Goal: Task Accomplishment & Management: Use online tool/utility

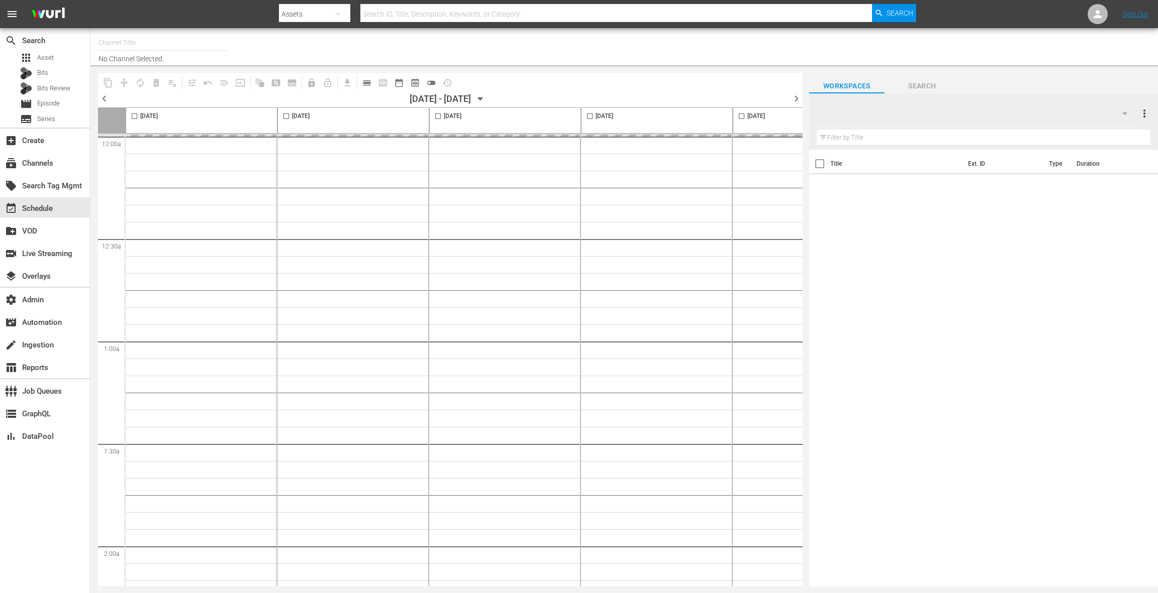
type input "RugbyPass TV (1872)"
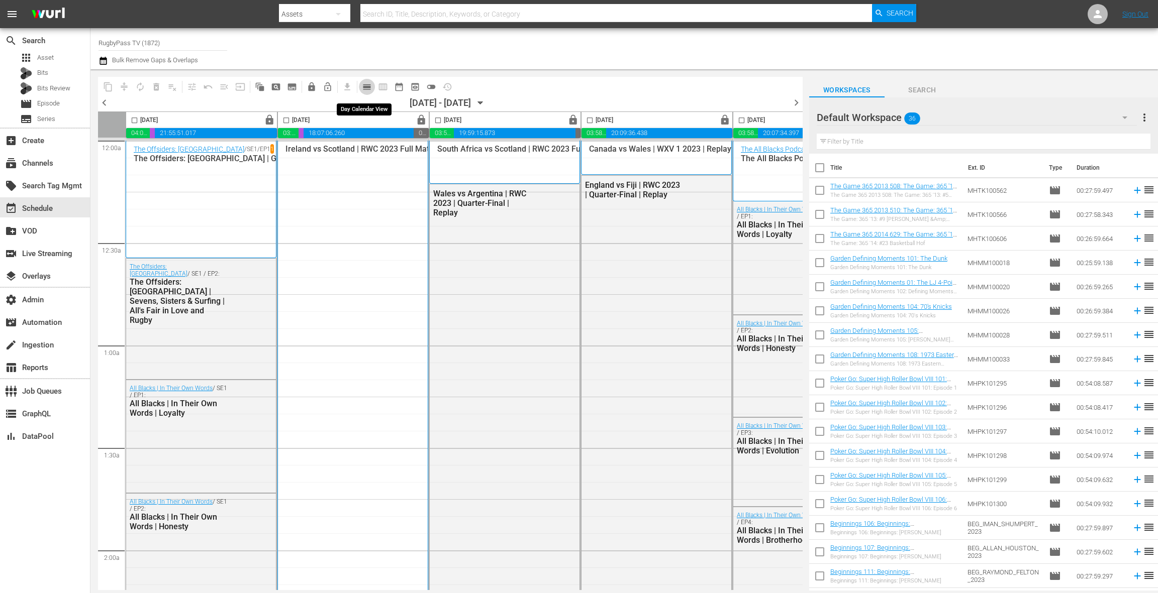
click at [363, 86] on span "calendar_view_day_outlined" at bounding box center [367, 87] width 10 height 10
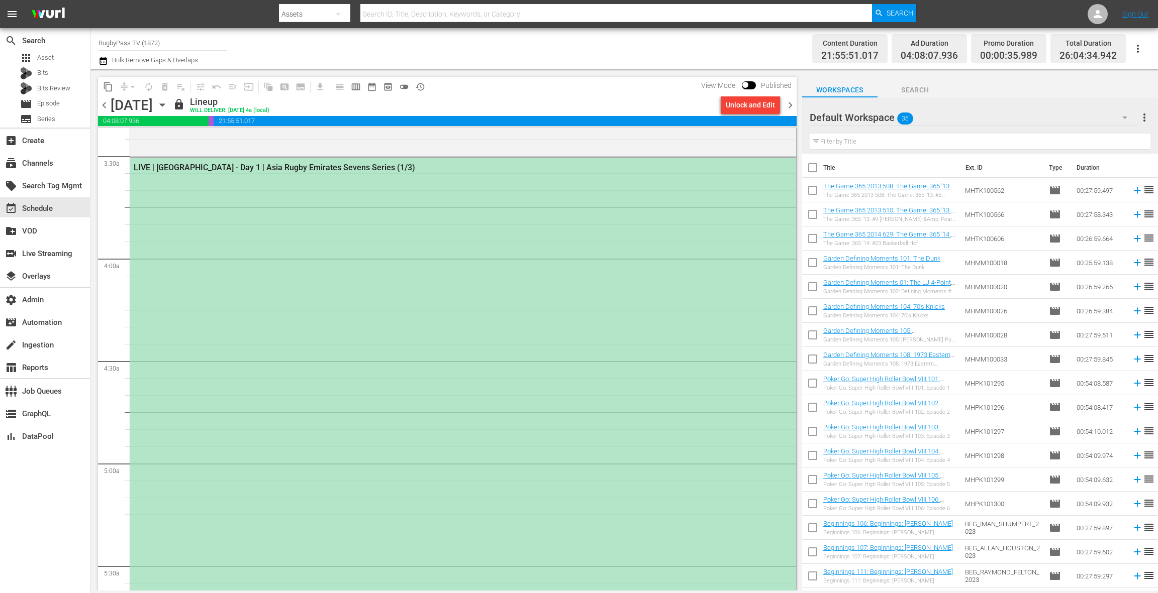
scroll to position [622, 0]
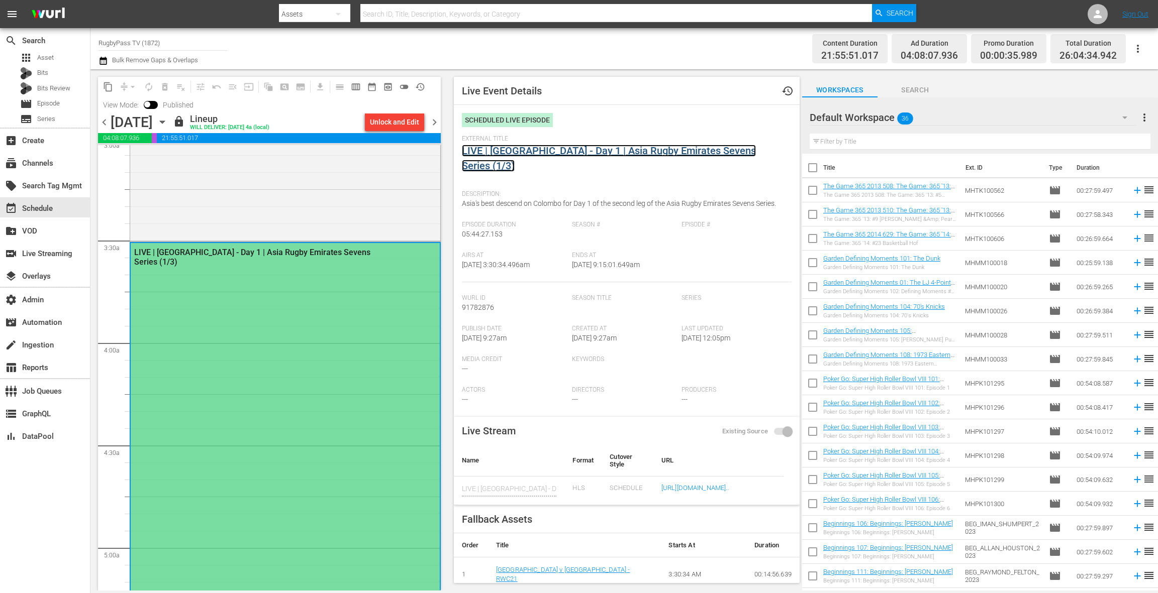
click at [536, 153] on link "LIVE | Sri Lanka - Day 1 | Asia Rugby Emirates Sevens Series (1/3)" at bounding box center [609, 158] width 294 height 27
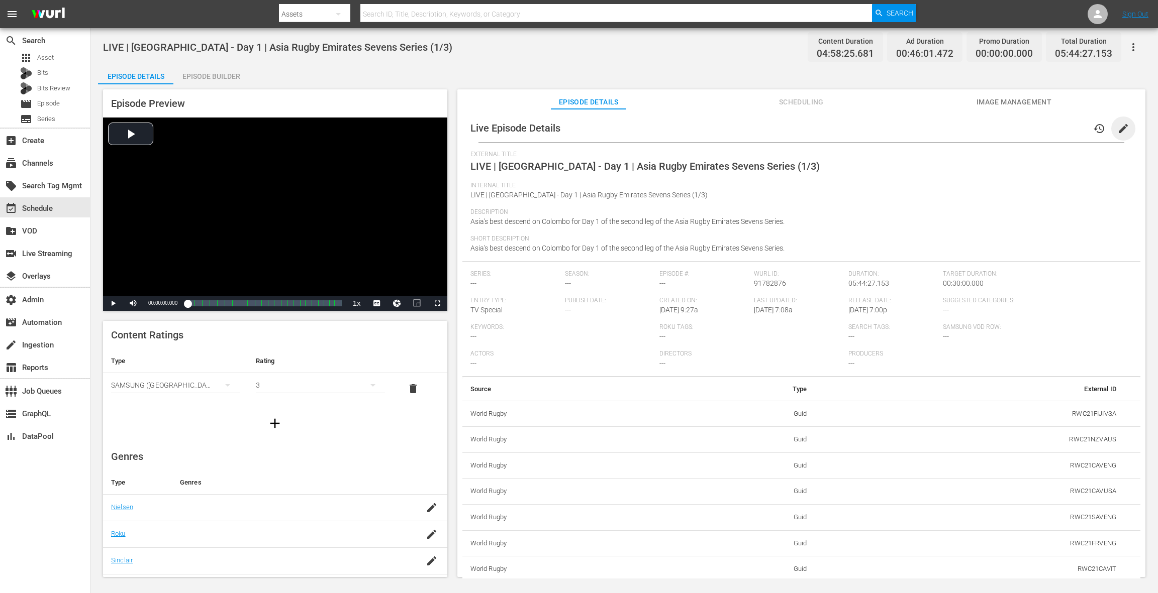
click at [1117, 131] on span "edit" at bounding box center [1123, 129] width 12 height 12
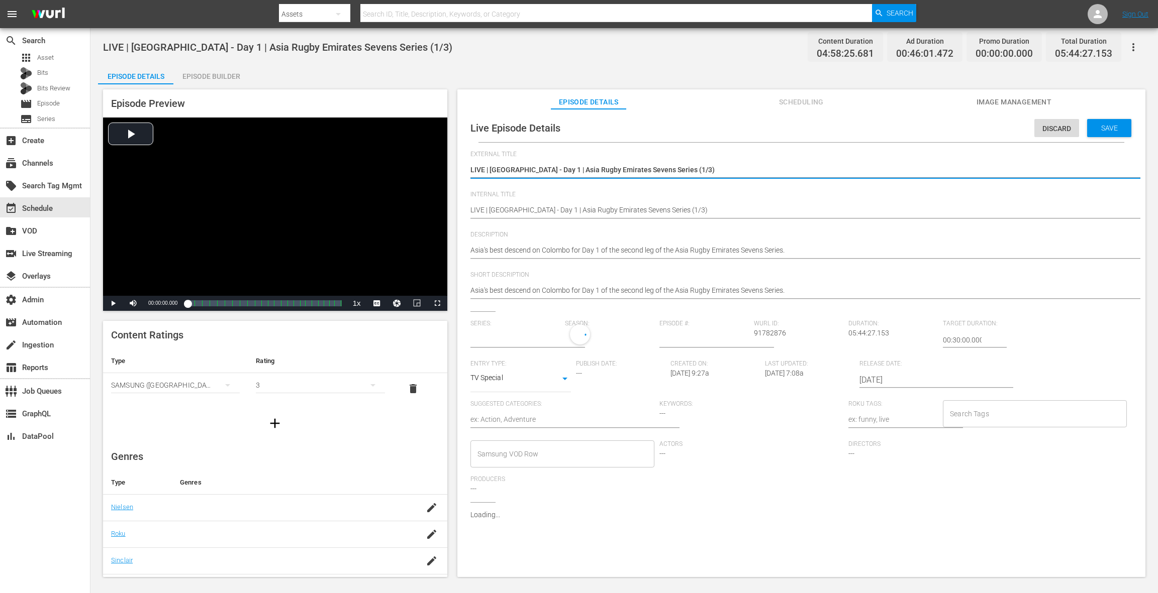
type input "No Series"
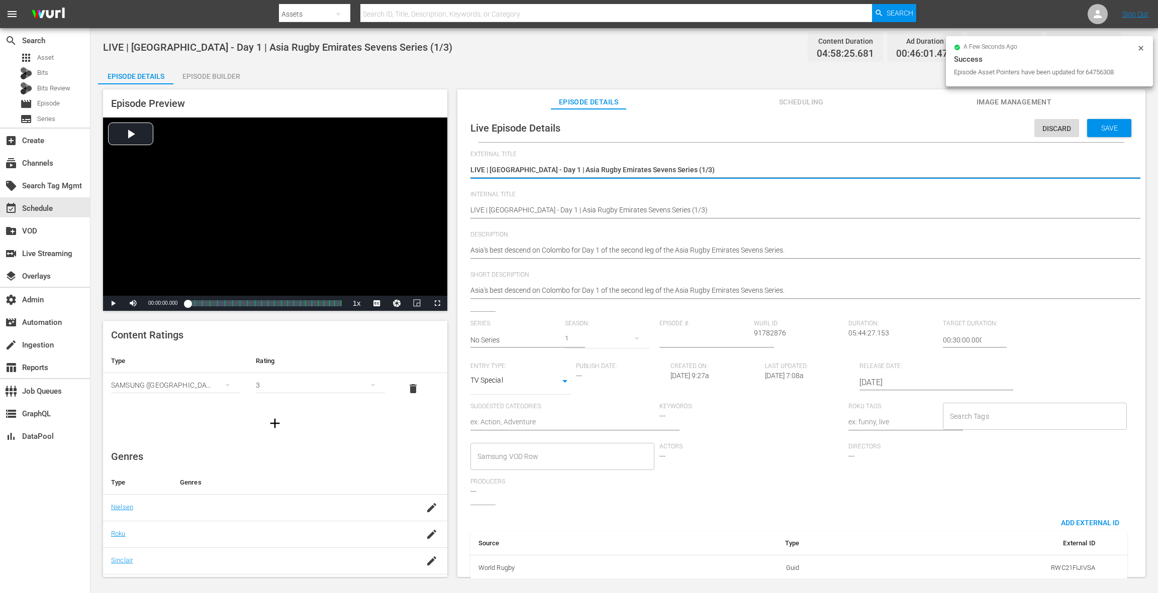
click at [887, 383] on input "2025-10-17" at bounding box center [923, 383] width 129 height 24
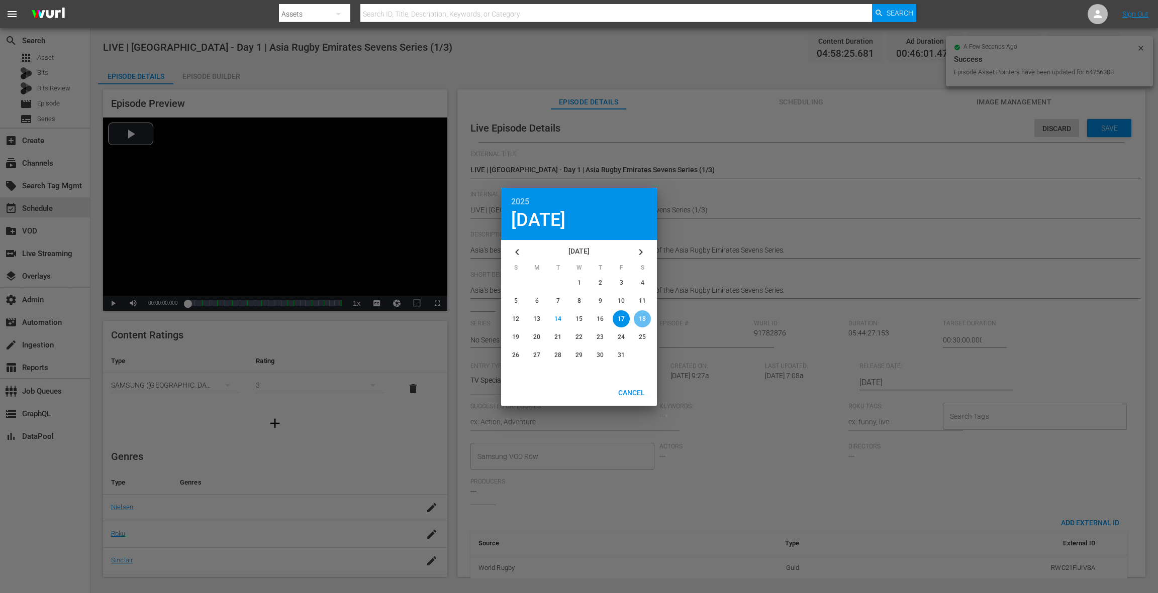
click at [642, 318] on span "18" at bounding box center [642, 319] width 7 height 7
type input "2025-10-18"
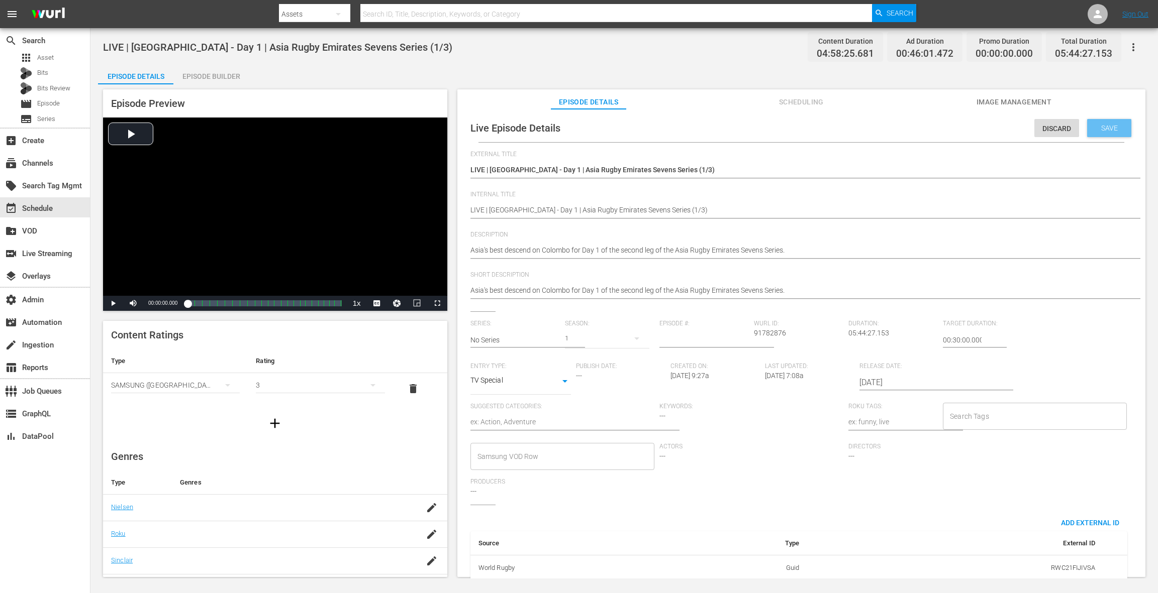
click at [1101, 131] on span "Save" at bounding box center [1109, 128] width 33 height 8
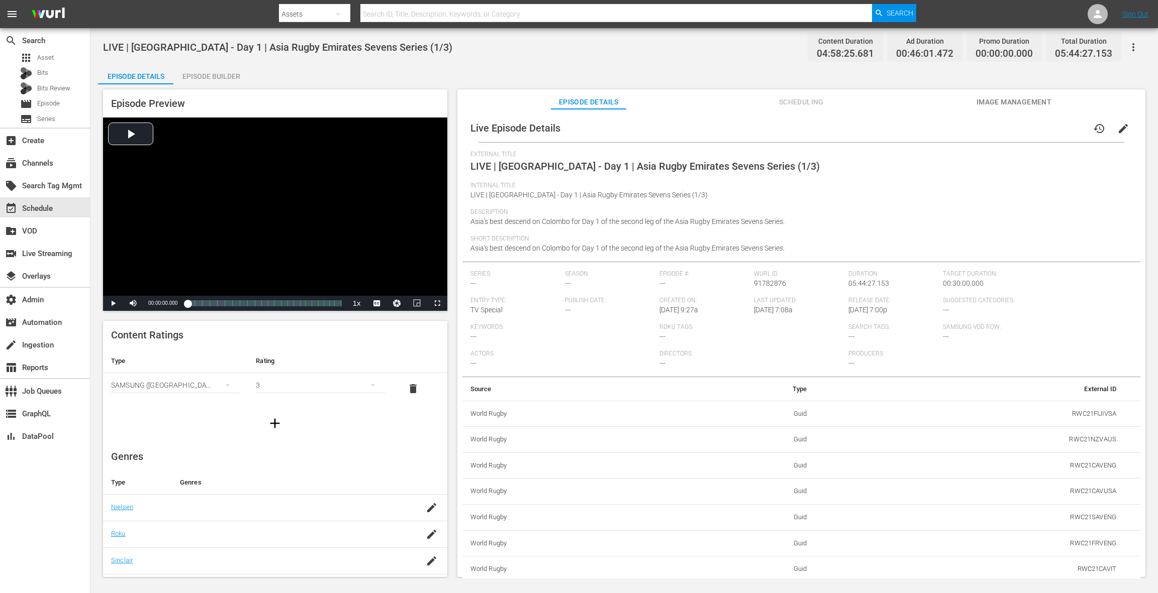
click at [797, 106] on span "Scheduling" at bounding box center [800, 102] width 75 height 13
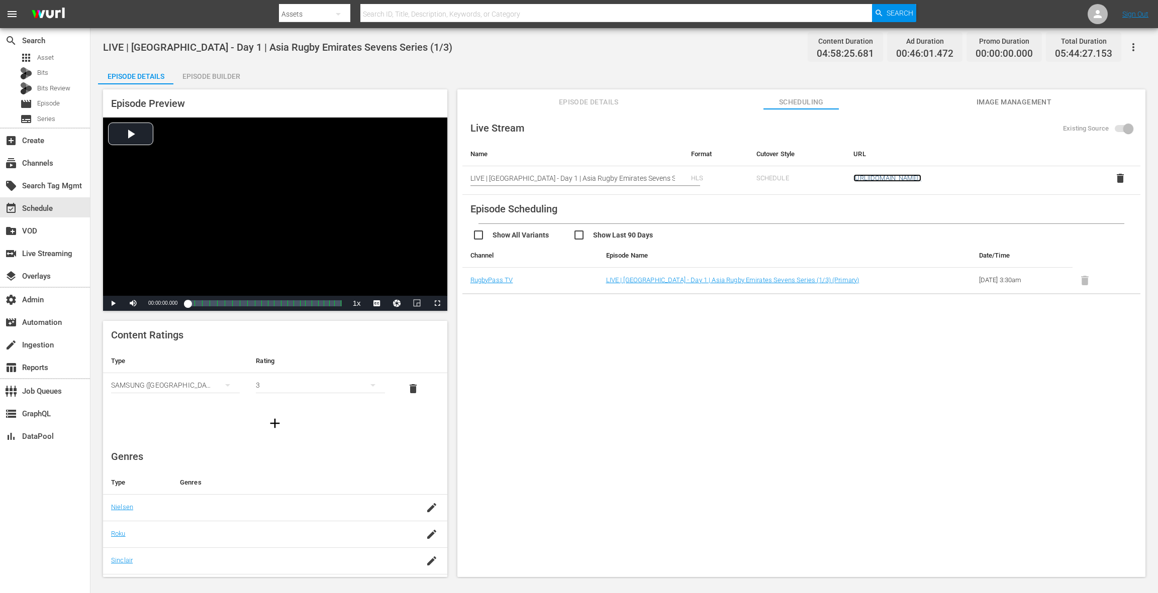
click at [917, 180] on link "https://zfaq608xik.execute-api.us-east-1.amazonaws.com/api/endeavor-proxy/68682…" at bounding box center [887, 178] width 68 height 8
click at [1006, 108] on span "Image Management" at bounding box center [1013, 102] width 75 height 13
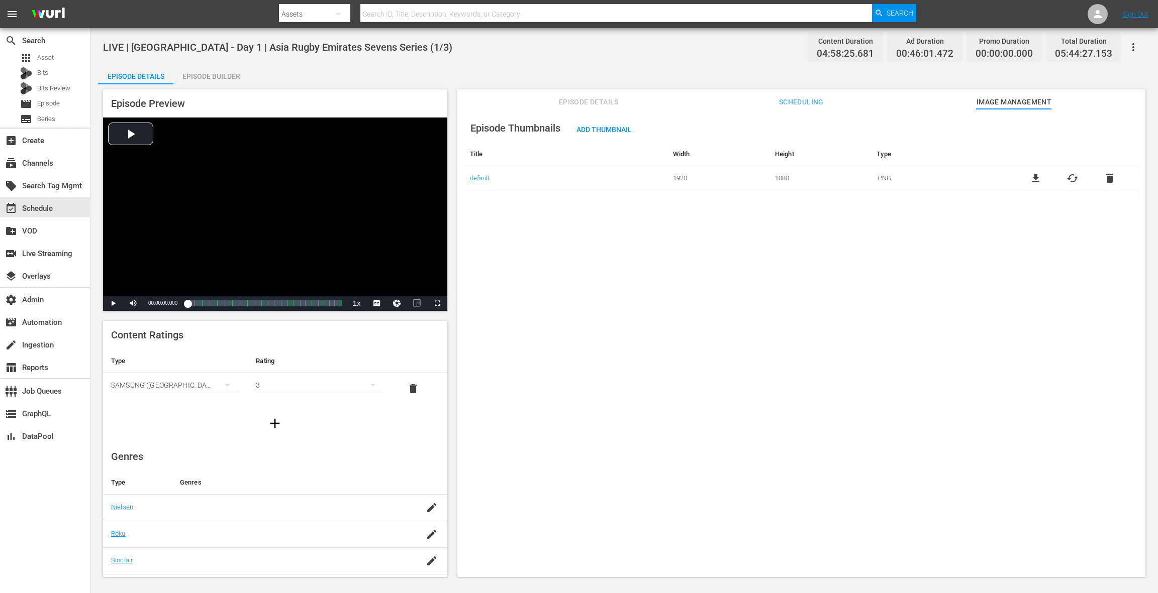
drag, startPoint x: 596, startPoint y: 100, endPoint x: 590, endPoint y: 97, distance: 6.7
click at [593, 98] on span "Episode Details" at bounding box center [588, 102] width 75 height 13
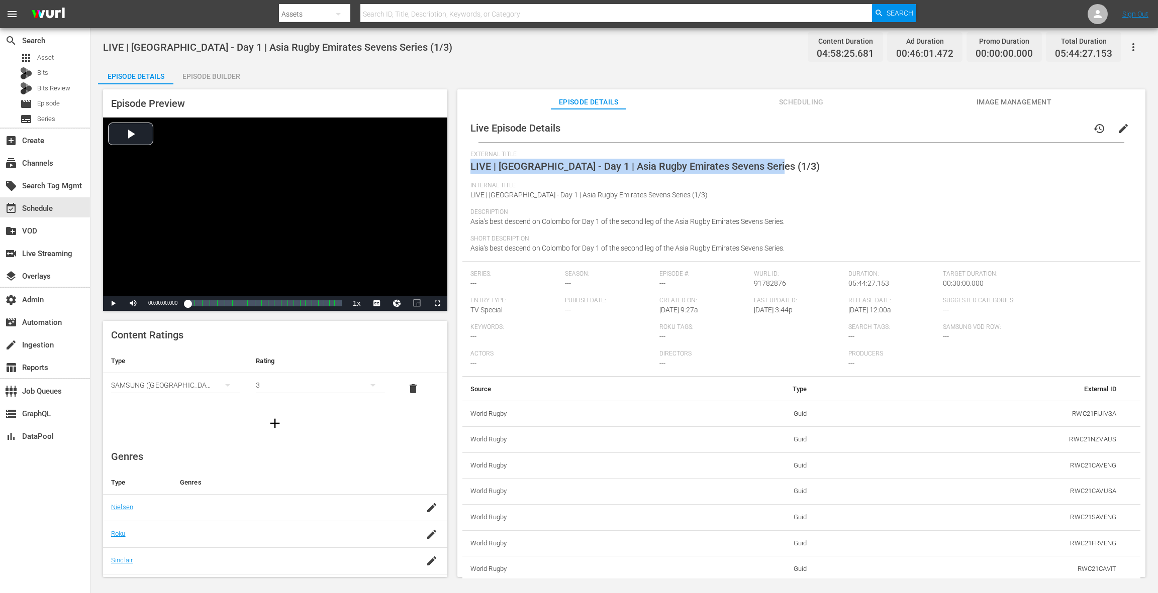
drag, startPoint x: 770, startPoint y: 167, endPoint x: 468, endPoint y: 166, distance: 302.0
click at [468, 166] on div "Live Episode Details history edit External Title LIVE | Sri Lanka - Day 1 | Asi…" at bounding box center [801, 555] width 678 height 883
copy span "LIVE | Sri Lanka - Day 1 | Asia Rugby Emirates Sevens Series (1/3)"
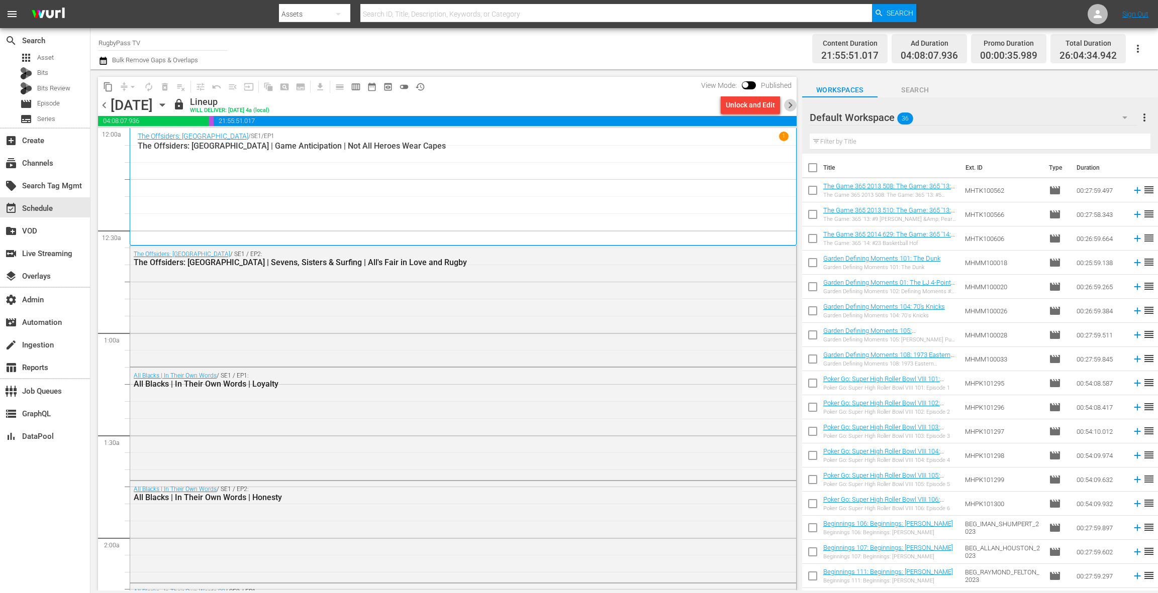
click at [793, 107] on span "chevron_right" at bounding box center [790, 105] width 13 height 13
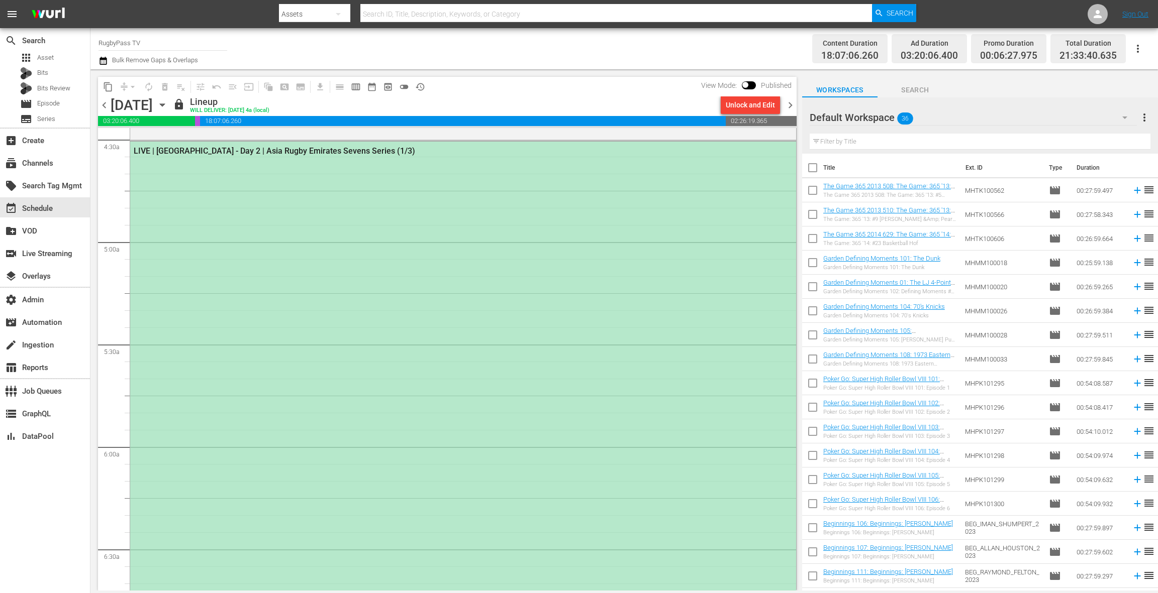
scroll to position [853, 0]
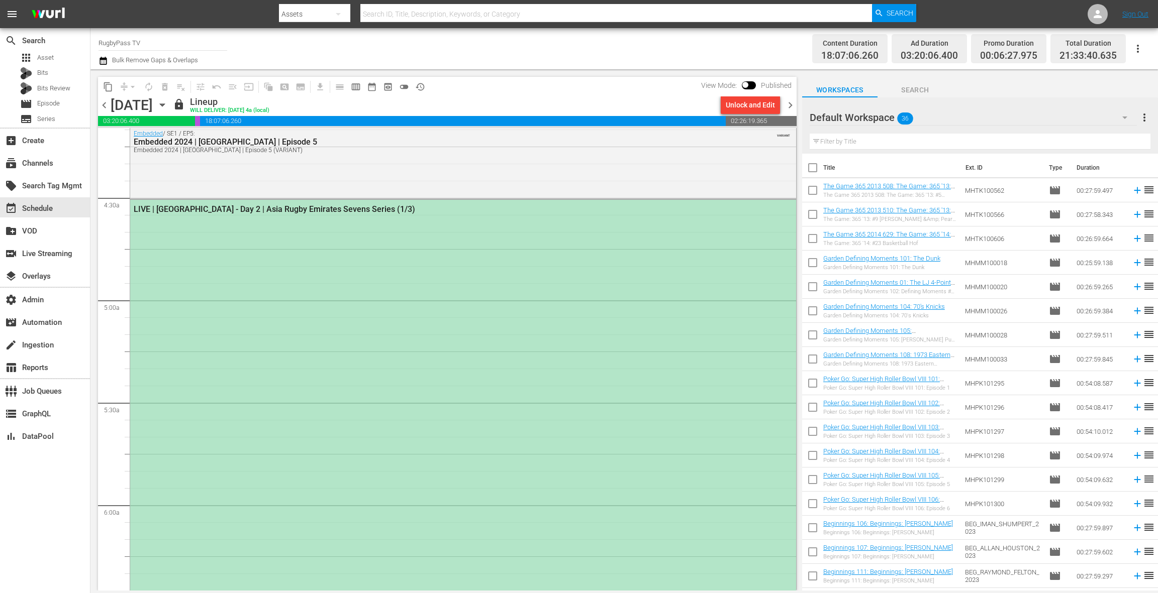
click at [430, 282] on div "LIVE | Sri Lanka - Day 2 | Asia Rugby Emirates Sevens Series (1/3)" at bounding box center [463, 455] width 666 height 511
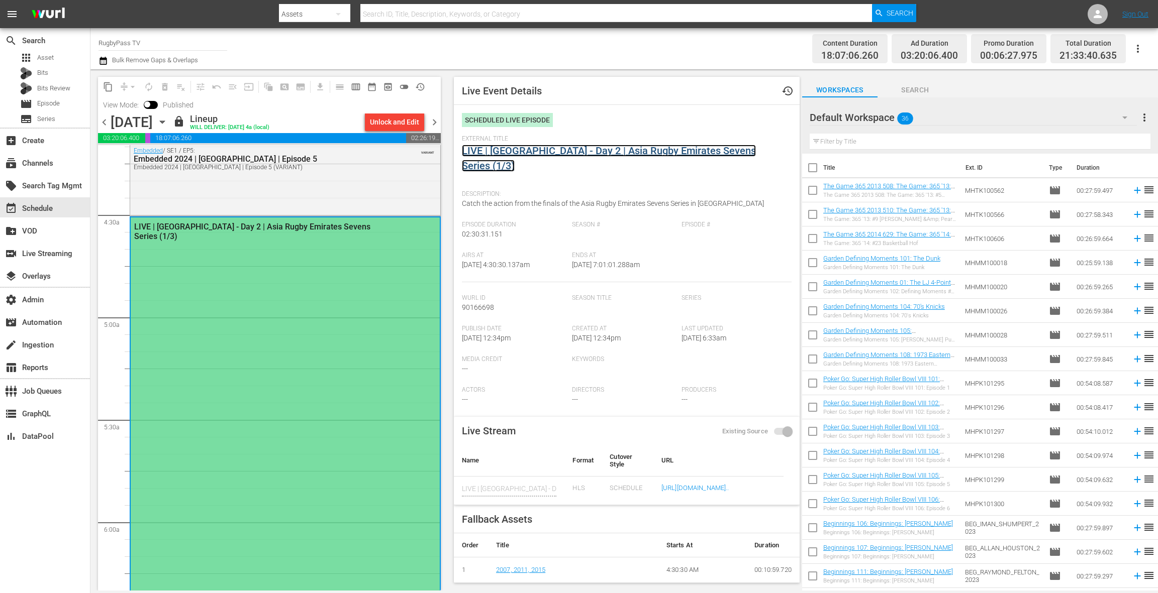
click at [512, 153] on link "LIVE | Sri Lanka - Day 2 | Asia Rugby Emirates Sevens Series (1/3)" at bounding box center [609, 158] width 294 height 27
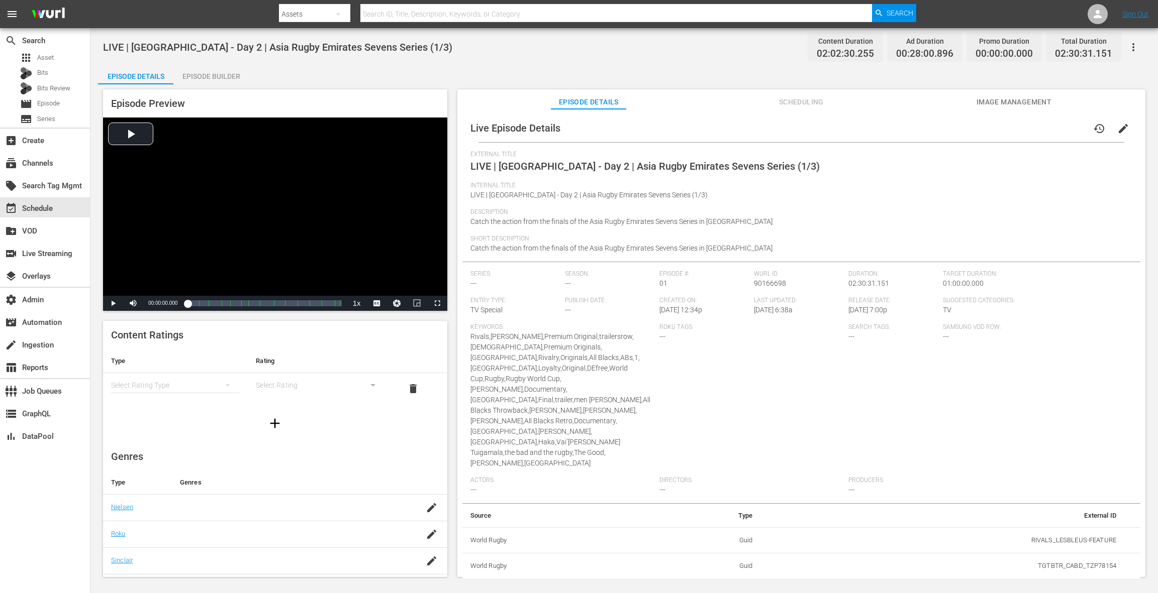
click at [477, 166] on span "LIVE | Sri Lanka - Day 2 | Asia Rugby Emirates Sevens Series (1/3)" at bounding box center [644, 166] width 349 height 12
drag, startPoint x: 477, startPoint y: 166, endPoint x: 746, endPoint y: 179, distance: 268.6
click at [746, 179] on div "External Title LIVE | Sri Lanka - Day 2 | Asia Rugby Emirates Sevens Series (1/…" at bounding box center [801, 166] width 662 height 31
copy span "LIVE | Sri Lanka - Day 2 | Asia Rugby Emirates Sevens Series (1/3)"
drag, startPoint x: 1121, startPoint y: 132, endPoint x: 1096, endPoint y: 147, distance: 28.9
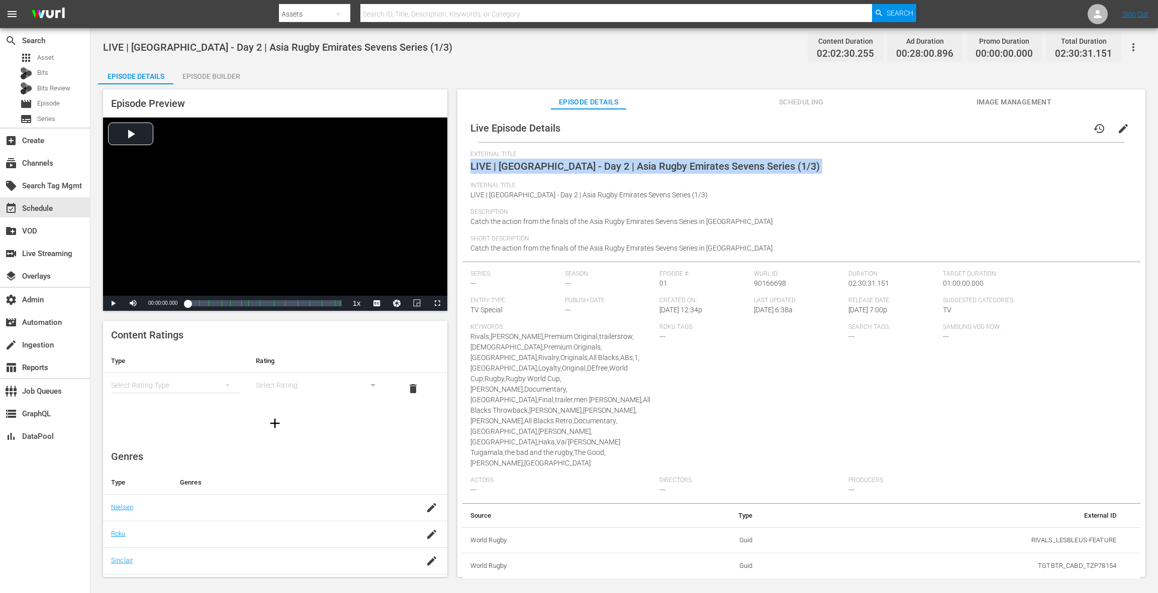
click at [1120, 132] on span "edit" at bounding box center [1123, 129] width 12 height 12
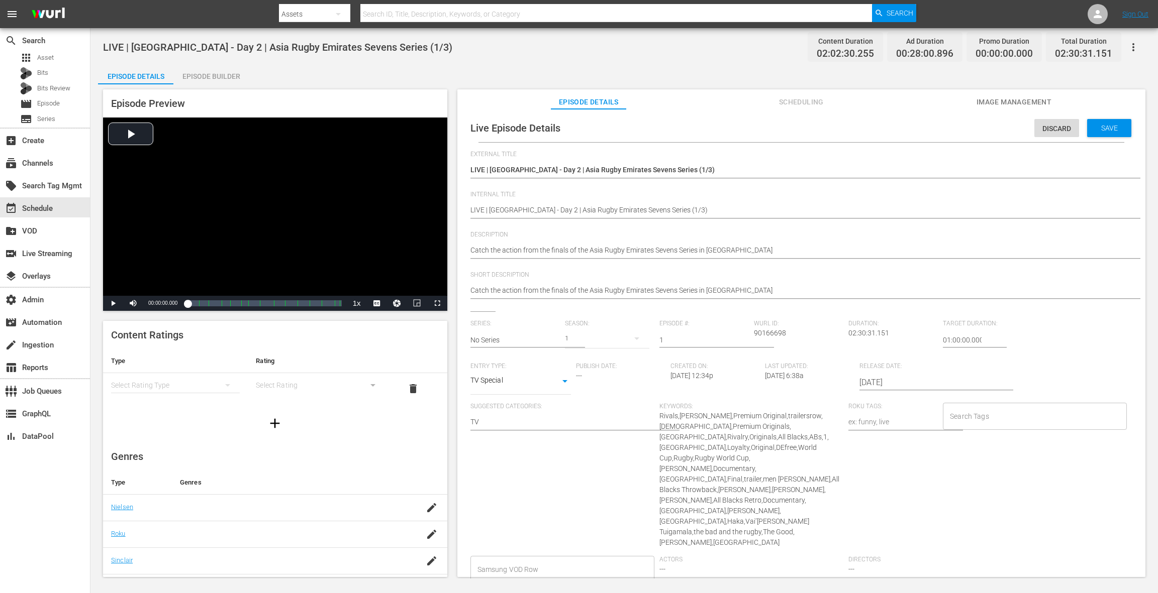
click at [886, 385] on input "2025-10-18" at bounding box center [923, 383] width 129 height 24
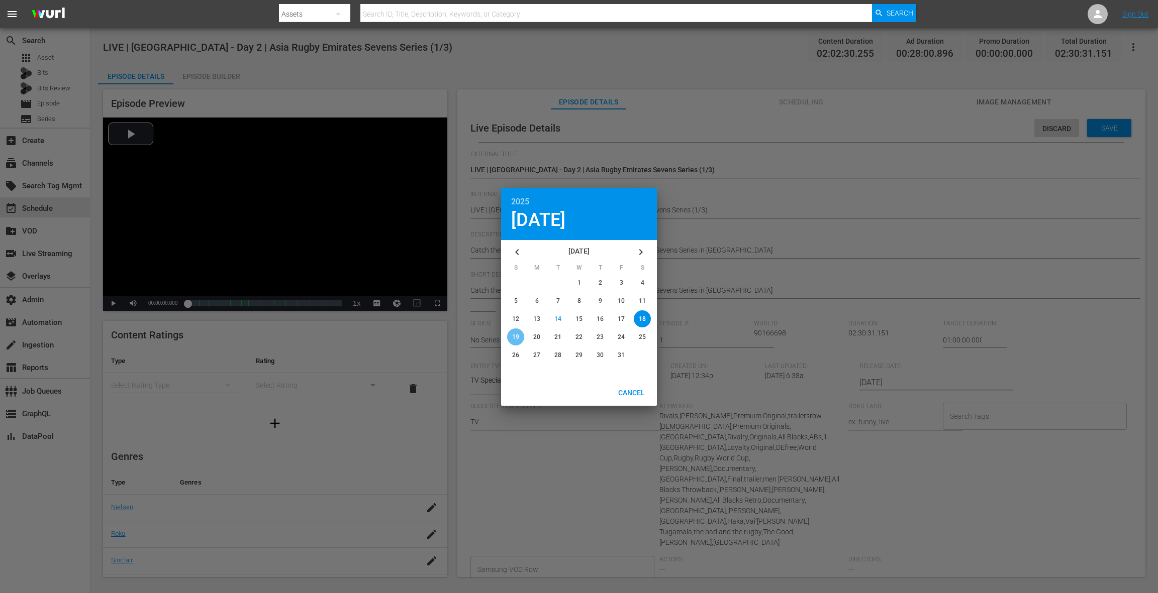
click at [517, 337] on span "19" at bounding box center [515, 337] width 7 height 7
type input "2025-10-19"
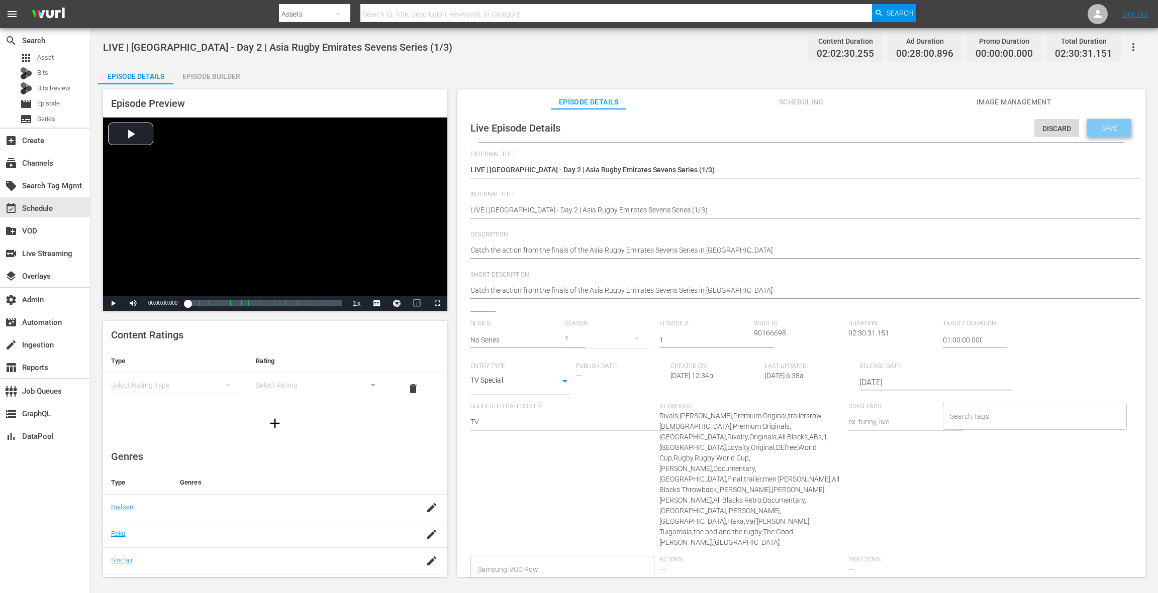
click at [1103, 128] on span "Save" at bounding box center [1109, 128] width 33 height 8
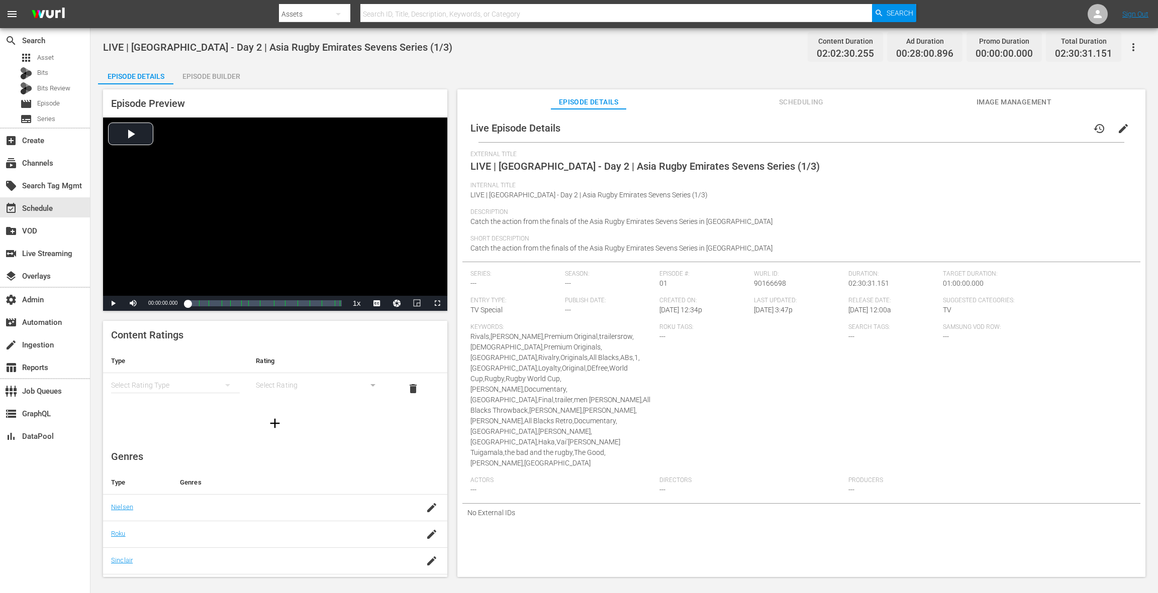
click at [790, 106] on span "Scheduling" at bounding box center [800, 102] width 75 height 13
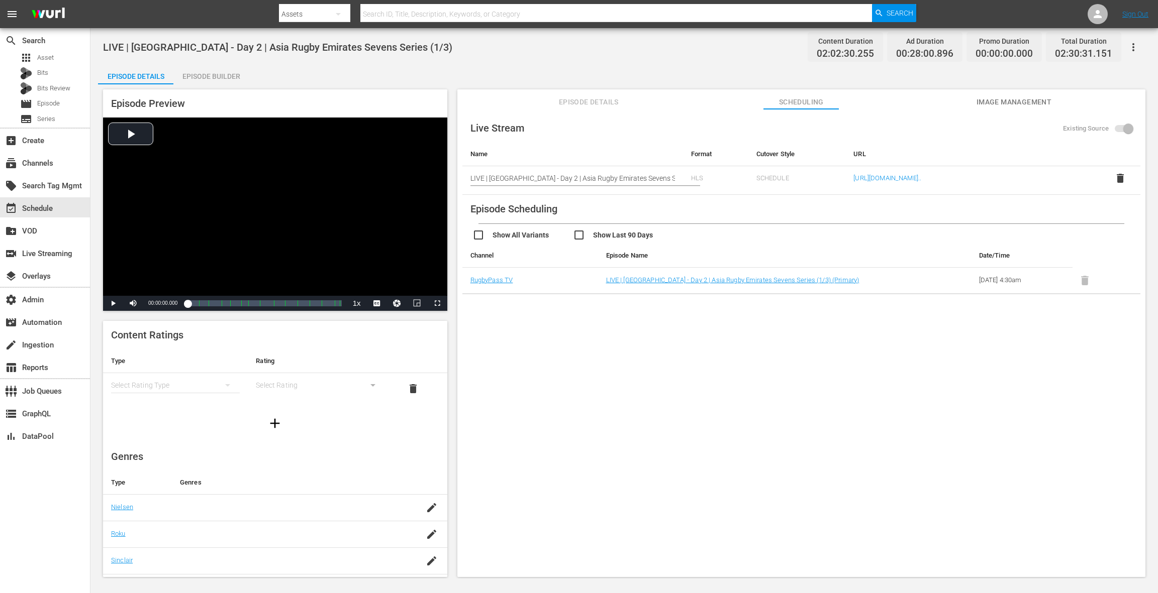
click at [603, 102] on span "Episode Details" at bounding box center [588, 102] width 75 height 13
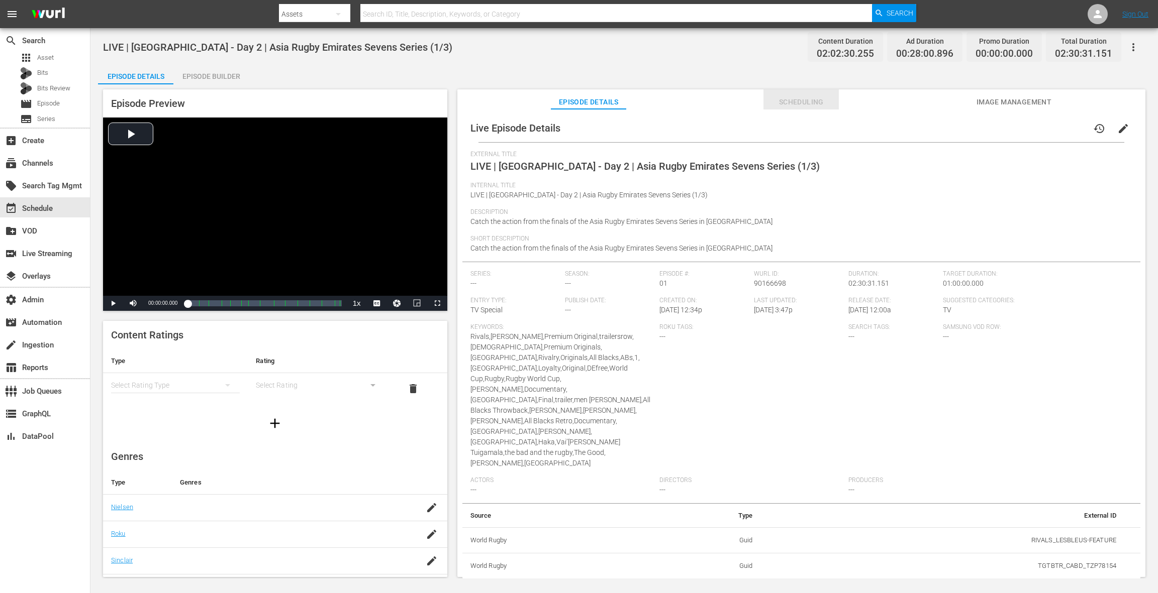
click at [795, 105] on span "Scheduling" at bounding box center [800, 102] width 75 height 13
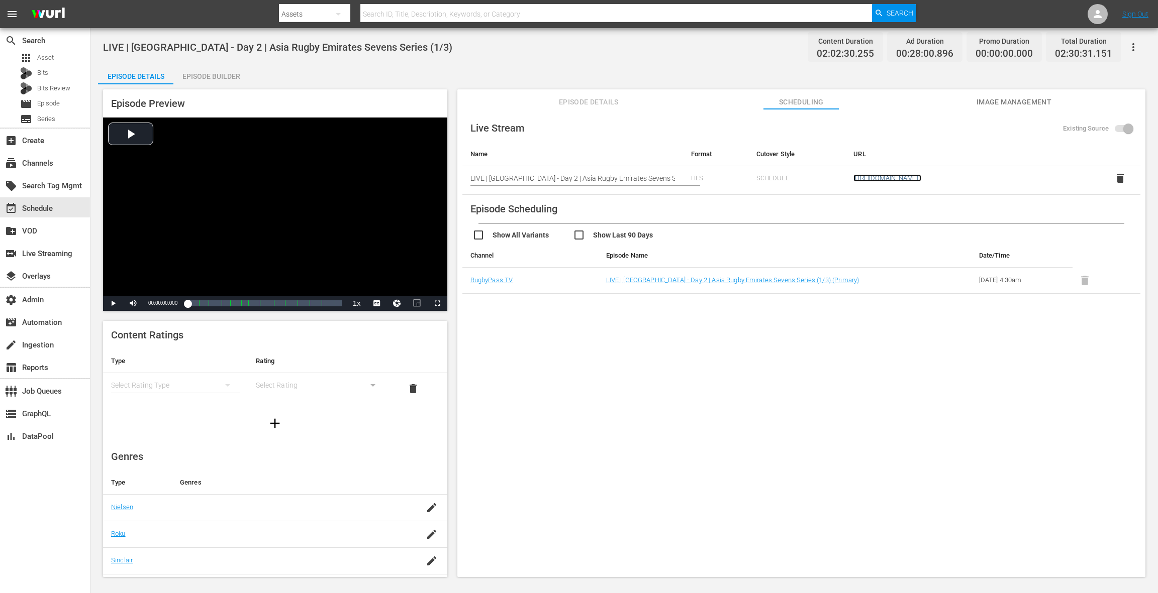
click at [921, 181] on link "https://zfaq608xik.execute-api.us-east-1.amazonaws.com/api/endeavor-proxy/68682…" at bounding box center [887, 178] width 68 height 8
click at [993, 101] on span "Image Management" at bounding box center [1013, 102] width 75 height 13
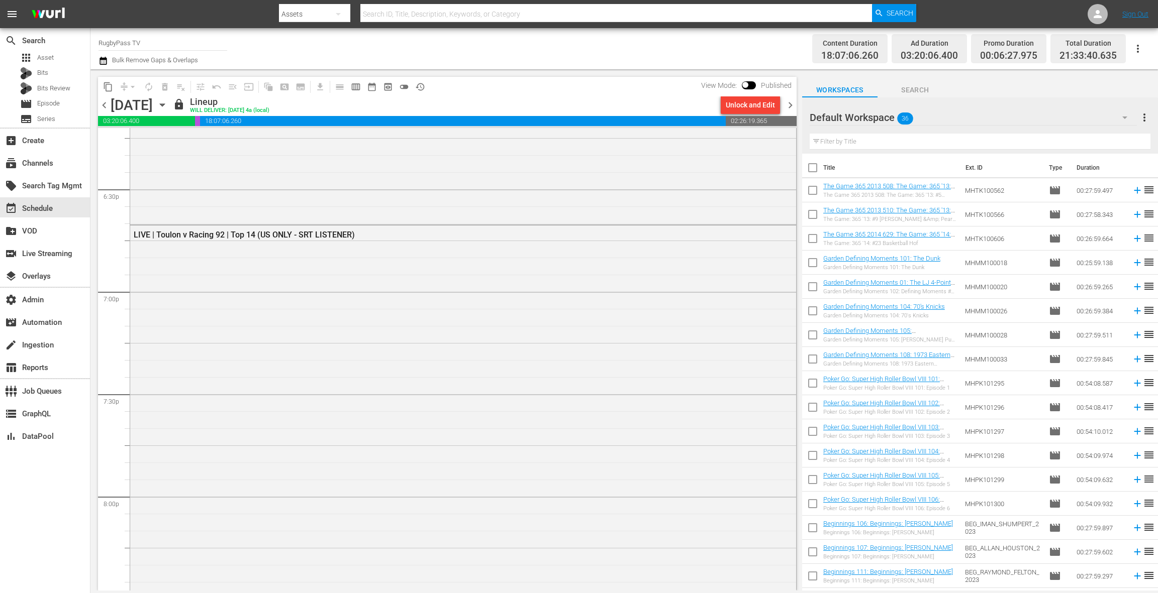
scroll to position [3808, 0]
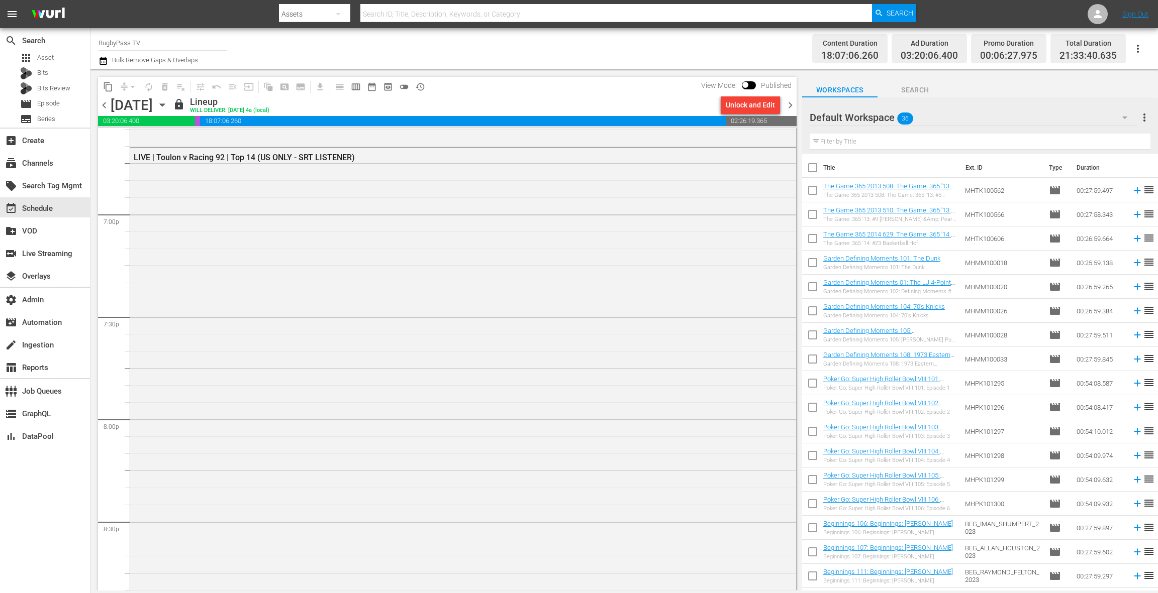
click at [359, 297] on div "LIVE | Toulon v Racing 92 | Top 14 (US ONLY - SRT LISTENER)" at bounding box center [463, 403] width 666 height 511
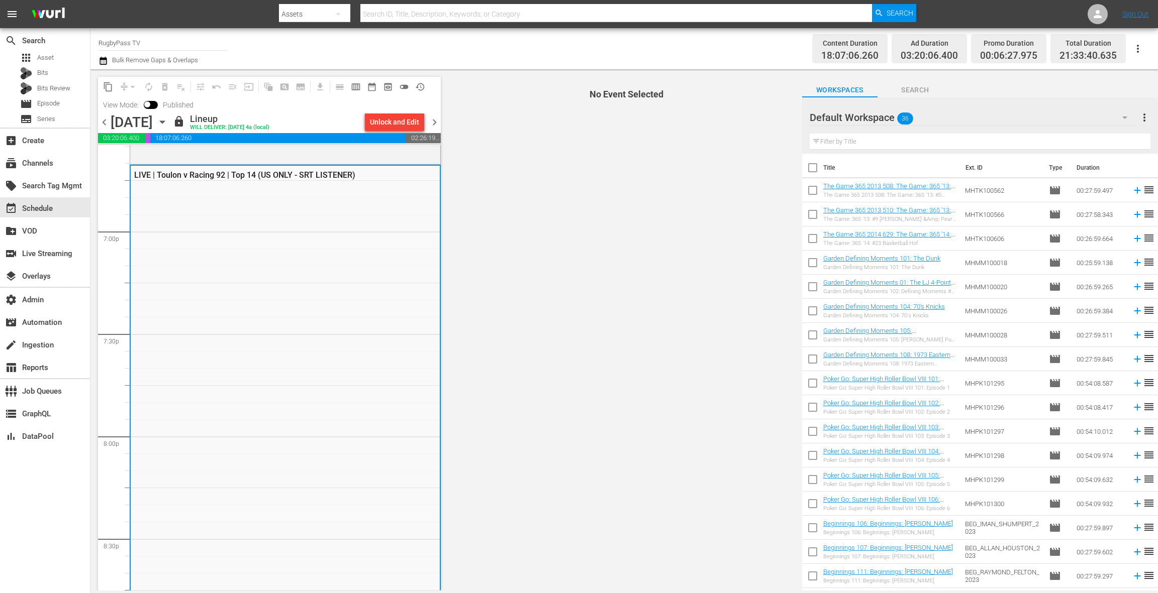
scroll to position [3809, 0]
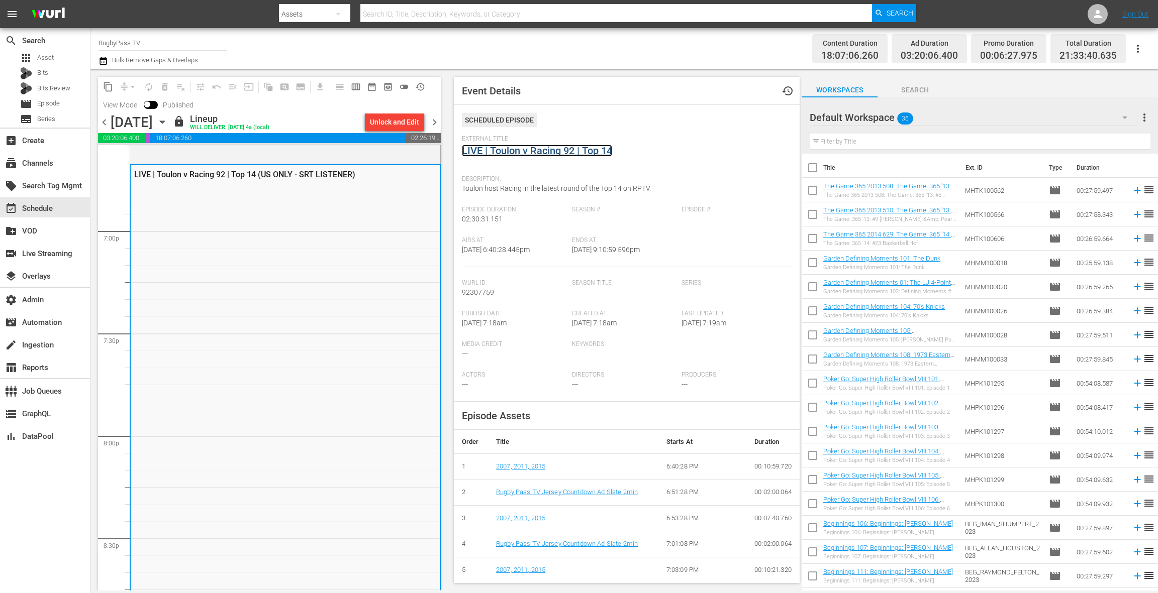
click at [518, 151] on link "LIVE | Toulon v Racing 92 | Top 14" at bounding box center [537, 151] width 150 height 12
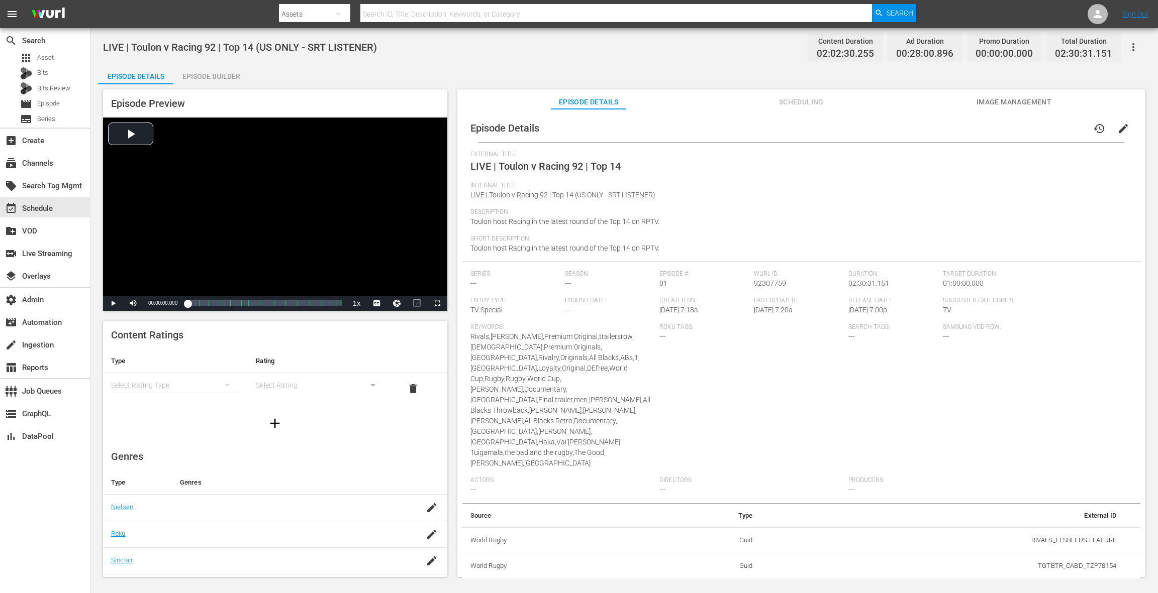
click at [791, 104] on span "Scheduling" at bounding box center [800, 102] width 75 height 13
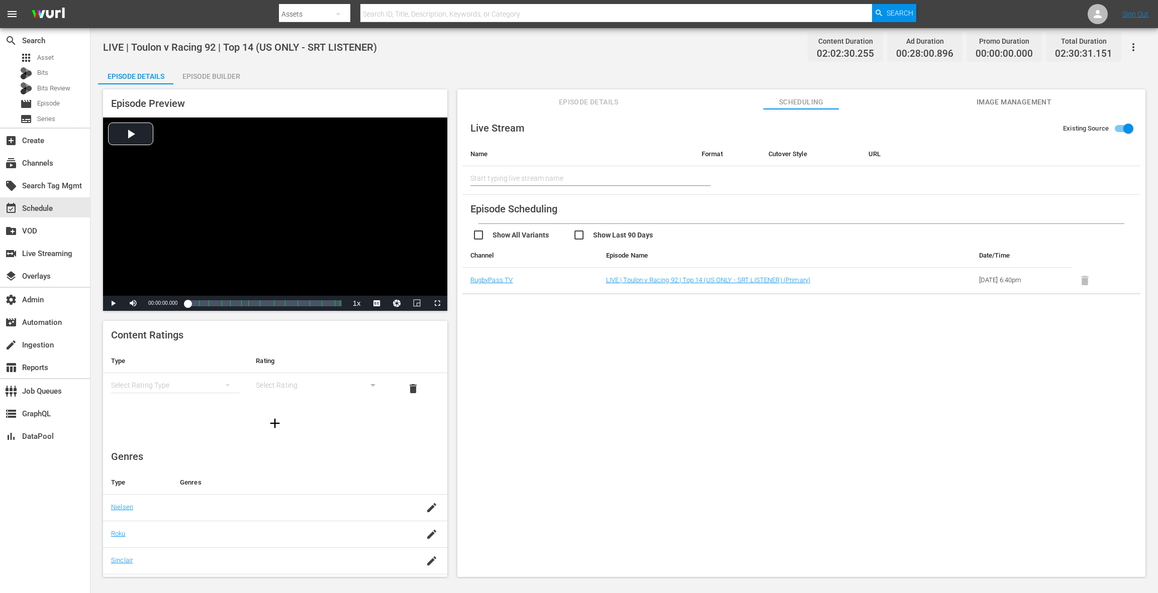
drag, startPoint x: 995, startPoint y: 104, endPoint x: 982, endPoint y: 106, distance: 13.2
click at [995, 104] on span "Image Management" at bounding box center [1013, 102] width 75 height 13
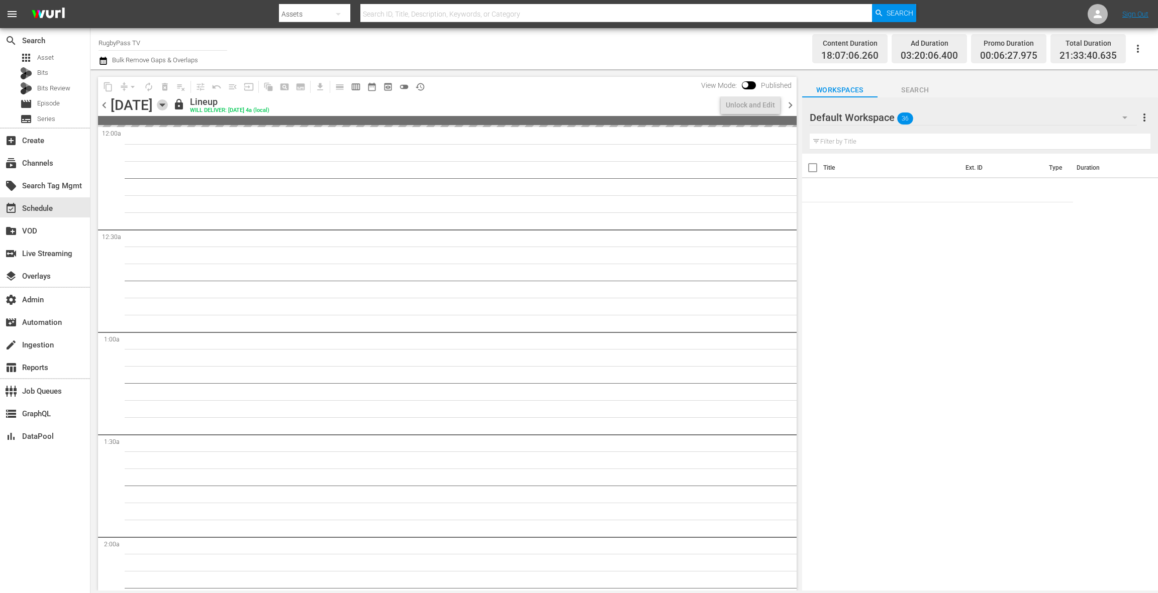
click at [168, 106] on icon "button" at bounding box center [162, 104] width 11 height 11
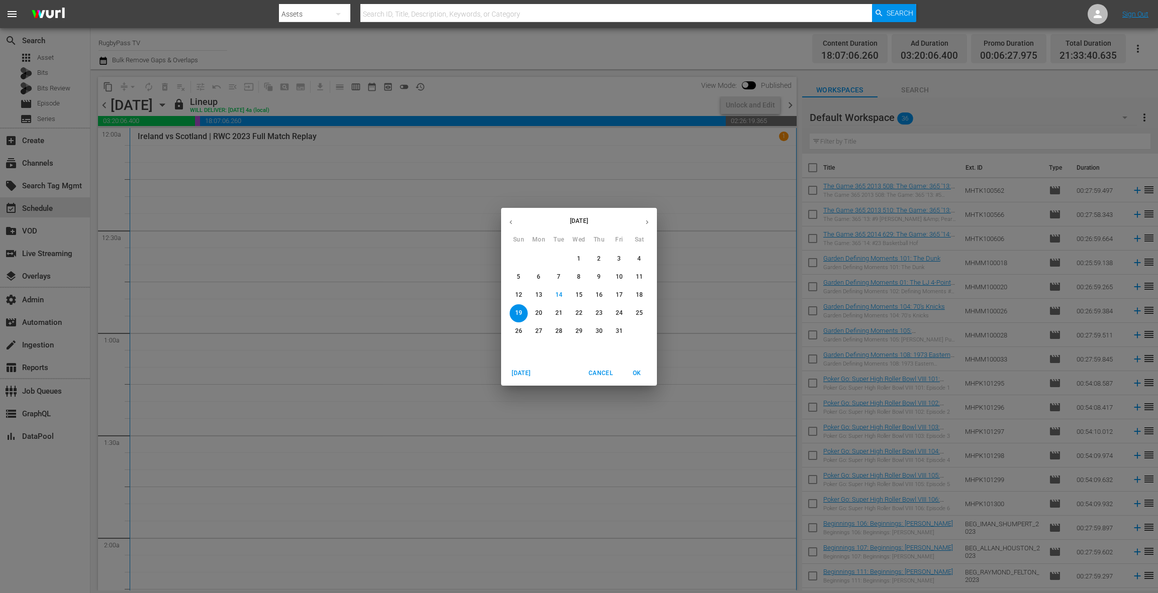
click at [619, 316] on p "24" at bounding box center [618, 313] width 7 height 9
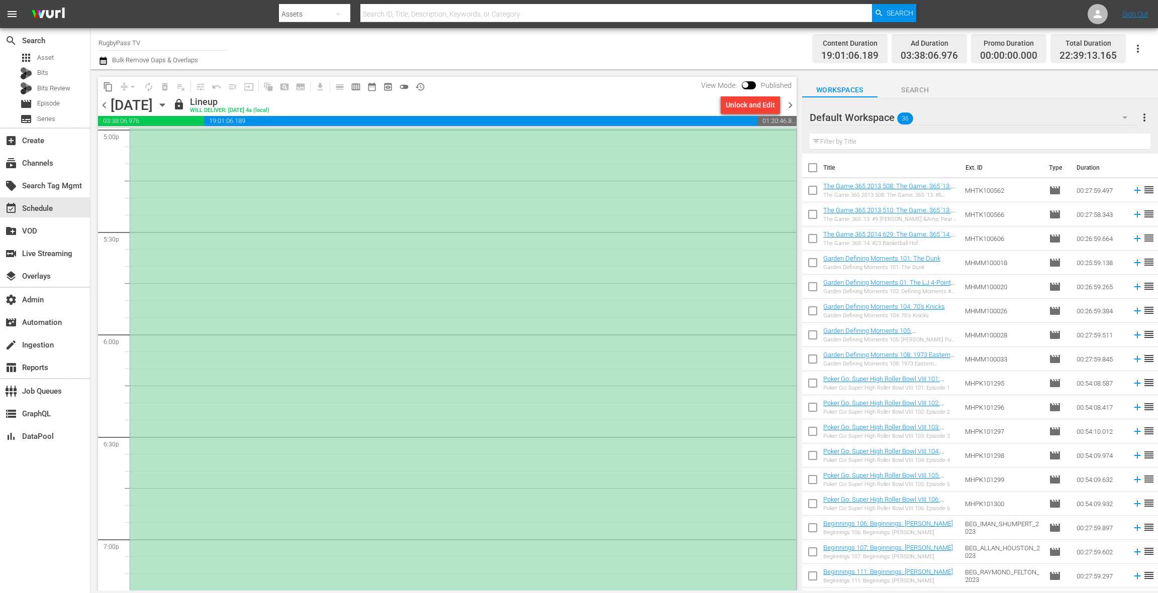
scroll to position [3491, 0]
click at [350, 171] on div "LIVE | Castilla y Leon Iberians v Romanian Wolves | Rugby Europe Super Cup 2025…" at bounding box center [463, 361] width 666 height 511
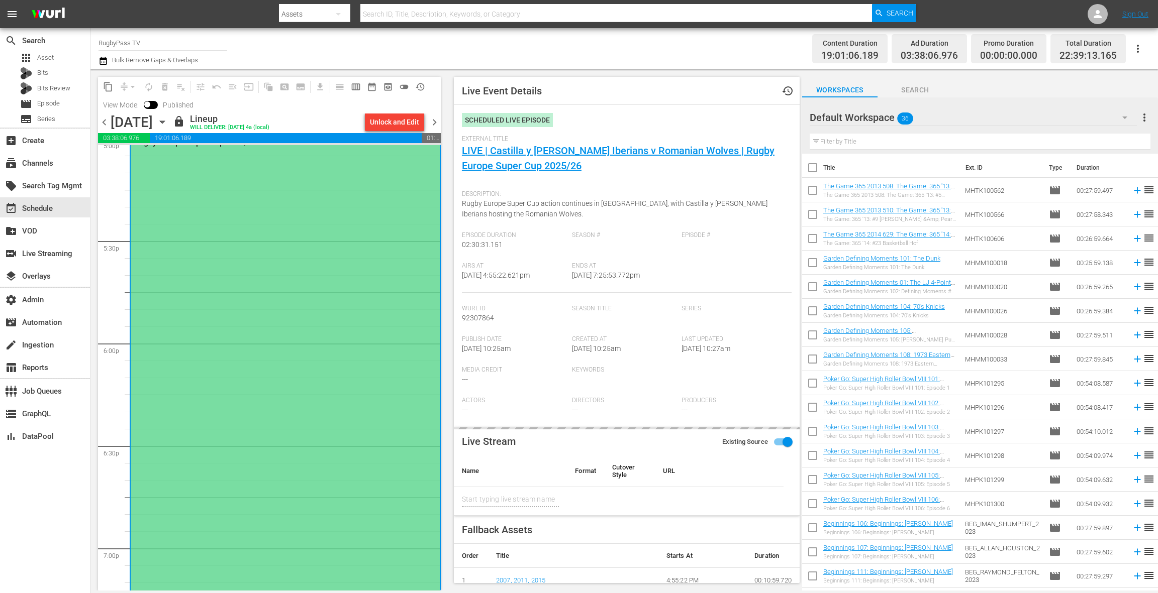
type input "LIVE | Castilla y Leon Iberians v Romanian Wolves | Rugby Europe Super Cup 2025…"
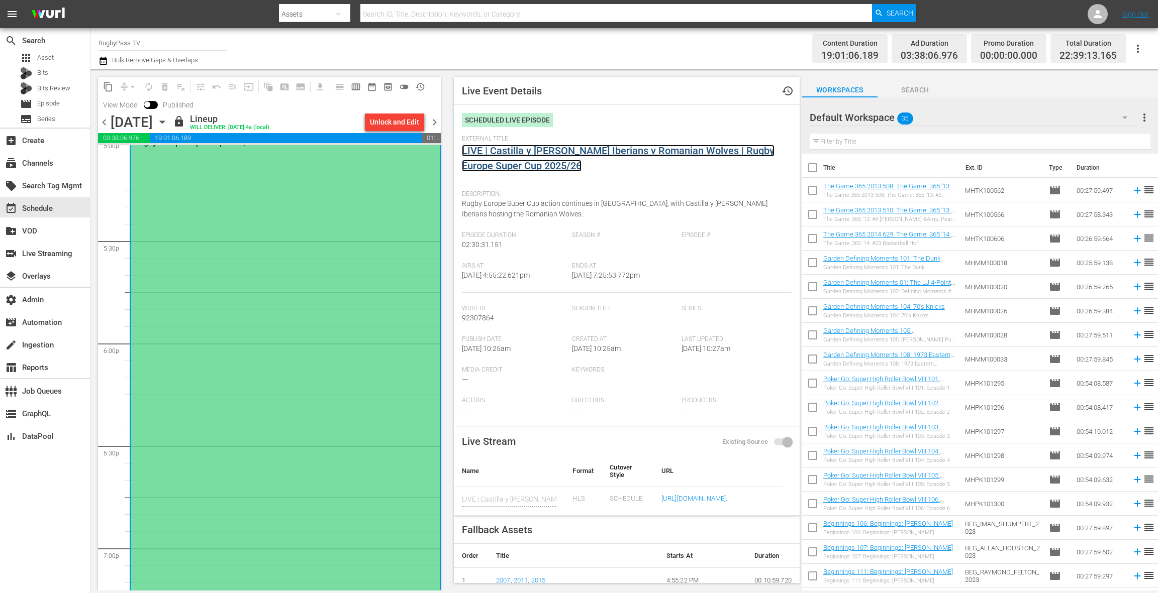
click at [502, 153] on link "LIVE | Castilla y Leon Iberians v Romanian Wolves | Rugby Europe Super Cup 2025…" at bounding box center [618, 158] width 313 height 27
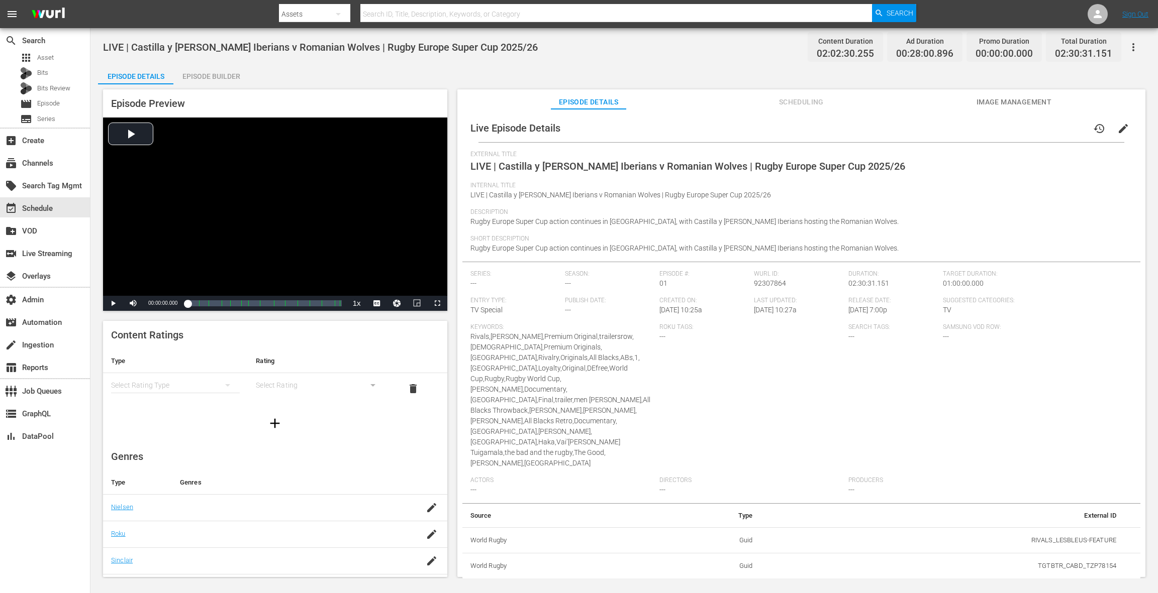
drag, startPoint x: 1121, startPoint y: 130, endPoint x: 1089, endPoint y: 150, distance: 37.5
click at [1121, 130] on span "edit" at bounding box center [1123, 129] width 12 height 12
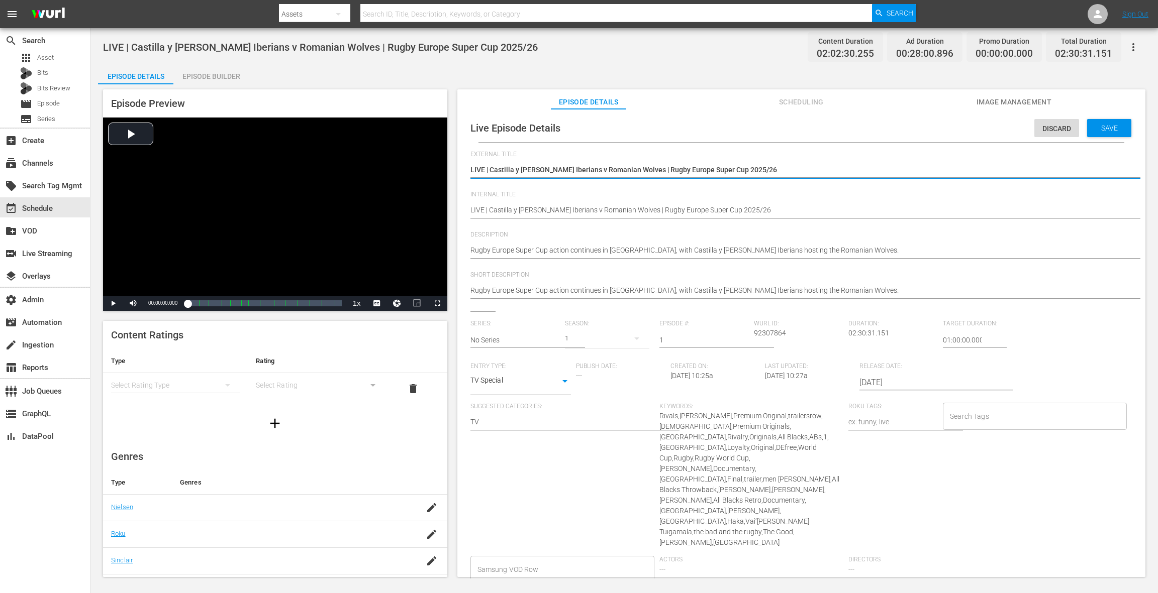
click at [875, 382] on input "2025-10-23" at bounding box center [923, 383] width 129 height 24
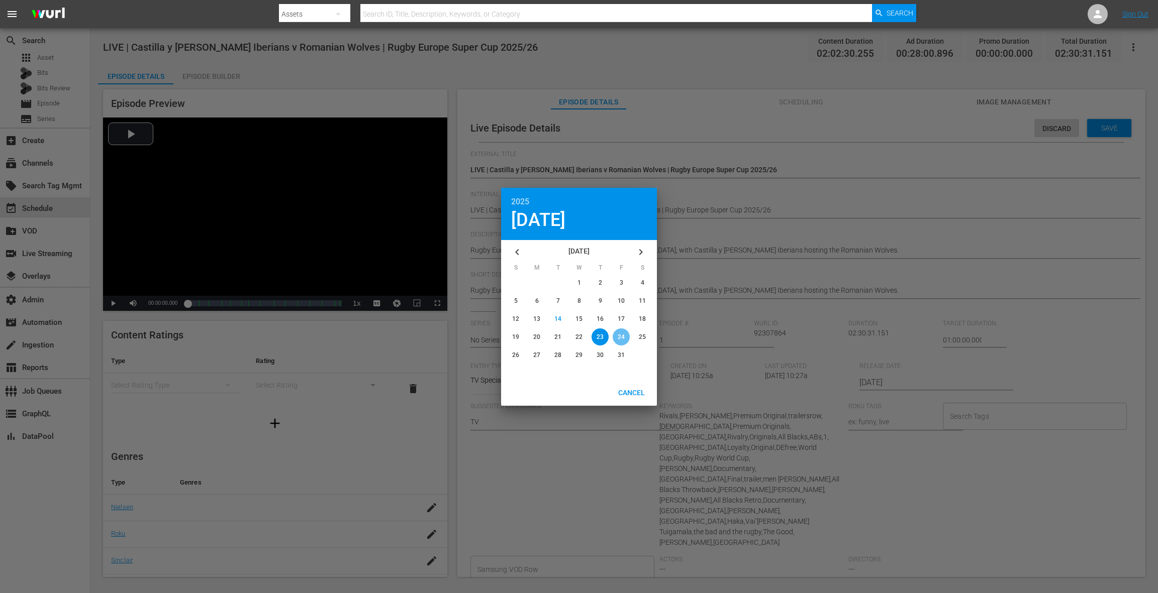
click at [622, 337] on span "24" at bounding box center [620, 337] width 7 height 7
type input "2025-10-24"
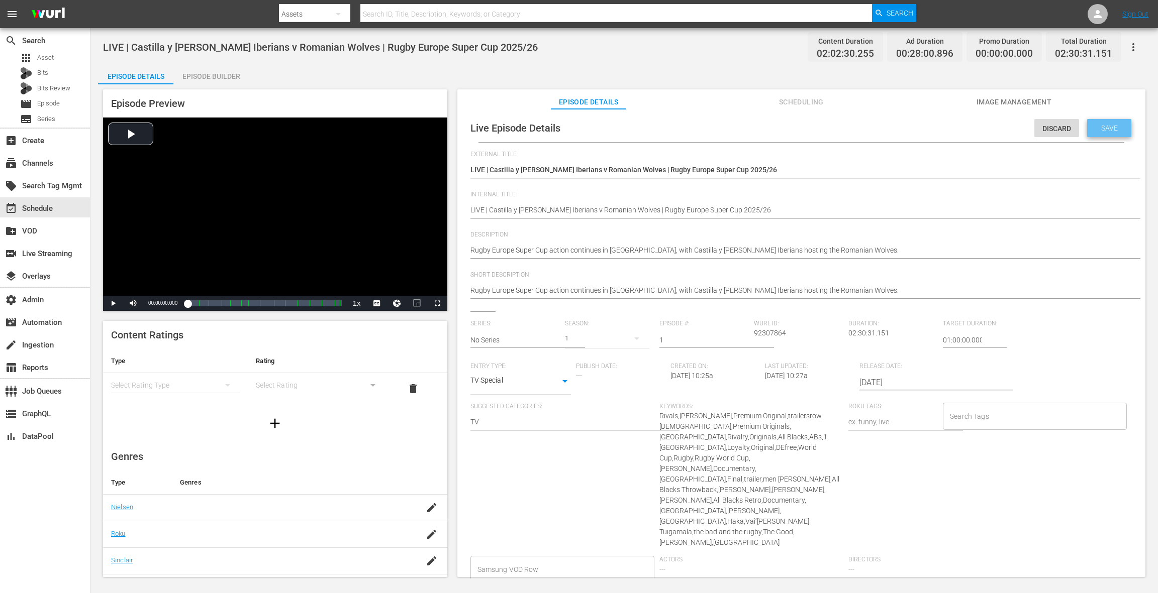
click at [1097, 134] on div "Save" at bounding box center [1109, 128] width 44 height 18
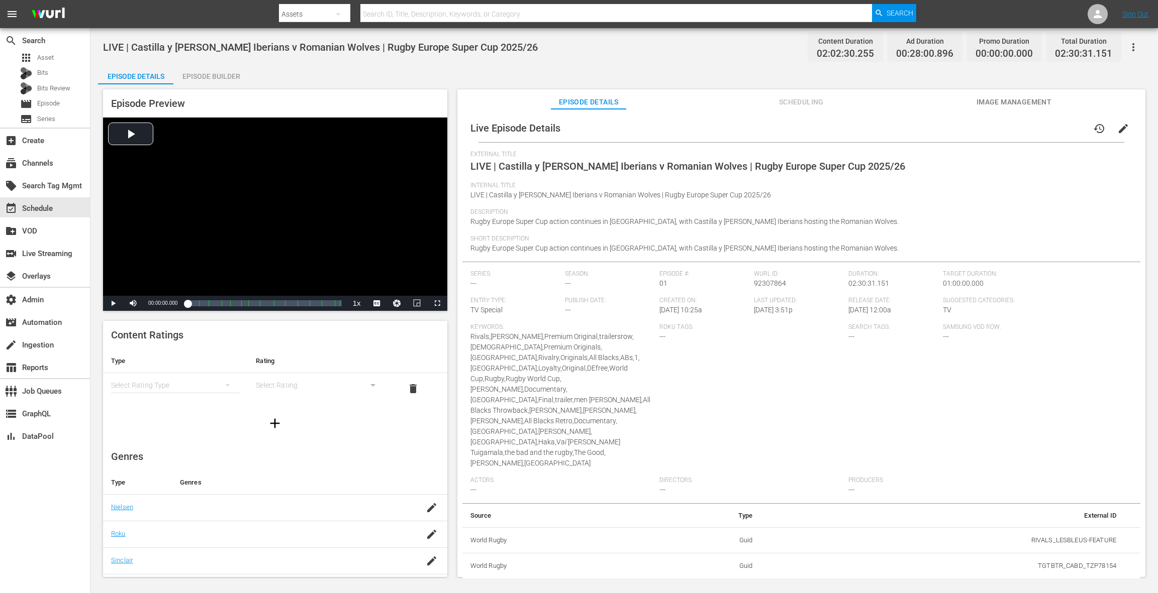
click at [995, 109] on button "Image Management" at bounding box center [1013, 99] width 75 height 20
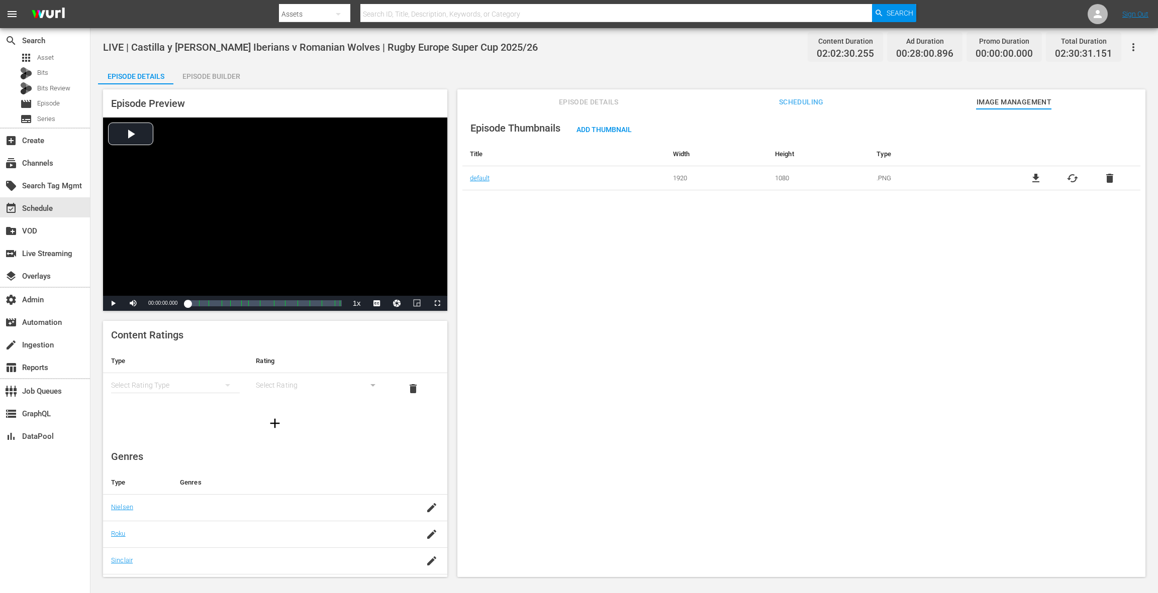
click at [806, 102] on span "Scheduling" at bounding box center [800, 102] width 75 height 13
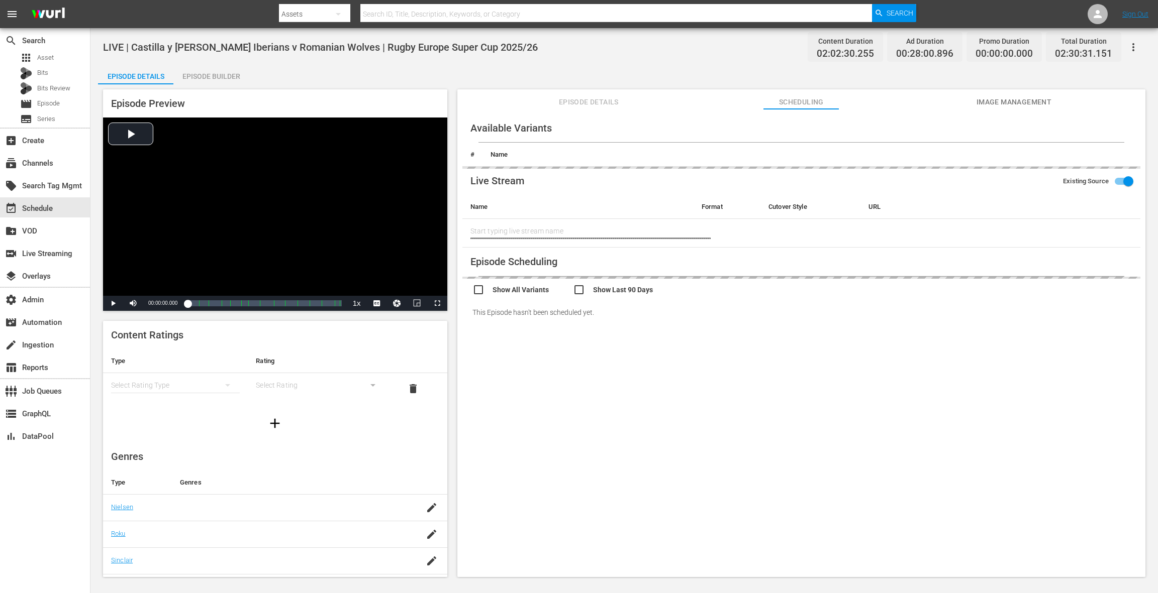
type input "LIVE | Castilla y Leon Iberians v Romanian Wolves | Rugby Europe Super Cup 2025…"
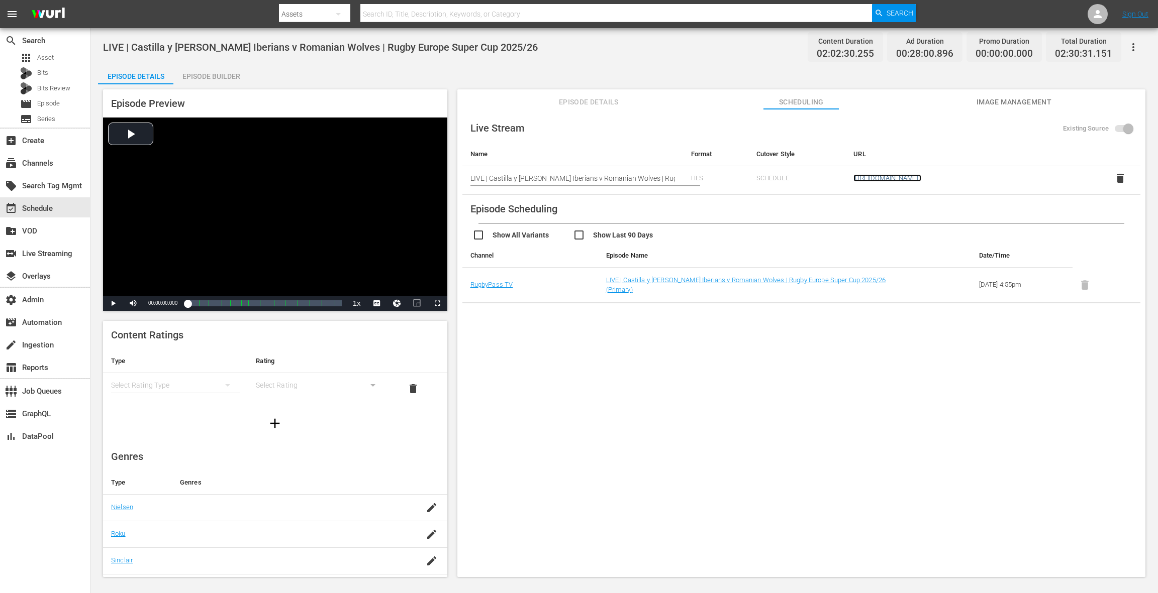
click at [862, 175] on link "https://zfaq608xik.execute-api.us-east-1.amazonaws.com/api/endeavor-proxy/68682…" at bounding box center [887, 178] width 68 height 8
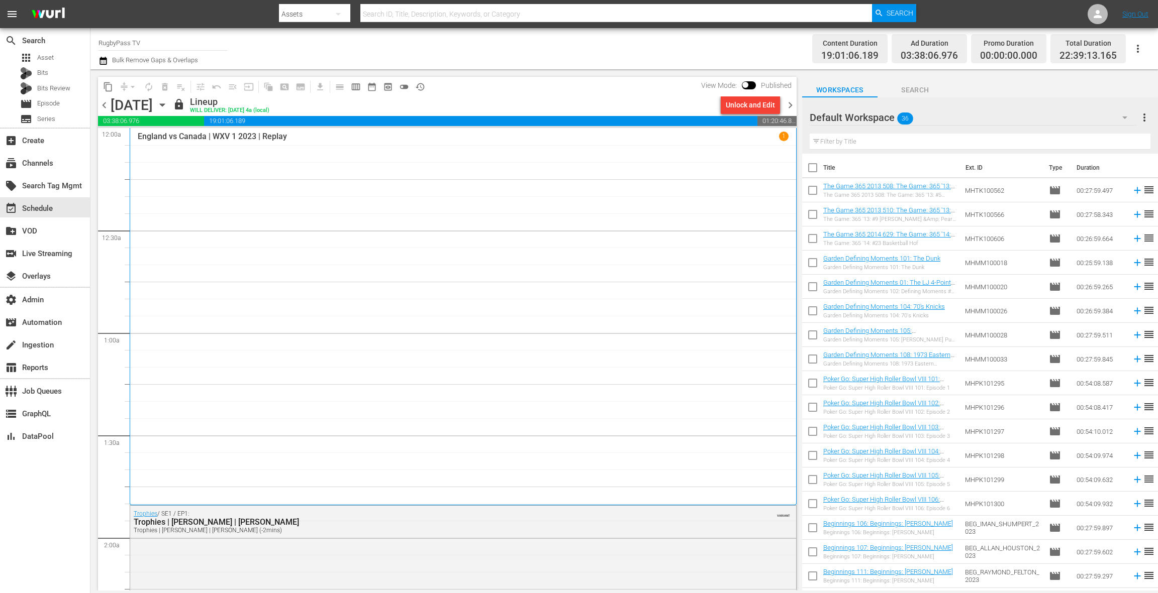
drag, startPoint x: 791, startPoint y: 106, endPoint x: 708, endPoint y: 72, distance: 89.0
click at [791, 106] on span "chevron_right" at bounding box center [790, 105] width 13 height 13
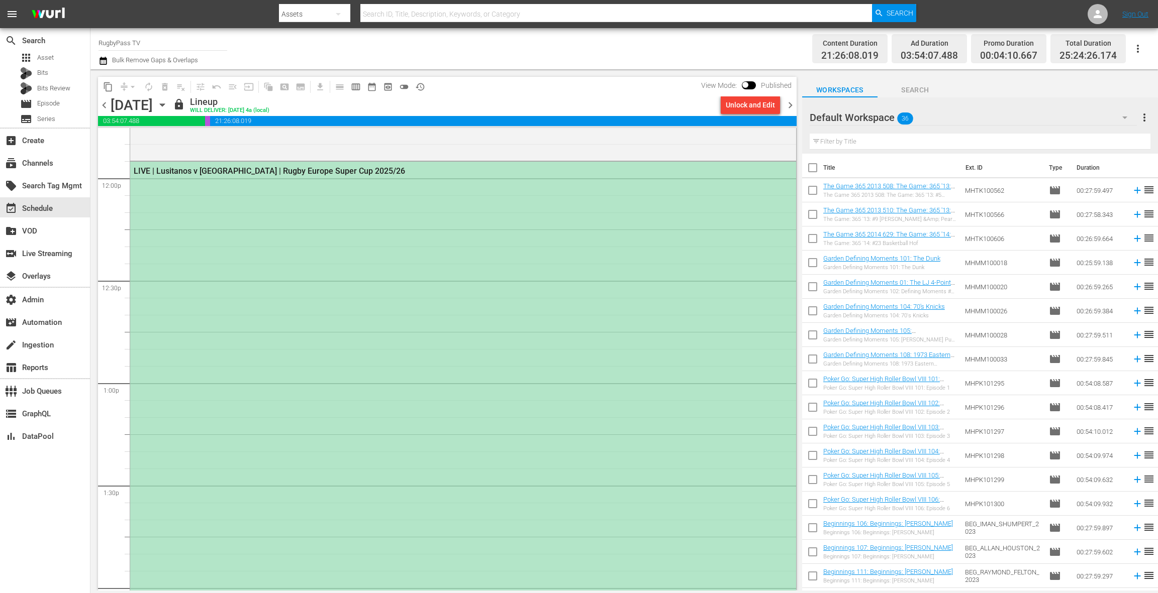
click at [381, 285] on div "LIVE | Lusitanos v Delta | Rugby Europe Super Cup 2025/26" at bounding box center [463, 417] width 666 height 510
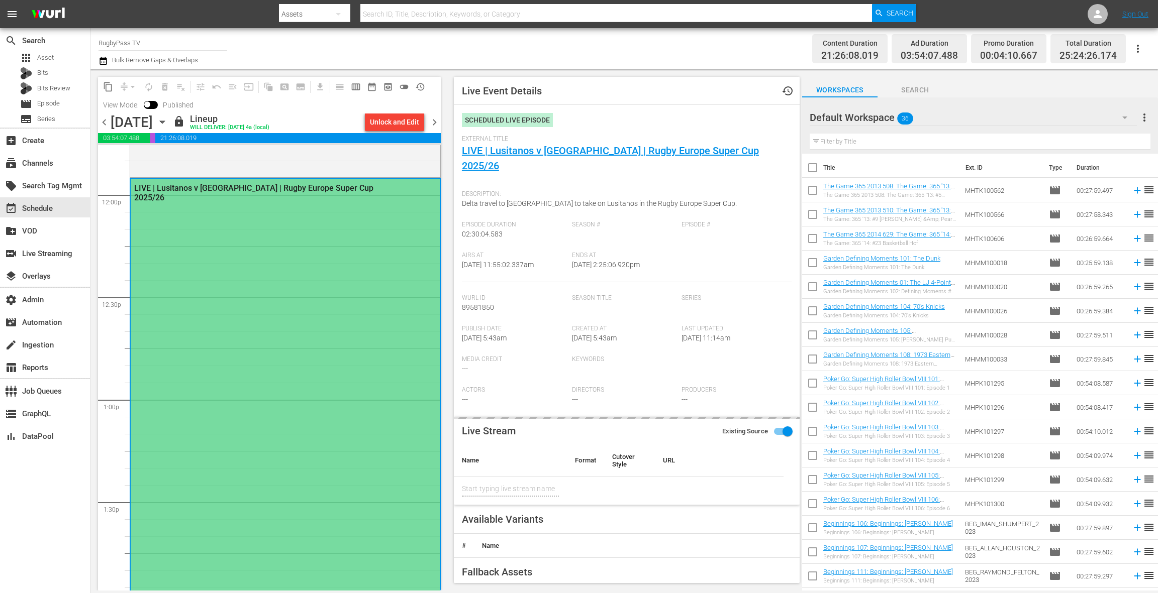
type input "LIVE | Lusitanos v Delta | Rugby Europe Super Cup 2025/26"
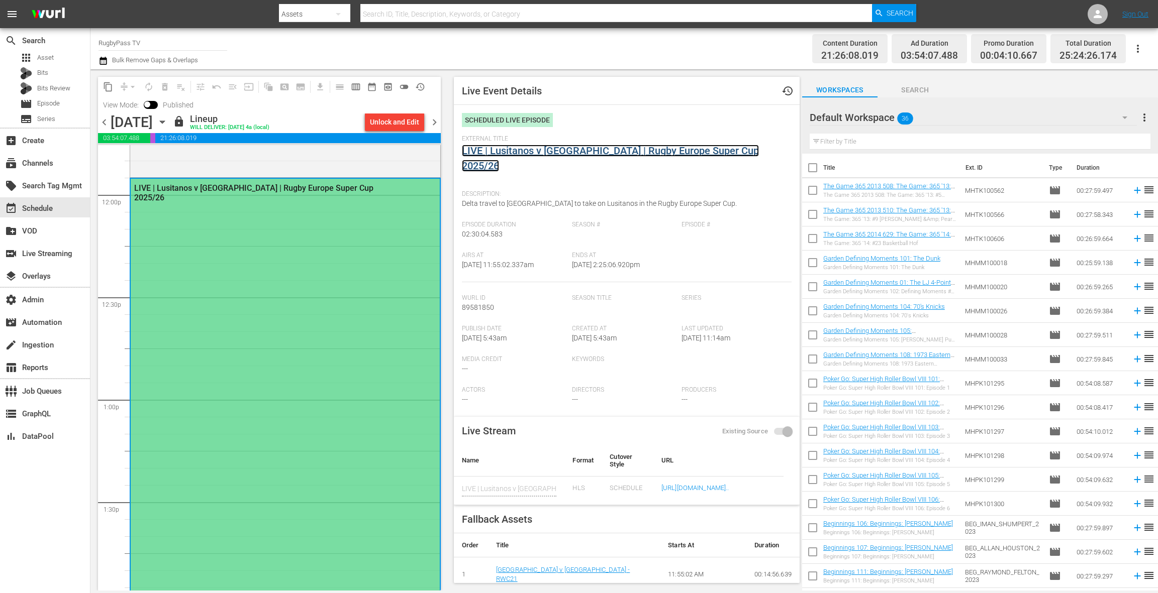
click at [533, 154] on link "LIVE | Lusitanos v Delta | Rugby Europe Super Cup 2025/26" at bounding box center [610, 158] width 297 height 27
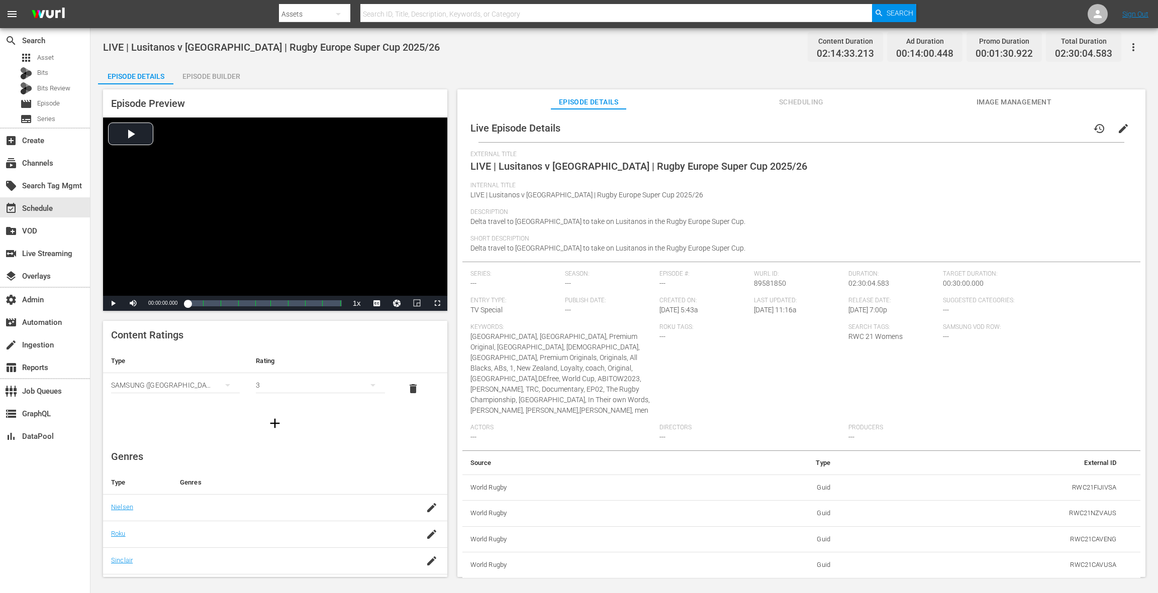
click at [1122, 129] on span "edit" at bounding box center [1123, 129] width 12 height 12
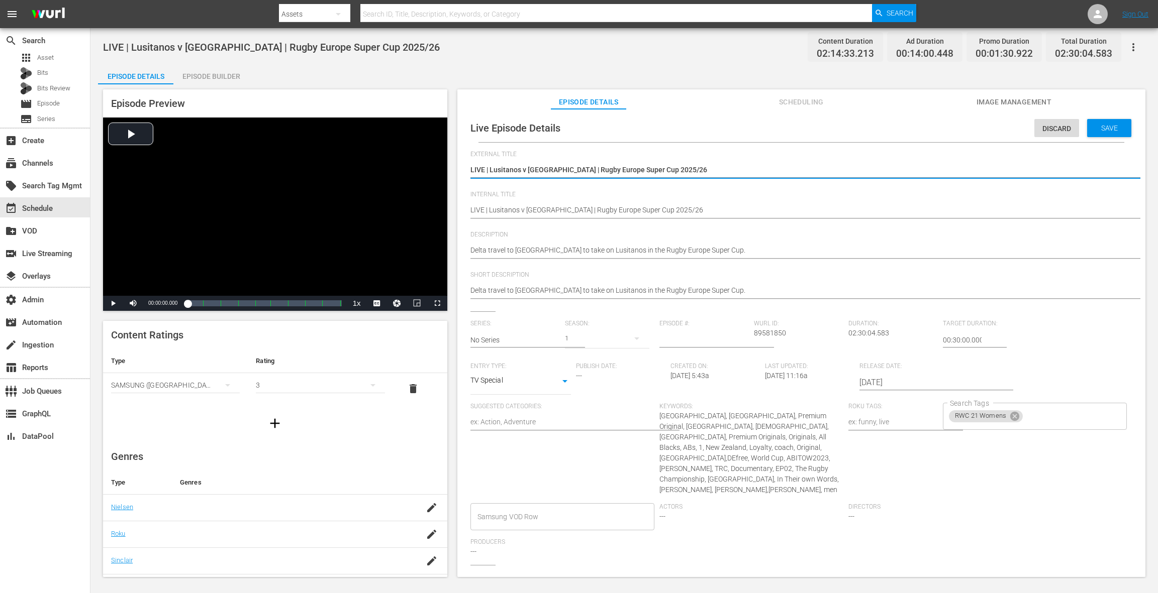
click at [880, 386] on input "2025-10-24" at bounding box center [923, 383] width 129 height 24
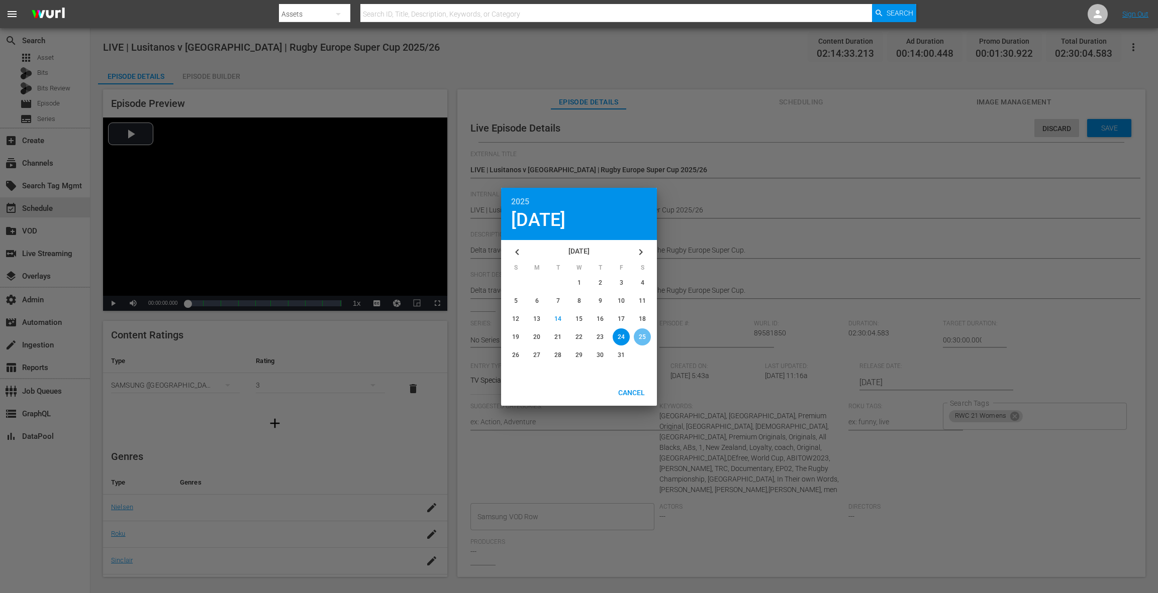
drag, startPoint x: 640, startPoint y: 337, endPoint x: 666, endPoint y: 337, distance: 26.1
click at [640, 337] on span "25" at bounding box center [642, 337] width 7 height 7
type input "2025-10-25"
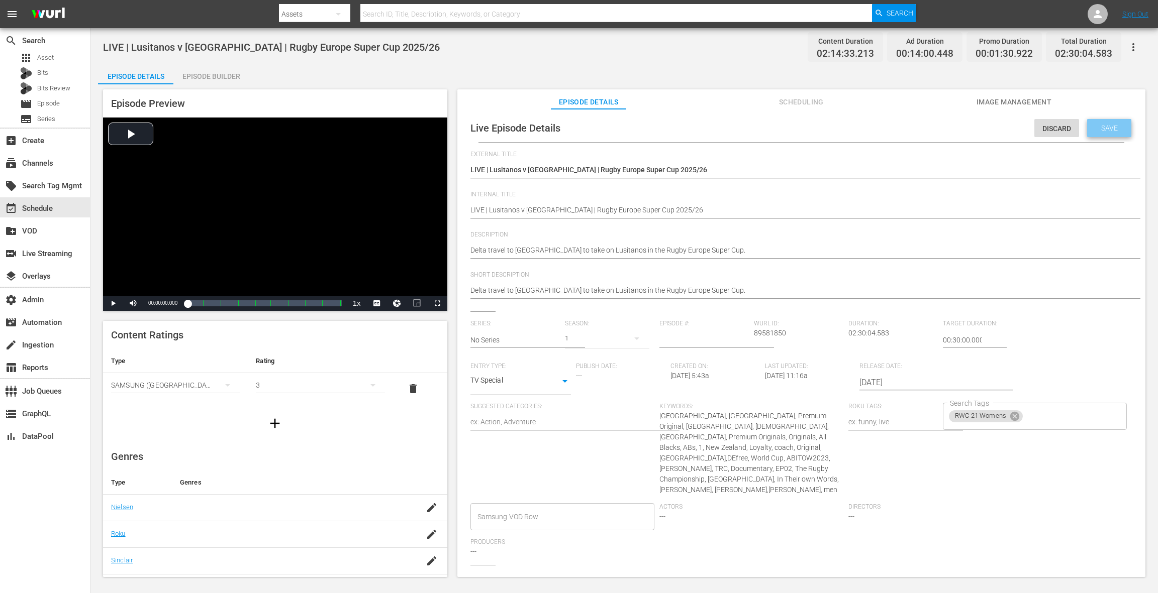
click at [1104, 128] on span "Save" at bounding box center [1109, 128] width 33 height 8
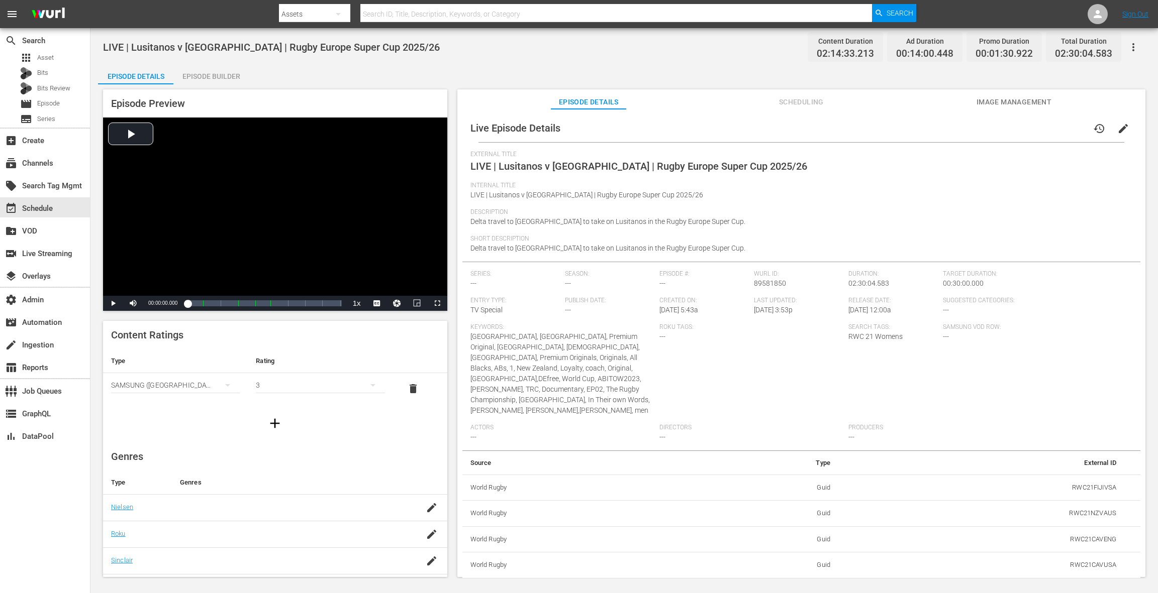
click at [989, 104] on span "Image Management" at bounding box center [1013, 102] width 75 height 13
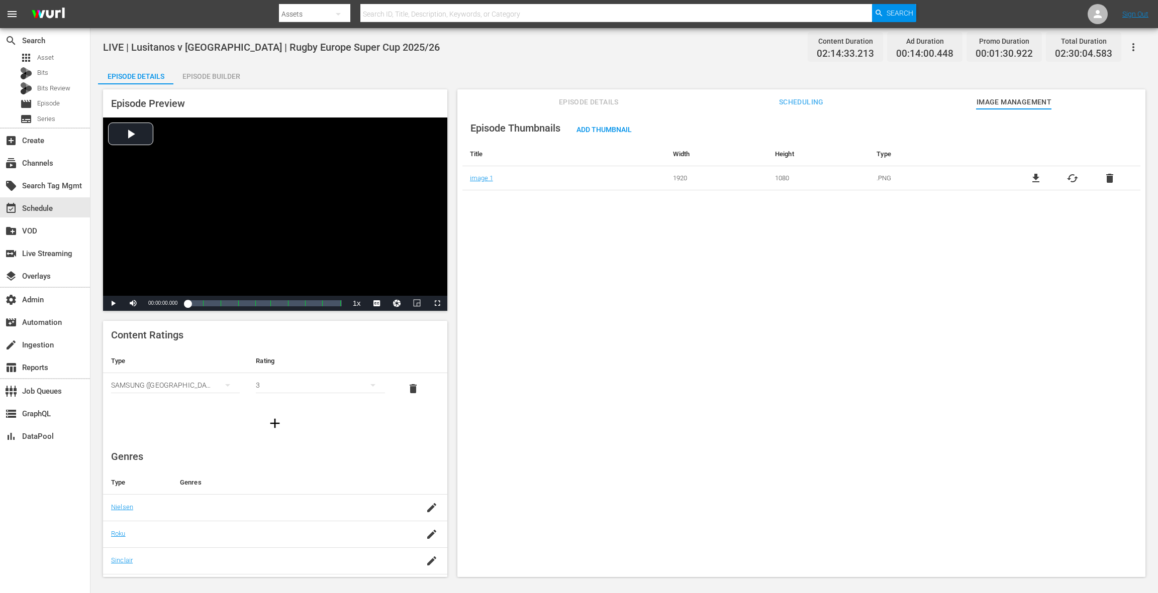
click at [801, 106] on span "Scheduling" at bounding box center [800, 102] width 75 height 13
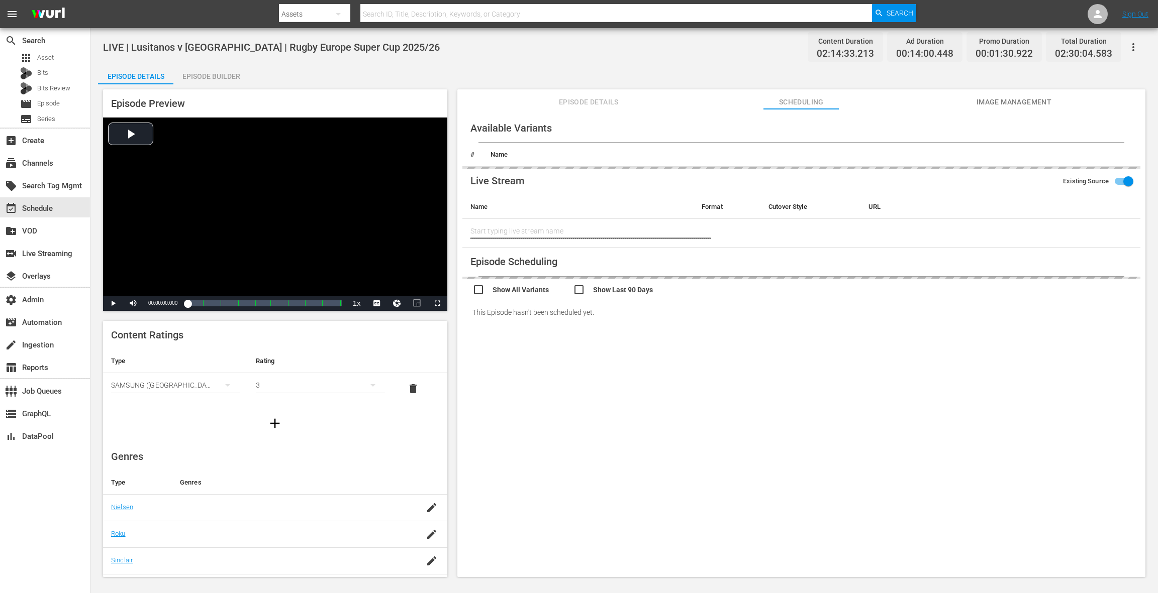
type input "LIVE | Lusitanos v Delta | Rugby Europe Super Cup 2025/26"
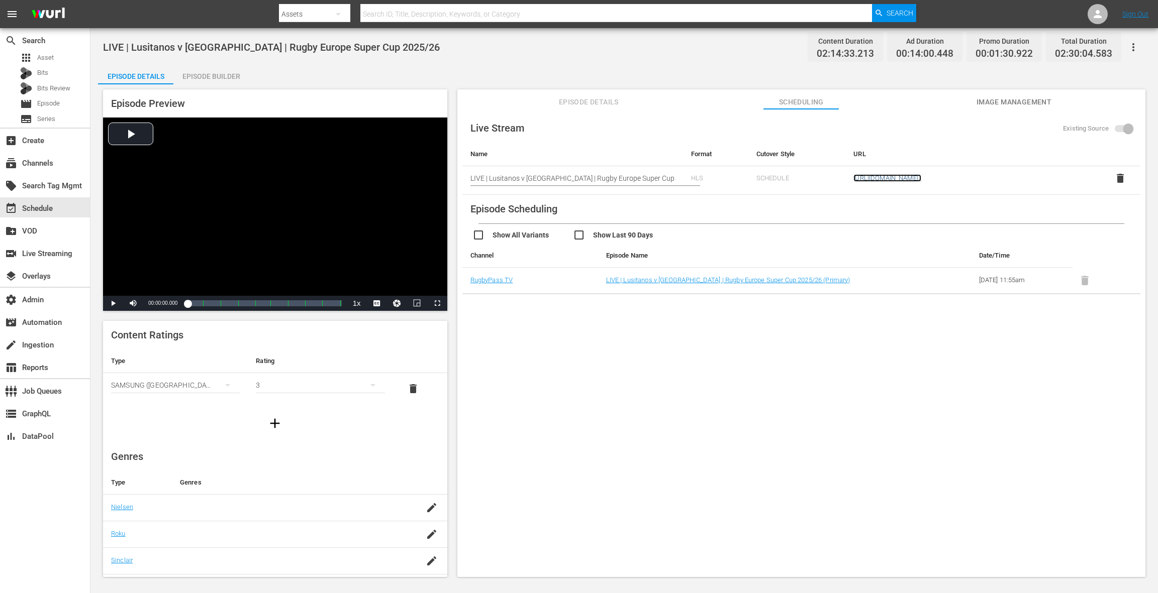
click at [874, 179] on link "https://zfaq608xik.execute-api.us-east-1.amazonaws.com/api/endeavor-proxy/68682…" at bounding box center [887, 178] width 68 height 8
click at [575, 107] on span "Episode Details" at bounding box center [588, 102] width 75 height 13
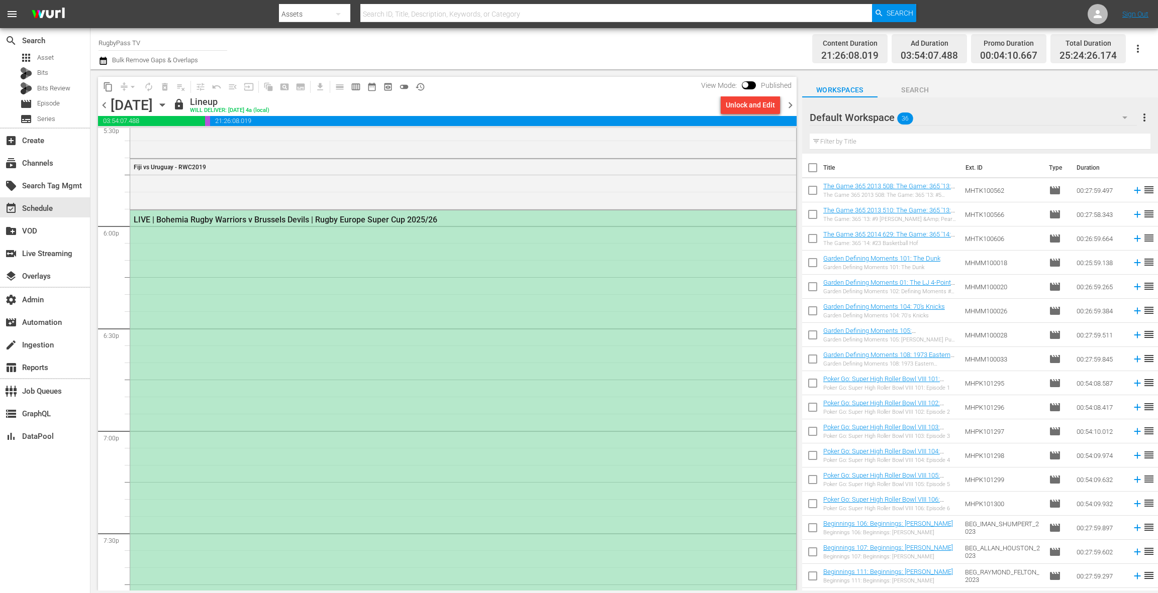
scroll to position [3596, 0]
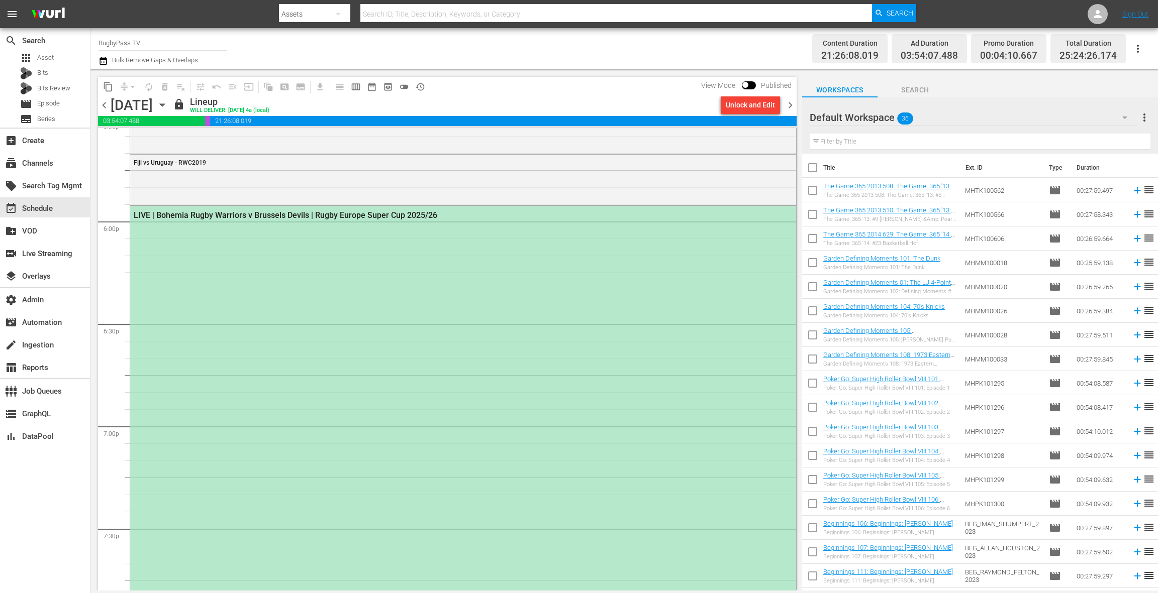
click at [468, 266] on div "LIVE | Bohemia Rugby Warriors v Brussels Devils | Rugby Europe Super Cup 2025/26" at bounding box center [463, 461] width 666 height 510
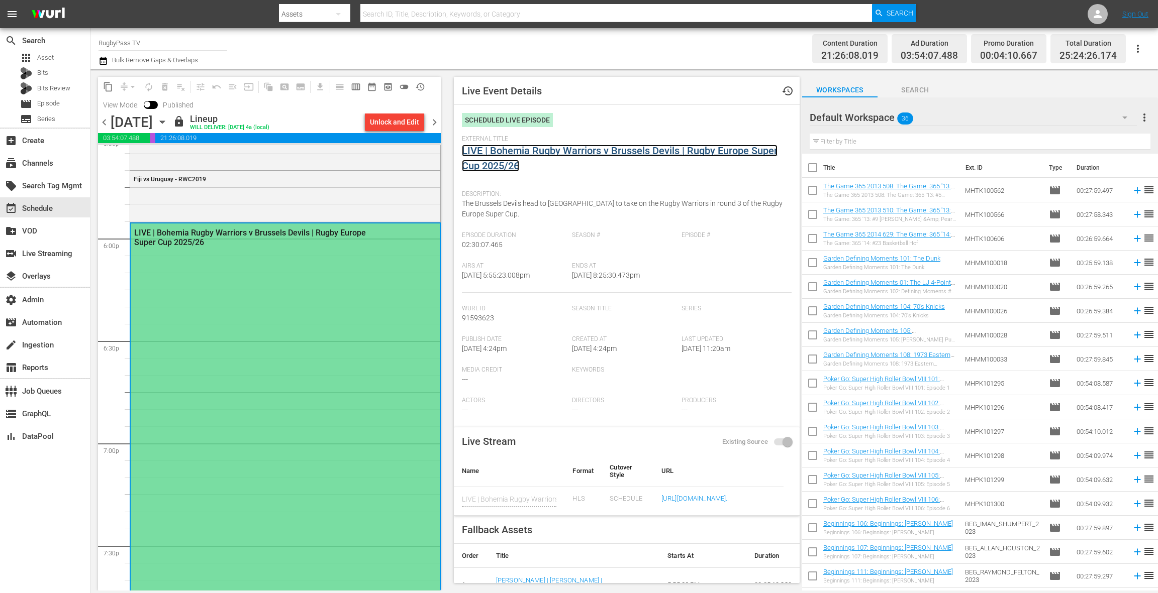
click at [503, 154] on link "LIVE | Bohemia Rugby Warriors v Brussels Devils | Rugby Europe Super Cup 2025/26" at bounding box center [620, 158] width 316 height 27
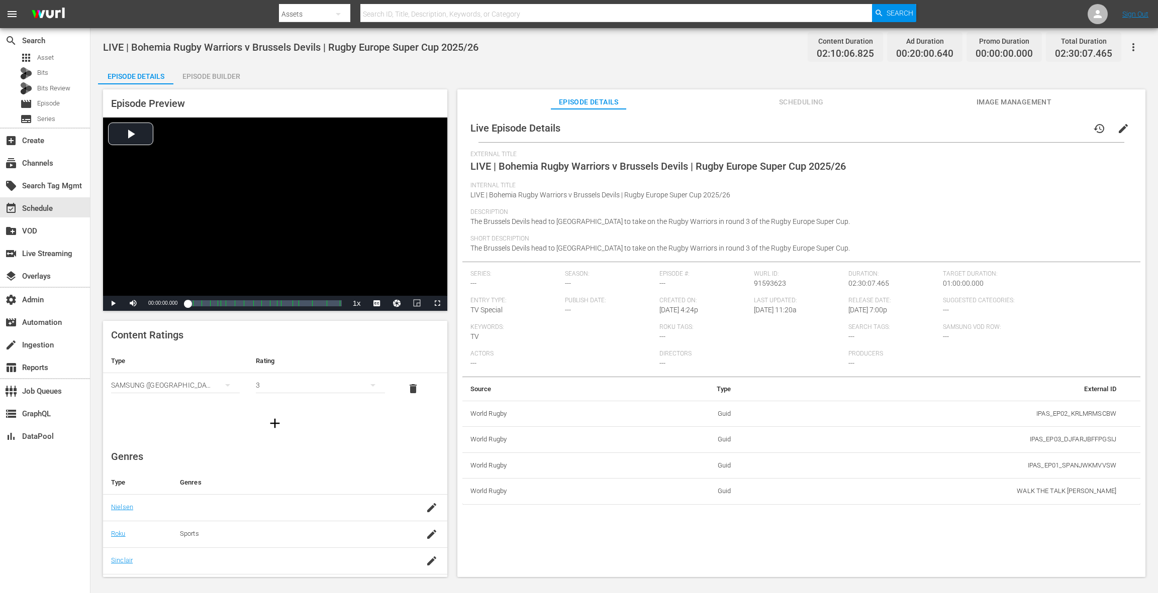
click at [1117, 128] on span "edit" at bounding box center [1123, 129] width 12 height 12
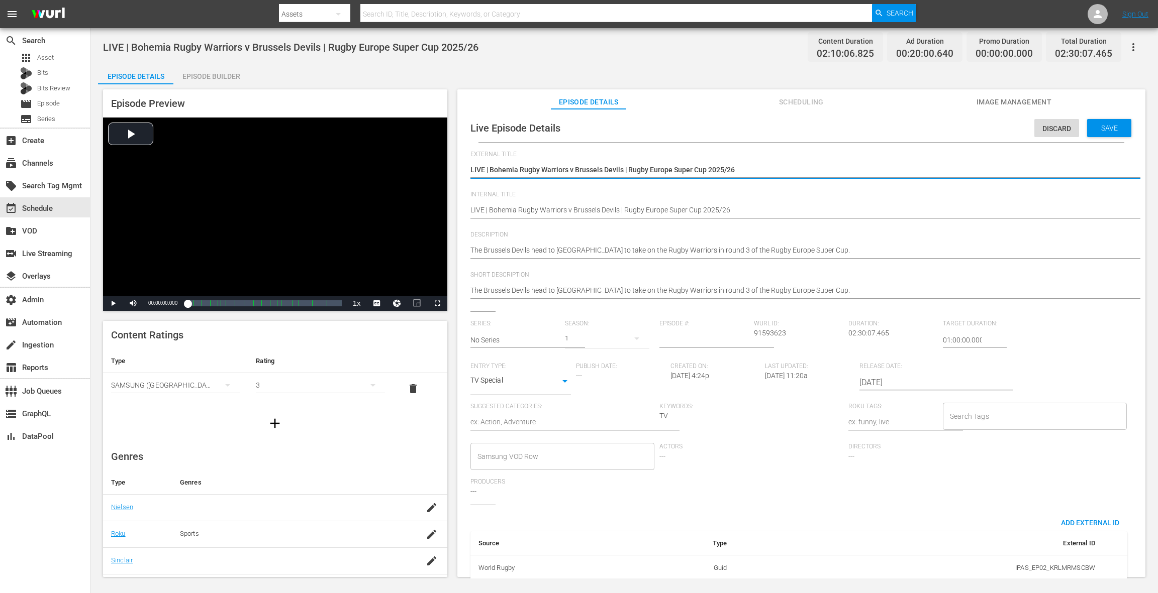
click at [878, 382] on input "2025-10-24" at bounding box center [923, 383] width 129 height 24
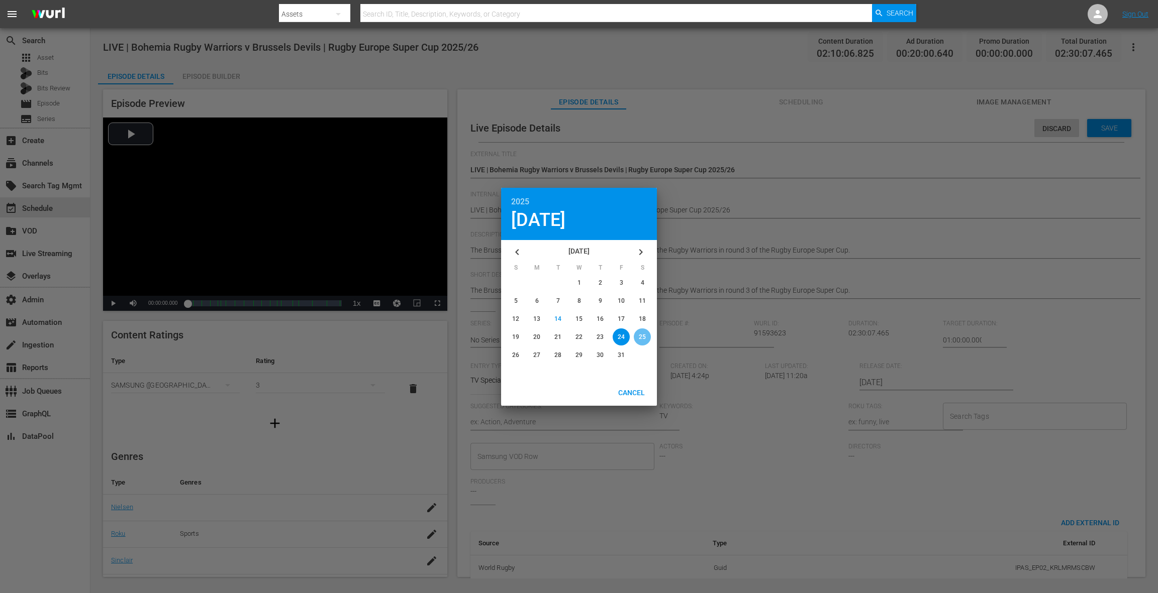
drag, startPoint x: 644, startPoint y: 339, endPoint x: 708, endPoint y: 324, distance: 65.6
click at [644, 339] on span "25" at bounding box center [642, 337] width 7 height 7
type input "2025-10-25"
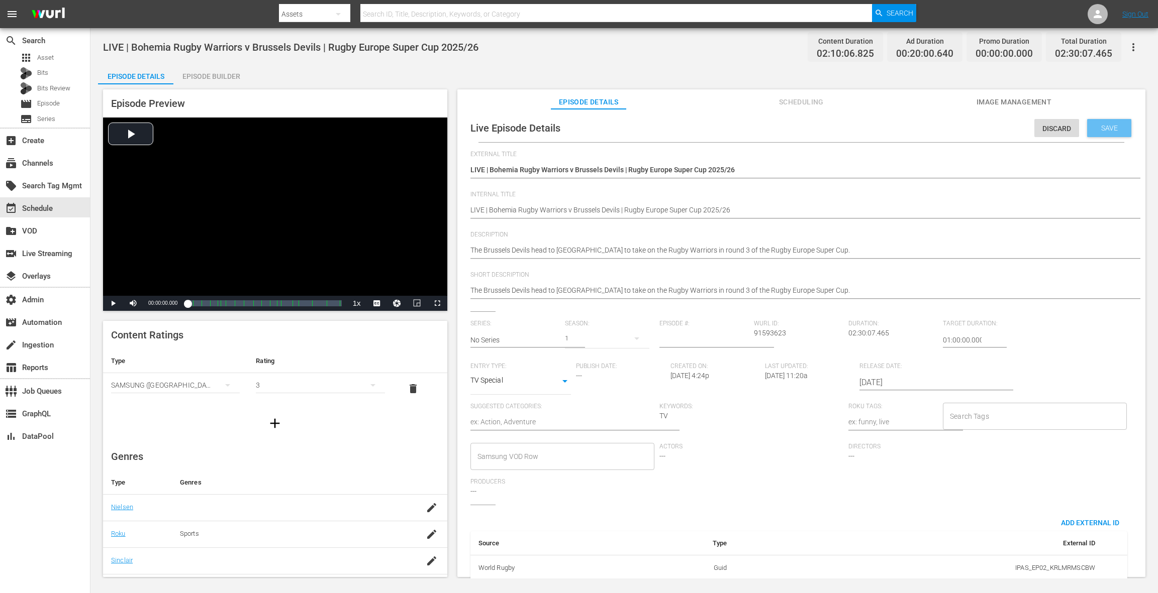
click at [1096, 135] on div "Save" at bounding box center [1109, 128] width 44 height 18
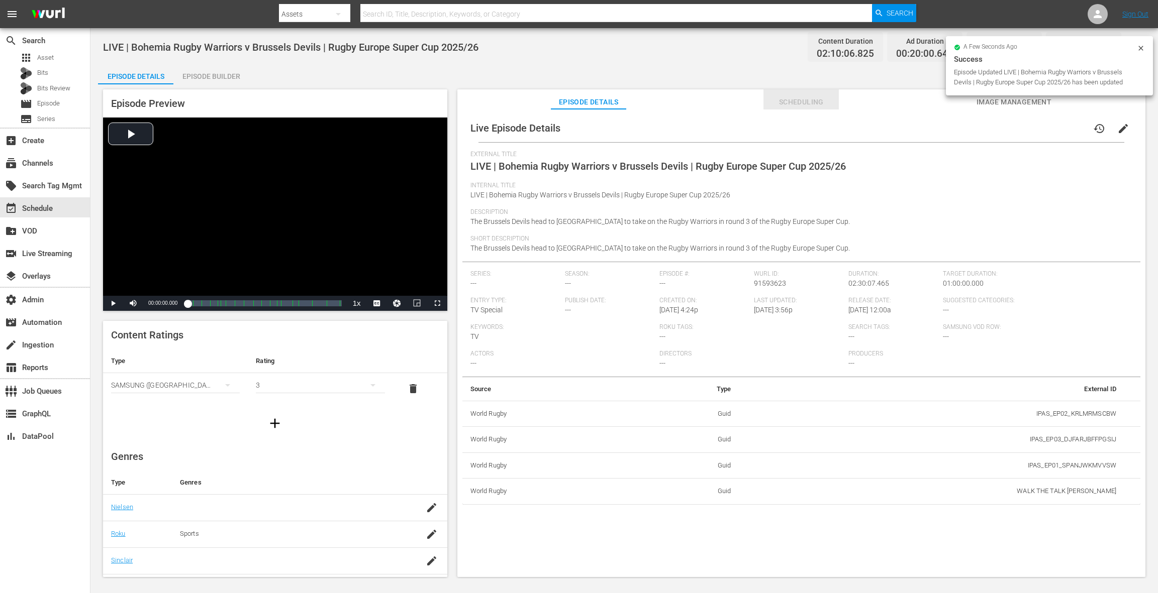
click at [804, 103] on span "Scheduling" at bounding box center [800, 102] width 75 height 13
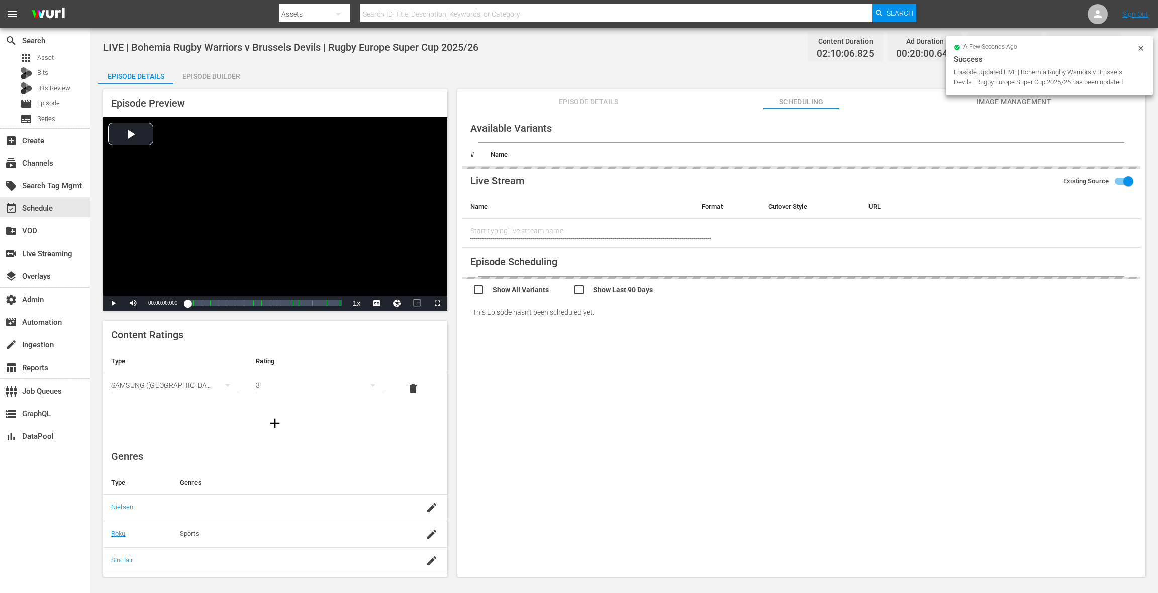
type input "LIVE | Bohemia Rugby Warriors v Brussels Devils | Rugby Europe Super Cup 2025/26"
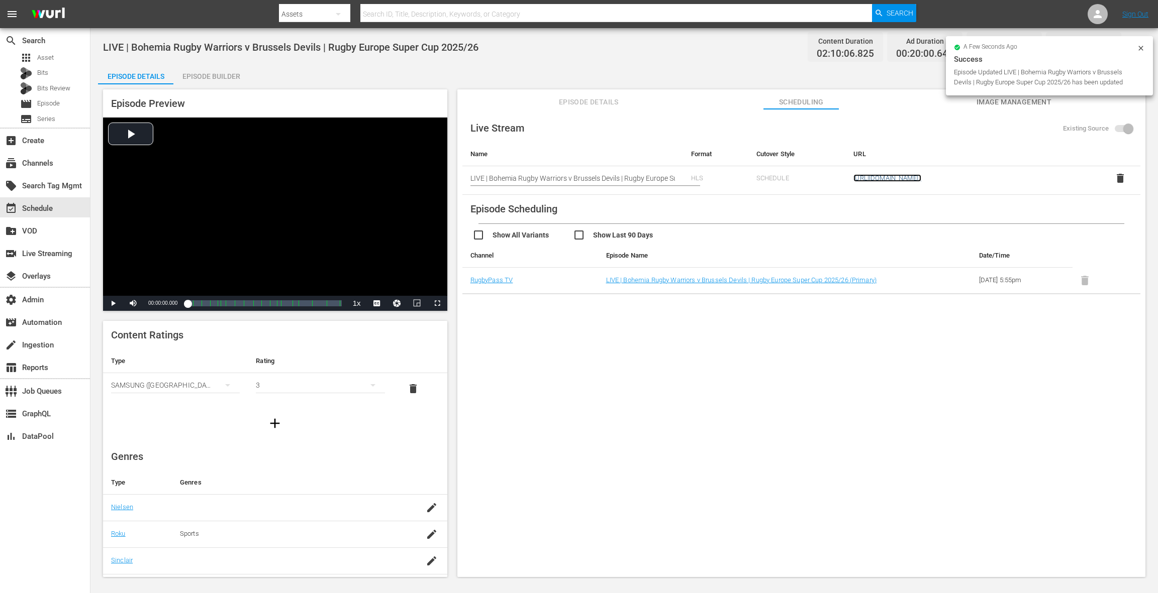
click at [858, 176] on link "https://zfaq608xik.execute-api.us-east-1.amazonaws.com/api/endeavor-proxy/68682…" at bounding box center [887, 178] width 68 height 8
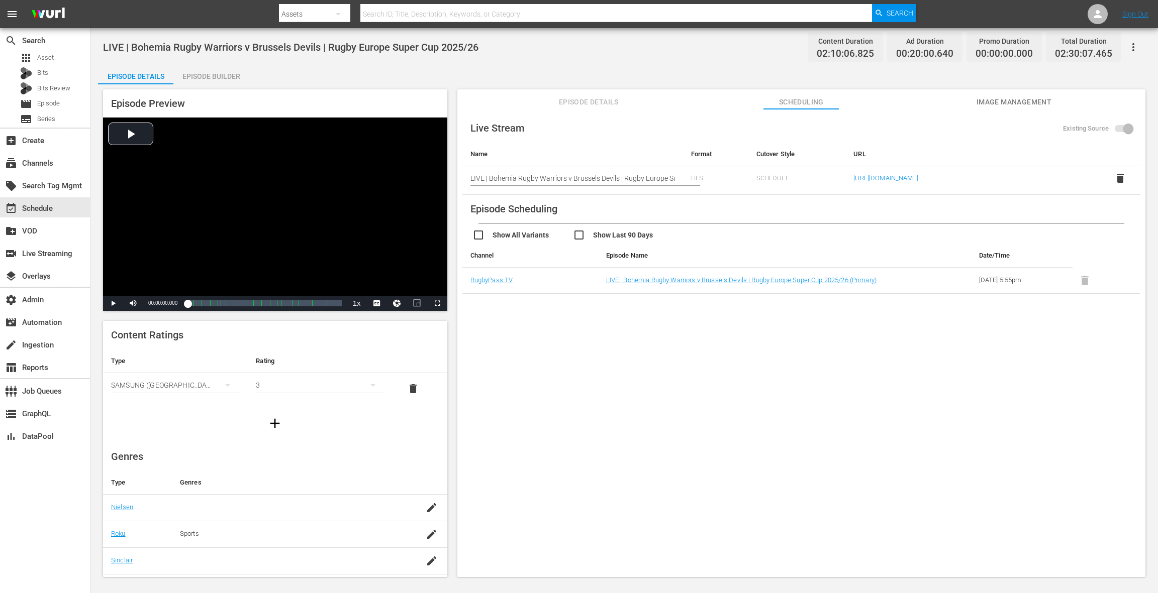
drag, startPoint x: 987, startPoint y: 102, endPoint x: 945, endPoint y: 101, distance: 42.2
click at [987, 102] on span "Image Management" at bounding box center [1013, 102] width 75 height 13
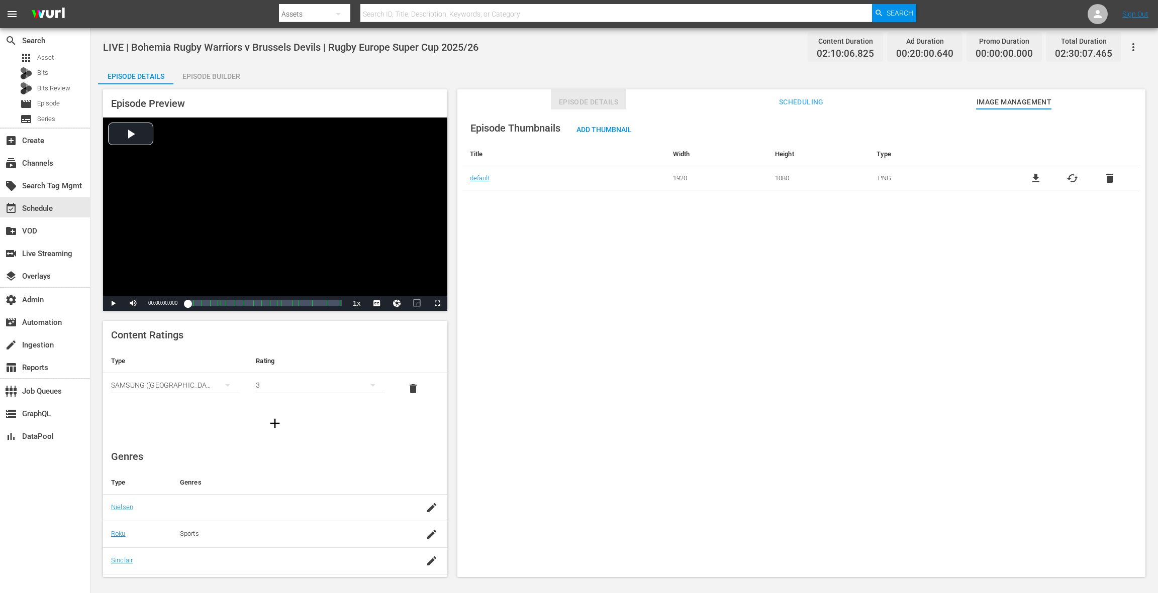
click at [593, 99] on span "Episode Details" at bounding box center [588, 102] width 75 height 13
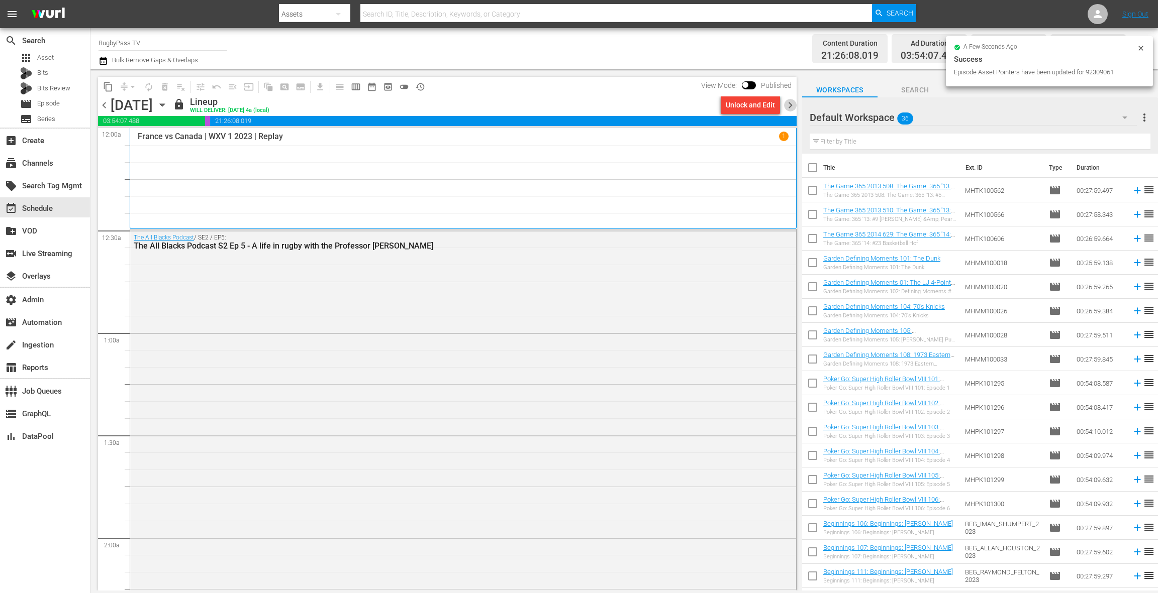
click at [795, 108] on span "chevron_right" at bounding box center [790, 105] width 13 height 13
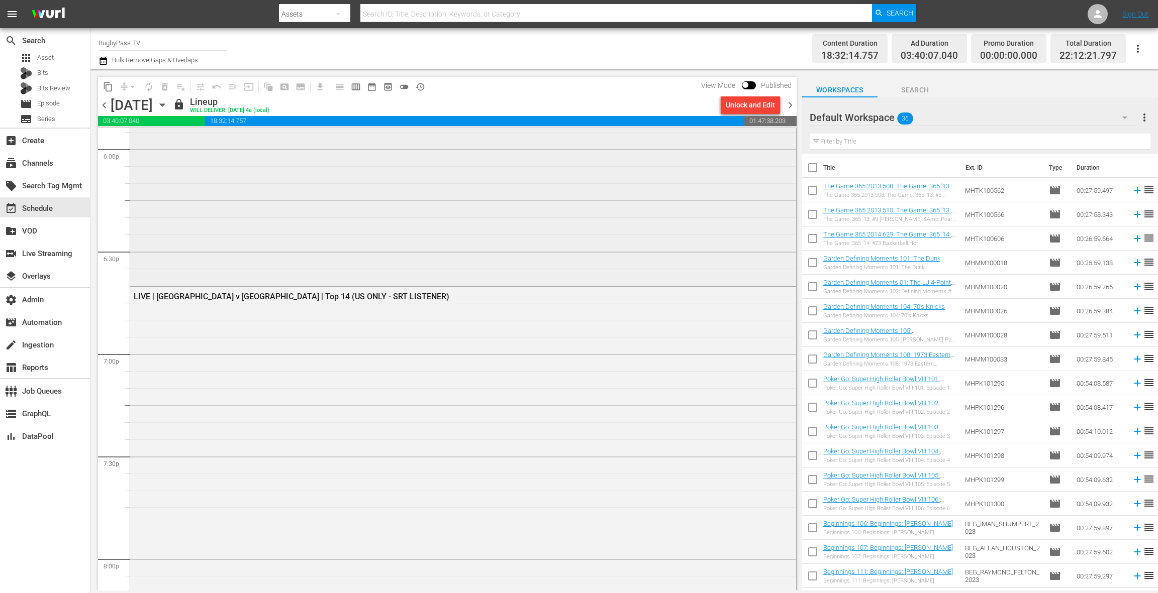
scroll to position [3741, 0]
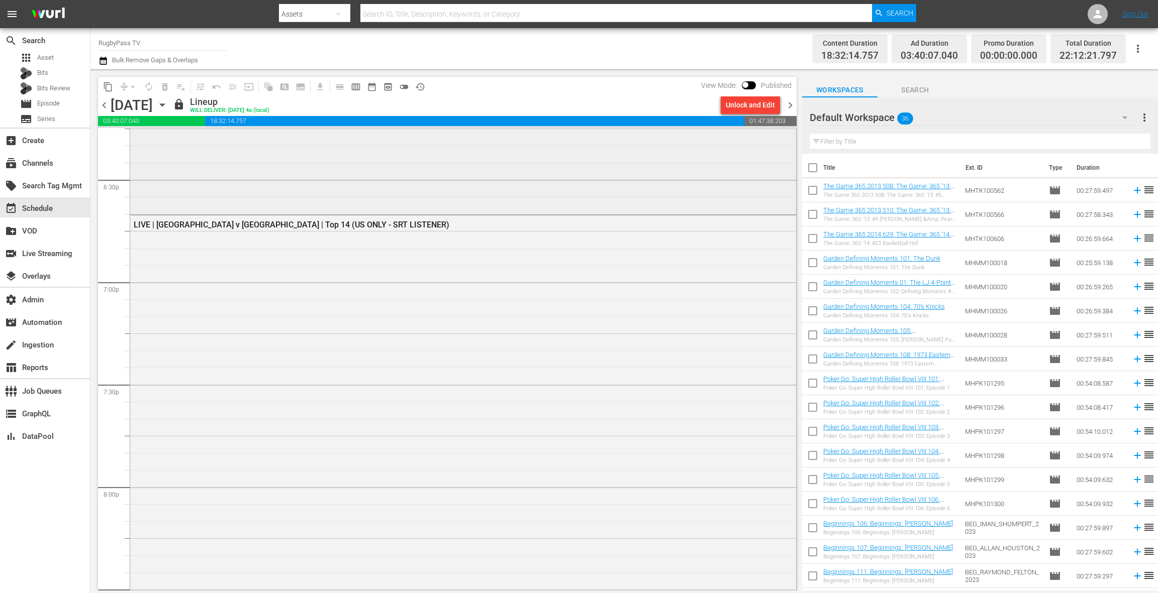
click at [431, 278] on div "LIVE | Toulouse v Toulon | Top 14 (US ONLY - SRT LISTENER)" at bounding box center [463, 471] width 666 height 511
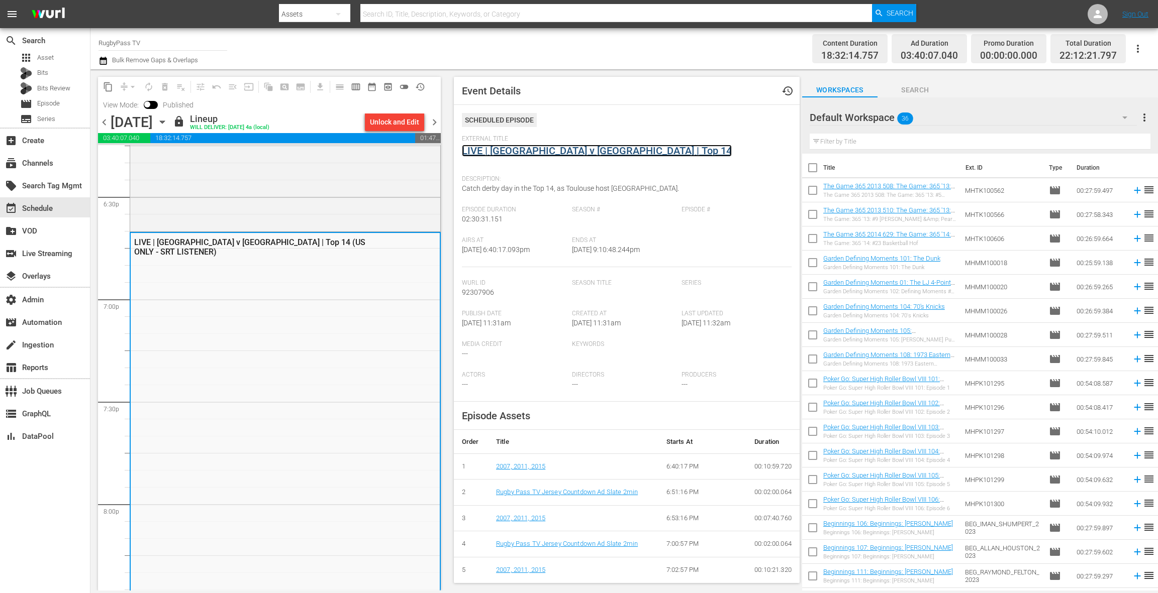
click at [504, 155] on link "LIVE | Toulouse v Toulon | Top 14" at bounding box center [597, 151] width 270 height 12
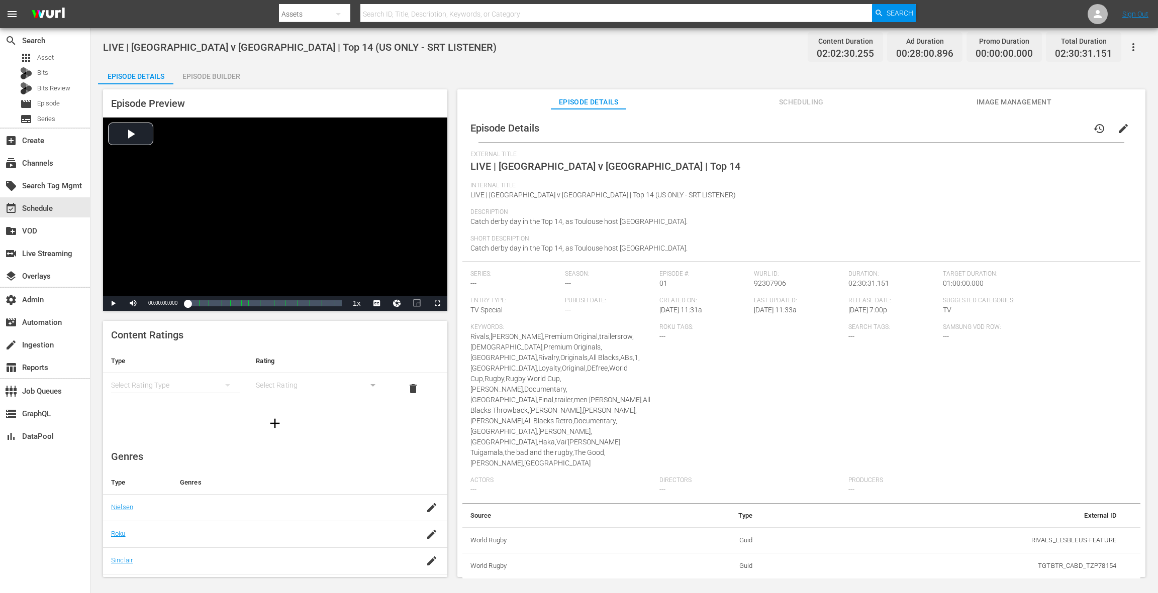
click at [1117, 129] on span "edit" at bounding box center [1123, 129] width 12 height 12
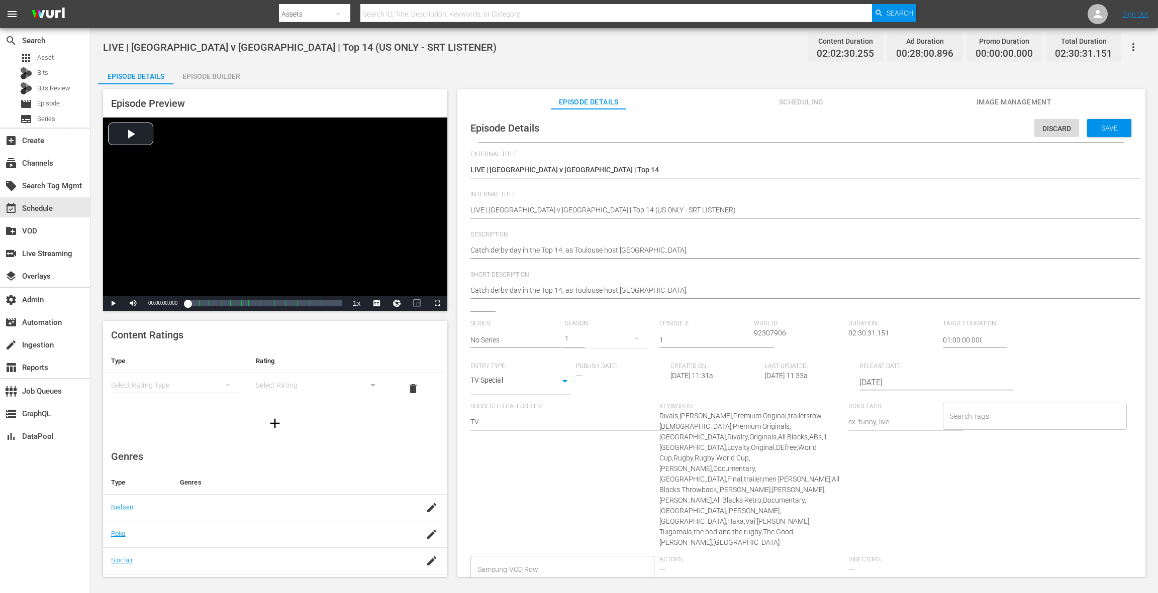
drag, startPoint x: 880, startPoint y: 382, endPoint x: 880, endPoint y: 376, distance: 6.1
click at [879, 382] on input "2025-10-25" at bounding box center [923, 383] width 129 height 24
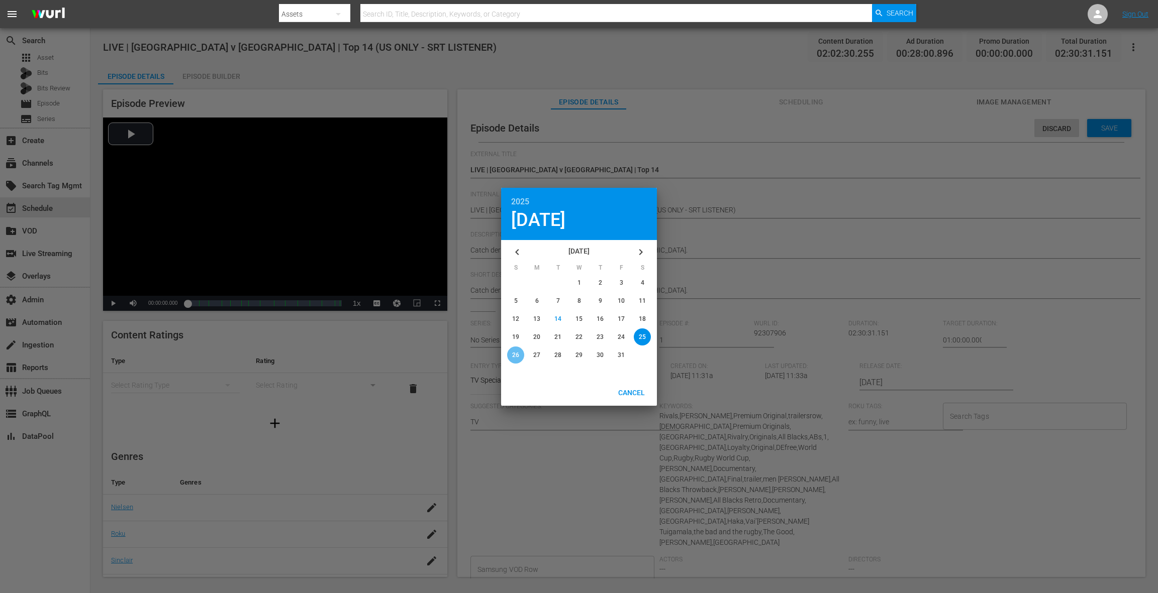
click at [517, 354] on span "26" at bounding box center [515, 355] width 7 height 7
type input "2025-10-26"
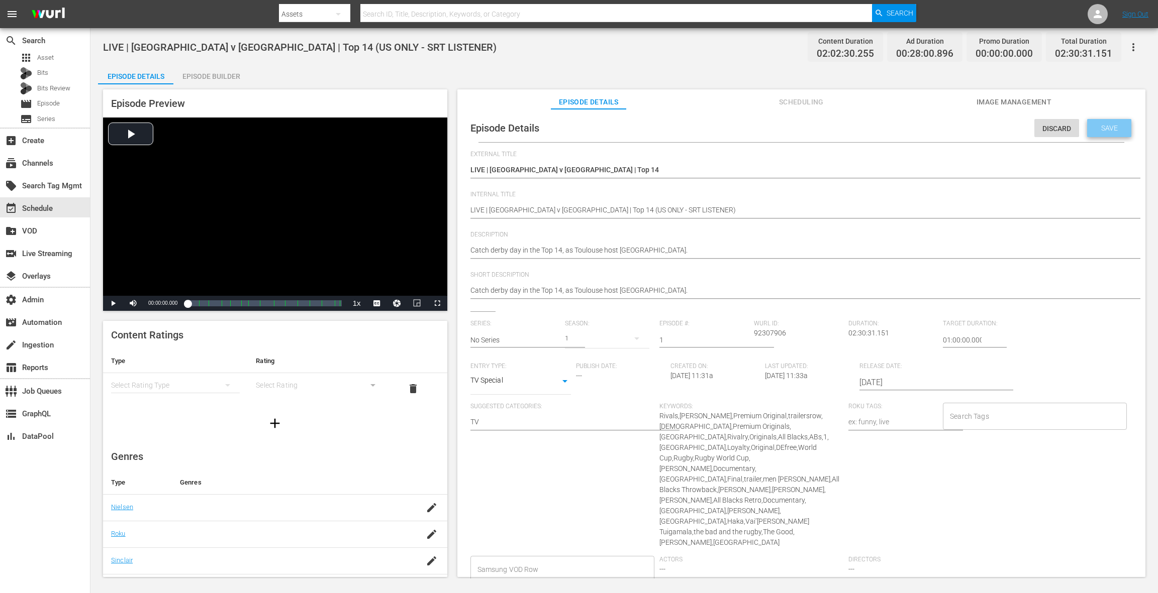
click at [1104, 131] on span "Save" at bounding box center [1109, 128] width 33 height 8
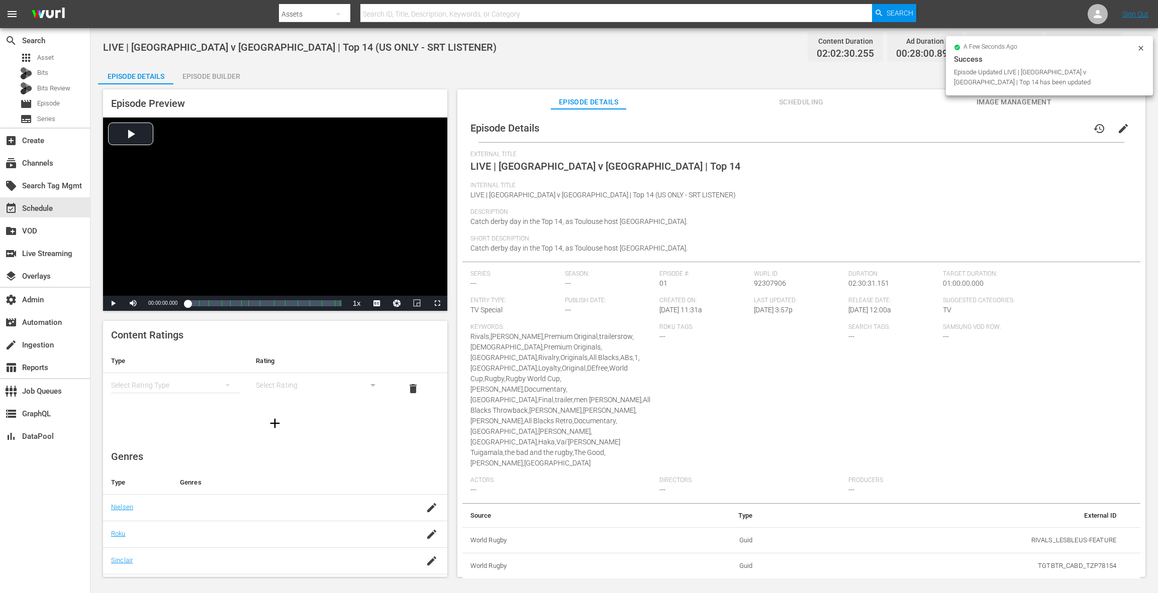
click at [808, 101] on span "Scheduling" at bounding box center [800, 102] width 75 height 13
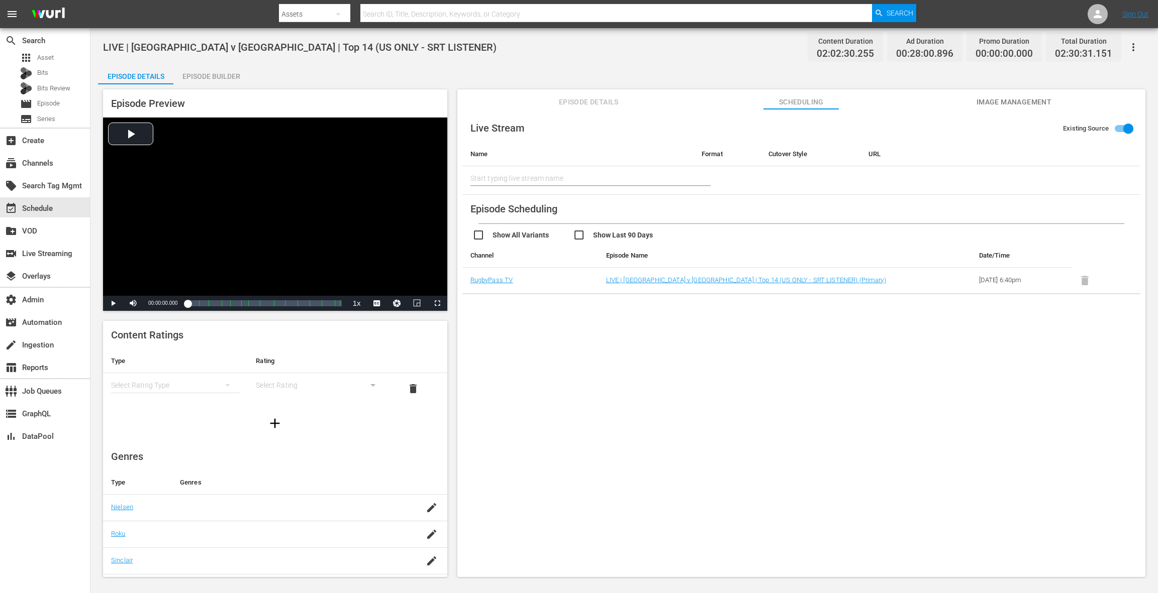
click at [1018, 111] on div "Live Stream Existing Source Name Format Cutover Style URL Start typing live str…" at bounding box center [801, 348] width 688 height 478
click at [1017, 105] on span "Image Management" at bounding box center [1013, 102] width 75 height 13
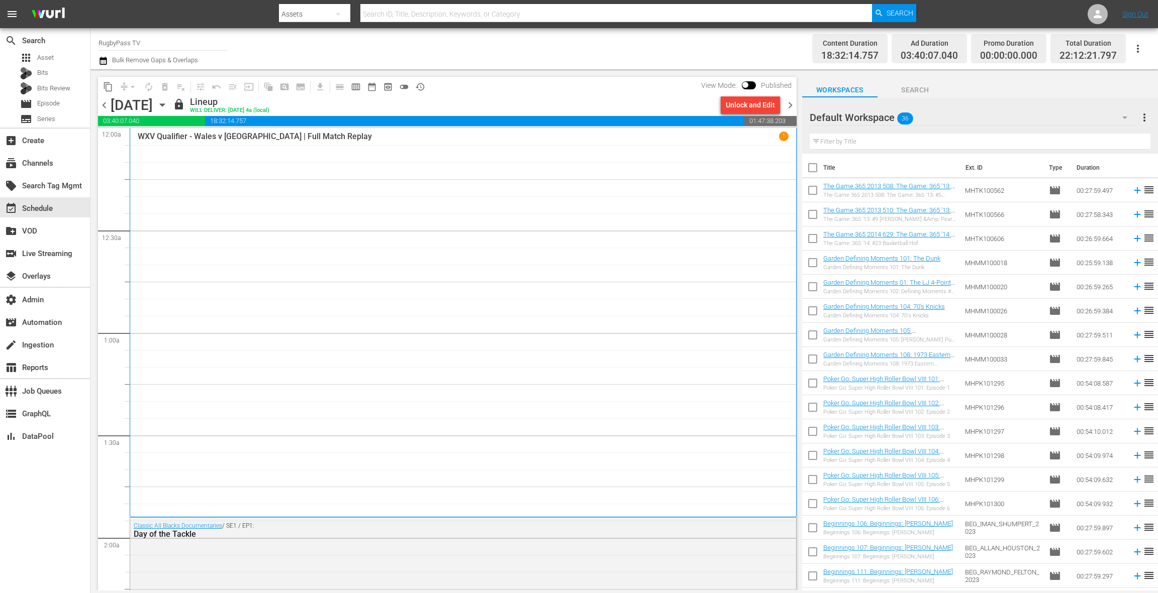
click at [168, 102] on icon "button" at bounding box center [162, 104] width 11 height 11
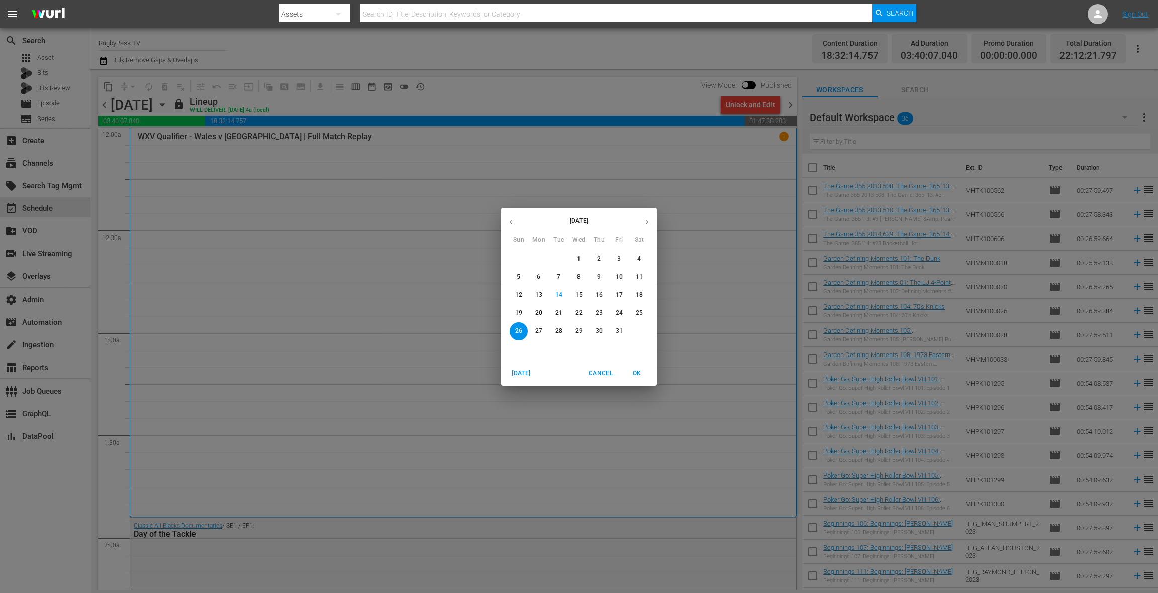
click at [637, 294] on p "18" at bounding box center [639, 295] width 7 height 9
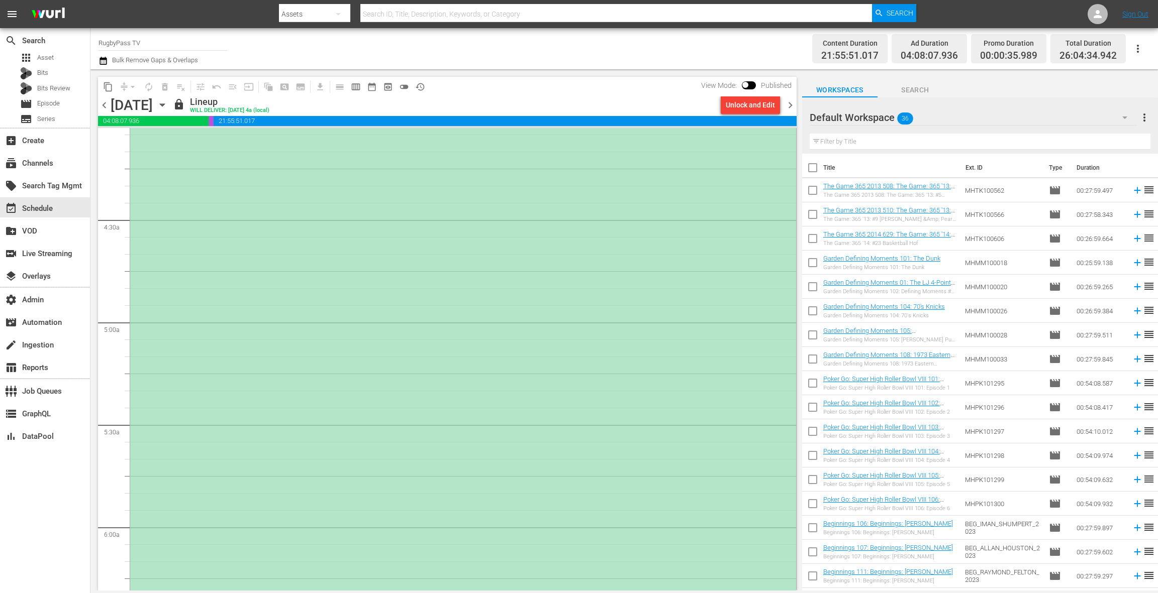
scroll to position [837, 0]
click at [330, 221] on div "LIVE | Sri Lanka - Day 1 | Asia Rugby Emirates Sevens Series (1/3)" at bounding box center [463, 598] width 666 height 1174
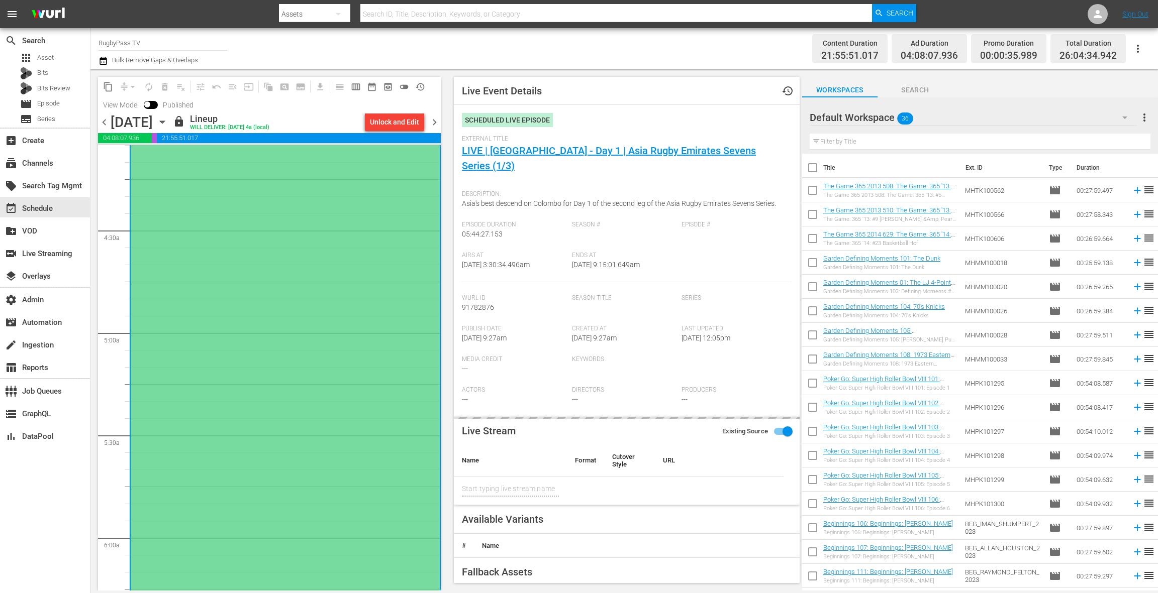
type input "LIVE | Sri Lanka - Day 1 | Asia Rugby Emirates Sevens Series (1/3)"
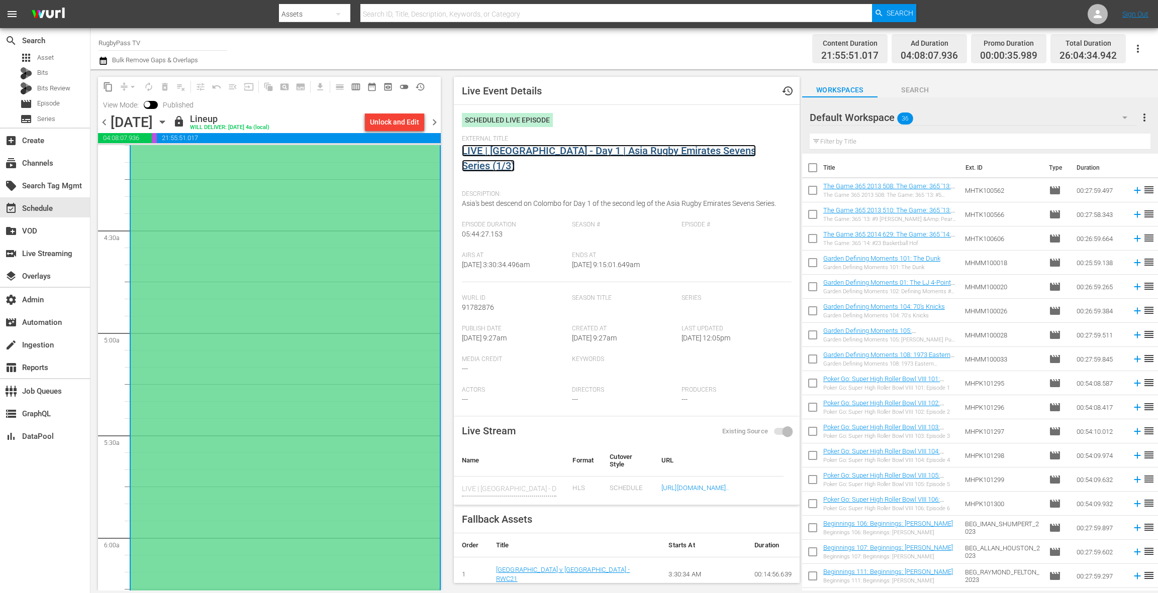
click at [538, 155] on link "LIVE | Sri Lanka - Day 1 | Asia Rugby Emirates Sevens Series (1/3)" at bounding box center [609, 158] width 294 height 27
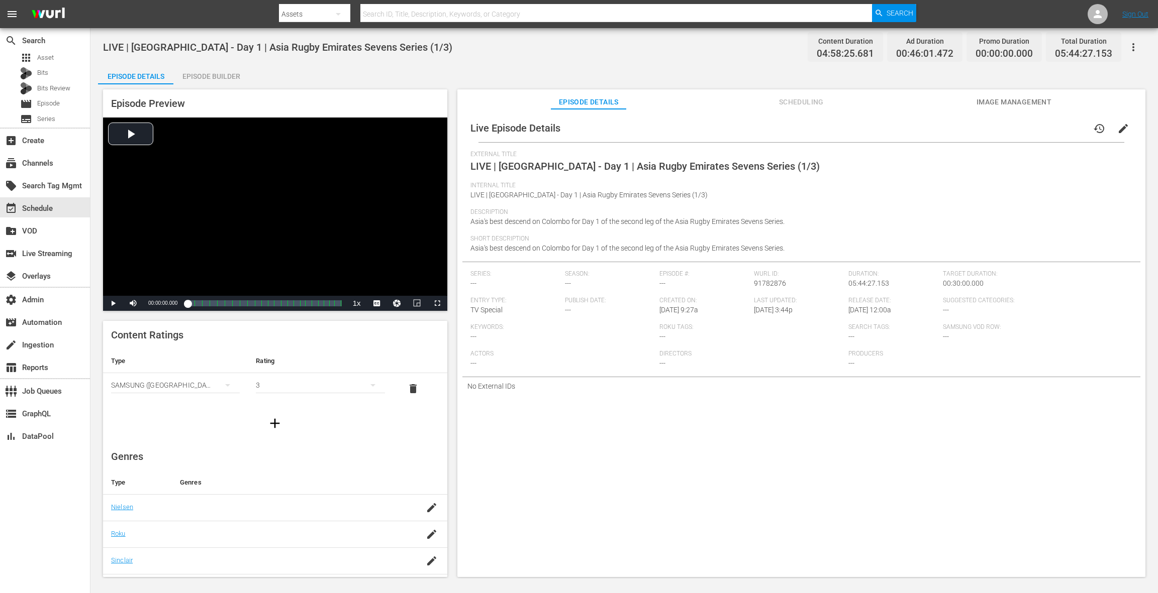
click at [799, 106] on span "Scheduling" at bounding box center [800, 102] width 75 height 13
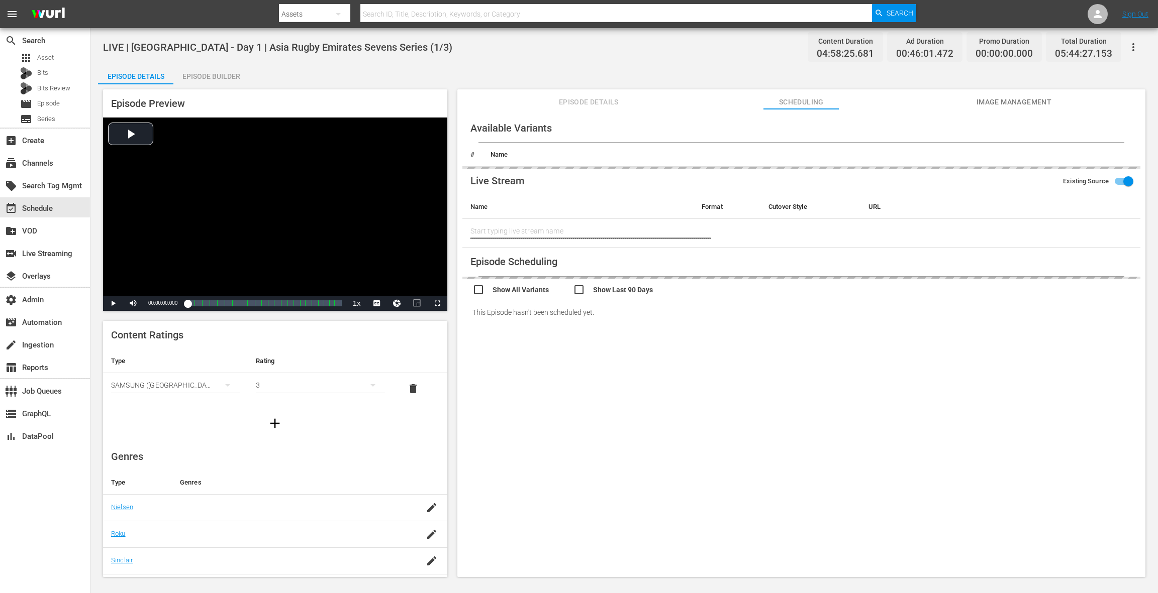
type input "LIVE | Sri Lanka - Day 1 | Asia Rugby Emirates Sevens Series (1/3)"
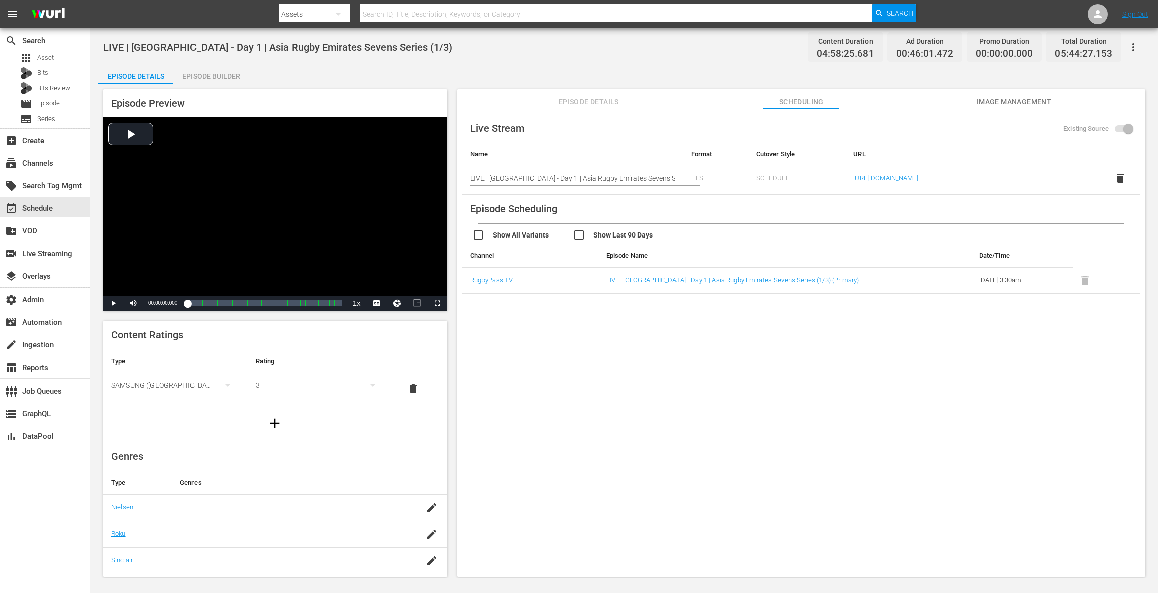
click at [602, 103] on span "Episode Details" at bounding box center [588, 102] width 75 height 13
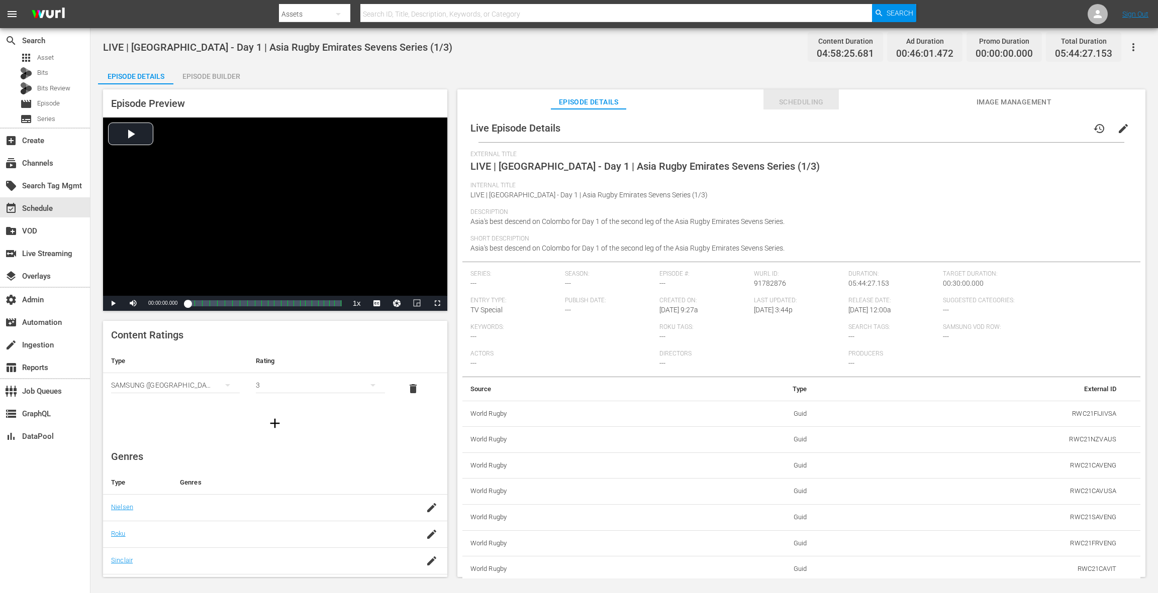
click at [794, 105] on span "Scheduling" at bounding box center [800, 102] width 75 height 13
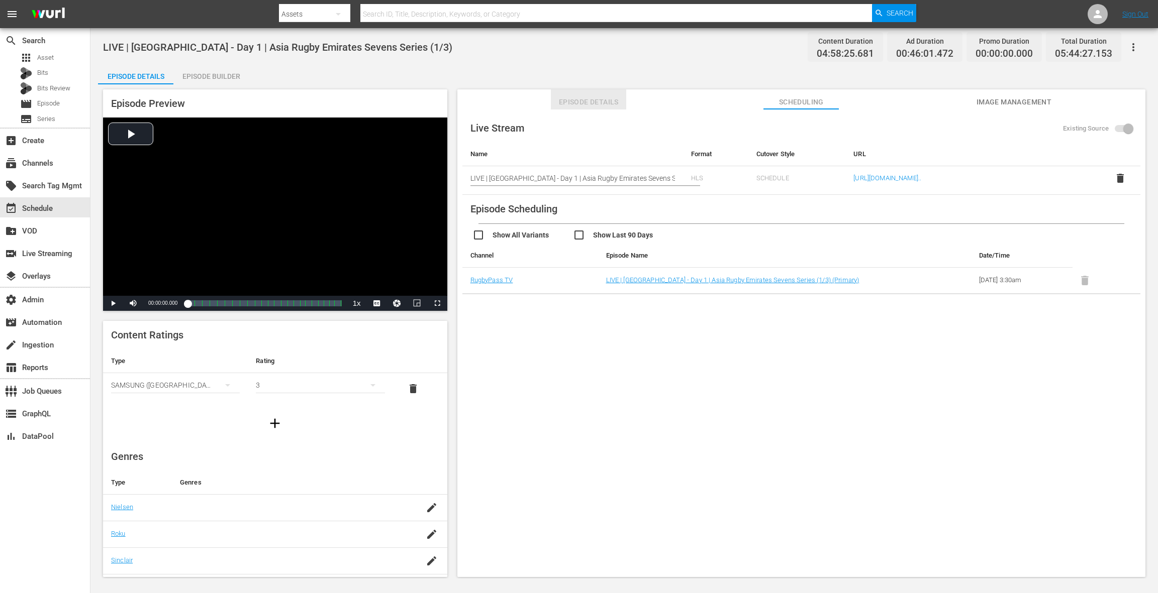
drag, startPoint x: 594, startPoint y: 104, endPoint x: 595, endPoint y: 109, distance: 5.1
click at [594, 104] on span "Episode Details" at bounding box center [588, 102] width 75 height 13
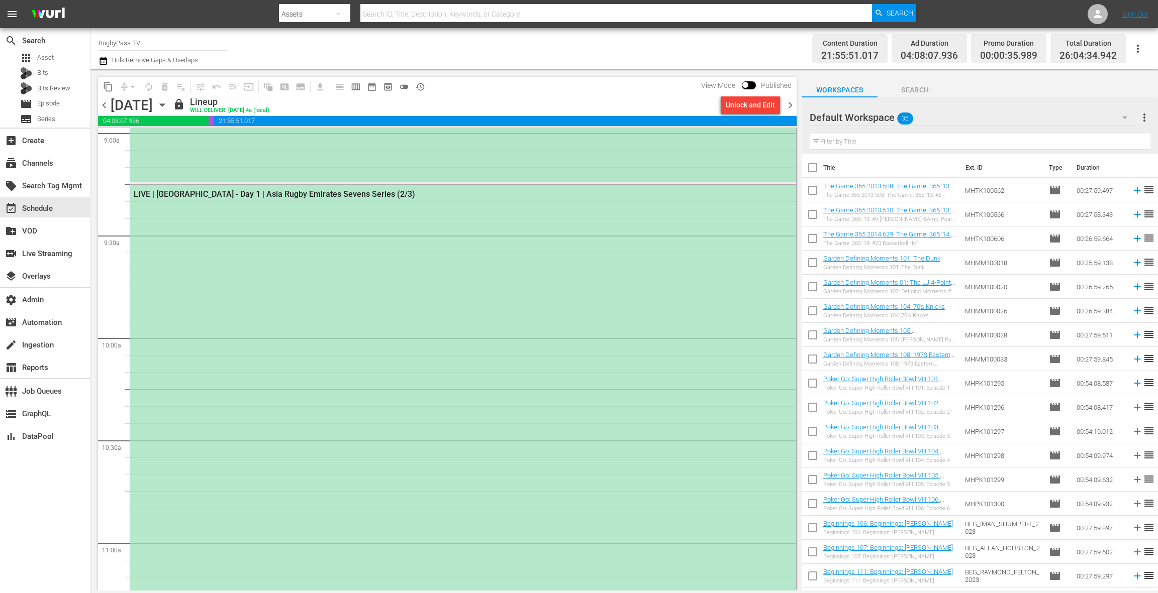
scroll to position [1942, 0]
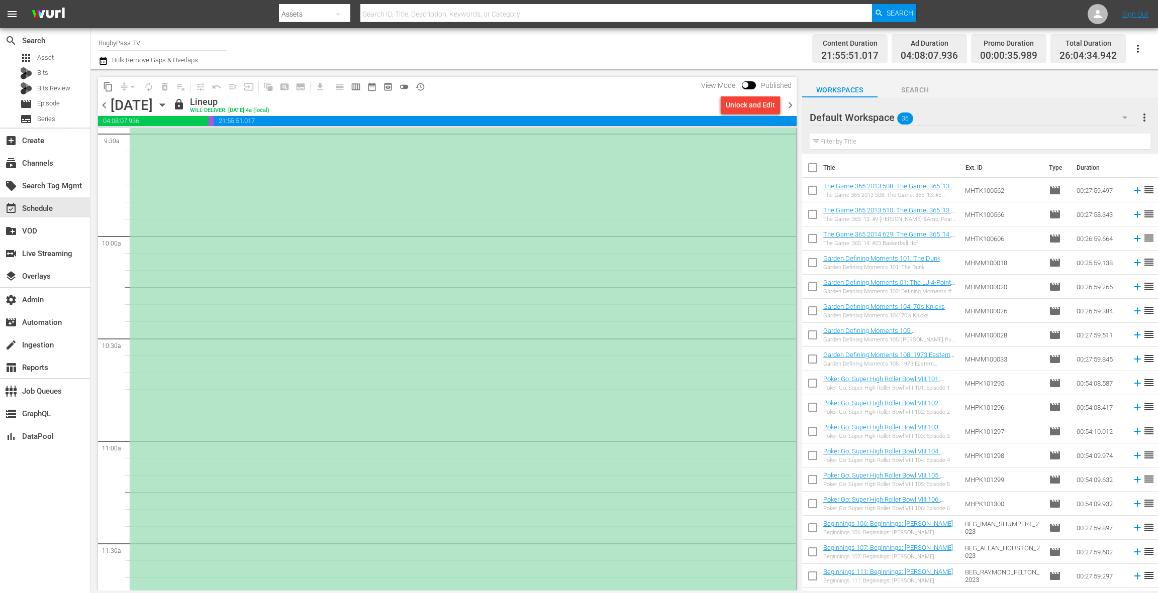
click at [392, 237] on div "LIVE | Sri Lanka - Day 1 | Asia Rugby Emirates Sevens Series (2/3)" at bounding box center [463, 599] width 666 height 1032
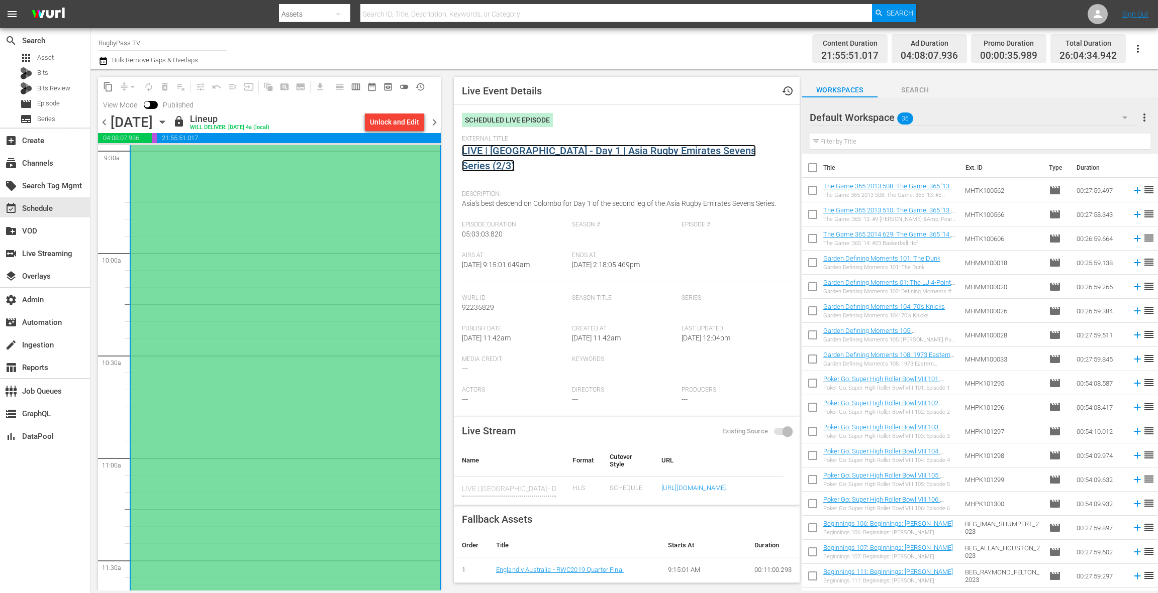
click at [527, 153] on link "LIVE | Sri Lanka - Day 1 | Asia Rugby Emirates Sevens Series (2/3)" at bounding box center [609, 158] width 294 height 27
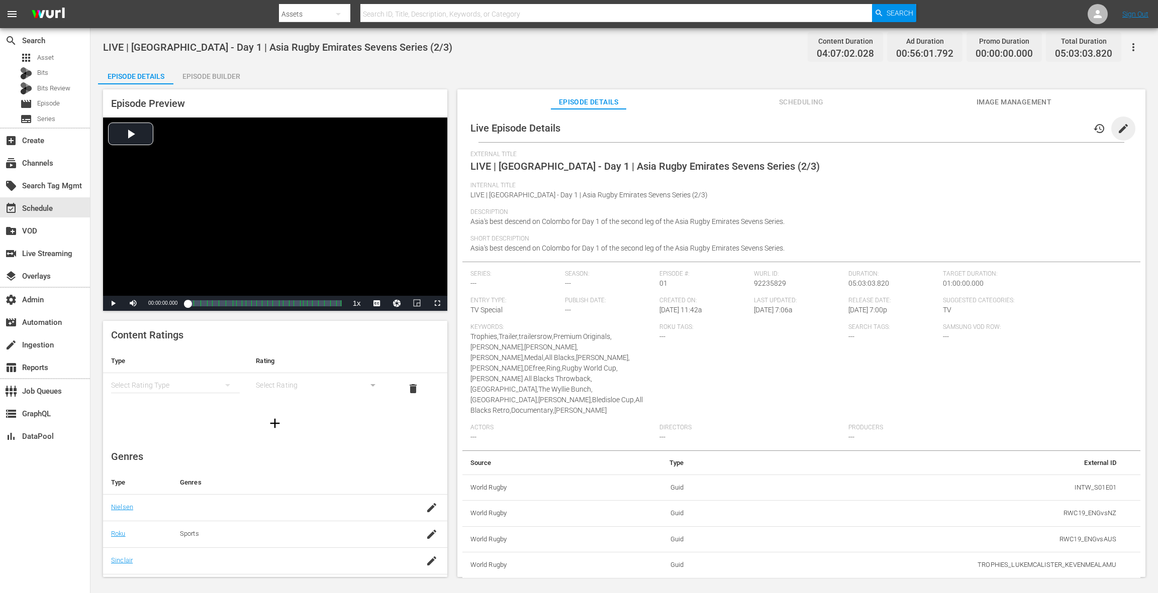
click at [1118, 132] on span "edit" at bounding box center [1123, 129] width 12 height 12
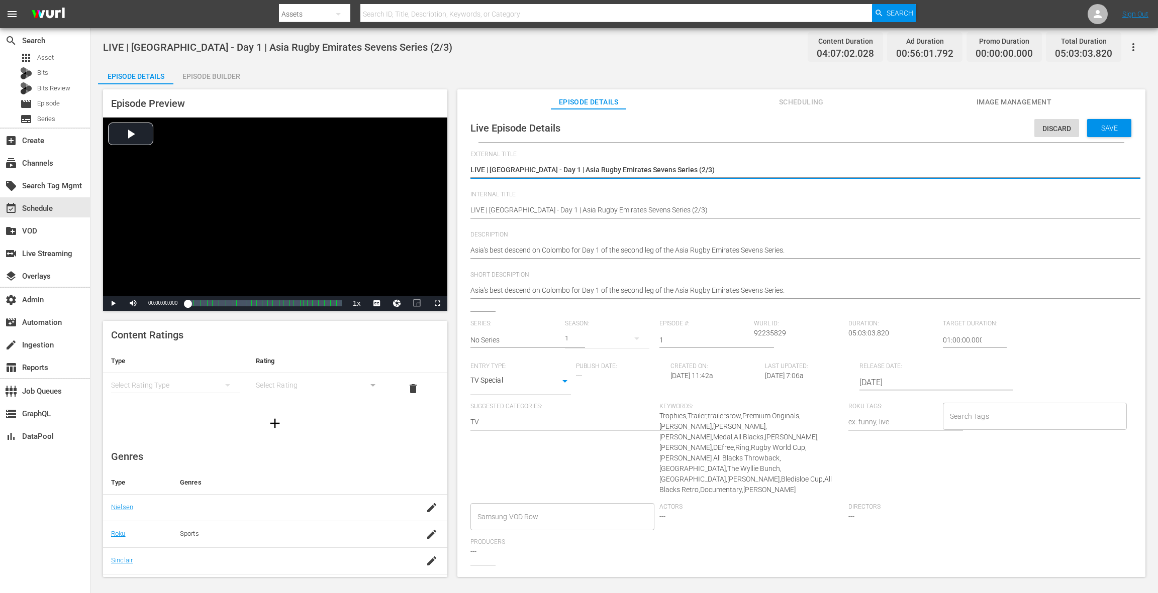
click at [884, 380] on input "2025-10-17" at bounding box center [923, 383] width 129 height 24
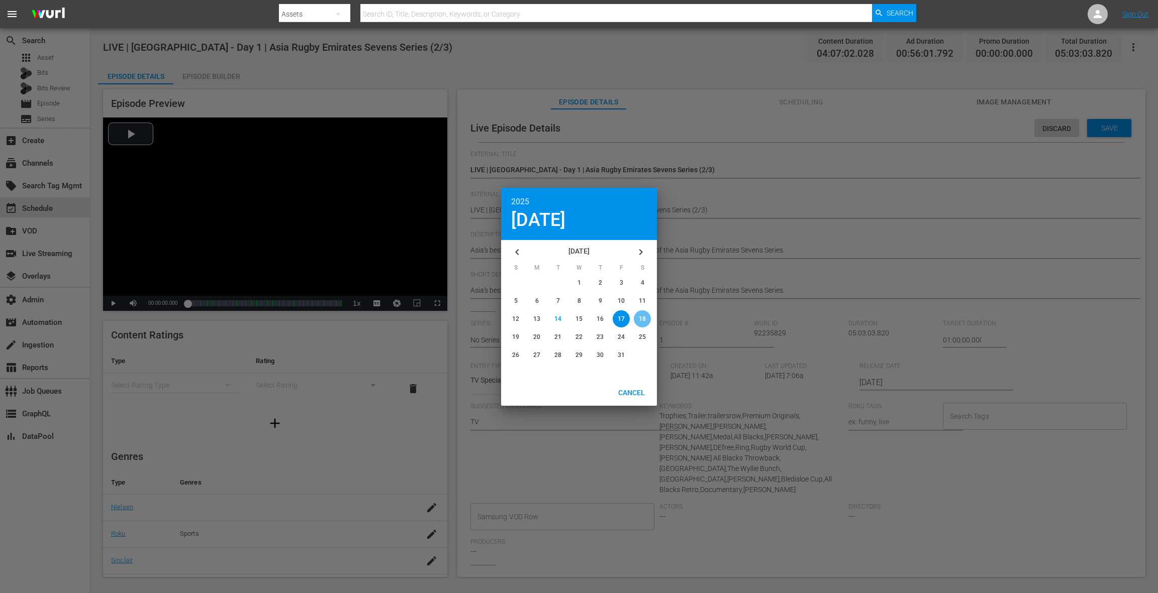
click at [648, 321] on div "button" at bounding box center [642, 319] width 17 height 17
type input "2025-10-18"
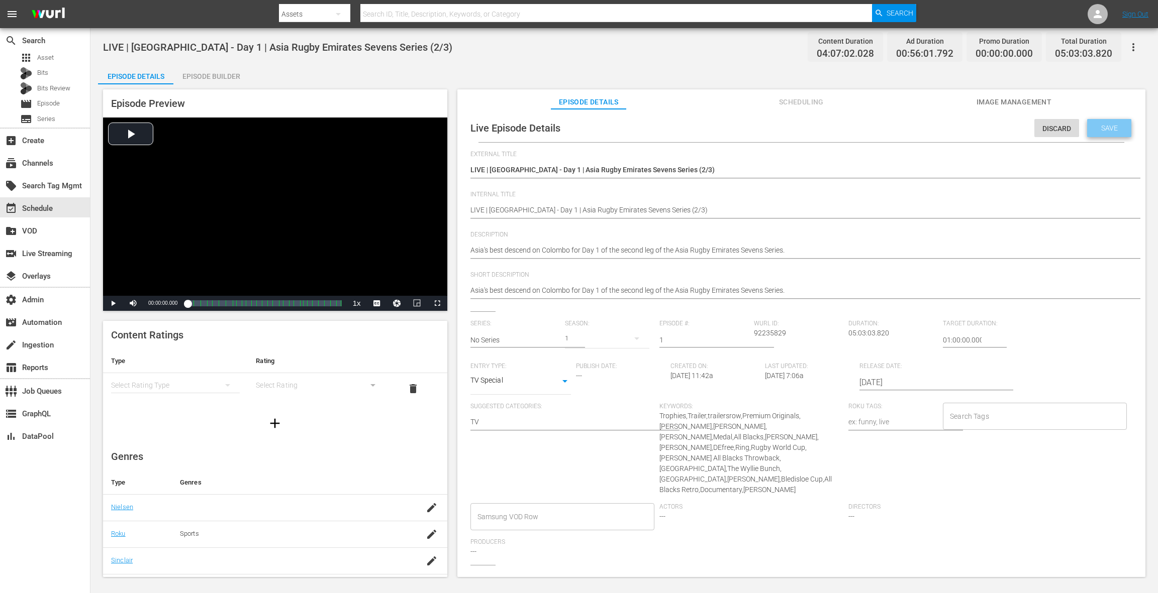
click at [1099, 131] on span "Save" at bounding box center [1109, 128] width 33 height 8
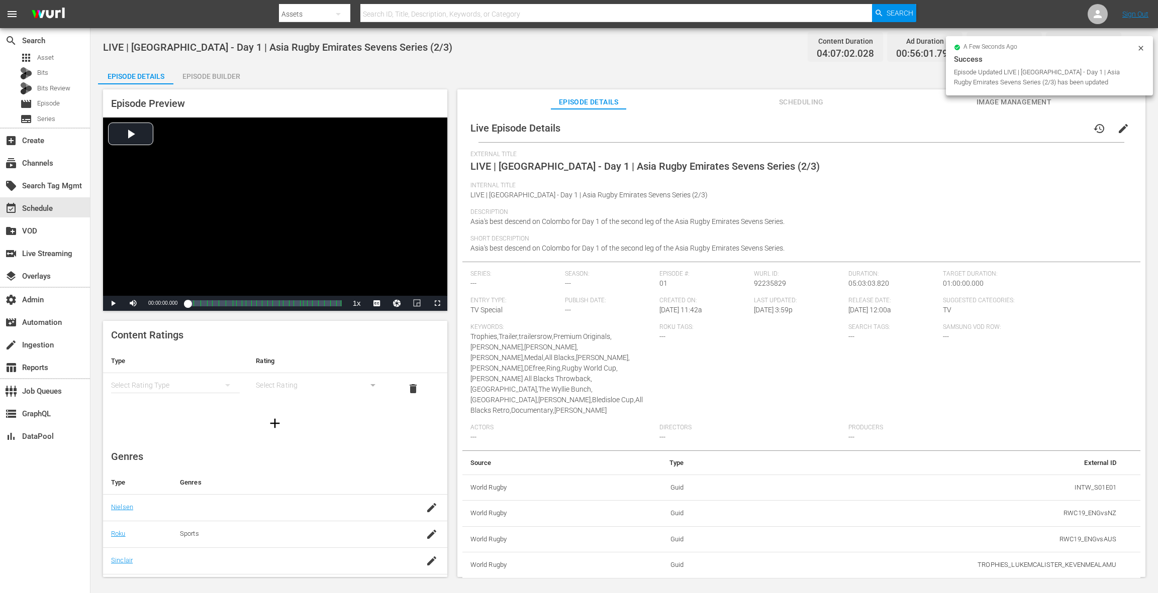
drag, startPoint x: 805, startPoint y: 101, endPoint x: 812, endPoint y: 102, distance: 7.2
click at [805, 101] on span "Scheduling" at bounding box center [800, 102] width 75 height 13
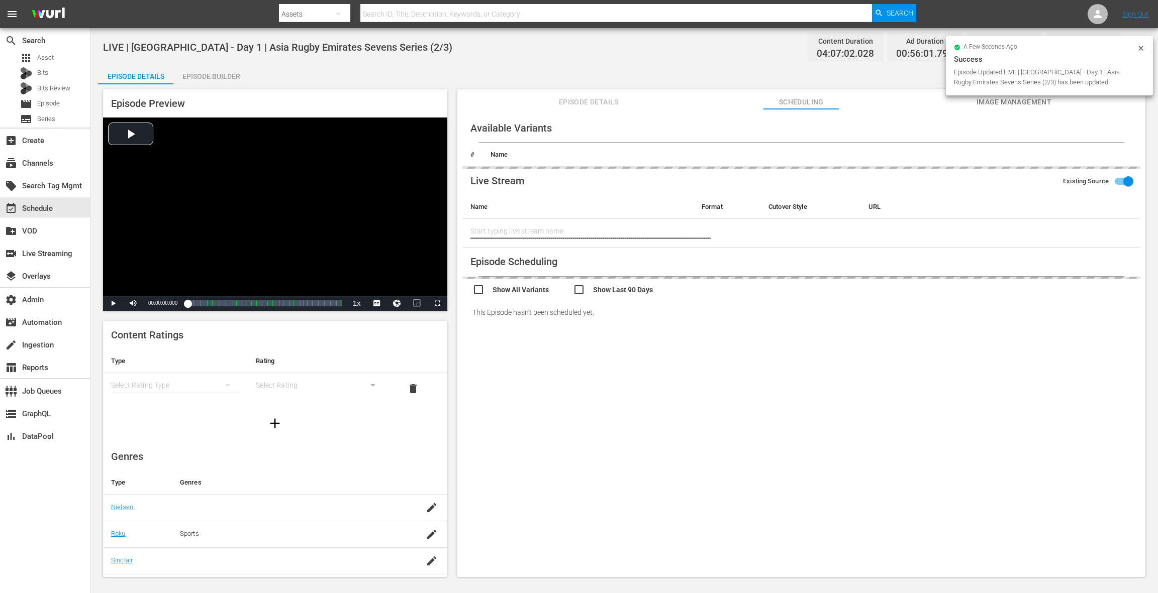
type input "LIVE | Sri Lanka - Day 1 | Asia Rugby Emirates Sevens Series (2/3)"
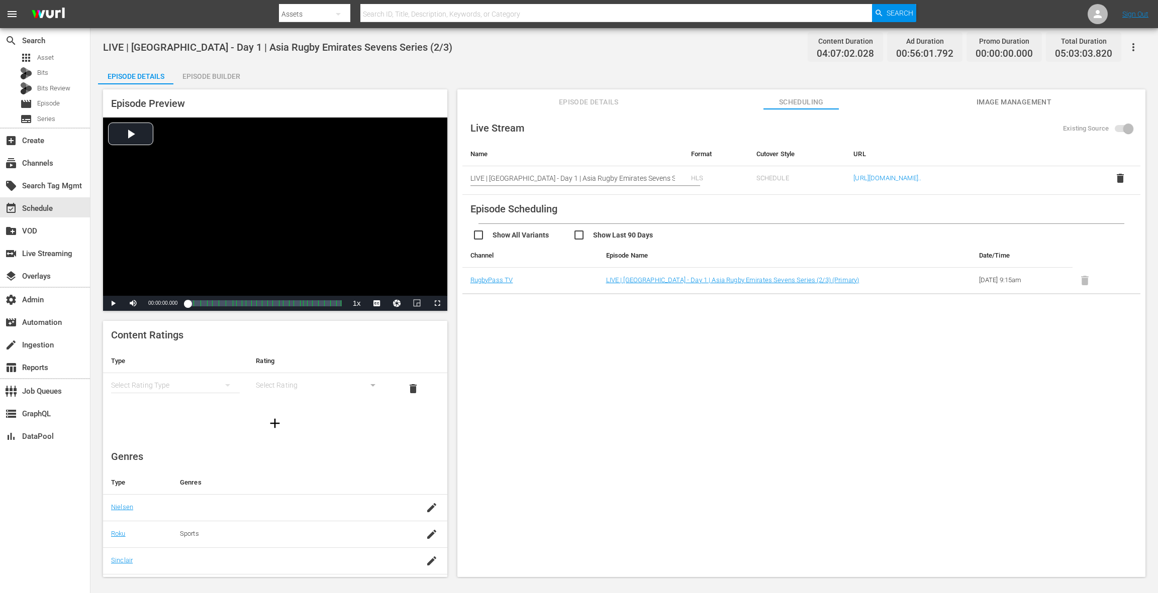
drag, startPoint x: 1023, startPoint y: 96, endPoint x: 1016, endPoint y: 99, distance: 7.2
click at [1022, 96] on span "Image Management" at bounding box center [1013, 102] width 75 height 13
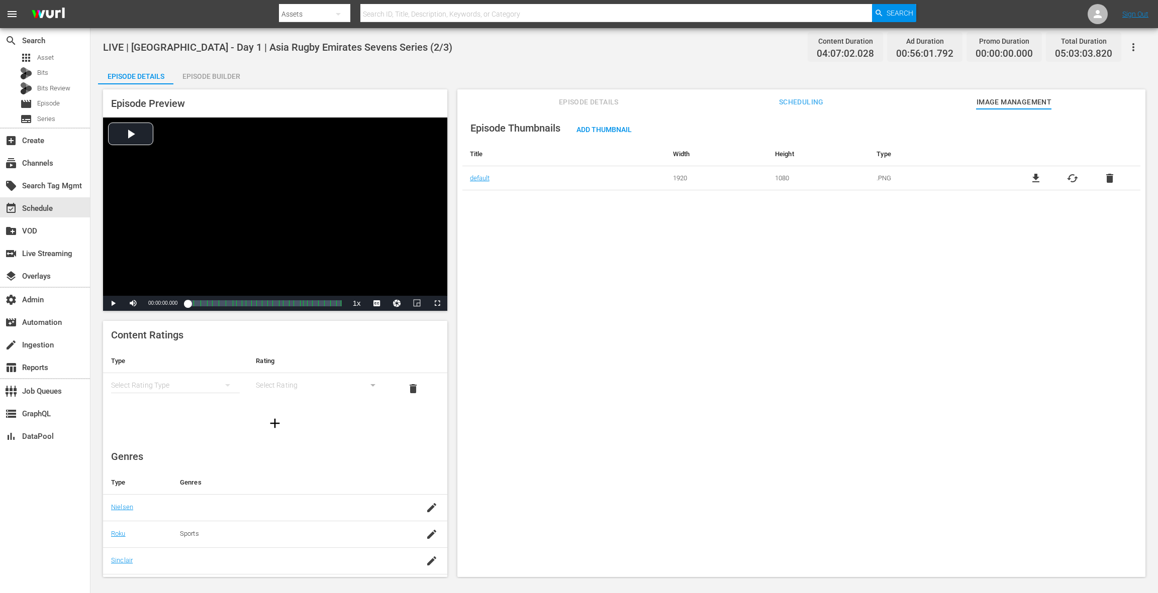
drag, startPoint x: 792, startPoint y: 100, endPoint x: 782, endPoint y: 97, distance: 10.0
click at [792, 100] on span "Scheduling" at bounding box center [800, 102] width 75 height 13
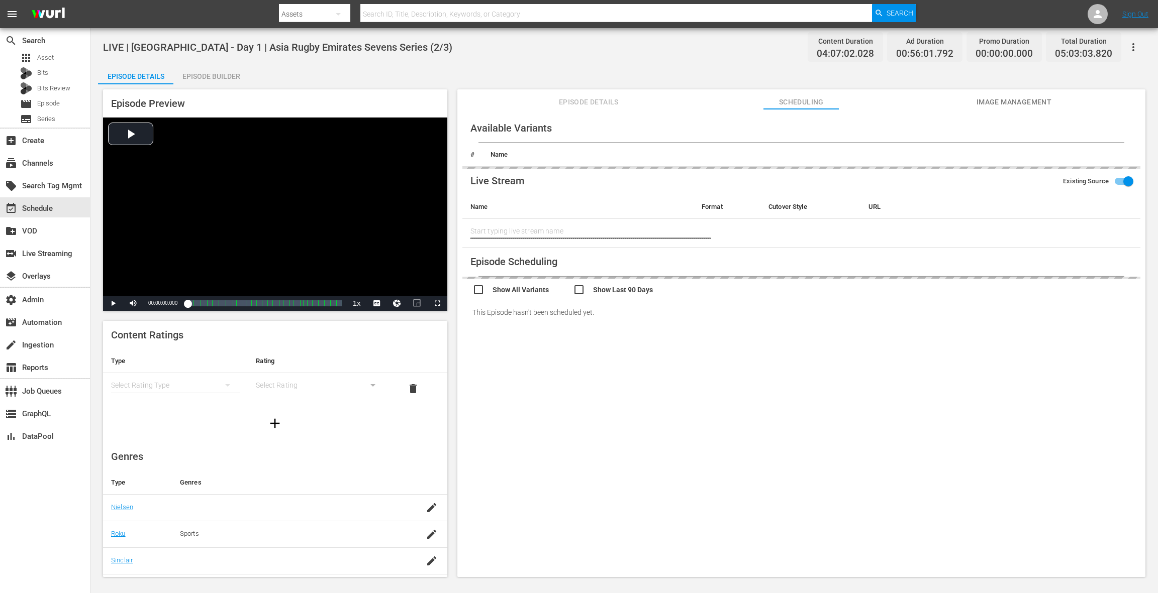
type input "LIVE | Sri Lanka - Day 1 | Asia Rugby Emirates Sevens Series (2/3)"
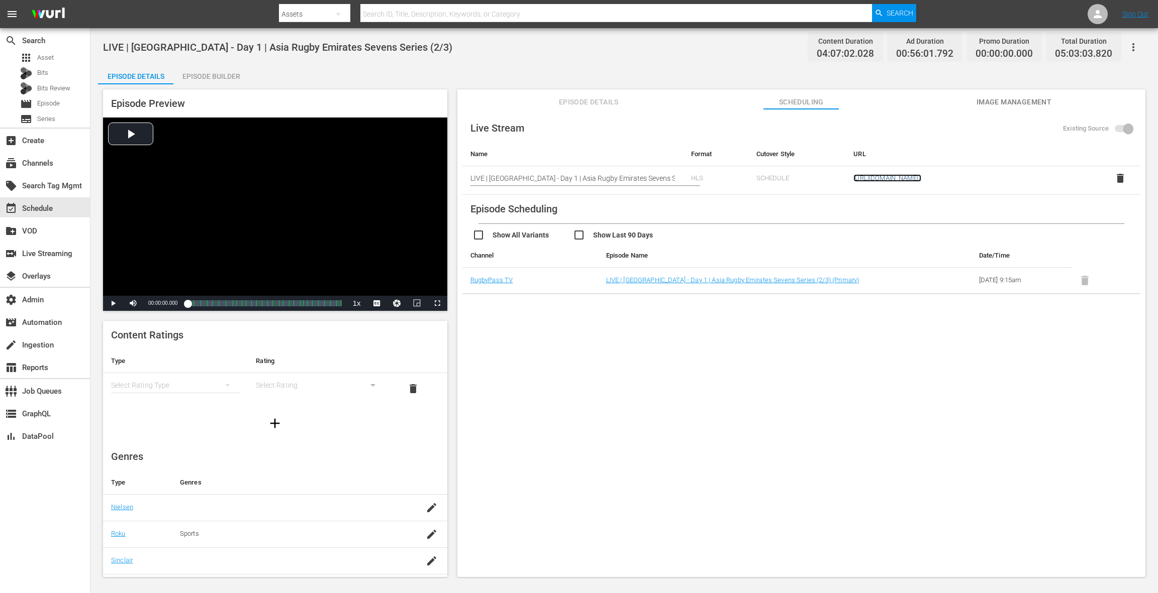
click at [853, 180] on link "https://zfaq608xik.execute-api.us-east-1.amazonaws.com/api/endeavor-proxy/68682…" at bounding box center [887, 178] width 68 height 8
click at [594, 102] on span "Episode Details" at bounding box center [588, 102] width 75 height 13
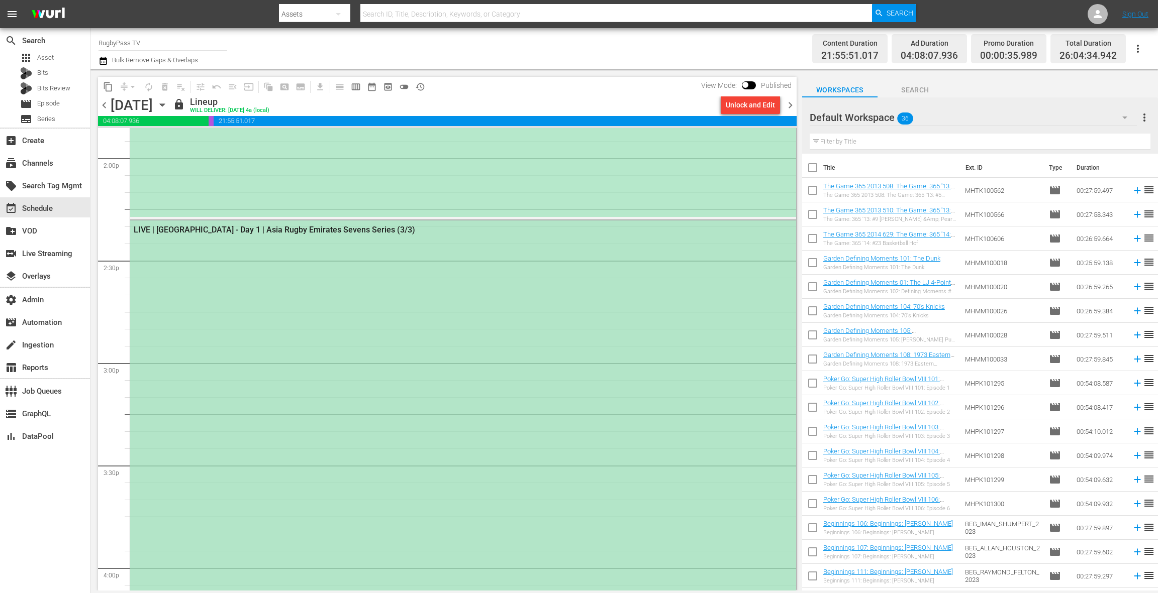
scroll to position [2896, 0]
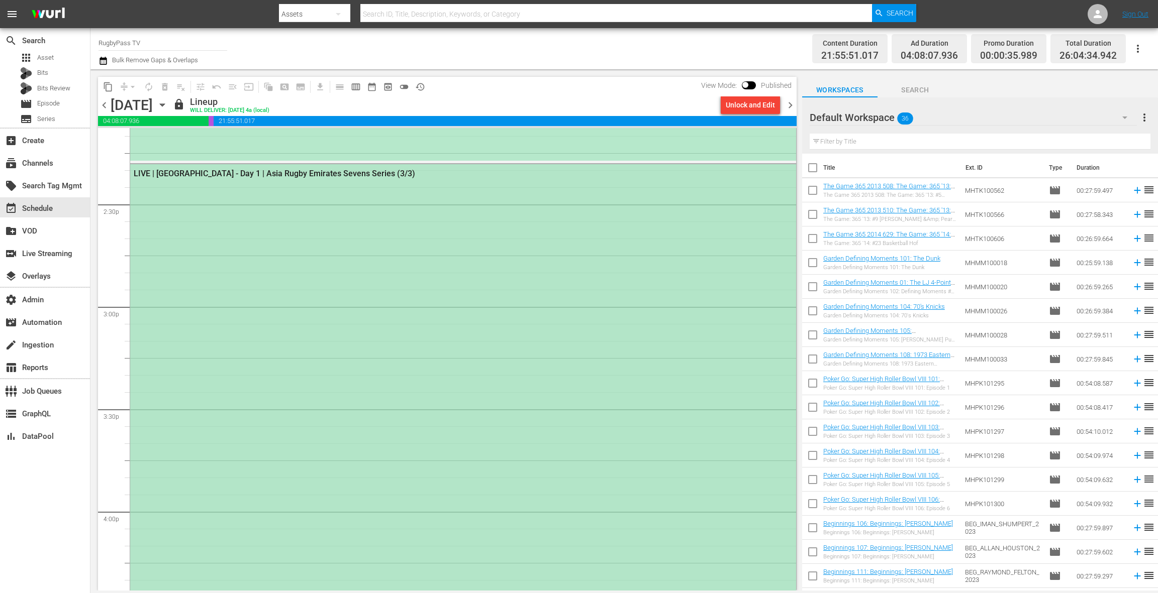
click at [260, 289] on div "LIVE | Sri Lanka - Day 1 | Asia Rugby Emirates Sevens Series (3/3)" at bounding box center [463, 542] width 666 height 757
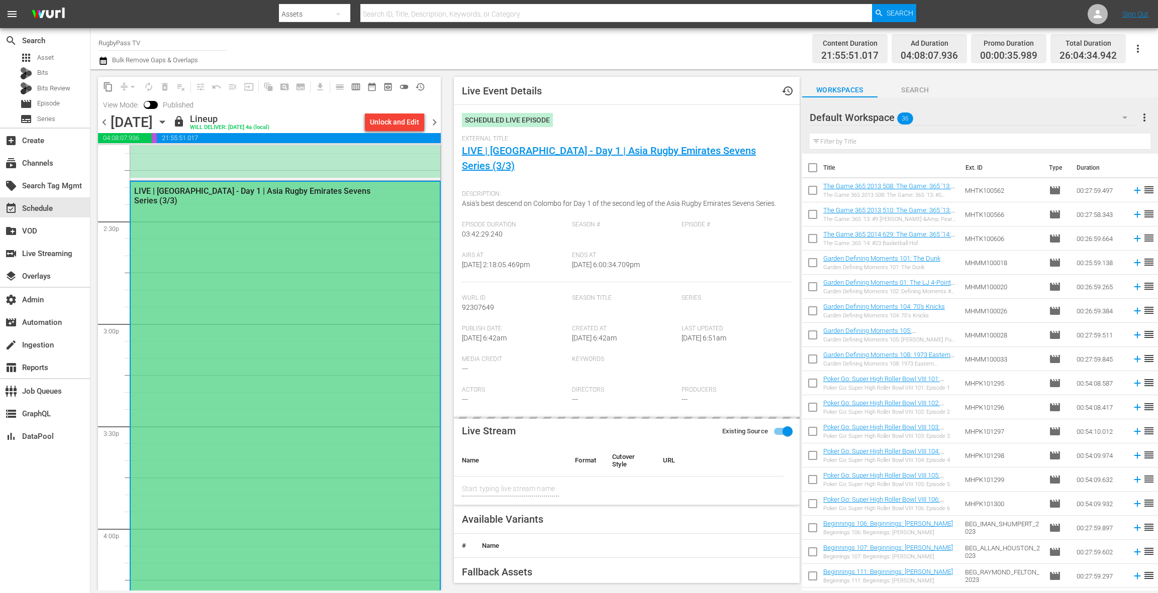
type input "LIVE | Sri Lanka - Day 1 | Asia Rugby Emirates Sevens Series"
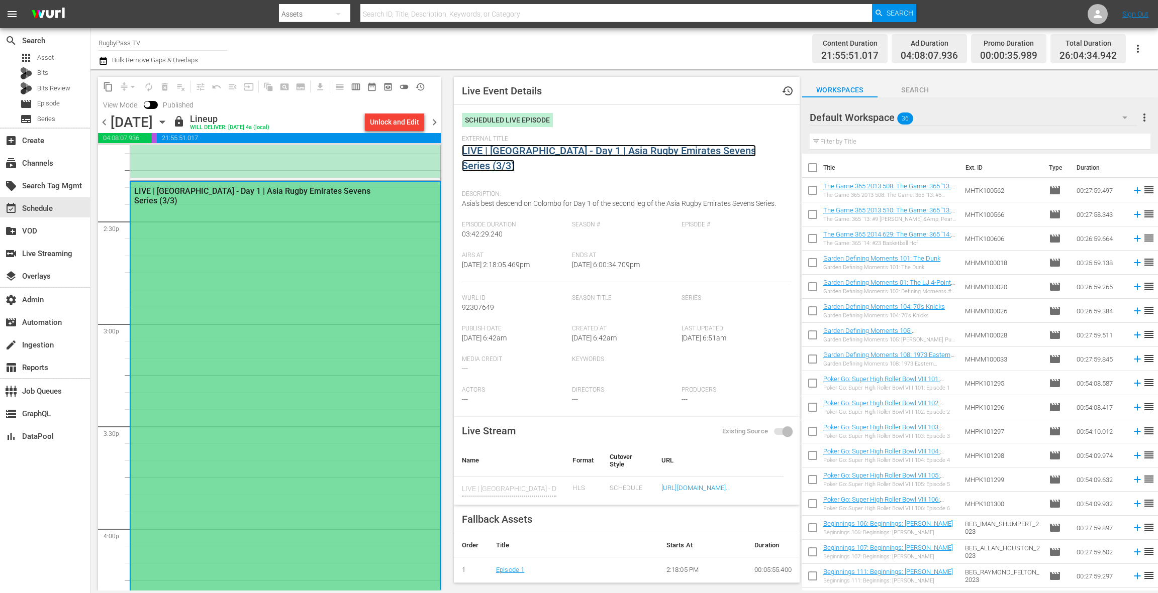
click at [514, 152] on link "LIVE | Sri Lanka - Day 1 | Asia Rugby Emirates Sevens Series (3/3)" at bounding box center [609, 158] width 294 height 27
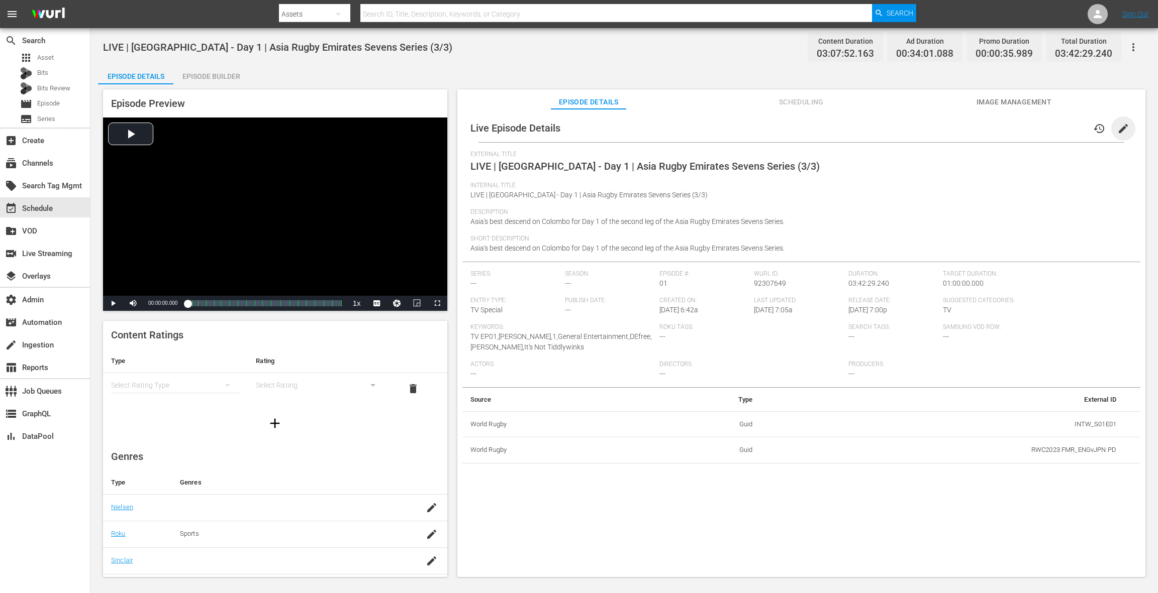
drag, startPoint x: 1117, startPoint y: 129, endPoint x: 1089, endPoint y: 147, distance: 33.4
click at [1117, 129] on span "edit" at bounding box center [1123, 129] width 12 height 12
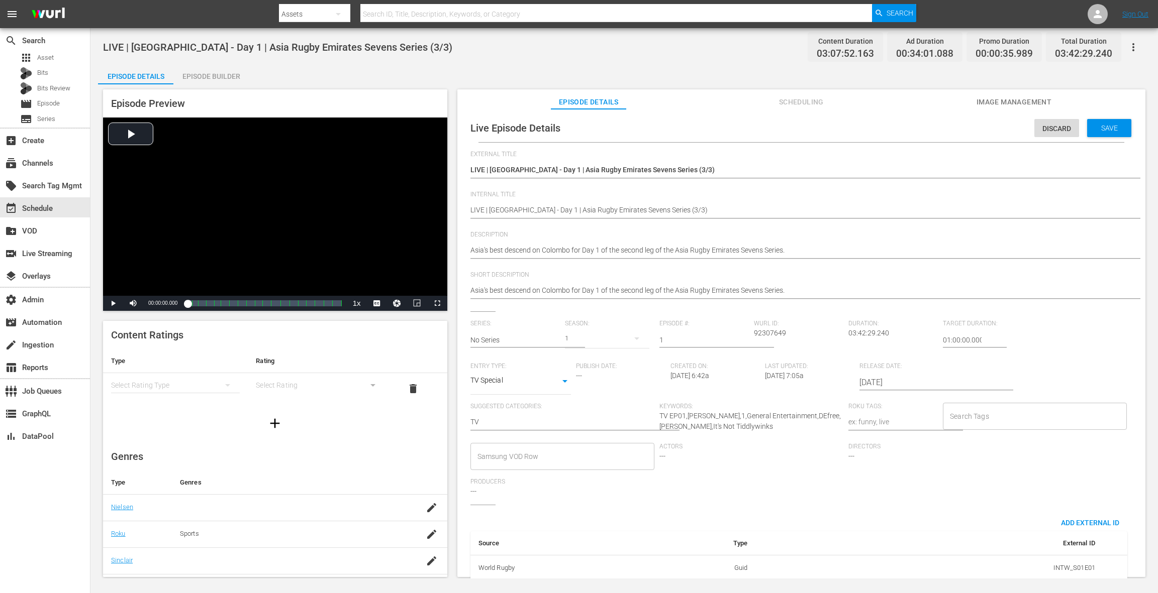
click at [880, 376] on input "2025-10-17" at bounding box center [923, 383] width 129 height 24
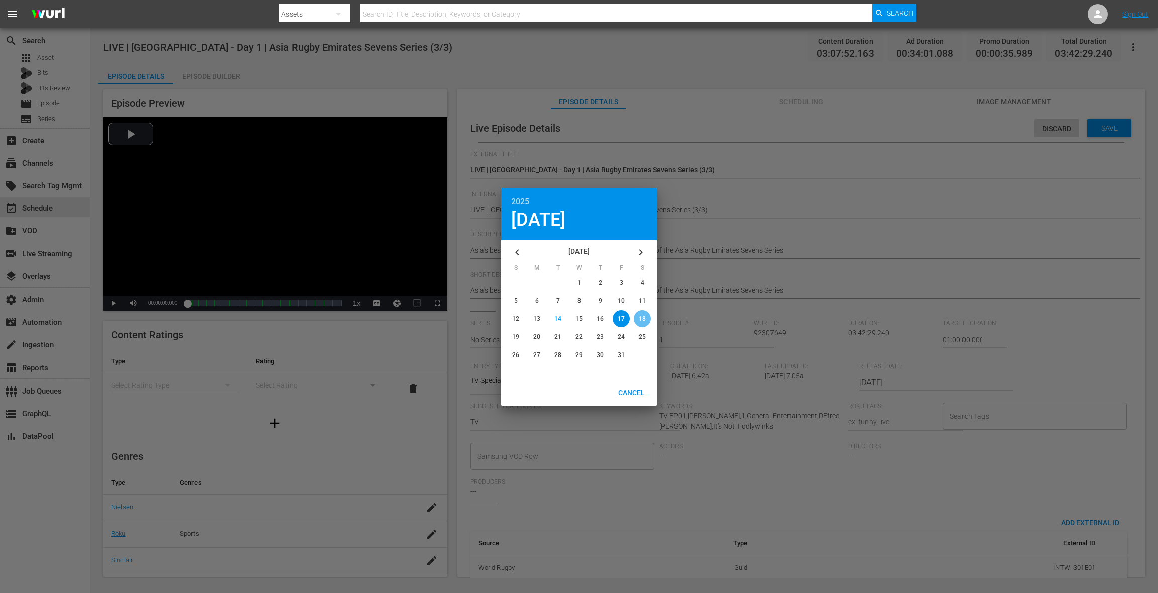
click at [645, 317] on span "18" at bounding box center [642, 319] width 7 height 7
type input "2025-10-18"
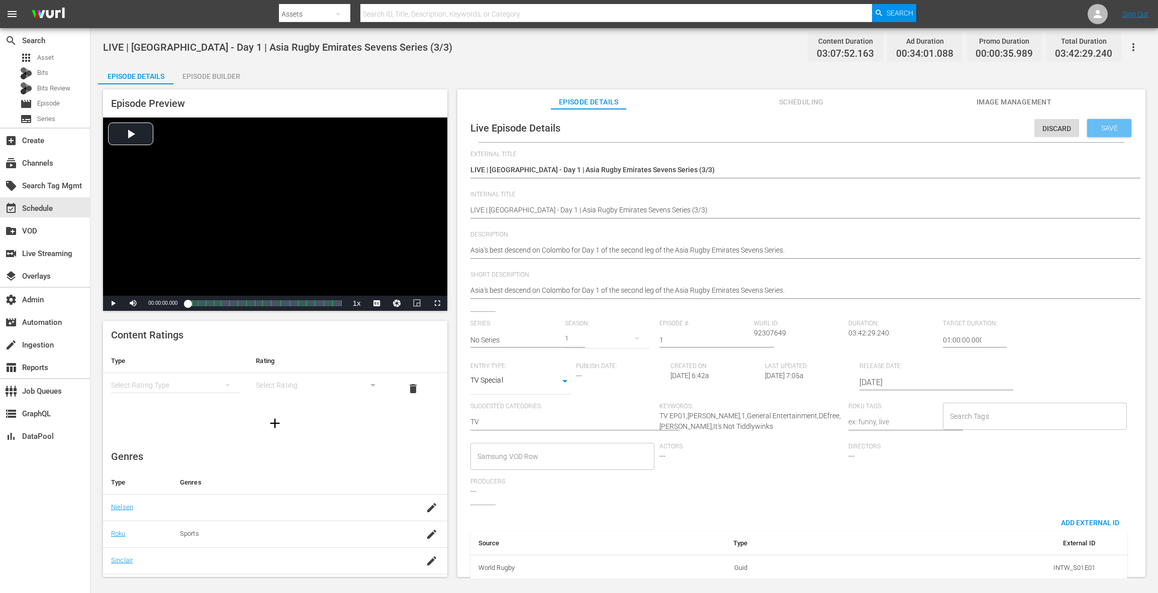
click at [1100, 129] on span "Save" at bounding box center [1109, 128] width 33 height 8
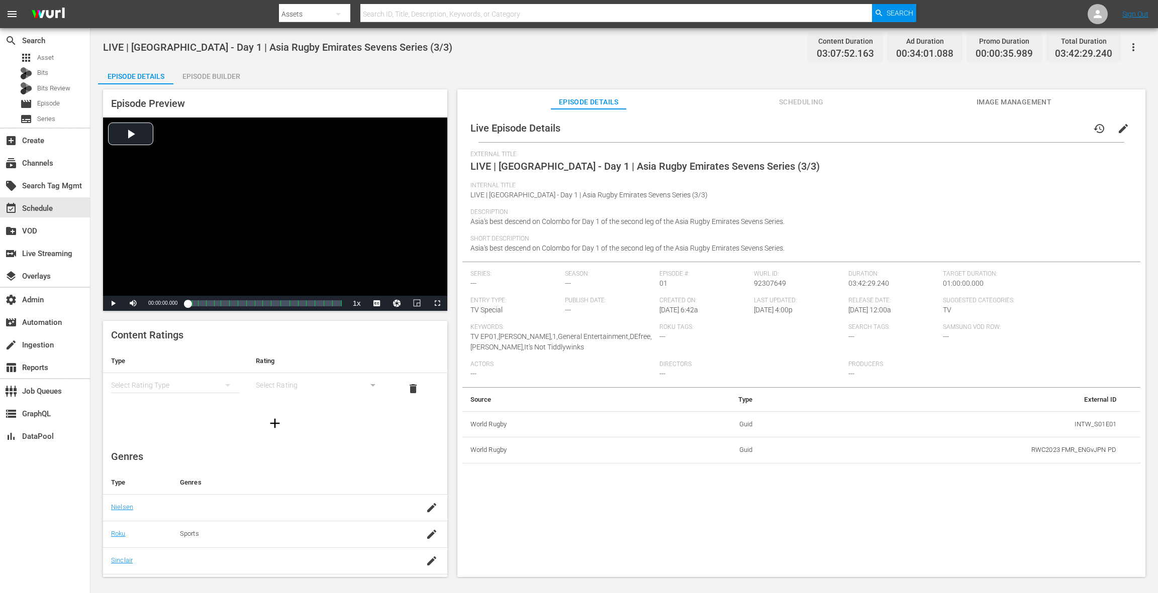
click at [798, 104] on span "Scheduling" at bounding box center [800, 102] width 75 height 13
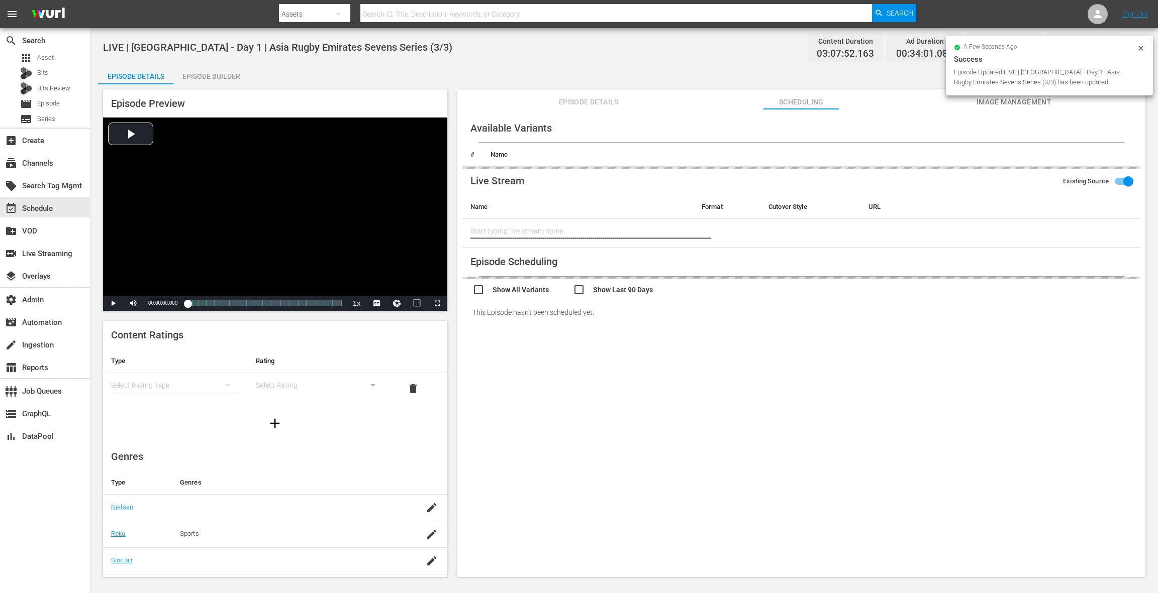
type input "LIVE | Sri Lanka - Day 1 | Asia Rugby Emirates Sevens Series"
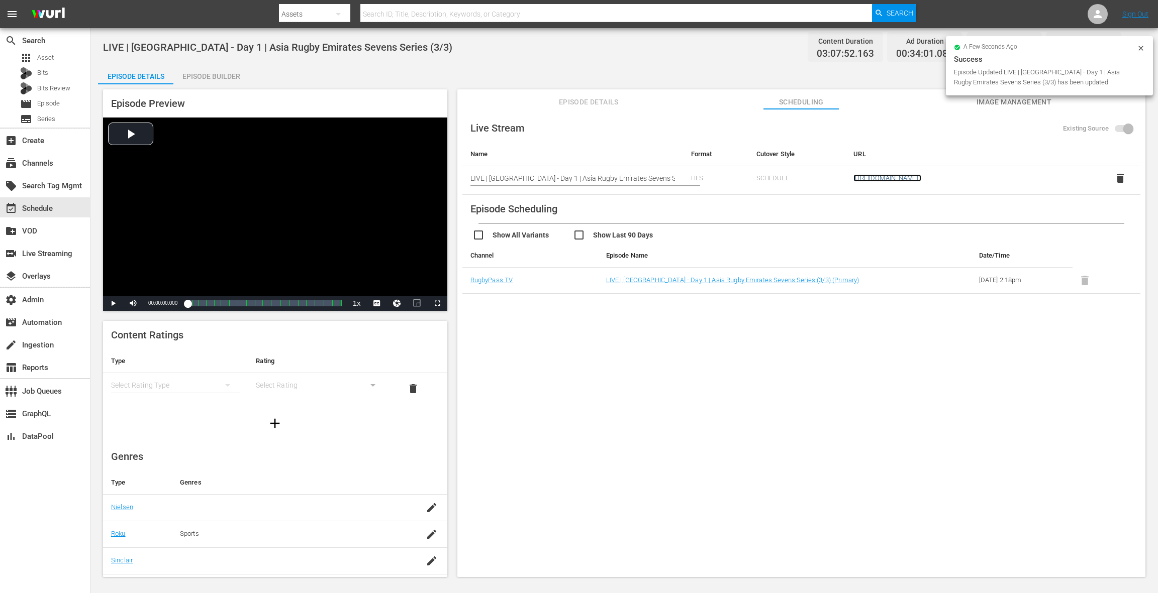
click at [886, 181] on link "https://zfaq608xik.execute-api.us-east-1.amazonaws.com/api/endeavor-proxy/68682…" at bounding box center [887, 178] width 68 height 8
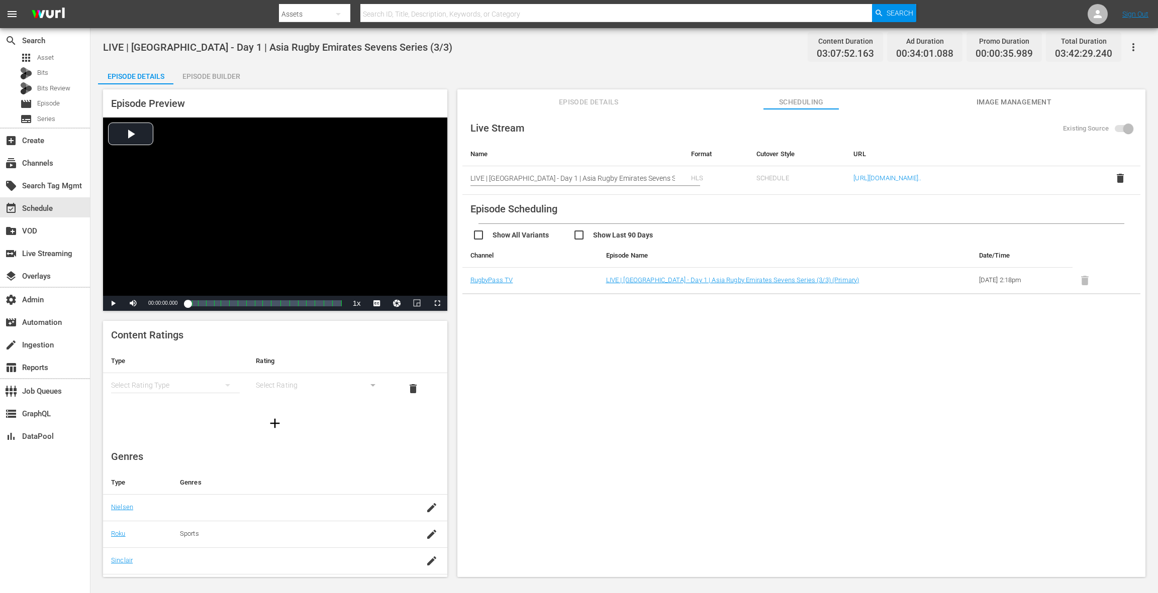
drag, startPoint x: 1018, startPoint y: 103, endPoint x: 998, endPoint y: 106, distance: 20.3
click at [1018, 103] on span "Image Management" at bounding box center [1013, 102] width 75 height 13
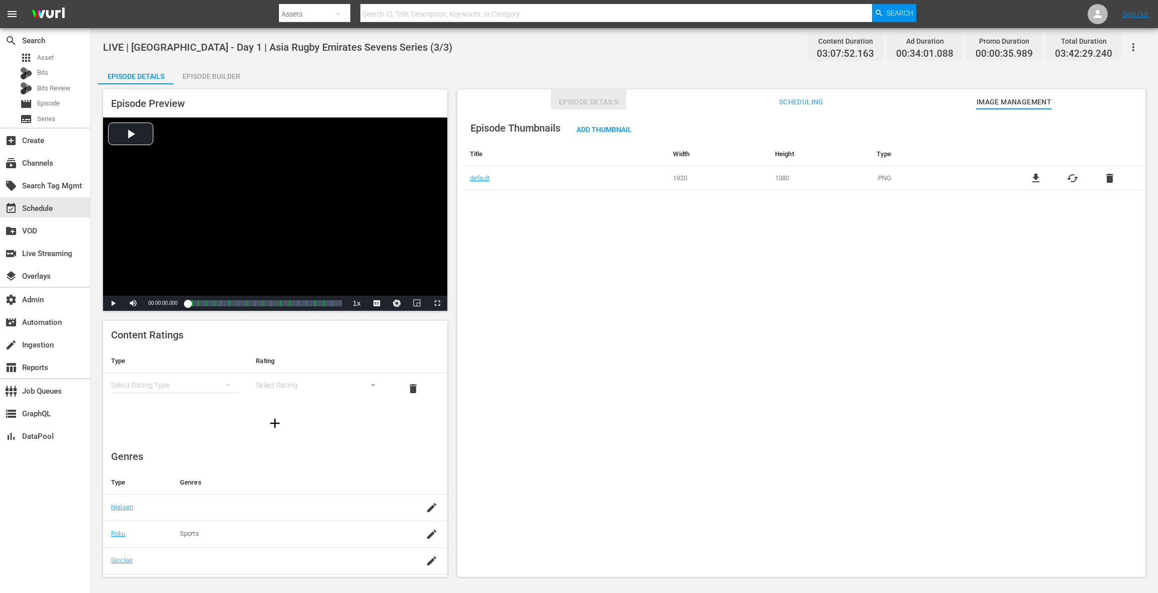
click at [597, 99] on span "Episode Details" at bounding box center [588, 102] width 75 height 13
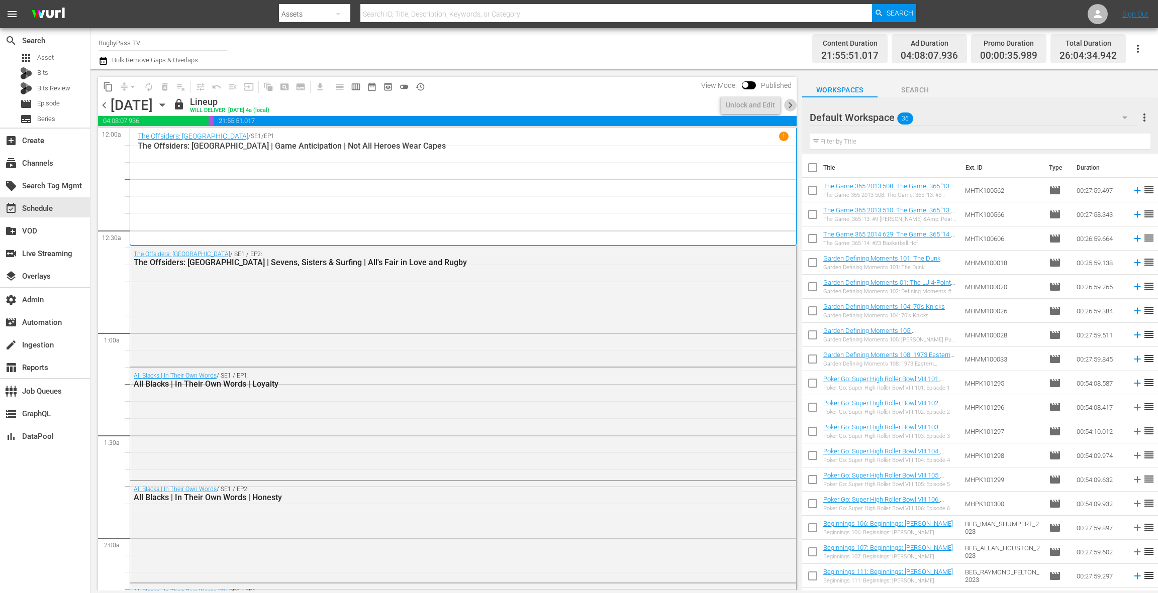
click at [788, 105] on span "chevron_right" at bounding box center [790, 105] width 13 height 13
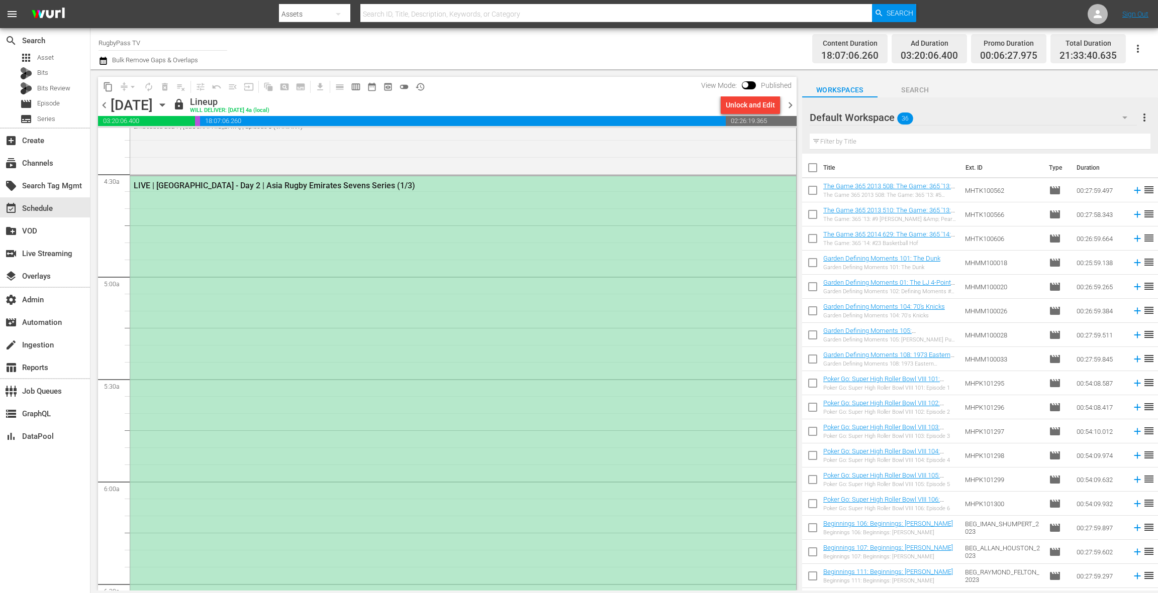
scroll to position [868, 0]
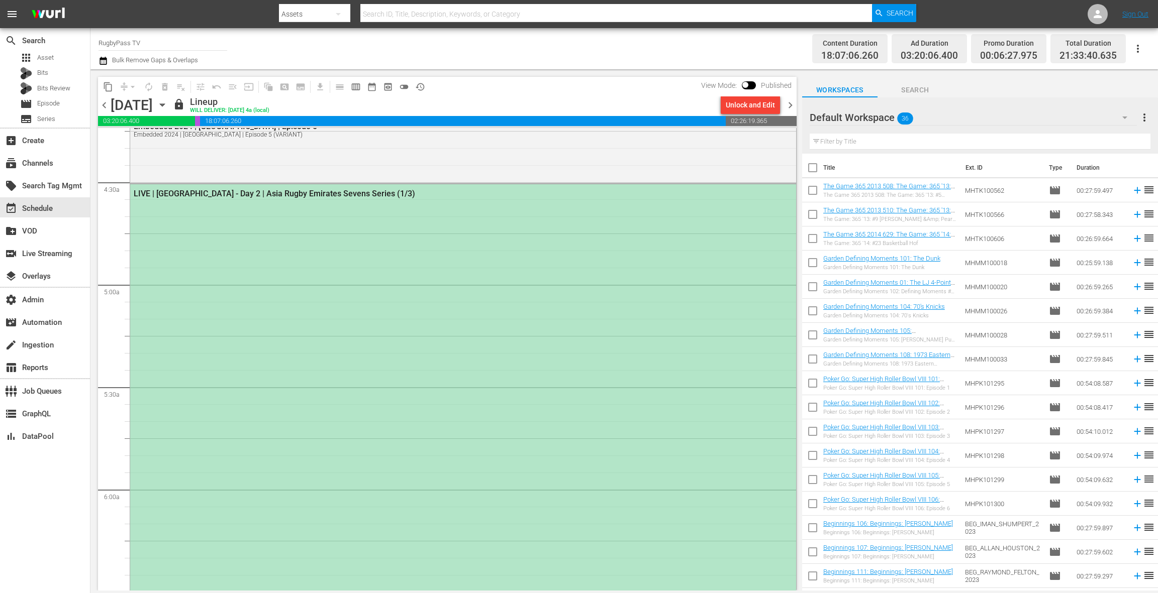
click at [409, 251] on div "LIVE | Sri Lanka - Day 2 | Asia Rugby Emirates Sevens Series (1/3)" at bounding box center [463, 439] width 666 height 511
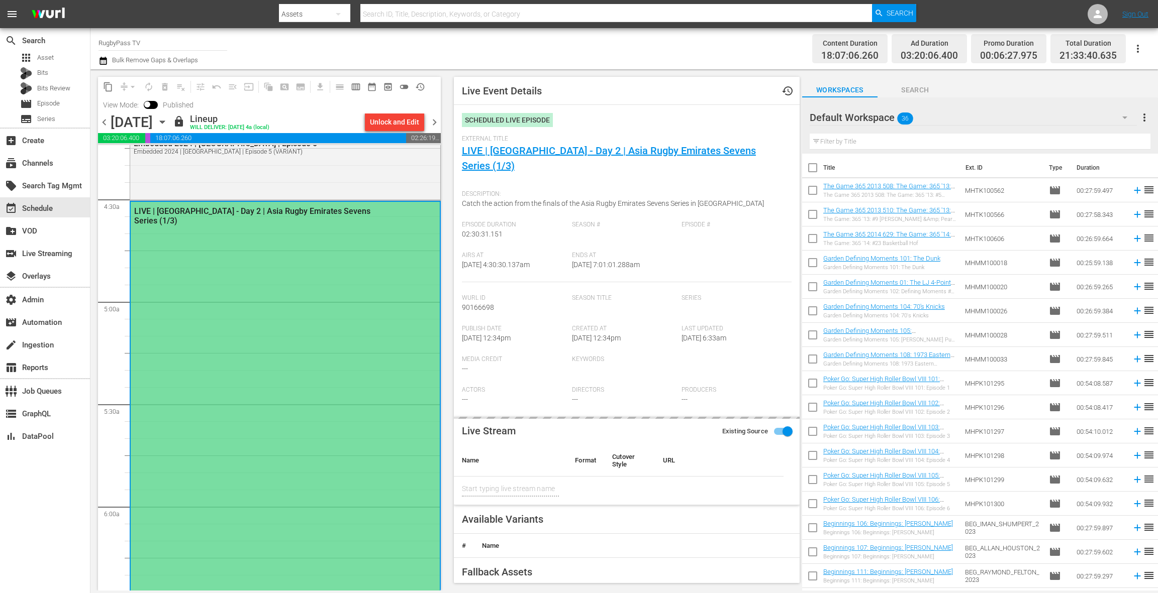
type input "LIVE | Sri Lanka - Day 2 | Asia Rugby Emirates Sevens Series (1/3)"
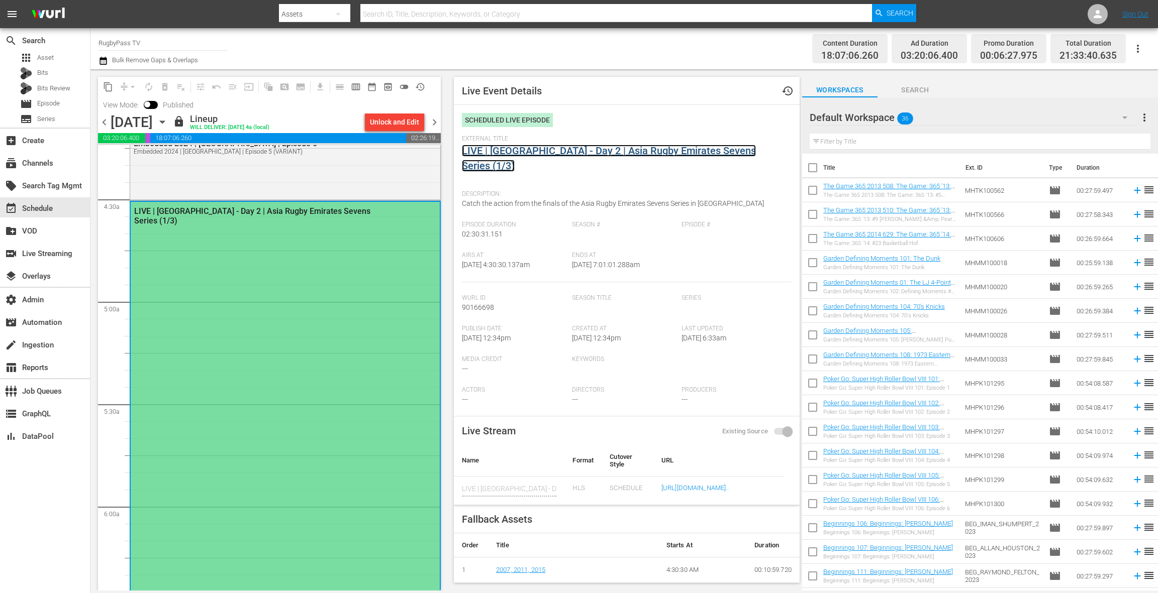
click at [533, 146] on link "LIVE | Sri Lanka - Day 2 | Asia Rugby Emirates Sevens Series (1/3)" at bounding box center [609, 158] width 294 height 27
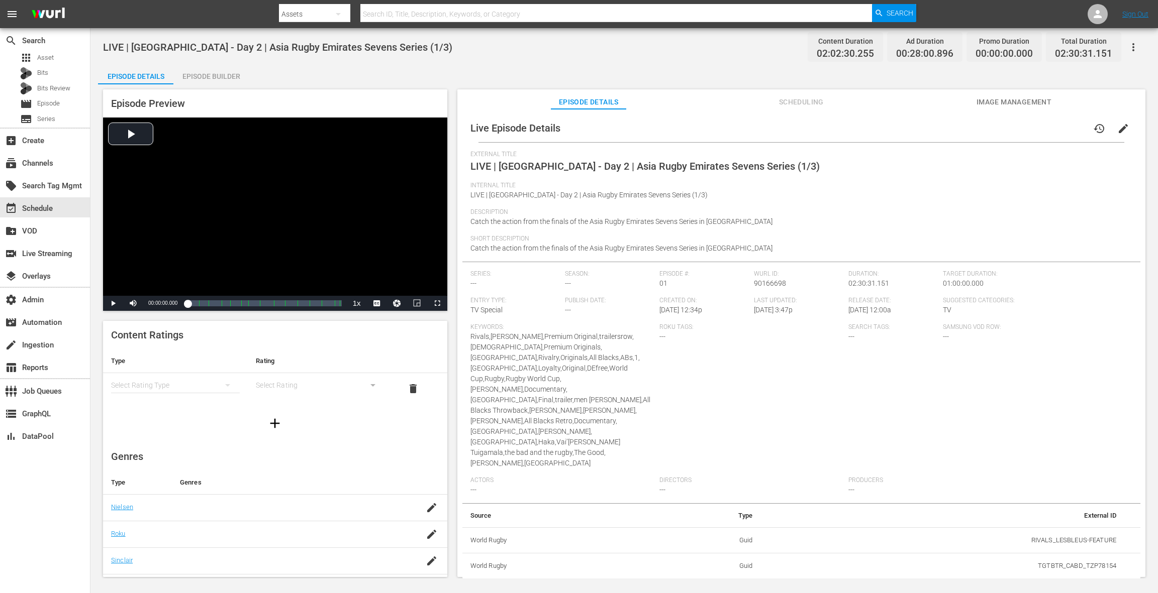
click at [807, 104] on span "Scheduling" at bounding box center [800, 102] width 75 height 13
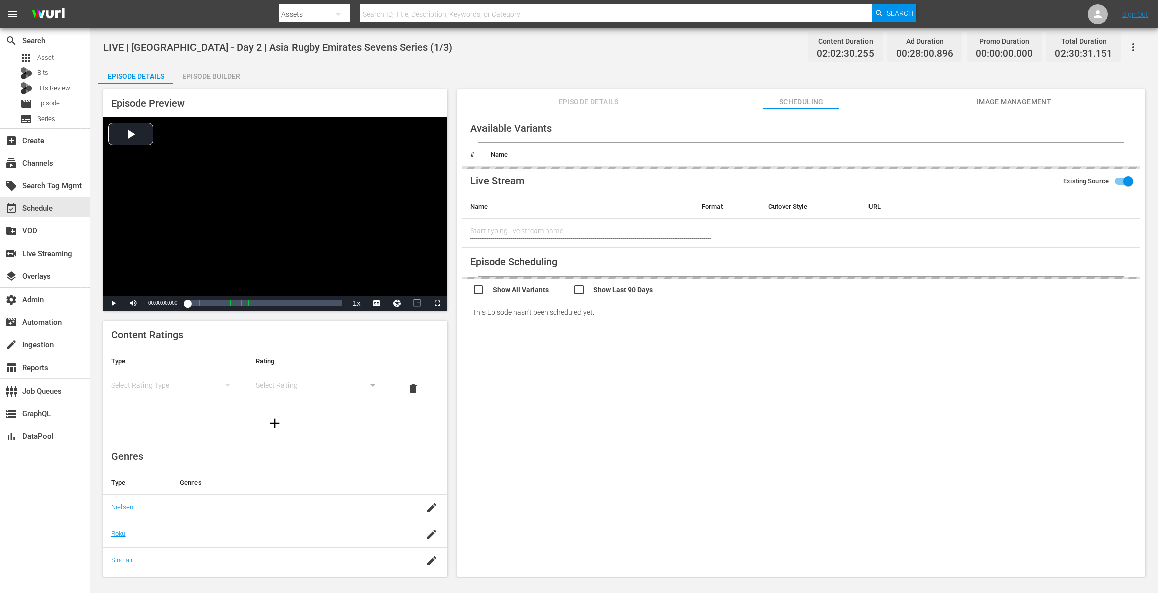
type input "LIVE | Sri Lanka - Day 2 | Asia Rugby Emirates Sevens Series (1/3)"
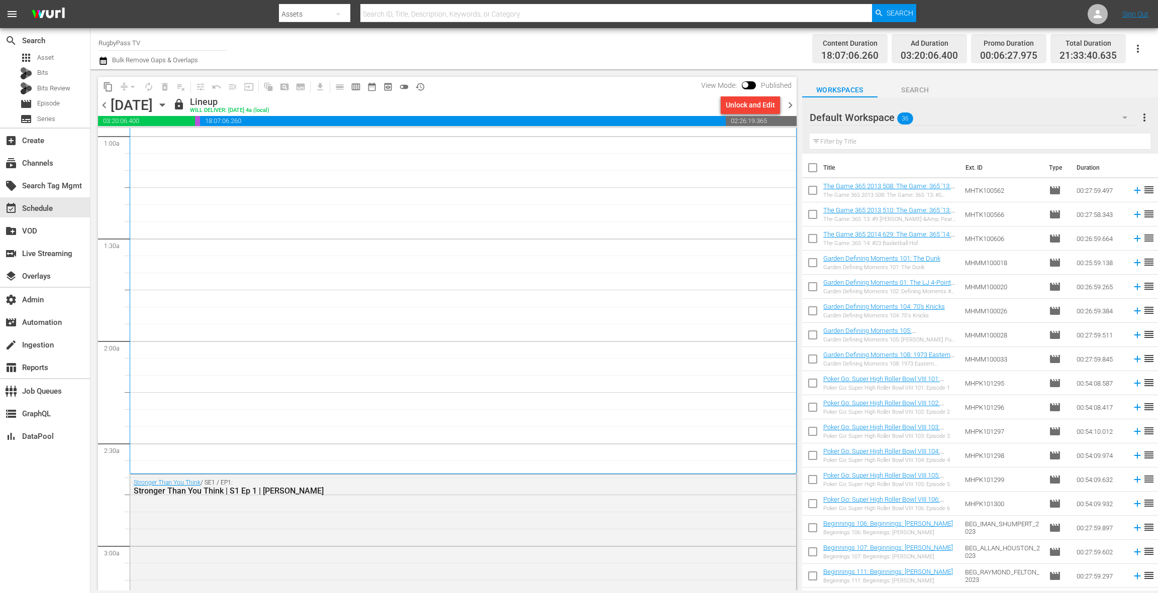
scroll to position [256, 0]
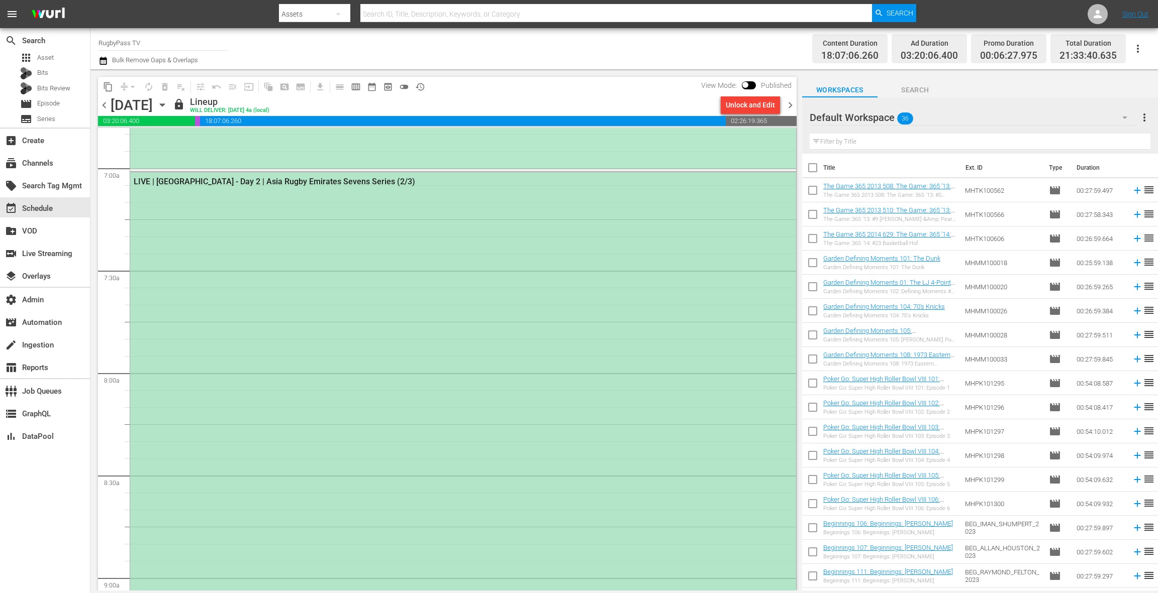
scroll to position [1478, 0]
click at [476, 290] on div "LIVE | [GEOGRAPHIC_DATA] - Day 2 | Asia Rugby Emirates Sevens Series (2/3)" at bounding box center [463, 549] width 666 height 920
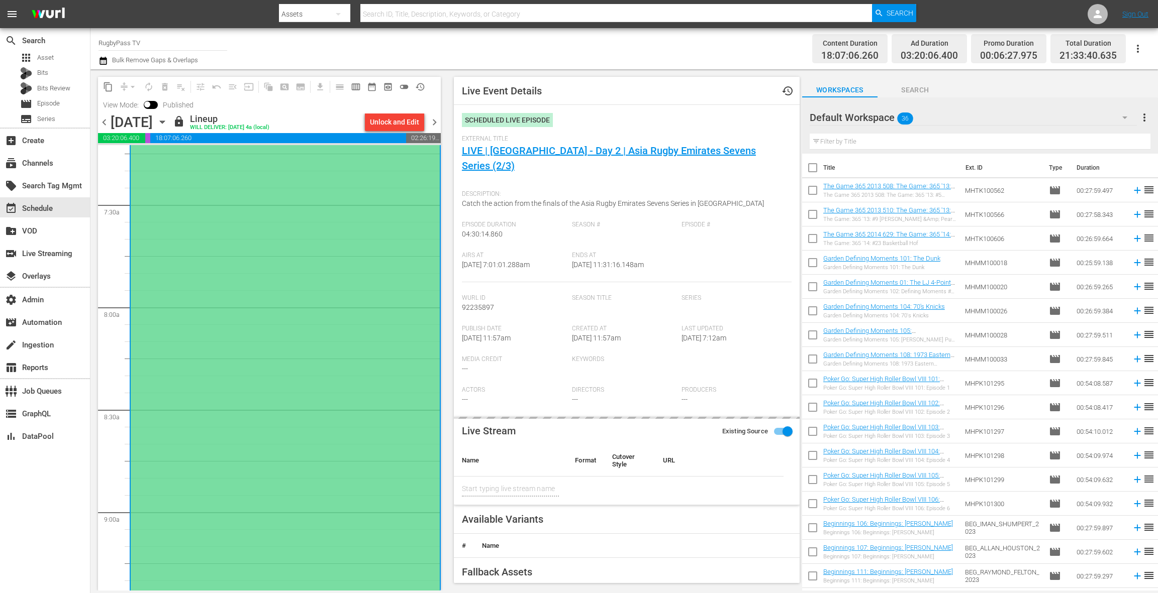
type input "LIVE | [GEOGRAPHIC_DATA] - Day 2 | Asia Rugby Emirates Sevens Series (2/3)"
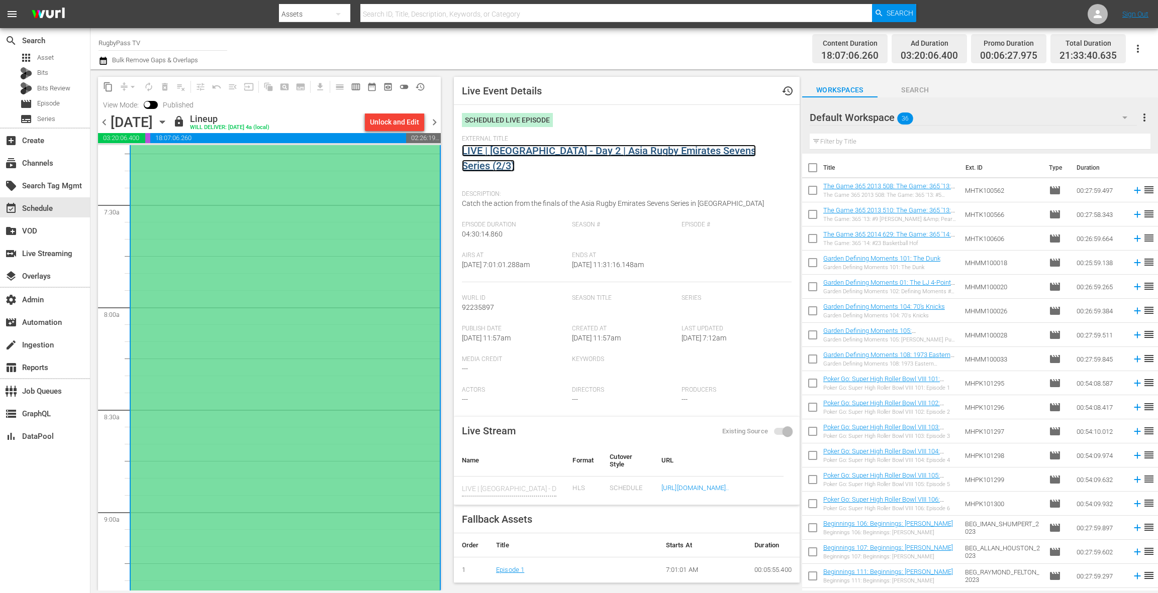
click at [513, 153] on link "LIVE | [GEOGRAPHIC_DATA] - Day 2 | Asia Rugby Emirates Sevens Series (2/3)" at bounding box center [609, 158] width 294 height 27
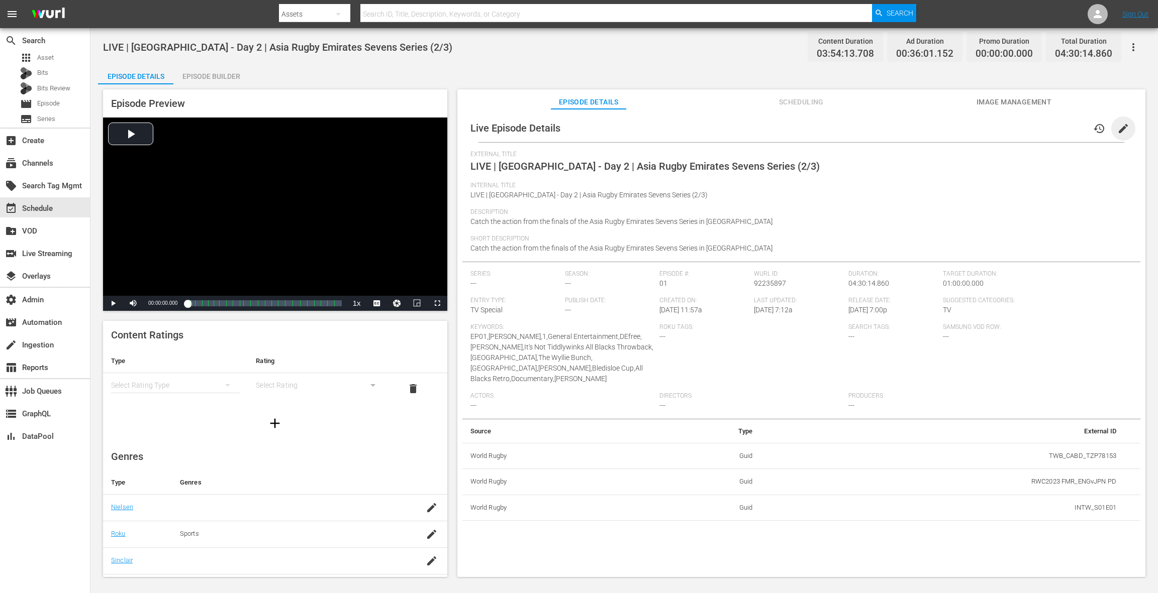
drag, startPoint x: 1118, startPoint y: 133, endPoint x: 1097, endPoint y: 148, distance: 26.1
click at [1117, 133] on span "edit" at bounding box center [1123, 129] width 12 height 12
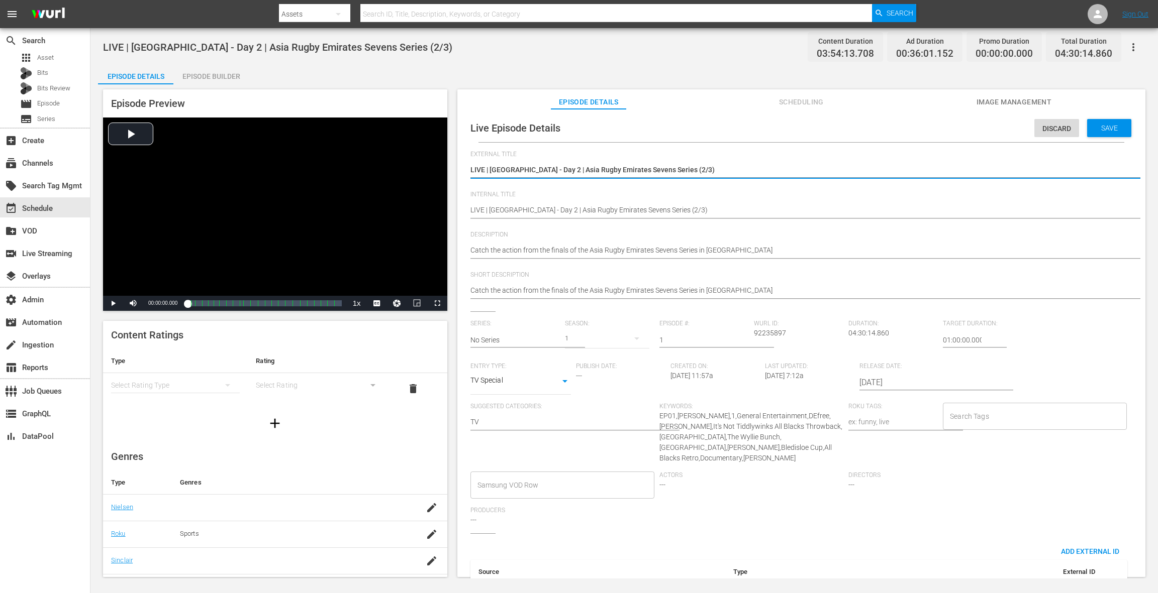
click at [878, 383] on input "[DATE]" at bounding box center [923, 383] width 129 height 24
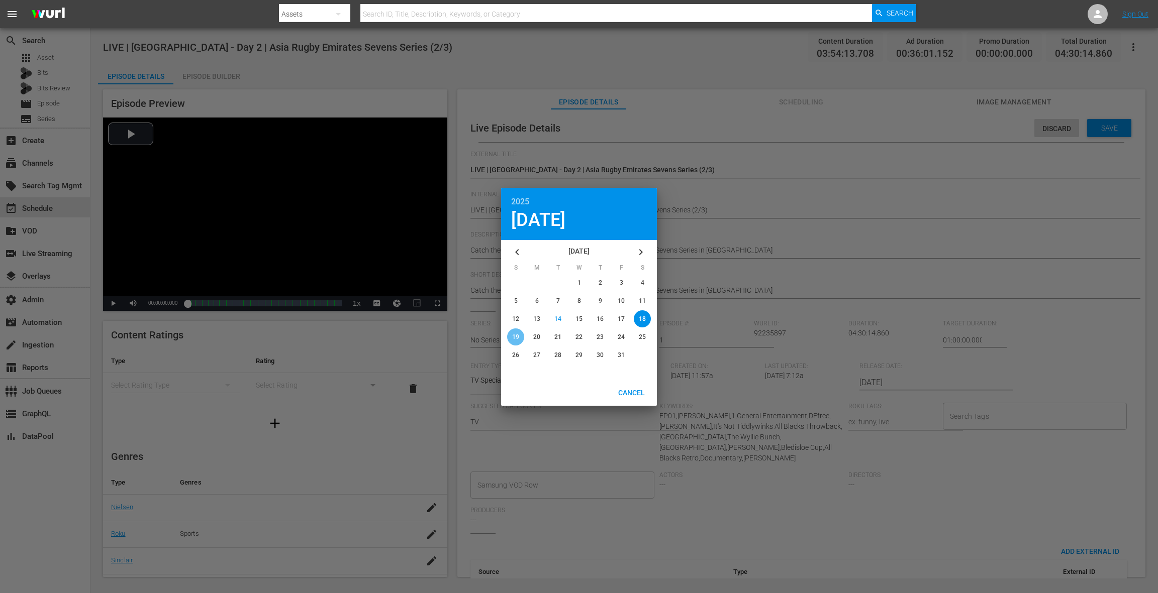
drag, startPoint x: 518, startPoint y: 336, endPoint x: 557, endPoint y: 321, distance: 41.3
click at [518, 336] on span "19" at bounding box center [515, 337] width 7 height 7
type input "2025-10-19"
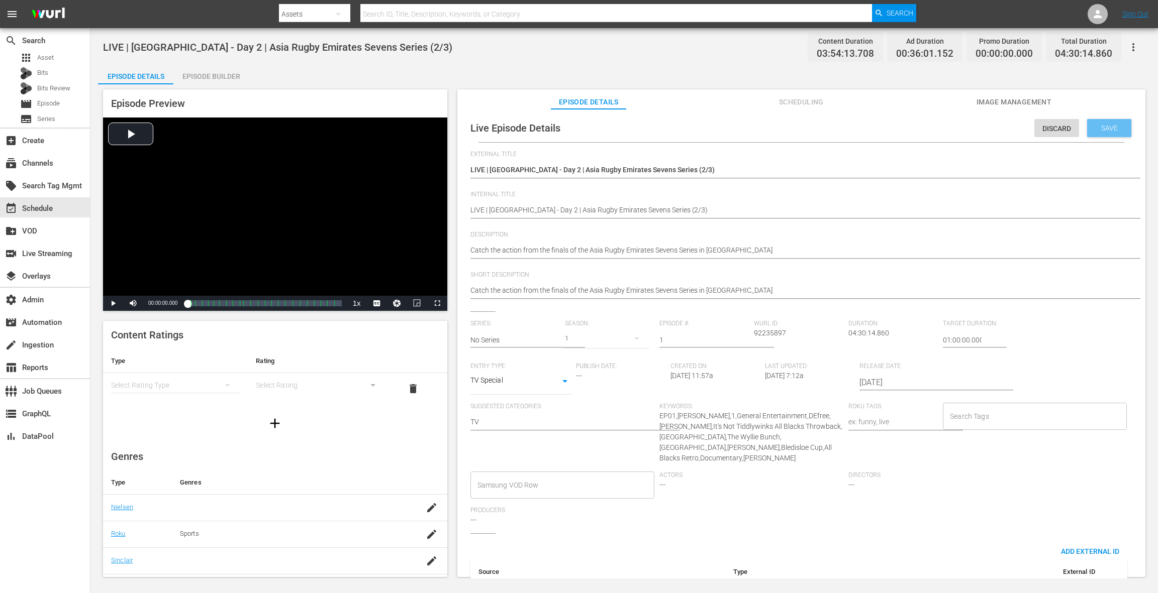
click at [1105, 130] on span "Save" at bounding box center [1109, 128] width 33 height 8
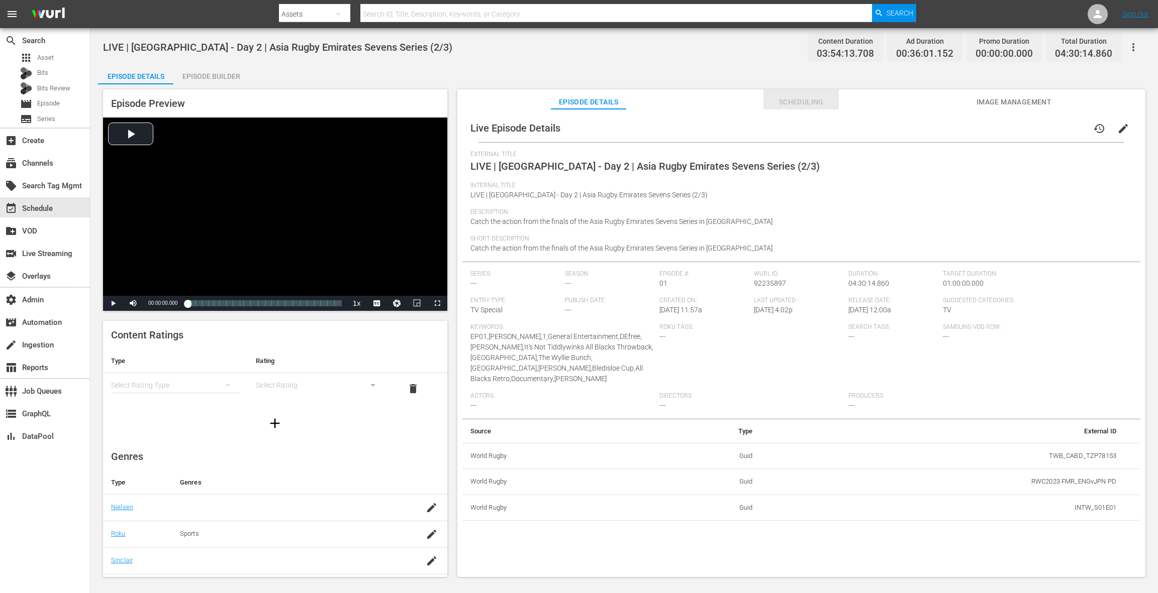
click at [792, 106] on span "Scheduling" at bounding box center [800, 102] width 75 height 13
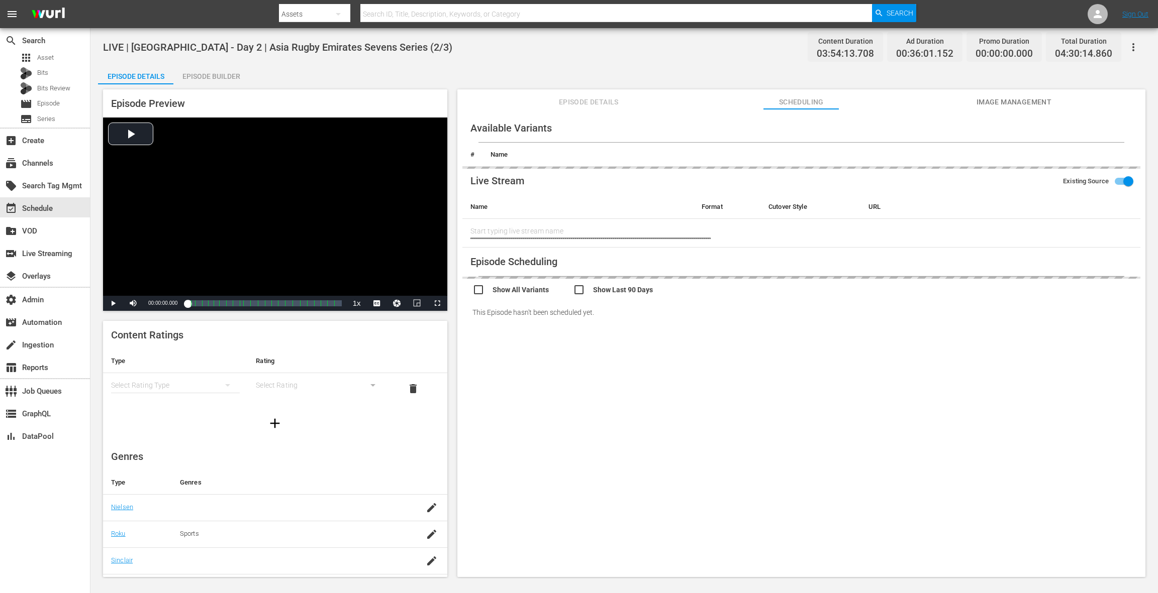
type input "LIVE | Sri Lanka - Day 2 | Asia Rugby Emirates Sevens Series (2/3)"
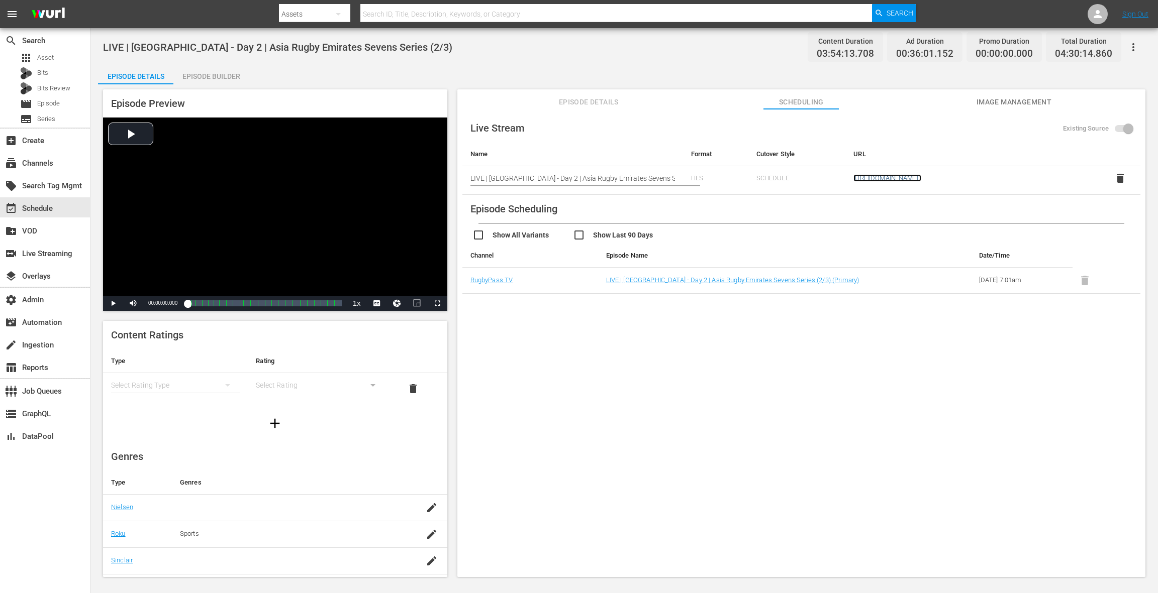
click at [871, 181] on link "https://zfaq608xik.execute-api.us-east-1.amazonaws.com/api/endeavor-proxy/68682…" at bounding box center [887, 178] width 68 height 8
drag, startPoint x: 993, startPoint y: 100, endPoint x: 908, endPoint y: 109, distance: 85.3
click at [992, 100] on span "Image Management" at bounding box center [1013, 102] width 75 height 13
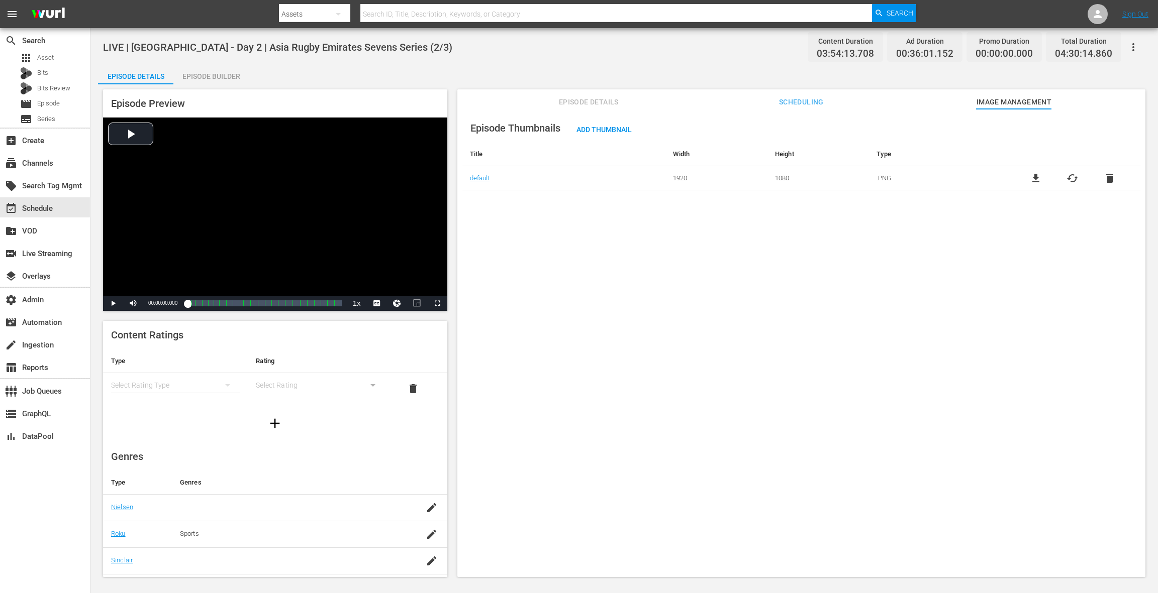
click at [808, 104] on span "Scheduling" at bounding box center [800, 102] width 75 height 13
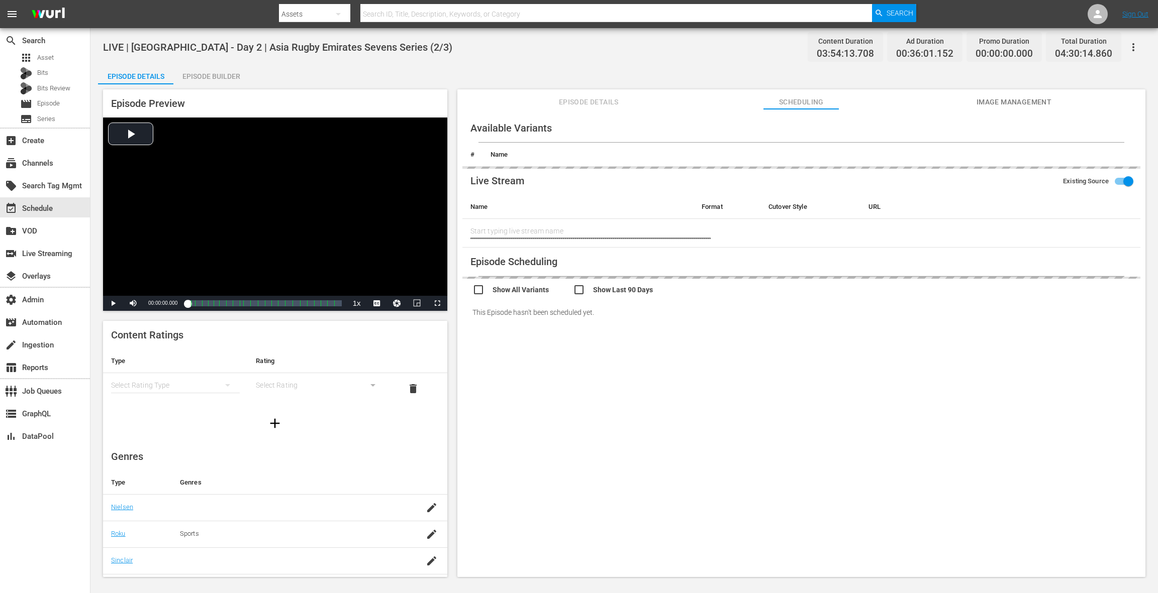
type input "LIVE | Sri Lanka - Day 2 | Asia Rugby Emirates Sevens Series (2/3)"
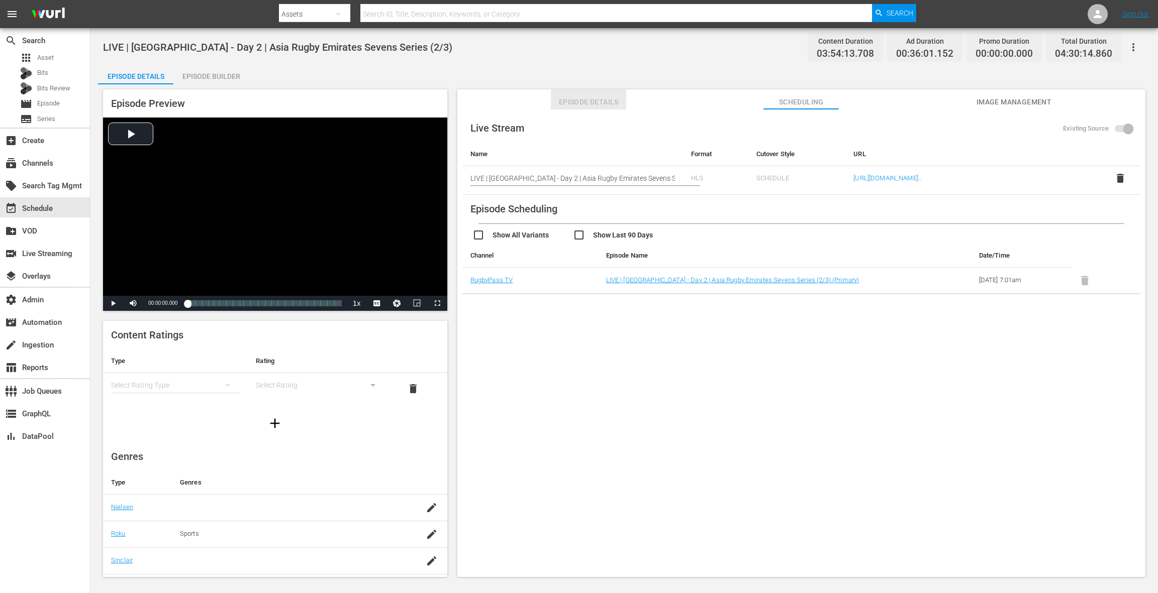
click at [583, 104] on span "Episode Details" at bounding box center [588, 102] width 75 height 13
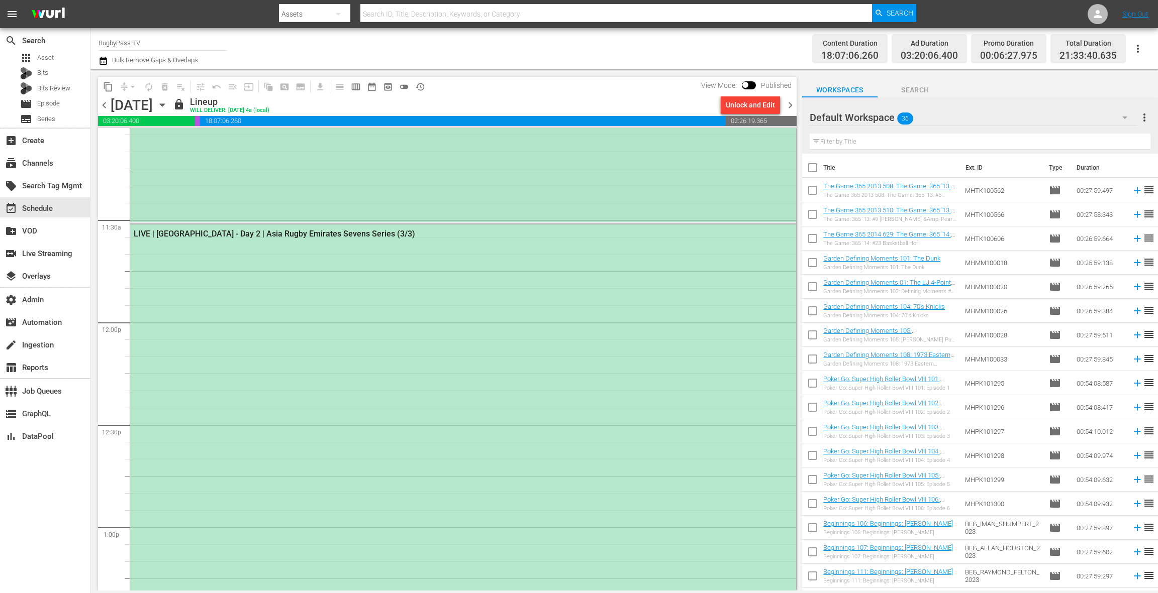
scroll to position [2274, 0]
click at [402, 328] on div "LIVE | Sri Lanka - Day 2 | Asia Rugby Emirates Sevens Series (3/3)" at bounding box center [463, 469] width 666 height 507
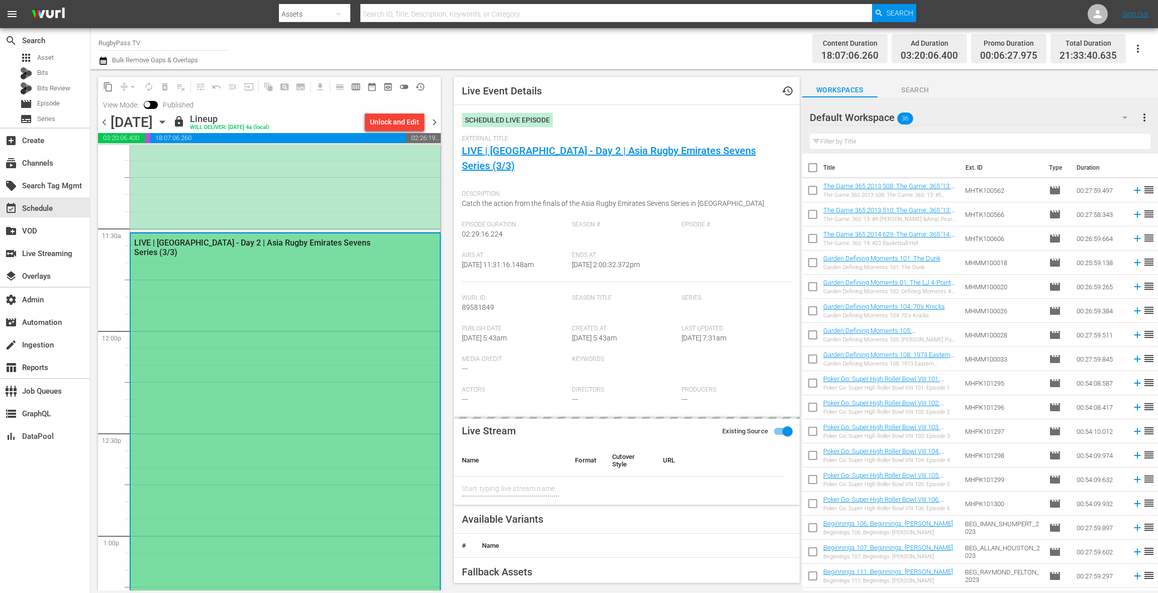
type input "LIVE | Sri Lanka - Day 2 | Asia Rugby Emirates Sevens Series (3/3)"
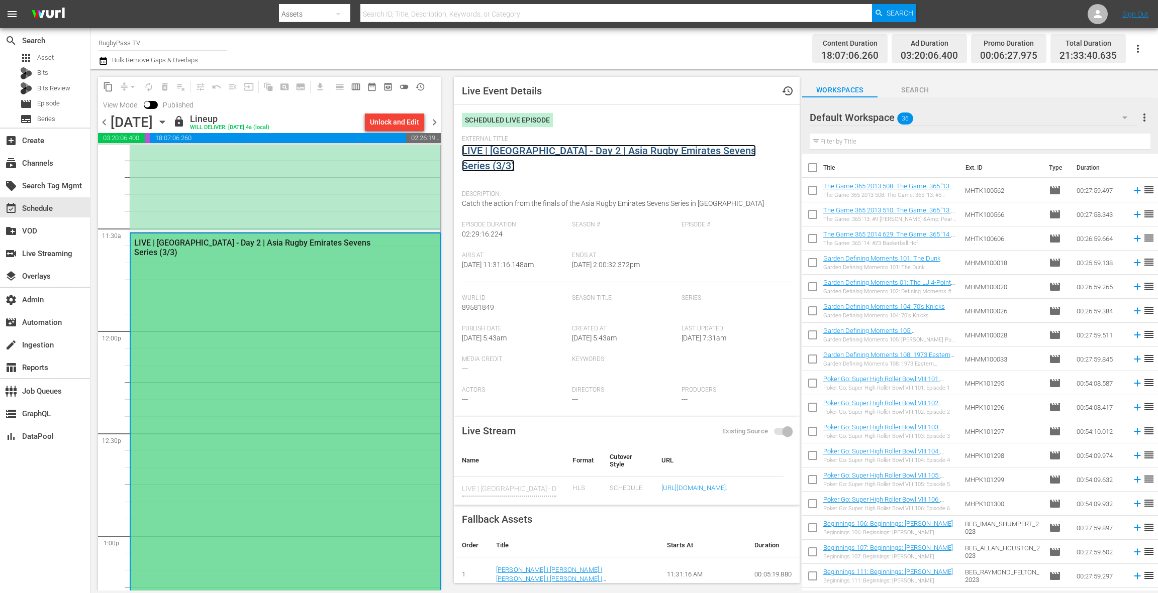
click at [522, 154] on link "LIVE | Sri Lanka - Day 2 | Asia Rugby Emirates Sevens Series (3/3)" at bounding box center [609, 158] width 294 height 27
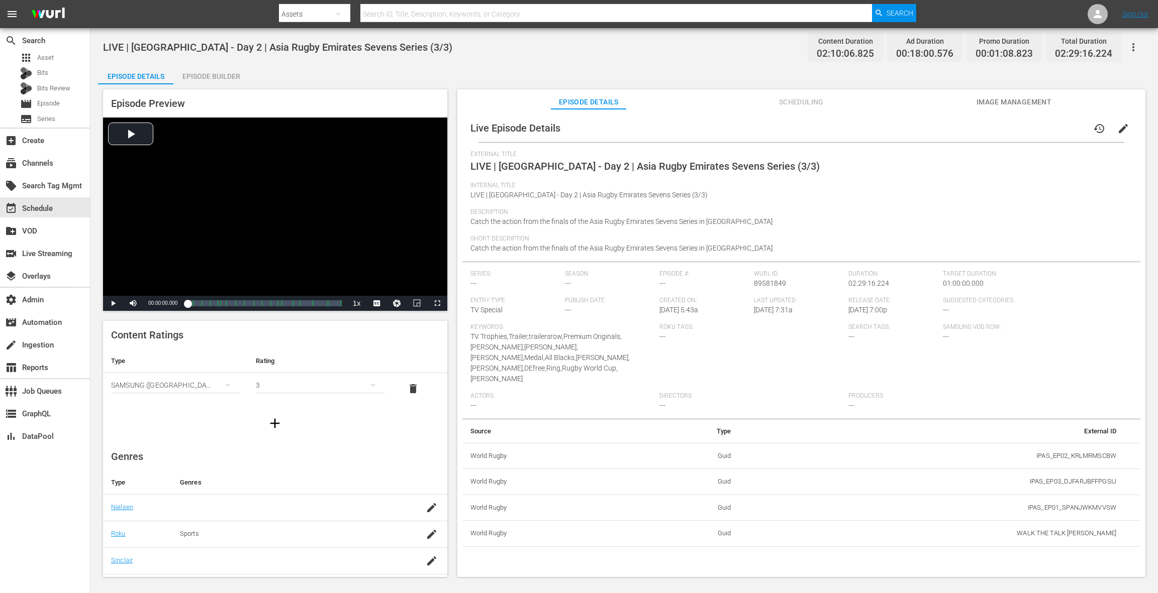
click at [1111, 131] on button "edit" at bounding box center [1123, 129] width 24 height 24
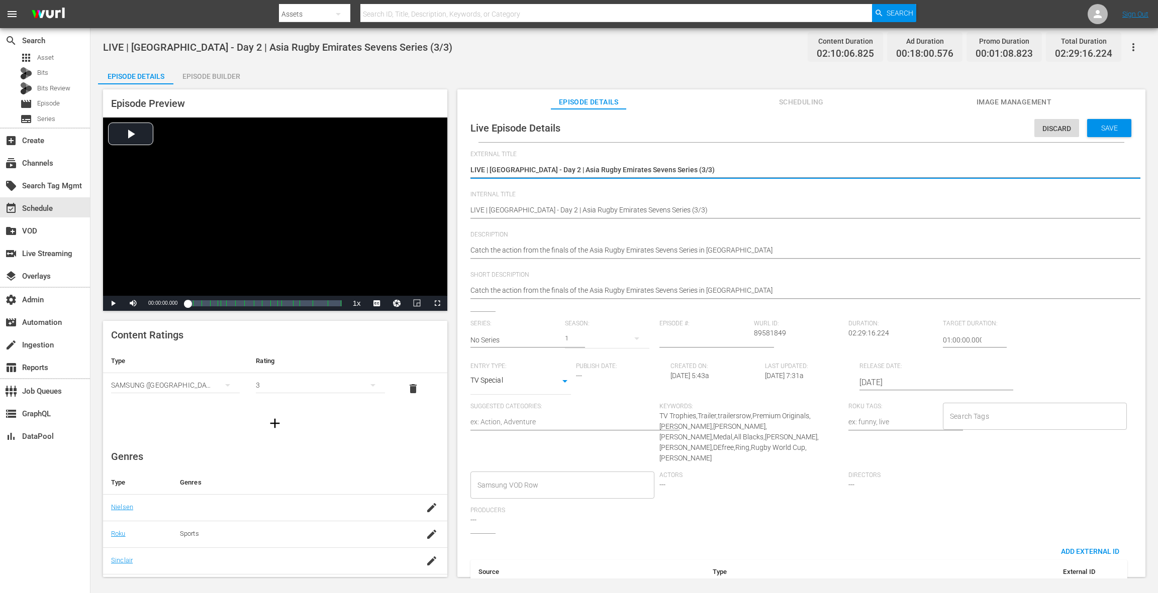
click at [876, 384] on input "2025-10-18" at bounding box center [923, 383] width 129 height 24
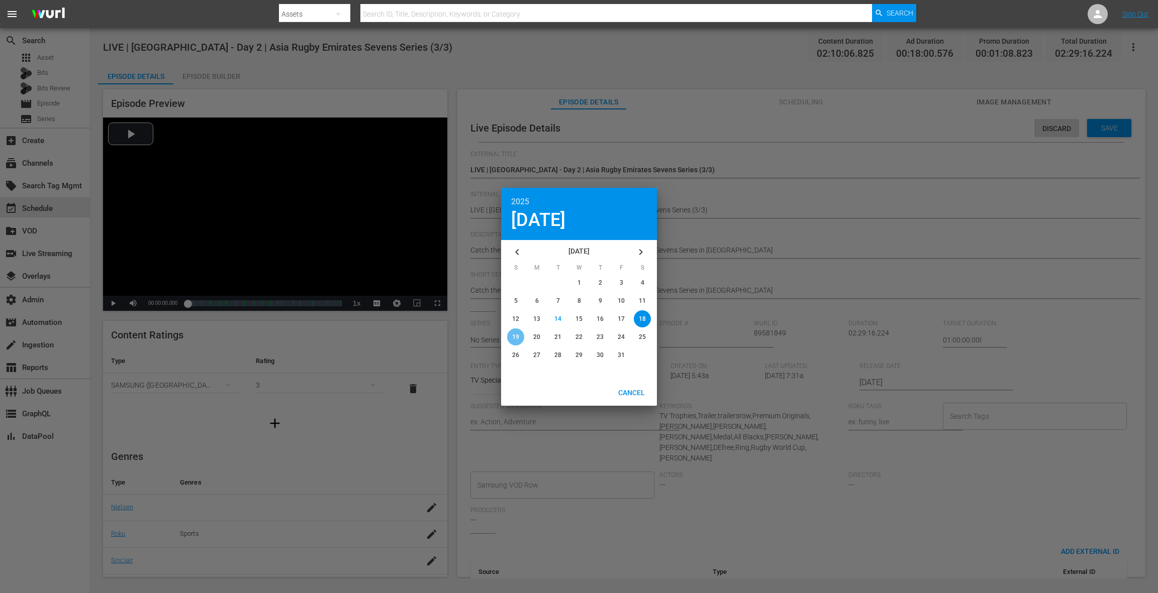
drag, startPoint x: 521, startPoint y: 338, endPoint x: 602, endPoint y: 354, distance: 83.0
click at [521, 337] on div "button" at bounding box center [515, 337] width 17 height 17
type input "2025-10-19"
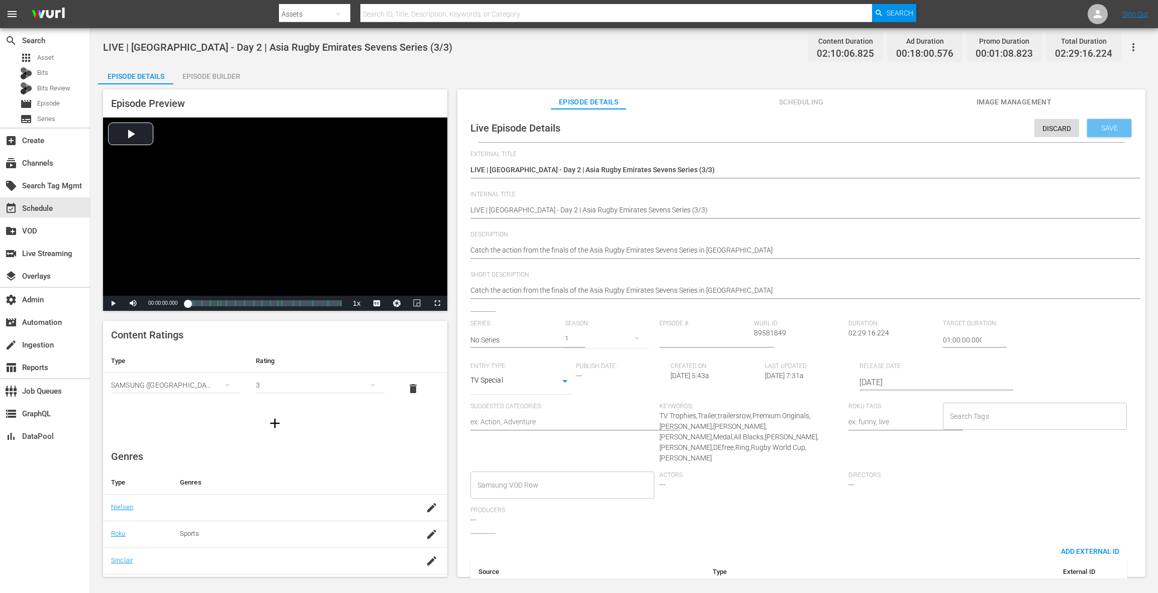
click at [1109, 136] on div "Save" at bounding box center [1109, 128] width 44 height 18
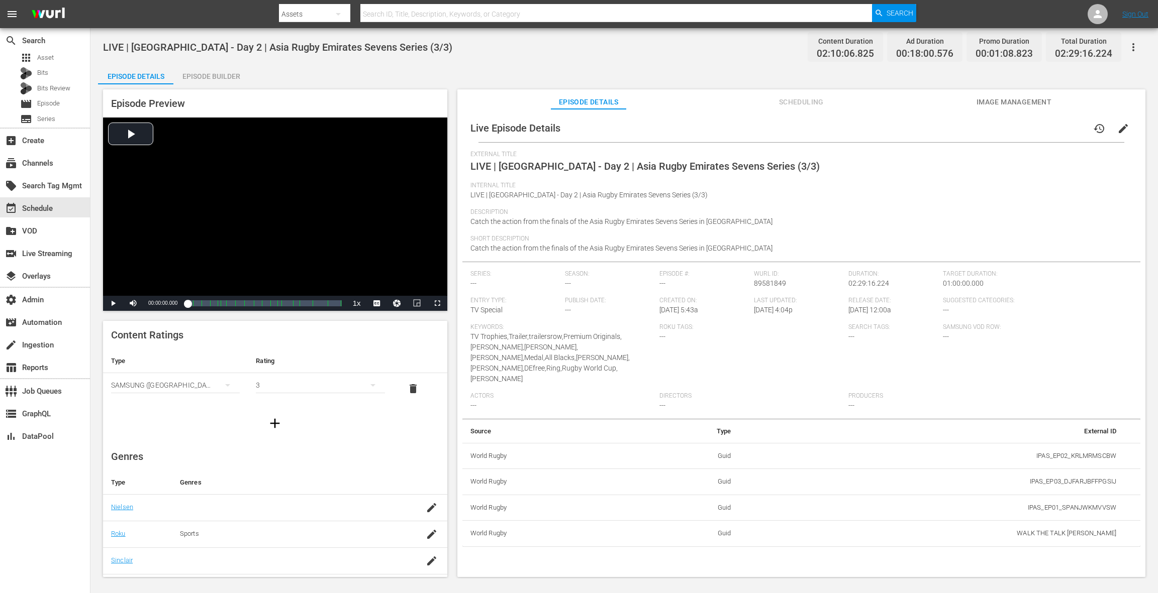
click at [811, 106] on span "Scheduling" at bounding box center [800, 102] width 75 height 13
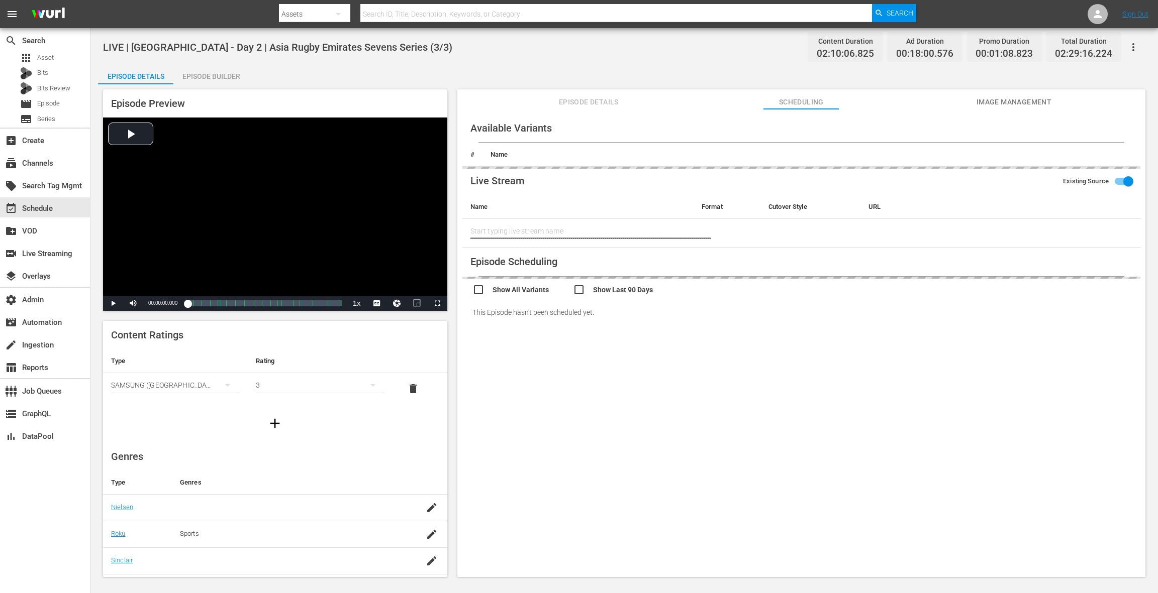
type input "LIVE | Sri Lanka - Day 2 | Asia Rugby Emirates Sevens Series (3/3)"
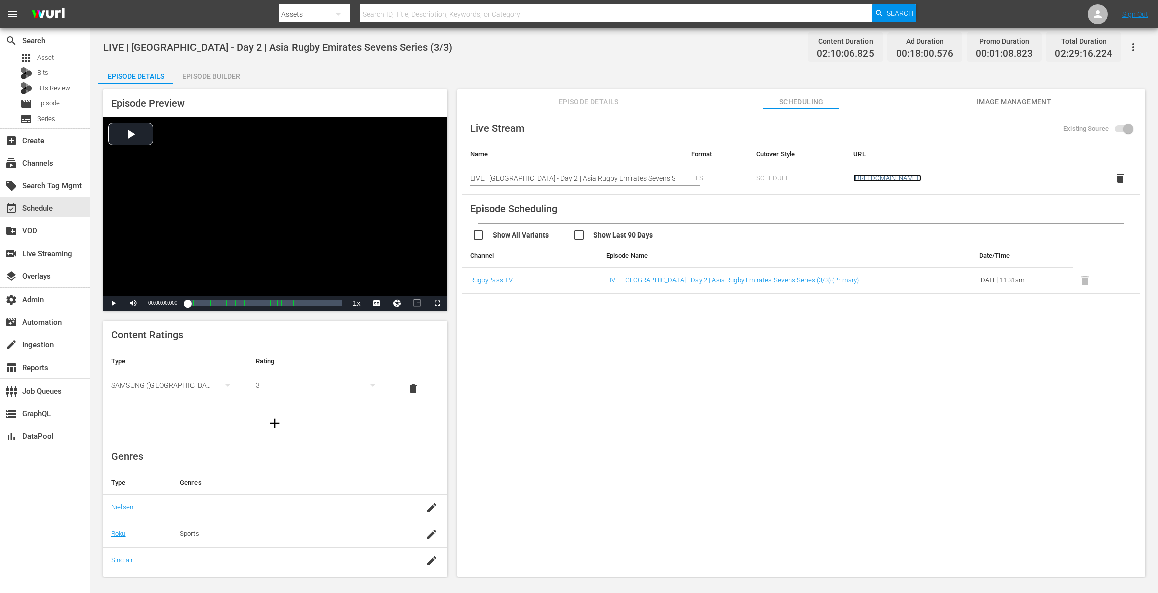
click at [921, 180] on link "https://zfaq608xik.execute-api.us-east-1.amazonaws.com/api/endeavor-proxy/68682…" at bounding box center [887, 178] width 68 height 8
drag, startPoint x: 990, startPoint y: 98, endPoint x: 974, endPoint y: 97, distance: 15.6
click at [989, 98] on span "Image Management" at bounding box center [1013, 102] width 75 height 13
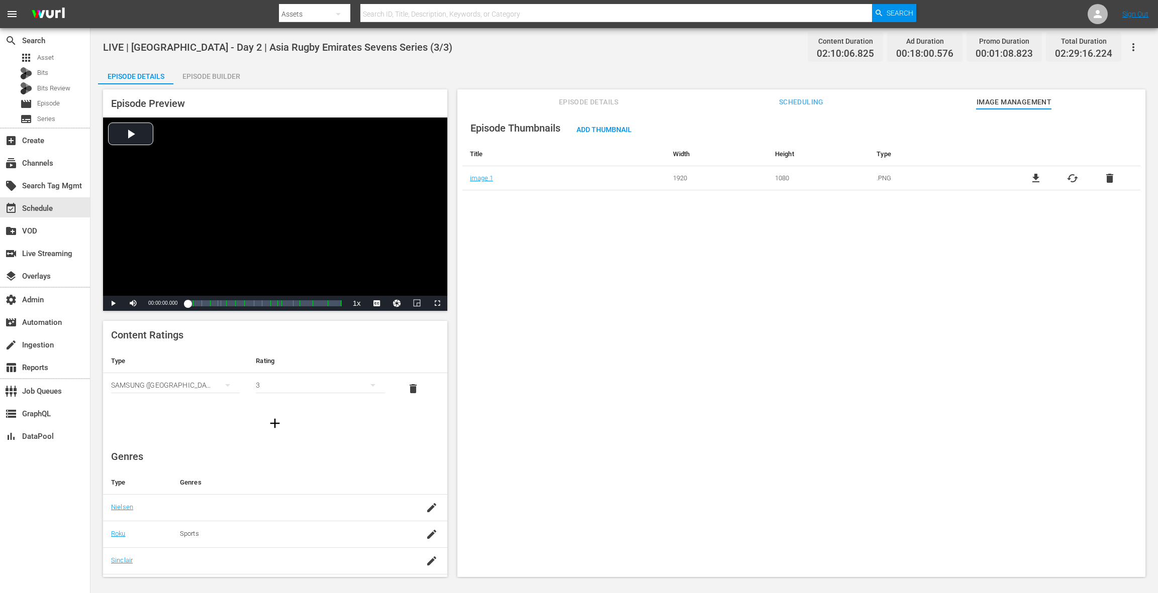
click at [520, 75] on div "Episode Details Episode Builder Episode Preview Video Player is loading. Play V…" at bounding box center [624, 324] width 1052 height 521
click at [218, 76] on div "Episode Builder" at bounding box center [210, 76] width 75 height 24
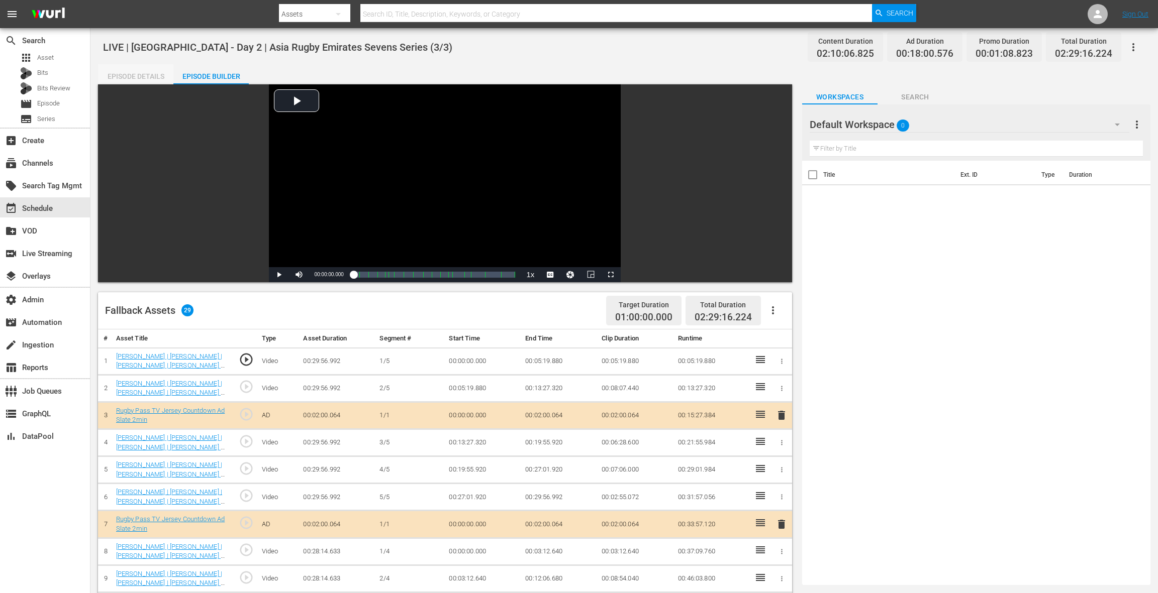
click at [145, 81] on div "Episode Details" at bounding box center [135, 76] width 75 height 24
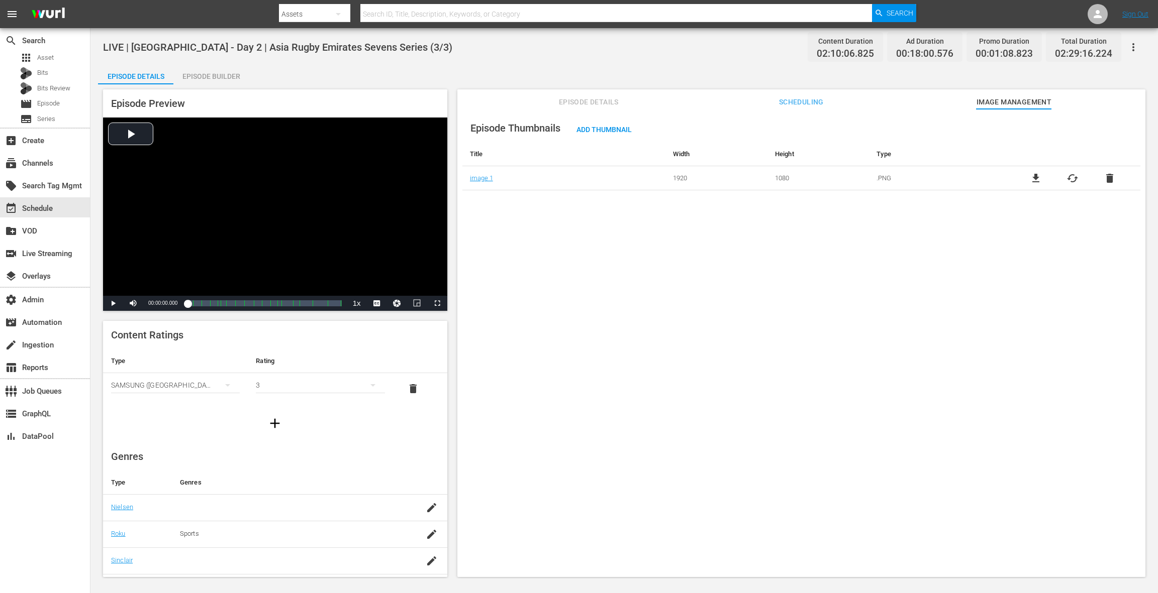
click at [585, 100] on span "Episode Details" at bounding box center [588, 102] width 75 height 13
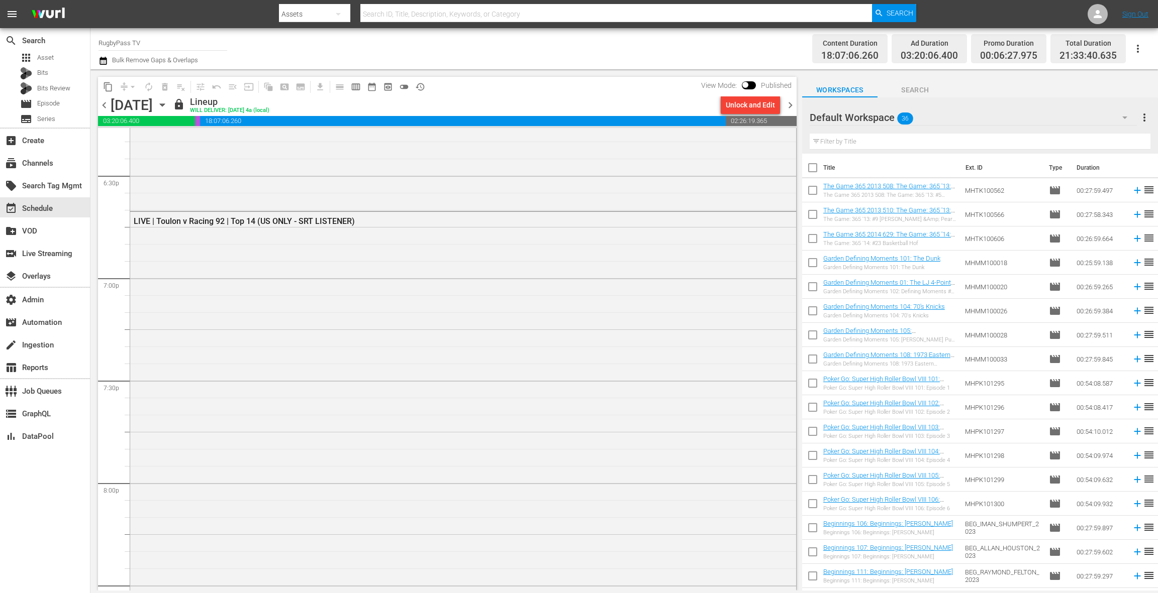
scroll to position [3734, 0]
click at [377, 262] on div "LIVE | Toulon v Racing 92 | Top 14 (US ONLY - SRT LISTENER)" at bounding box center [463, 478] width 666 height 511
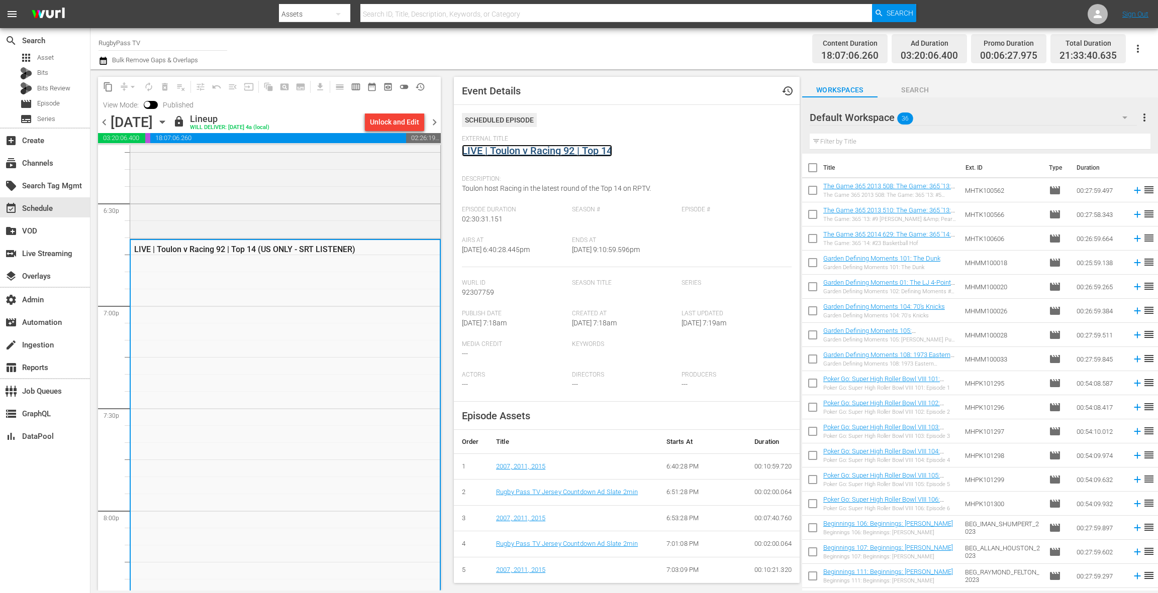
click at [554, 151] on link "LIVE | Toulon v Racing 92 | Top 14" at bounding box center [537, 151] width 150 height 12
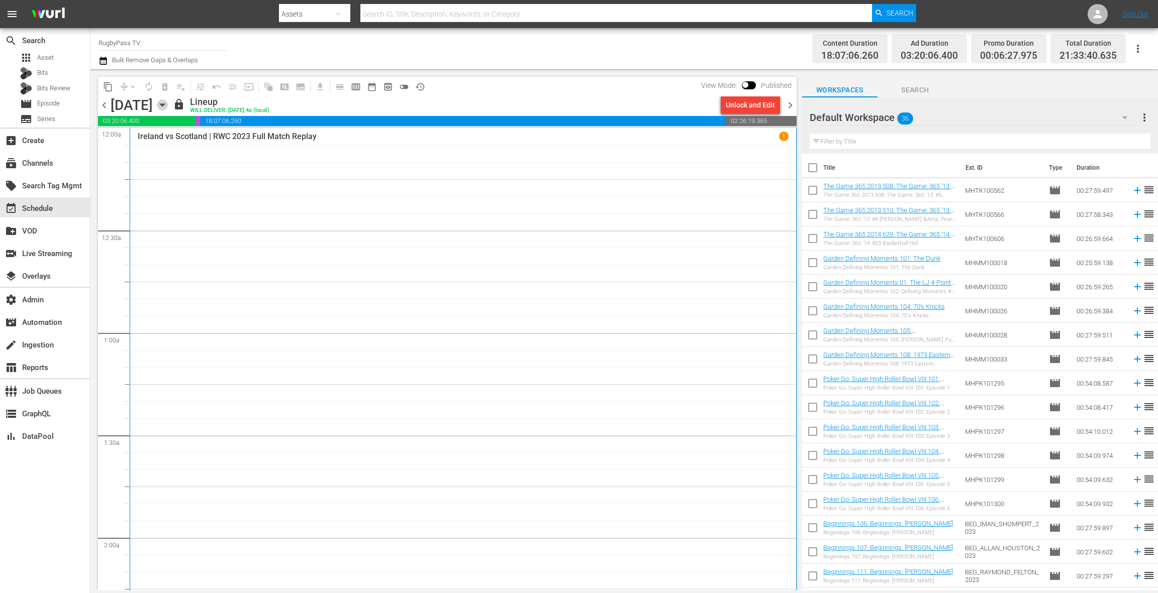
click at [168, 106] on icon "button" at bounding box center [162, 104] width 11 height 11
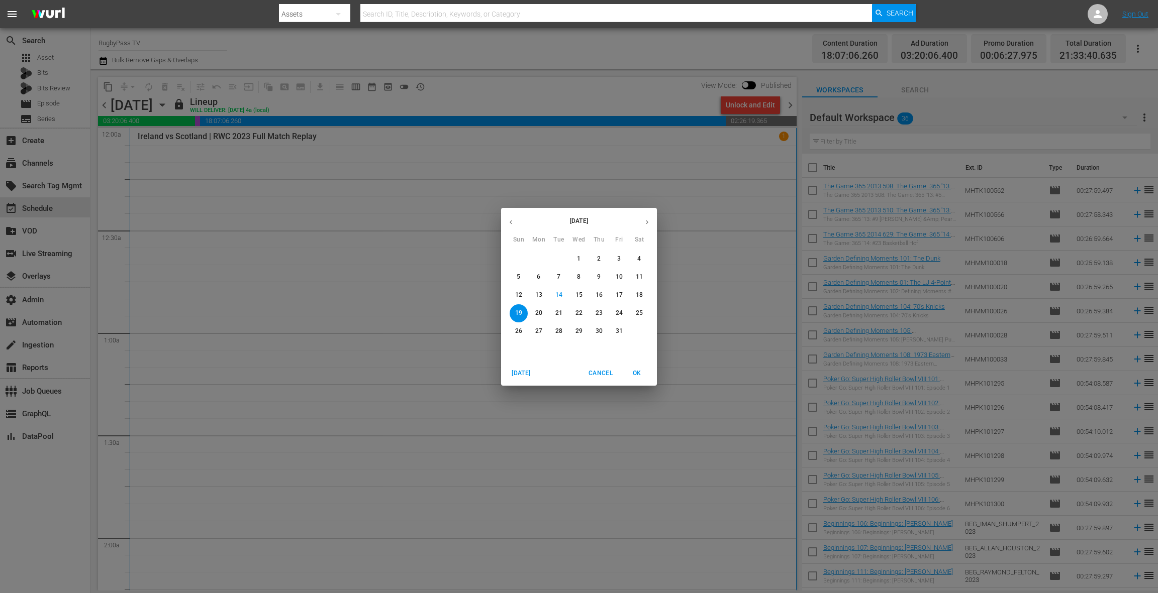
click at [621, 314] on p "24" at bounding box center [618, 313] width 7 height 9
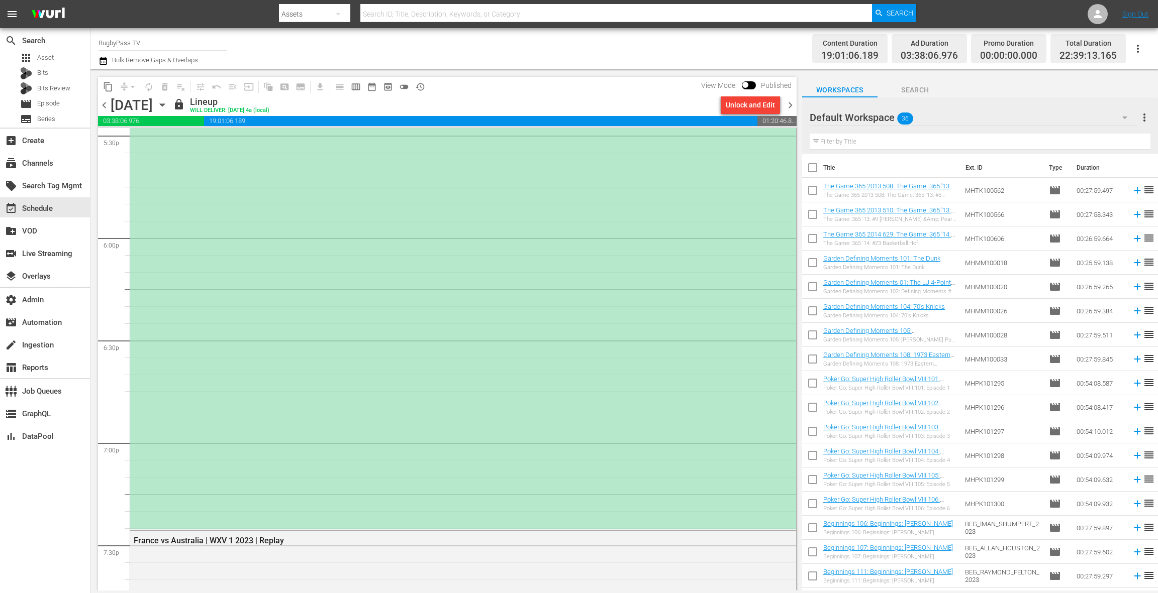
scroll to position [3716, 0]
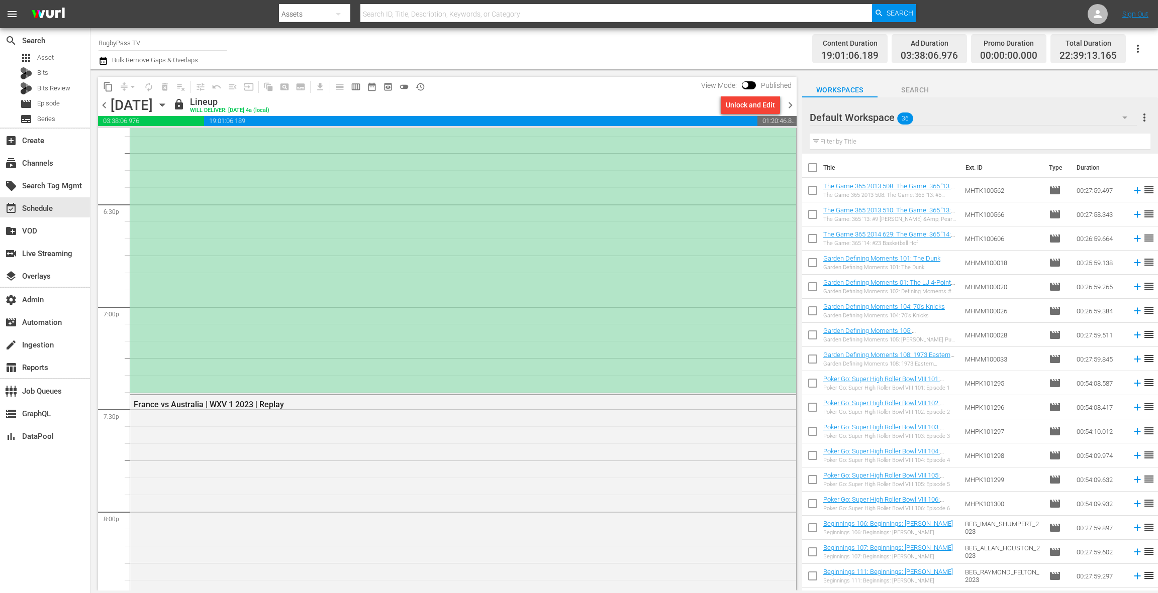
click at [346, 284] on div "LIVE | Castilla y Leon Iberians v Romanian Wolves | Rugby Europe Super Cup 2025…" at bounding box center [463, 136] width 666 height 511
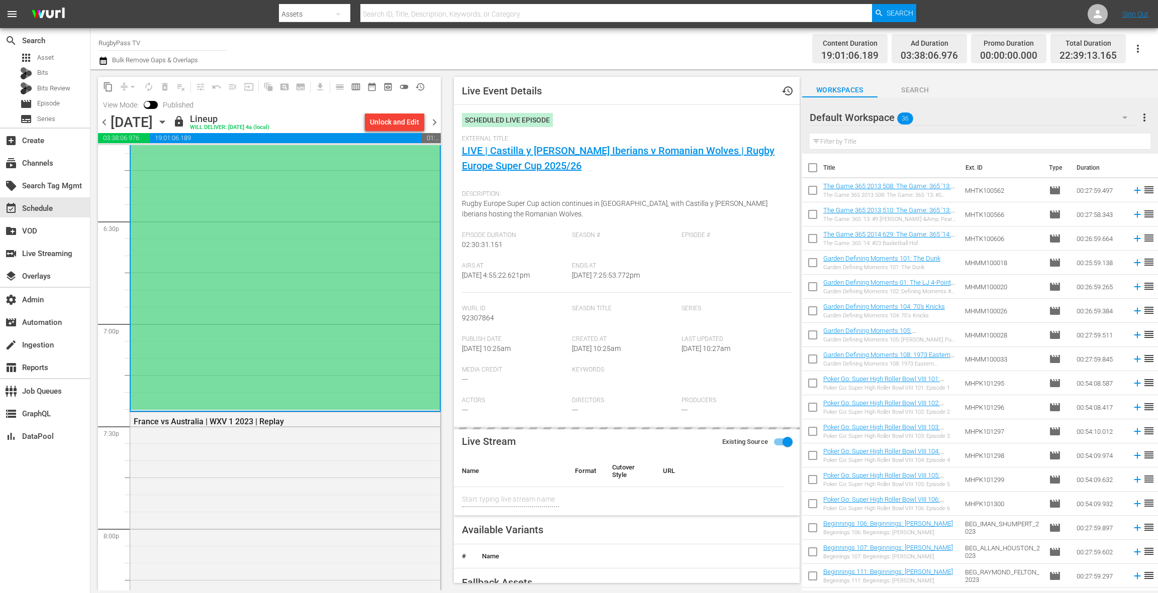
type input "LIVE | Castilla y Leon Iberians v Romanian Wolves | Rugby Europe Super Cup 2025…"
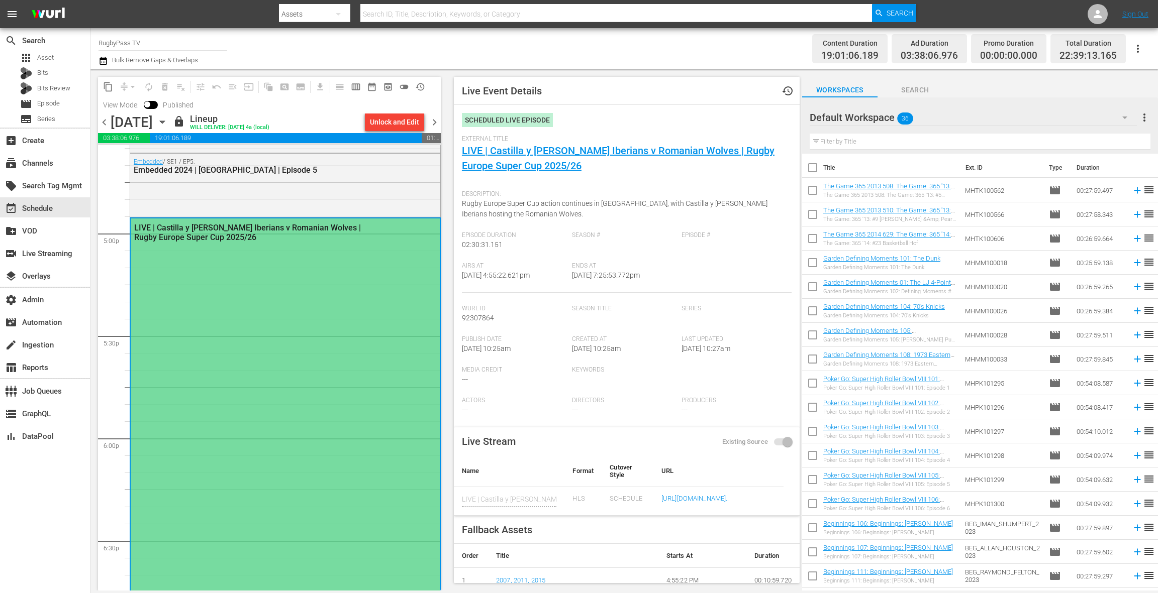
scroll to position [3377, 0]
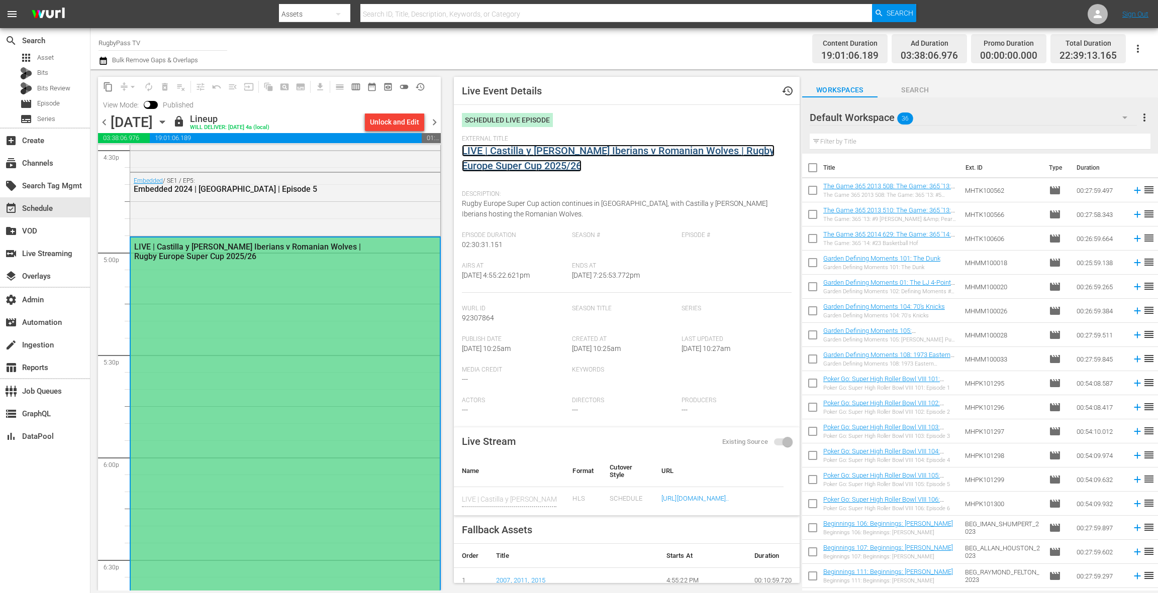
click at [519, 155] on link "LIVE | Castilla y Leon Iberians v Romanian Wolves | Rugby Europe Super Cup 2025…" at bounding box center [618, 158] width 313 height 27
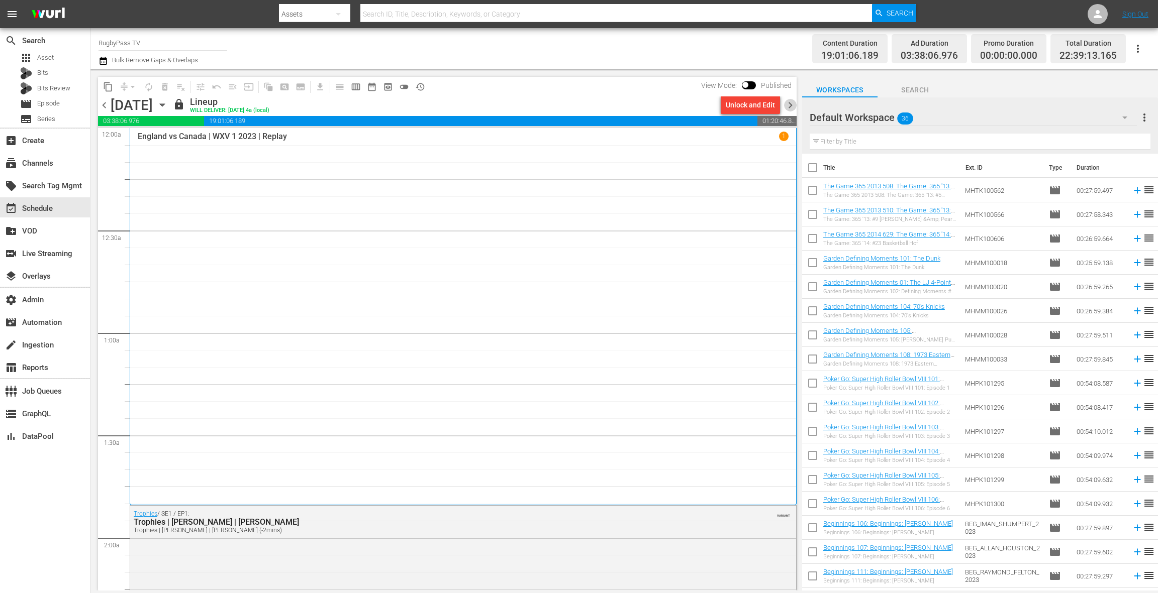
click at [789, 110] on span "chevron_right" at bounding box center [790, 105] width 13 height 13
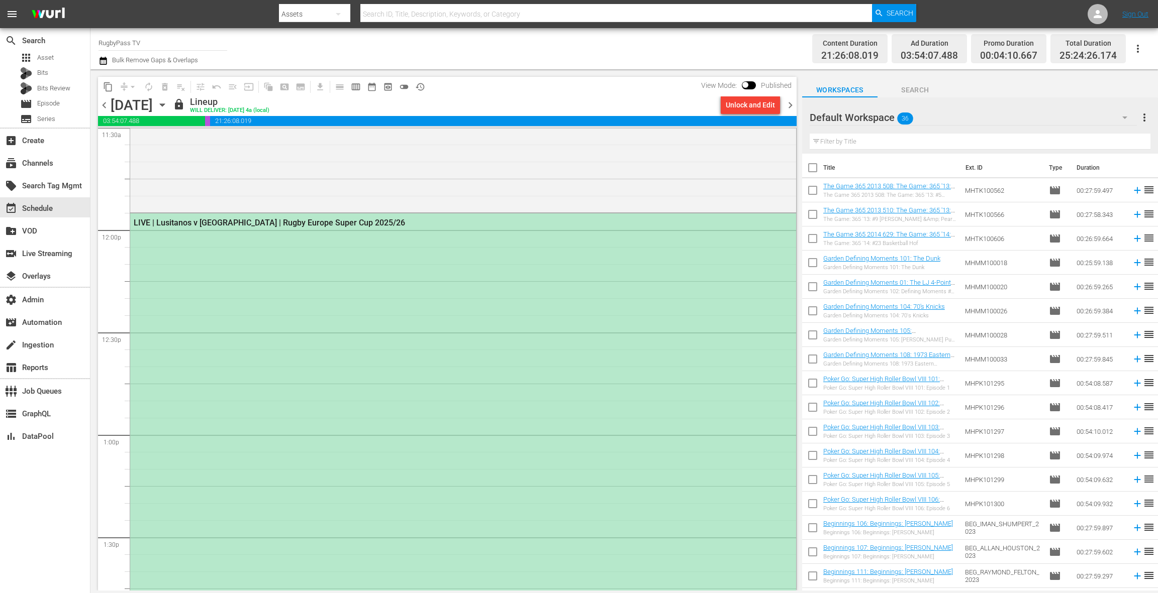
scroll to position [2440, 0]
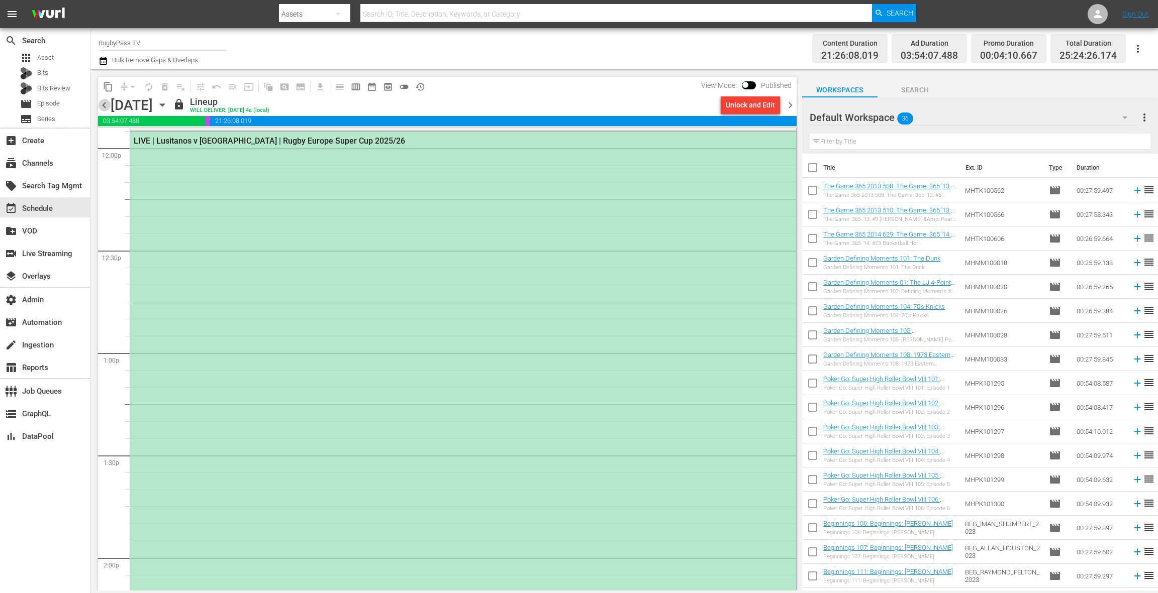
click at [107, 104] on span "chevron_left" at bounding box center [104, 105] width 13 height 13
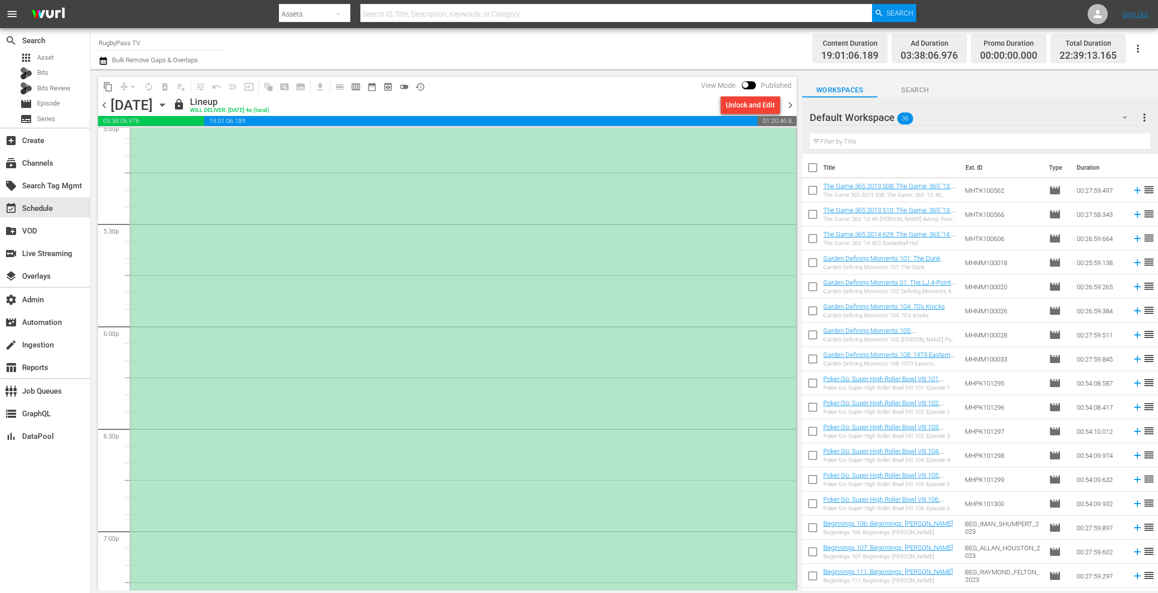
scroll to position [3449, 0]
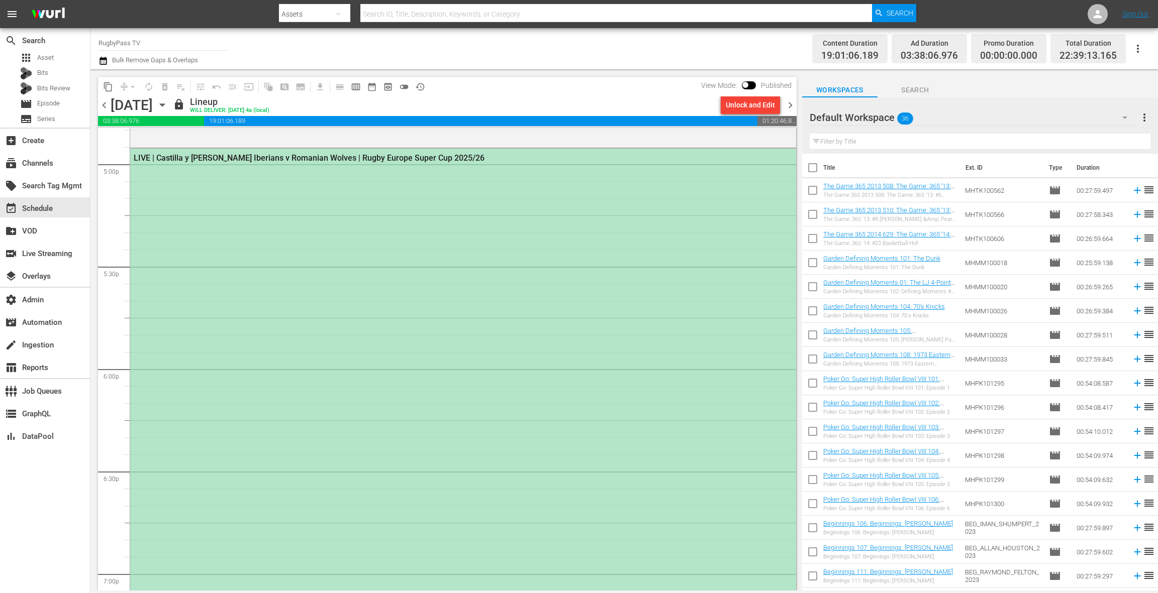
click at [422, 349] on div "LIVE | Castilla y Leon Iberians v Romanian Wolves | Rugby Europe Super Cup 2025…" at bounding box center [463, 404] width 666 height 511
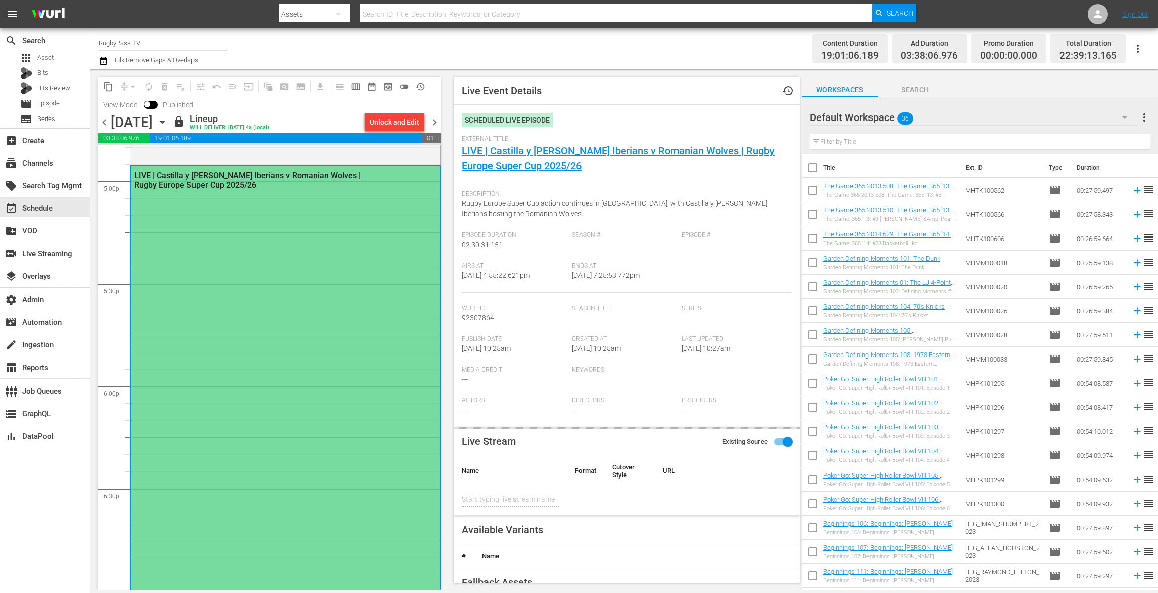
type input "LIVE | Castilla y Leon Iberians v Romanian Wolves | Rugby Europe Super Cup 2025…"
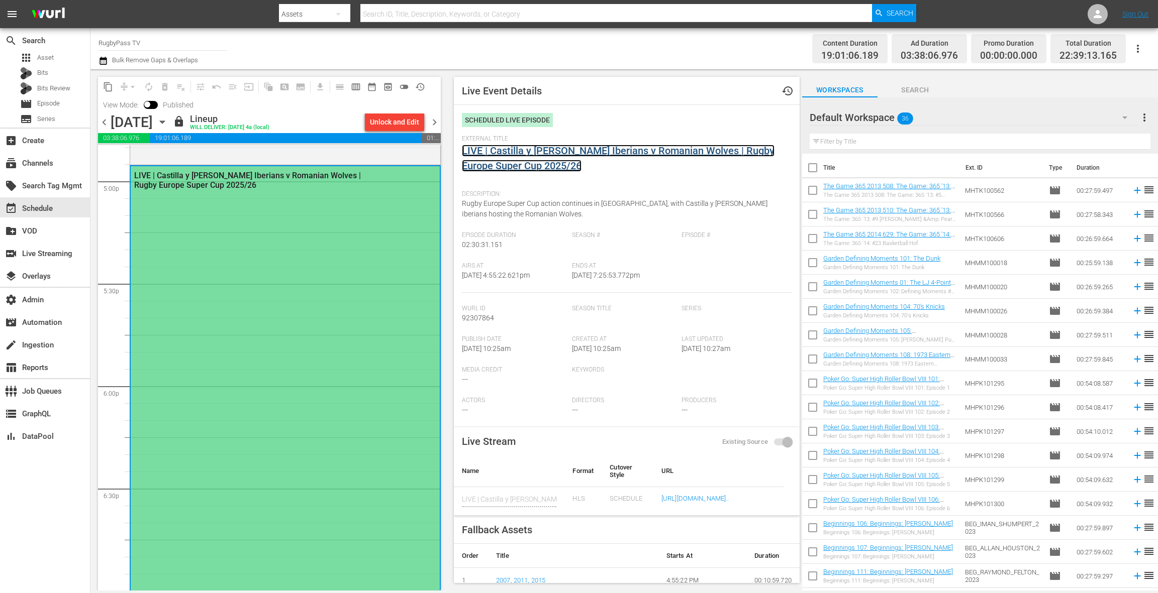
click at [531, 149] on link "LIVE | Castilla y Leon Iberians v Romanian Wolves | Rugby Europe Super Cup 2025…" at bounding box center [618, 158] width 313 height 27
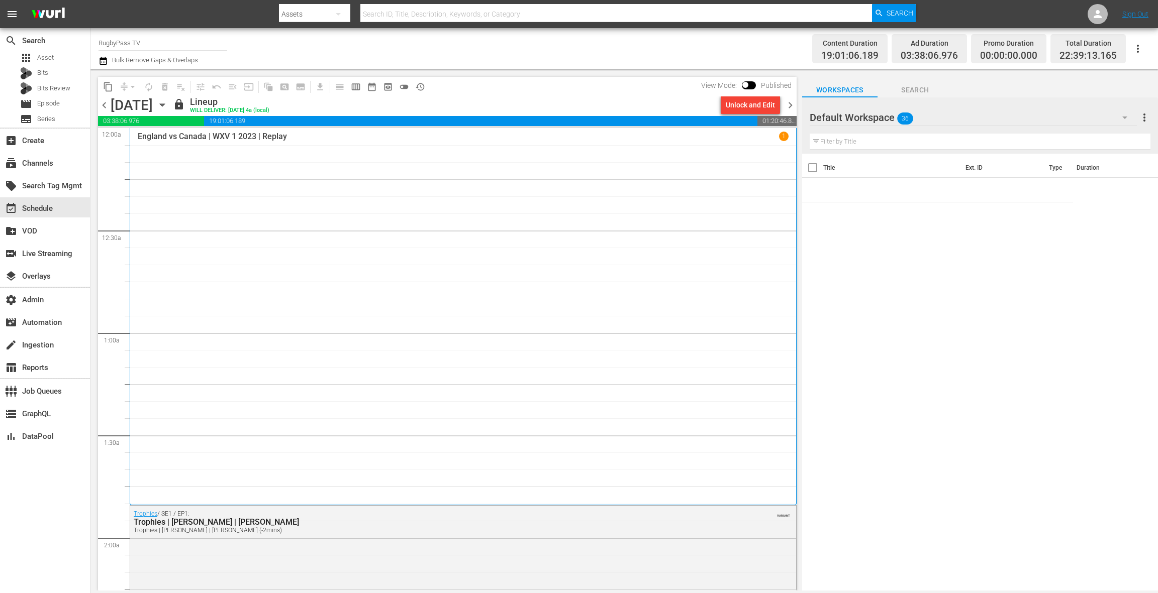
click at [788, 105] on span "chevron_right" at bounding box center [790, 105] width 13 height 13
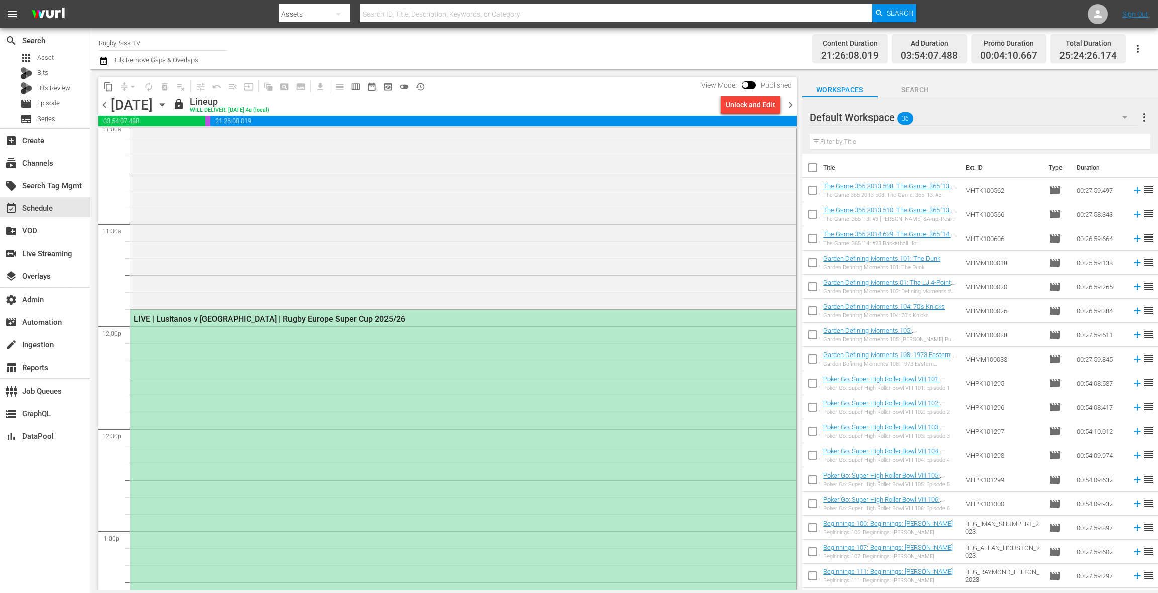
scroll to position [2595, 0]
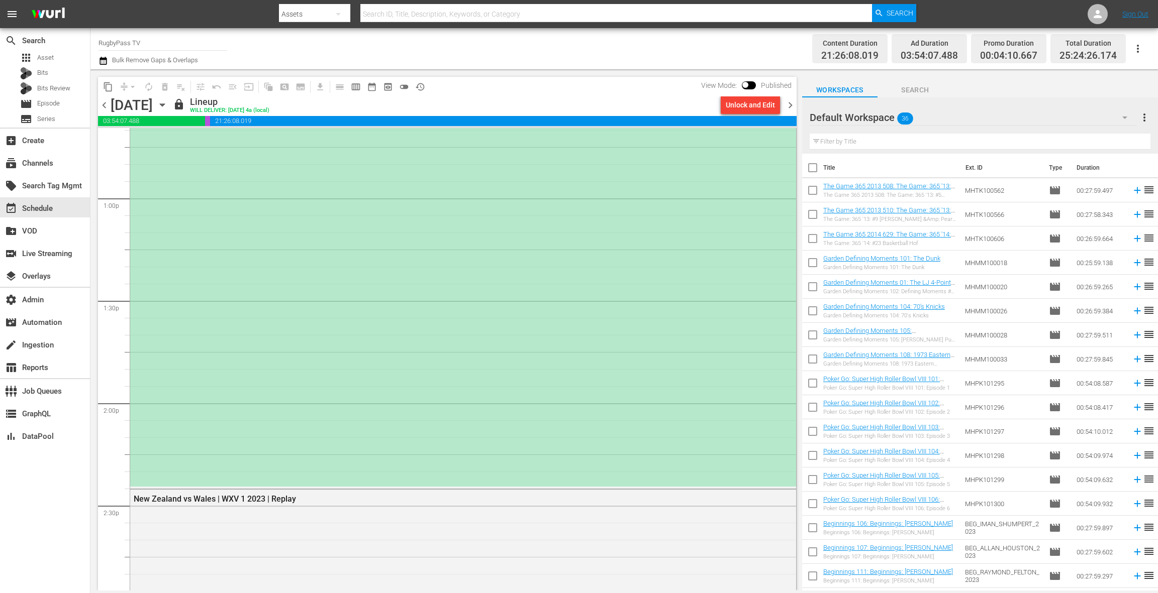
click at [467, 232] on div "LIVE | Lusitanos v Delta | Rugby Europe Super Cup 2025/26" at bounding box center [463, 232] width 666 height 510
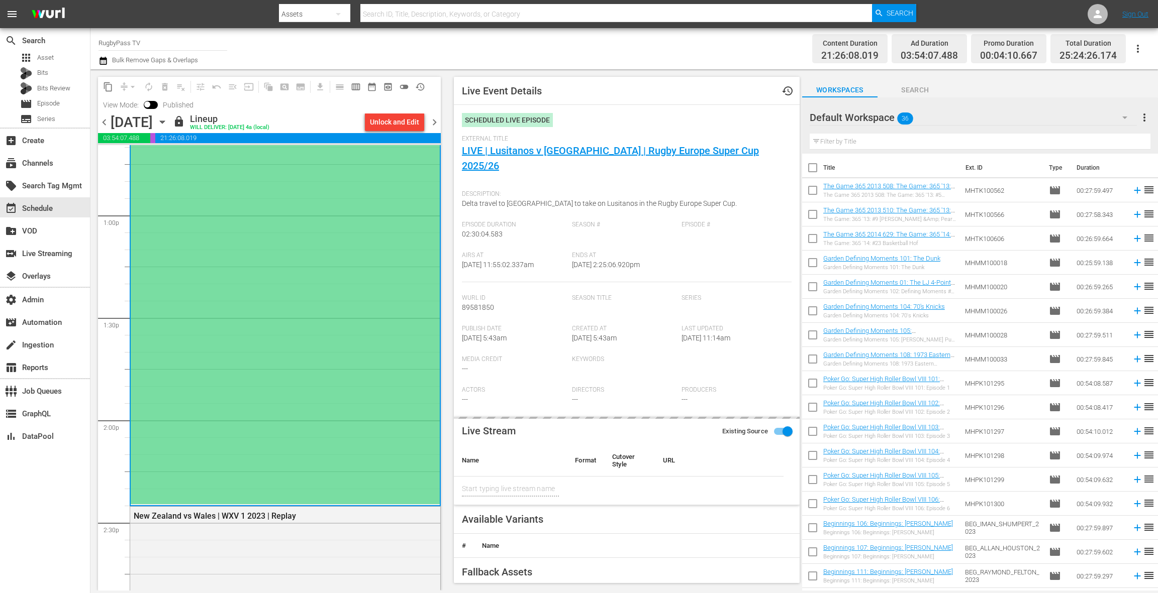
type input "LIVE | Lusitanos v Delta | Rugby Europe Super Cup 2025/26"
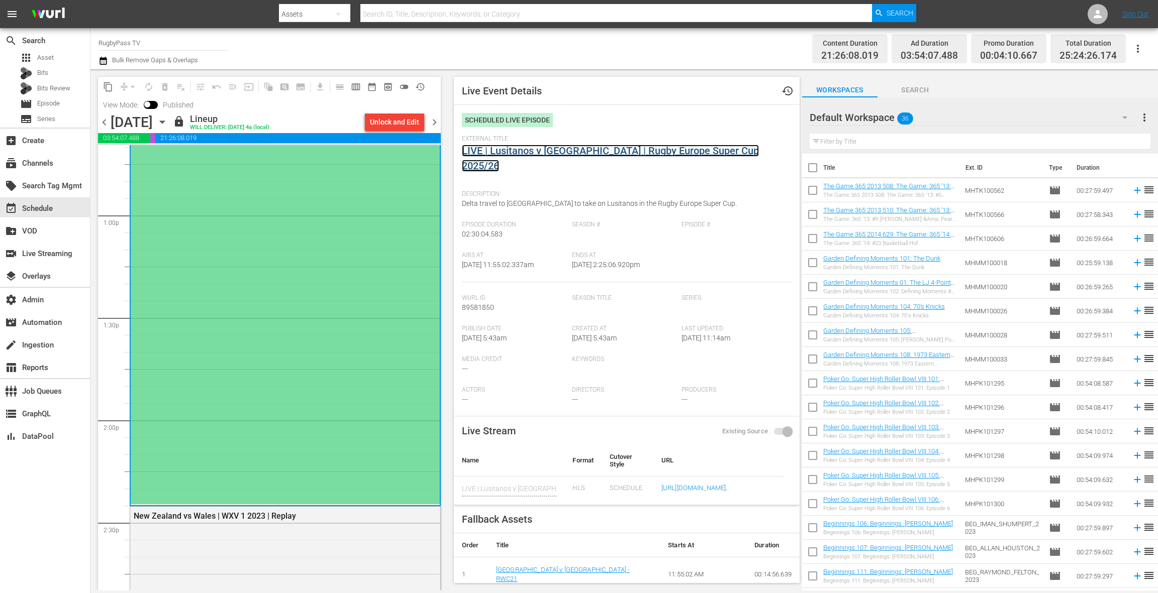
click at [538, 153] on link "LIVE | Lusitanos v Delta | Rugby Europe Super Cup 2025/26" at bounding box center [610, 158] width 297 height 27
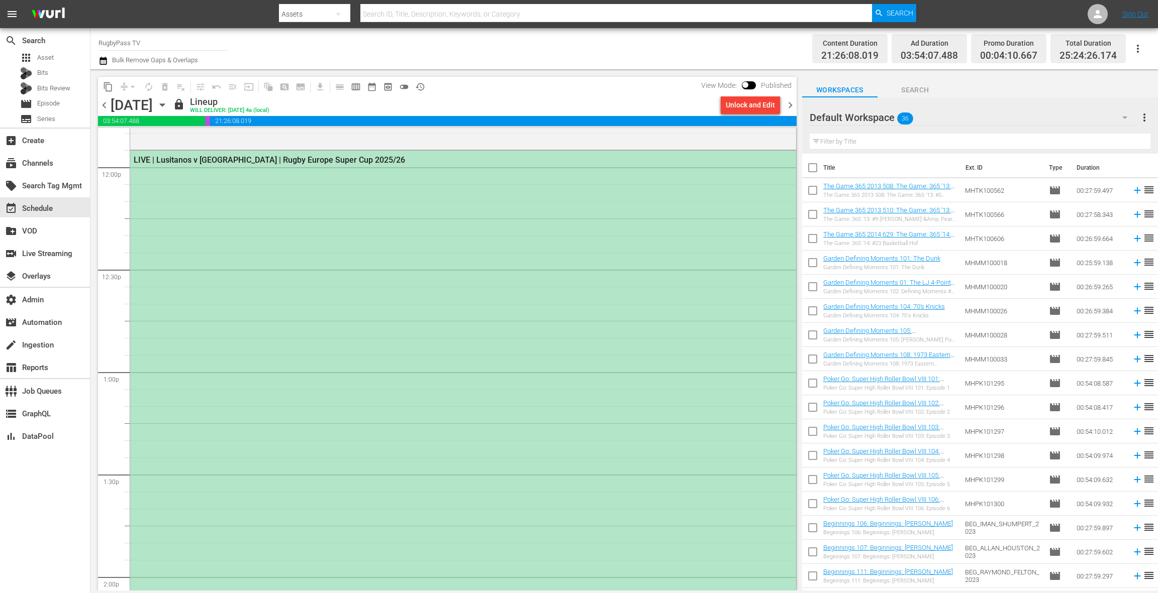
scroll to position [2519, 0]
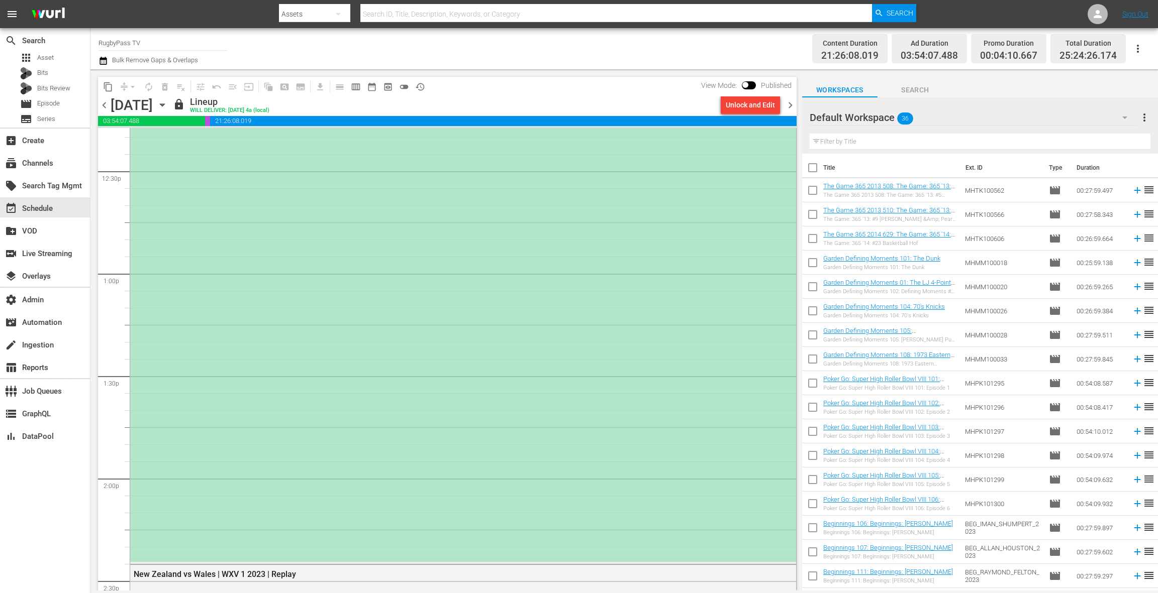
click at [368, 299] on div "LIVE | Lusitanos v Delta | Rugby Europe Super Cup 2025/26" at bounding box center [463, 307] width 666 height 510
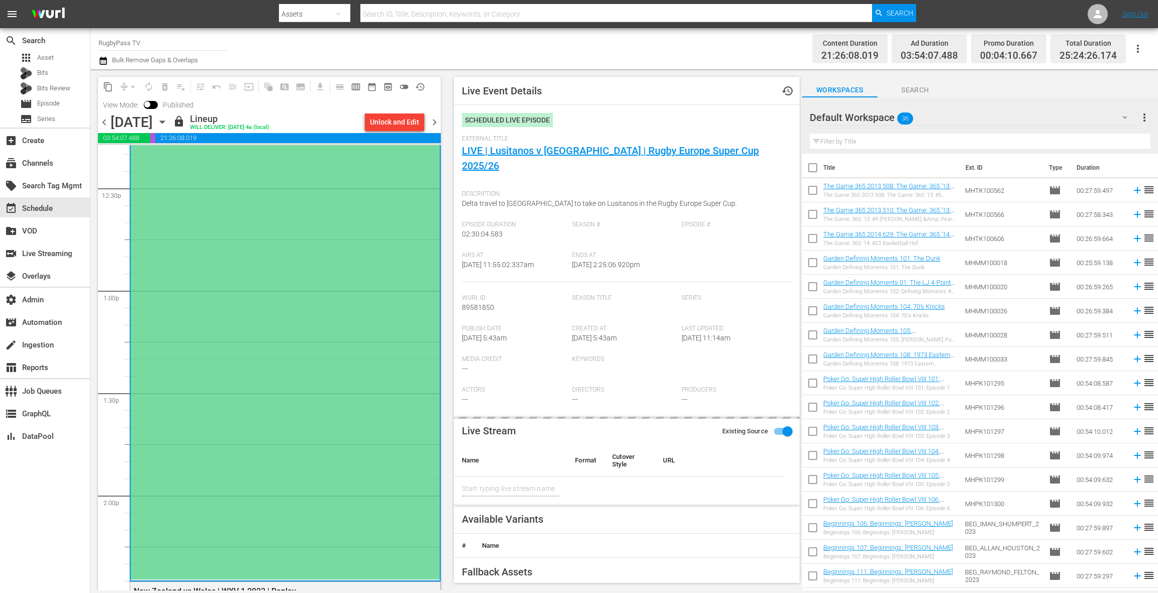
type input "LIVE | Lusitanos v Delta | Rugby Europe Super Cup 2025/26"
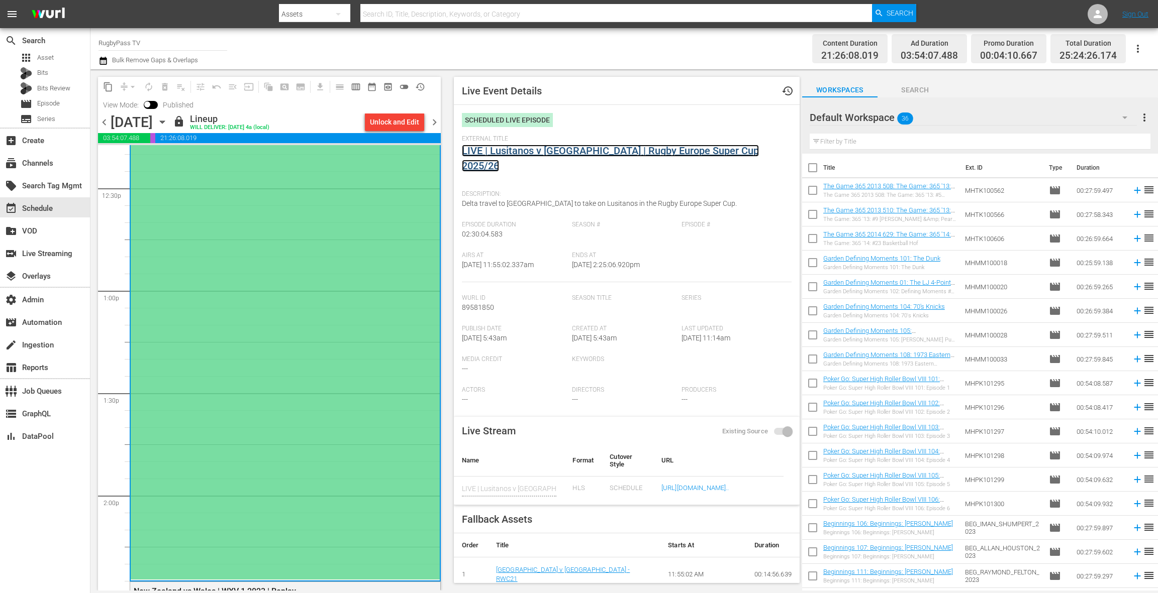
click at [530, 153] on link "LIVE | Lusitanos v Delta | Rugby Europe Super Cup 2025/26" at bounding box center [610, 158] width 297 height 27
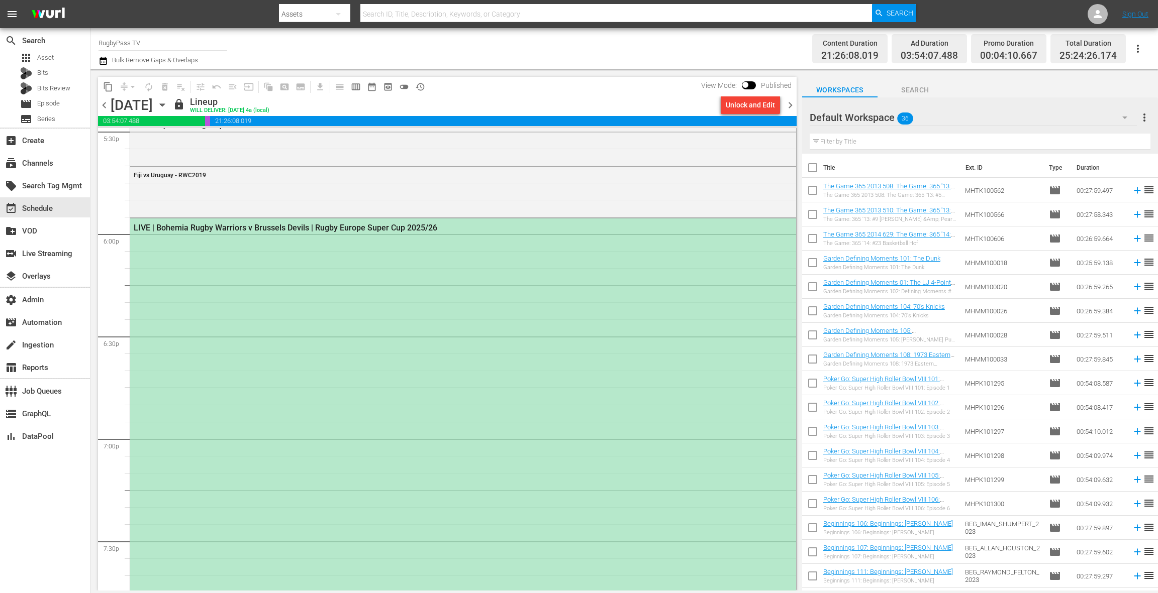
scroll to position [3602, 0]
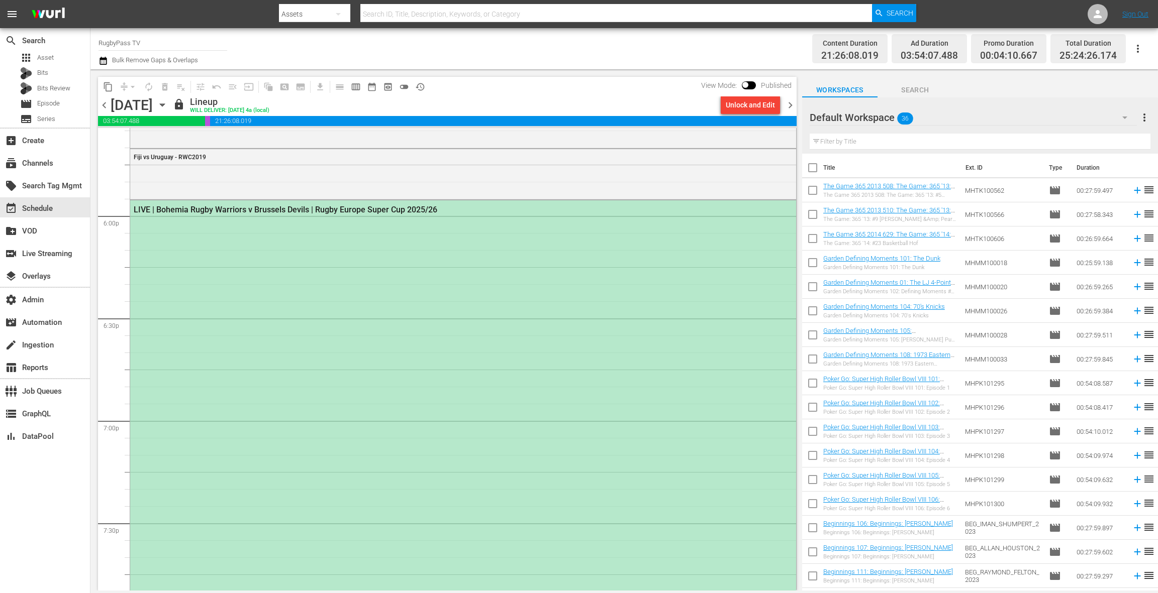
click at [327, 292] on div "LIVE | Bohemia Rugby Warriors v Brussels Devils | Rugby Europe Super Cup 2025/26" at bounding box center [463, 455] width 666 height 510
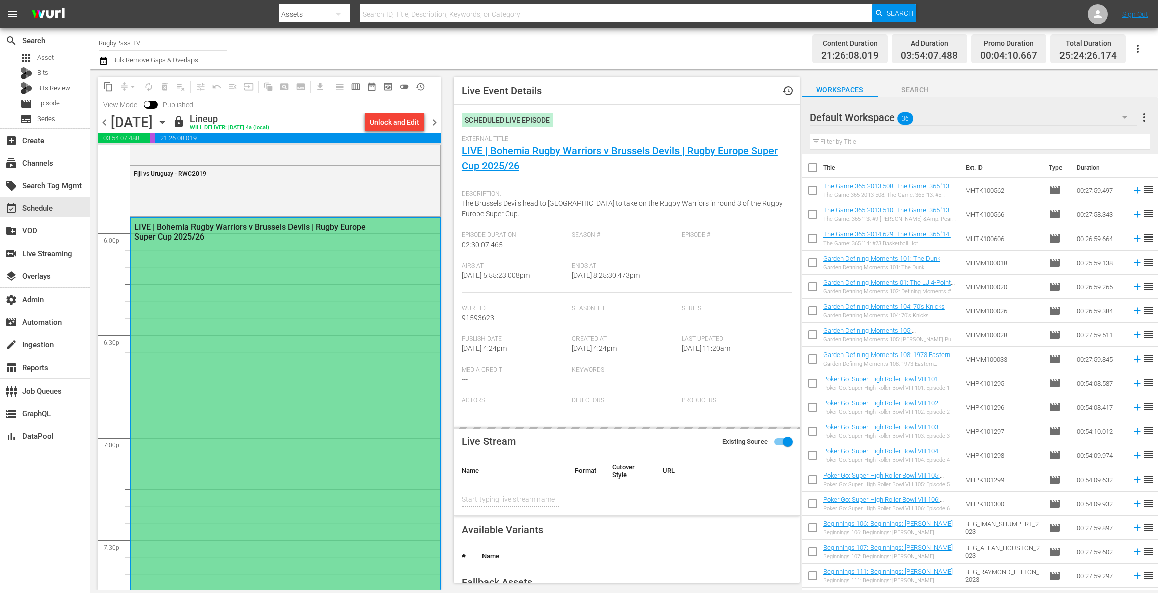
type input "LIVE | Bohemia Rugby Warriors v Brussels Devils | Rugby Europe Super Cup 2025/26"
click at [474, 157] on div "External Title LIVE | Bohemia Rugby Warriors v Brussels Devils | Rugby Europe S…" at bounding box center [627, 160] width 330 height 50
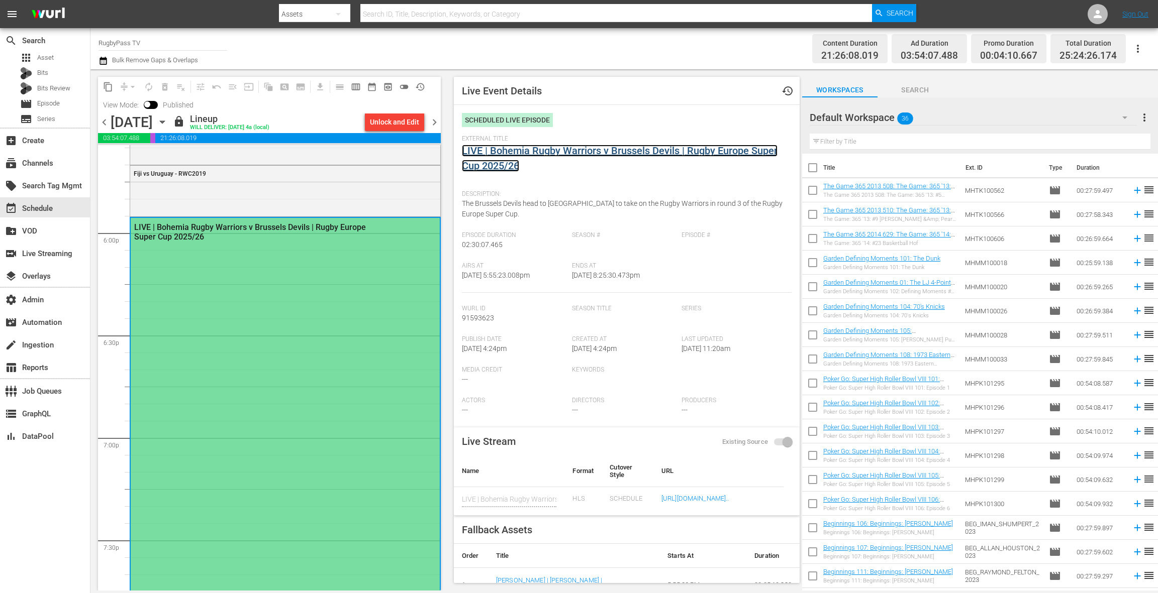
click at [497, 152] on link "LIVE | Bohemia Rugby Warriors v Brussels Devils | Rugby Europe Super Cup 2025/26" at bounding box center [620, 158] width 316 height 27
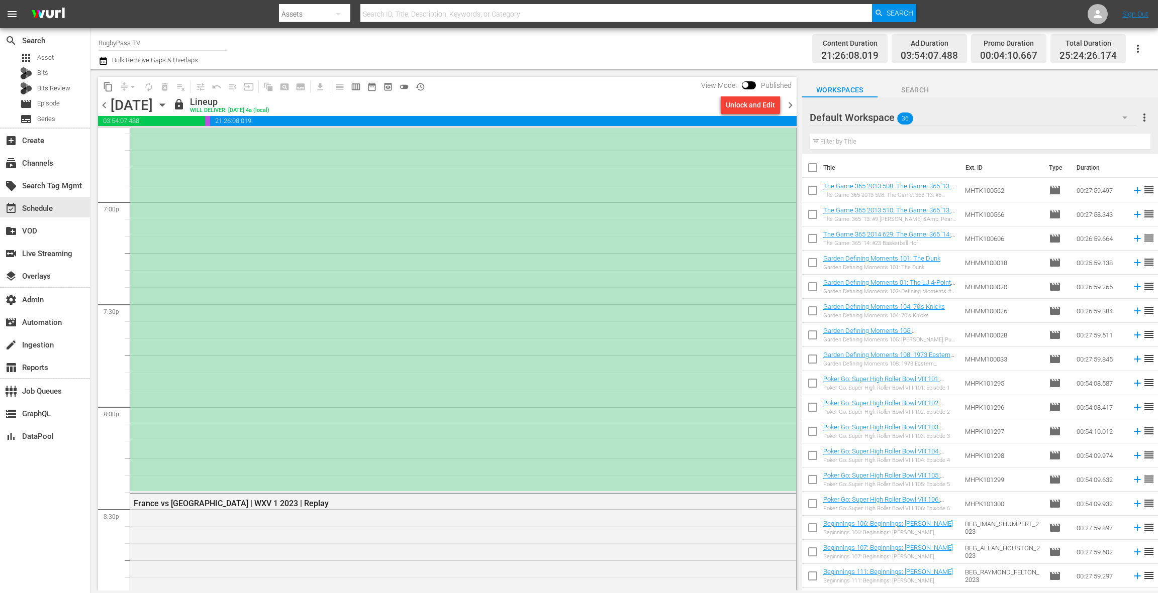
scroll to position [4018, 0]
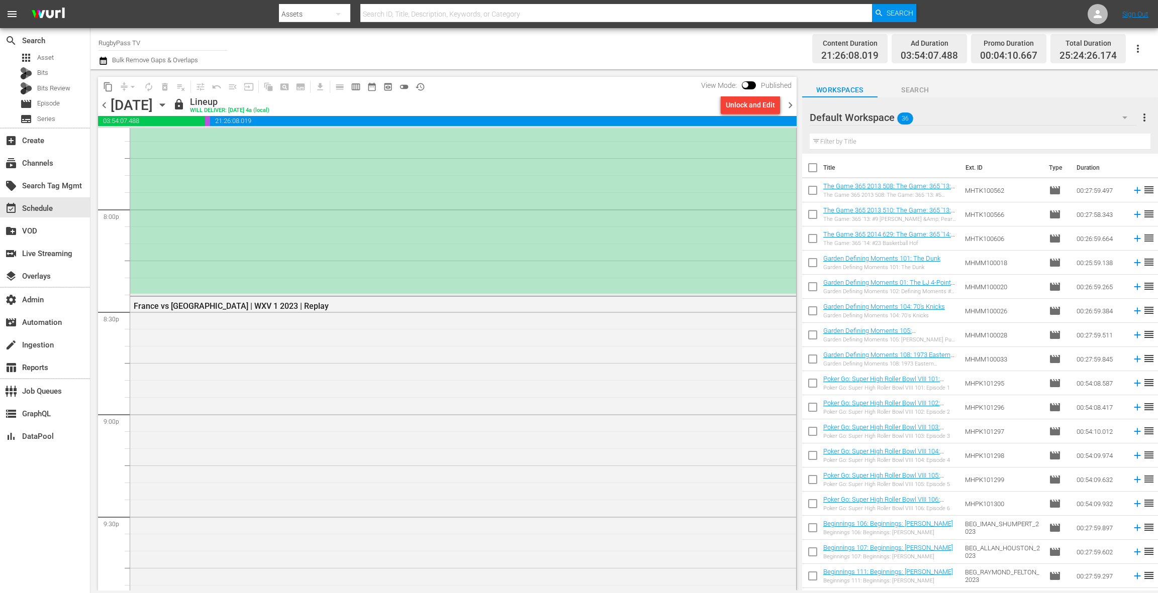
click at [350, 267] on div "LIVE | Bohemia Rugby Warriors v Brussels Devils | Rugby Europe Super Cup 2025/26" at bounding box center [463, 39] width 666 height 510
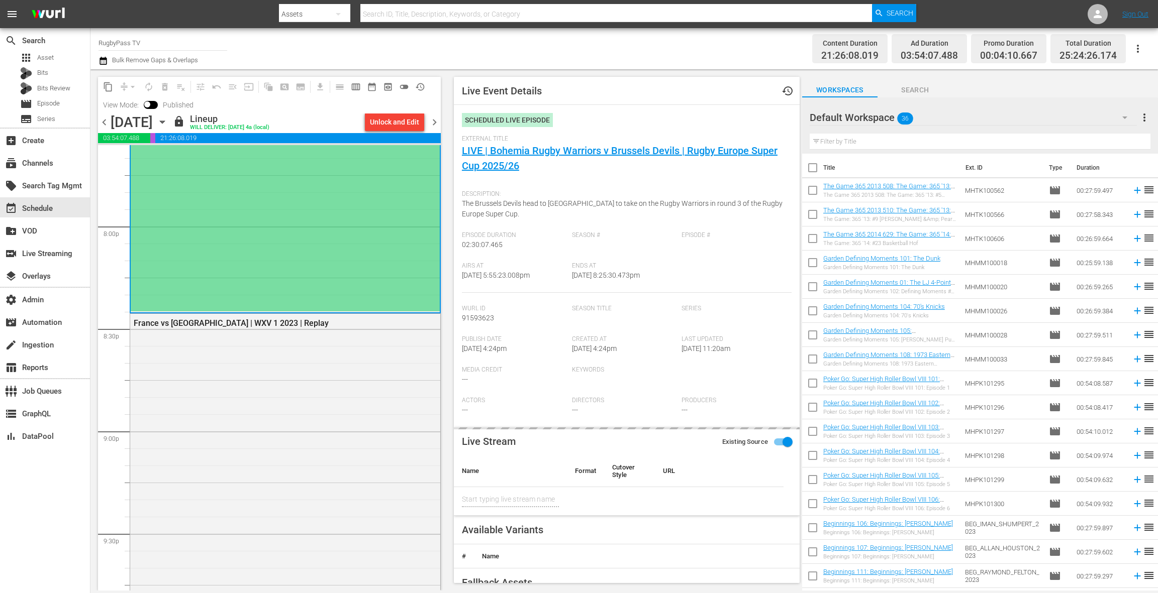
type input "LIVE | Bohemia Rugby Warriors v Brussels Devils | Rugby Europe Super Cup 2025/26"
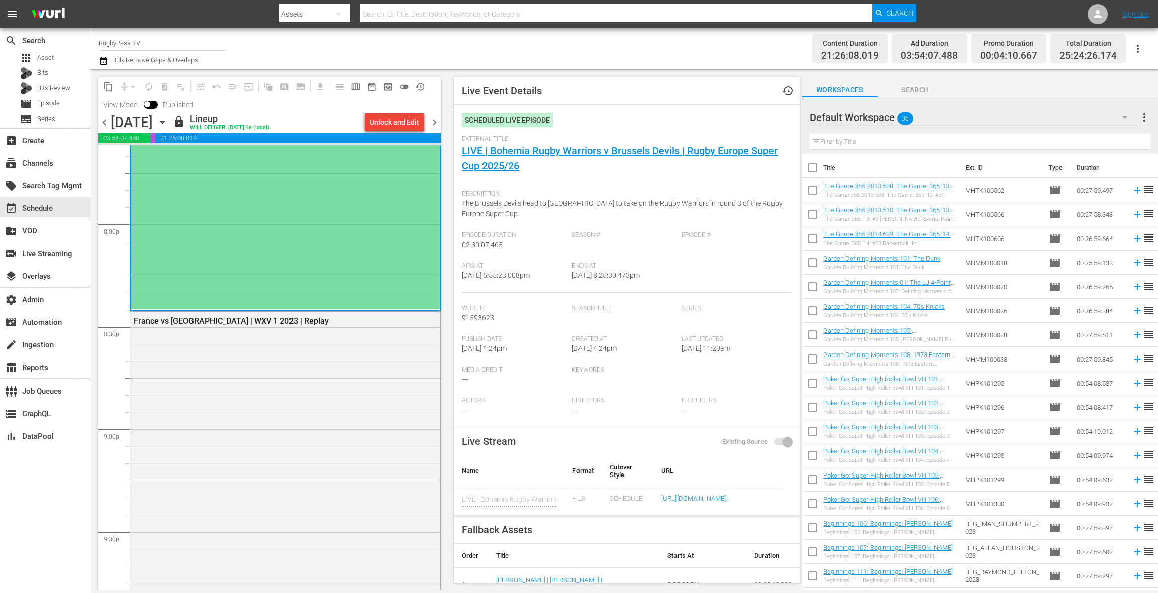
click at [431, 123] on span "chevron_right" at bounding box center [434, 122] width 13 height 13
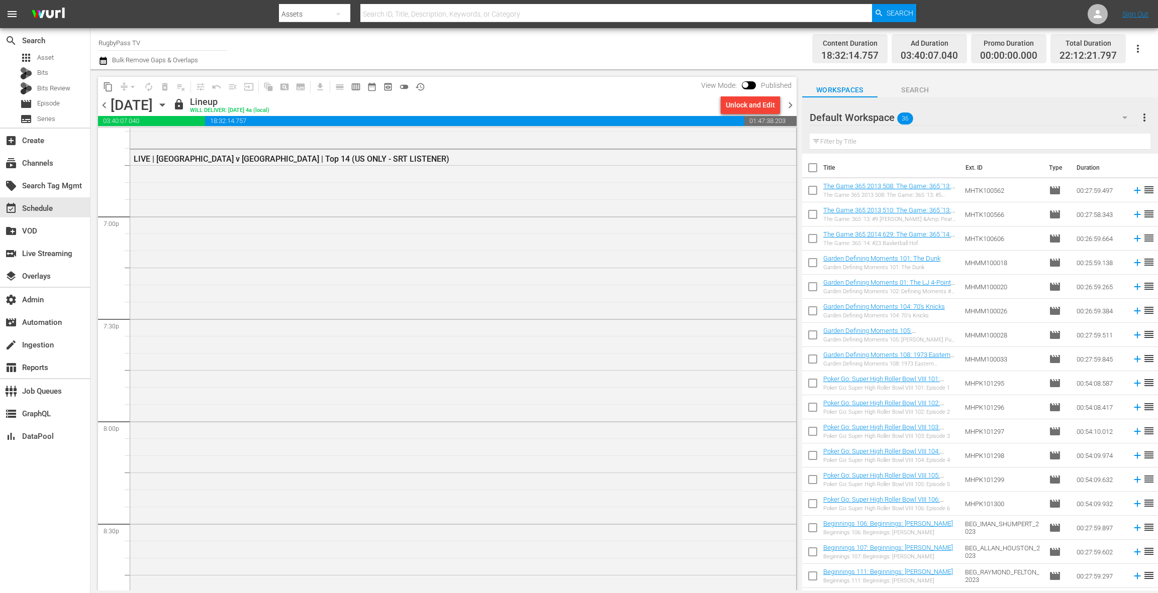
scroll to position [3803, 0]
click at [300, 314] on div "LIVE | Toulouse v Toulon | Top 14 (US ONLY - SRT LISTENER)" at bounding box center [463, 408] width 666 height 511
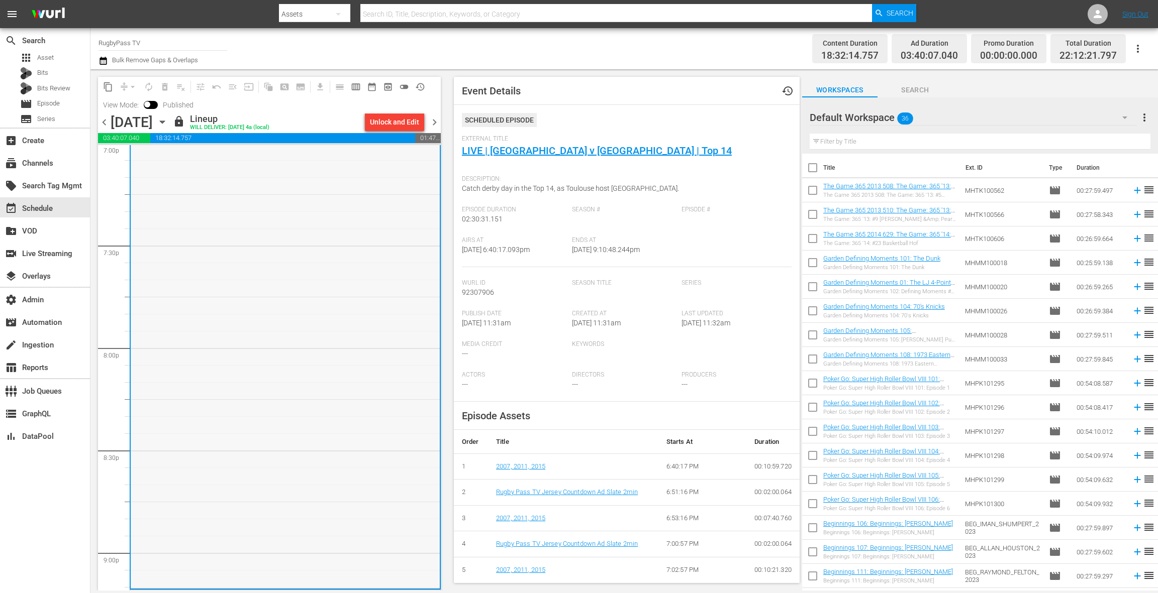
scroll to position [3893, 0]
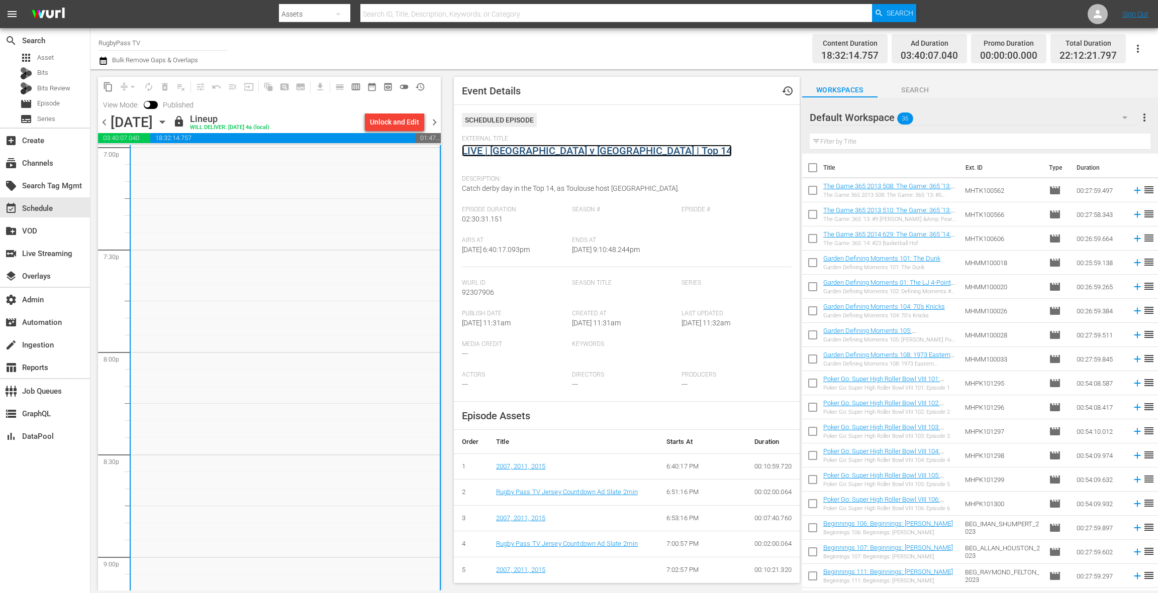
click at [540, 149] on link "LIVE | Toulouse v Toulon | Top 14" at bounding box center [597, 151] width 270 height 12
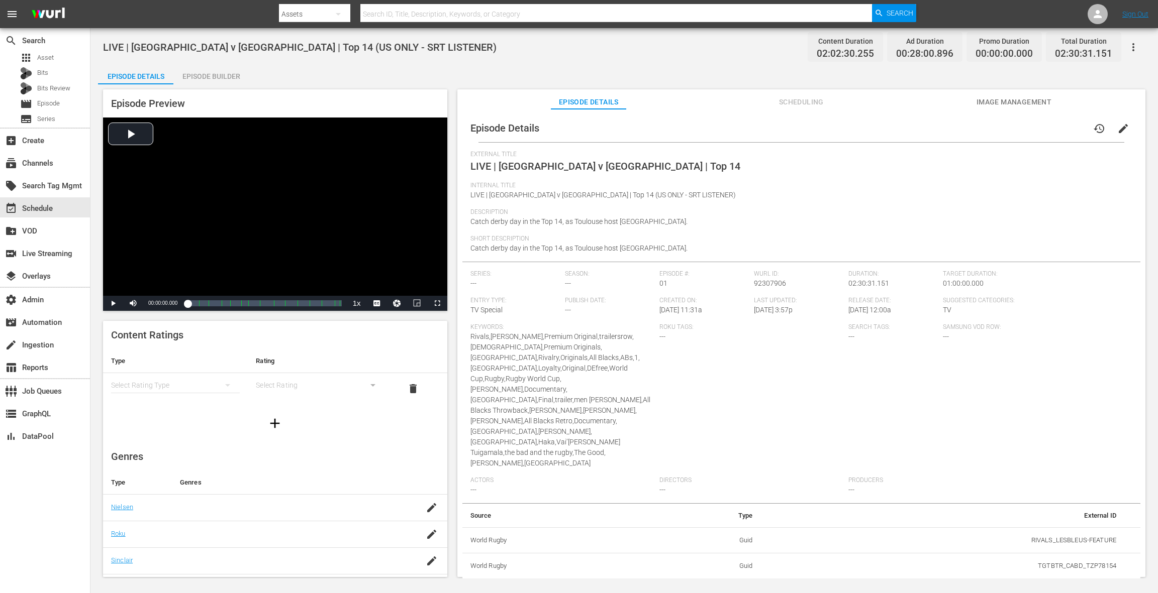
drag, startPoint x: 215, startPoint y: 75, endPoint x: 223, endPoint y: 80, distance: 9.9
click at [215, 76] on div "Episode Builder" at bounding box center [210, 76] width 75 height 24
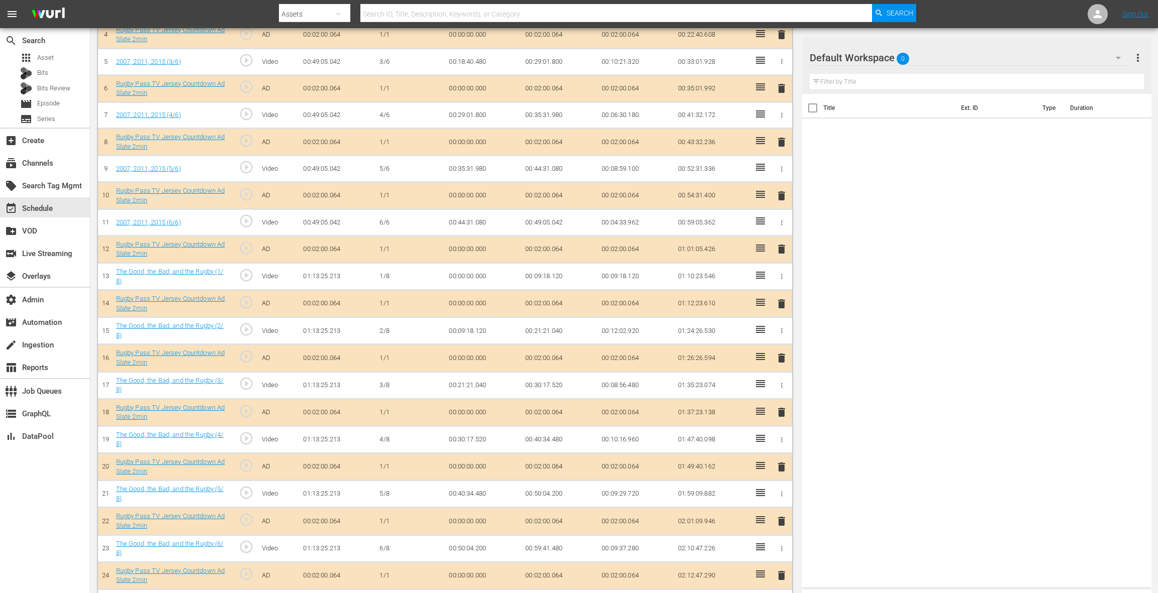
scroll to position [384, 0]
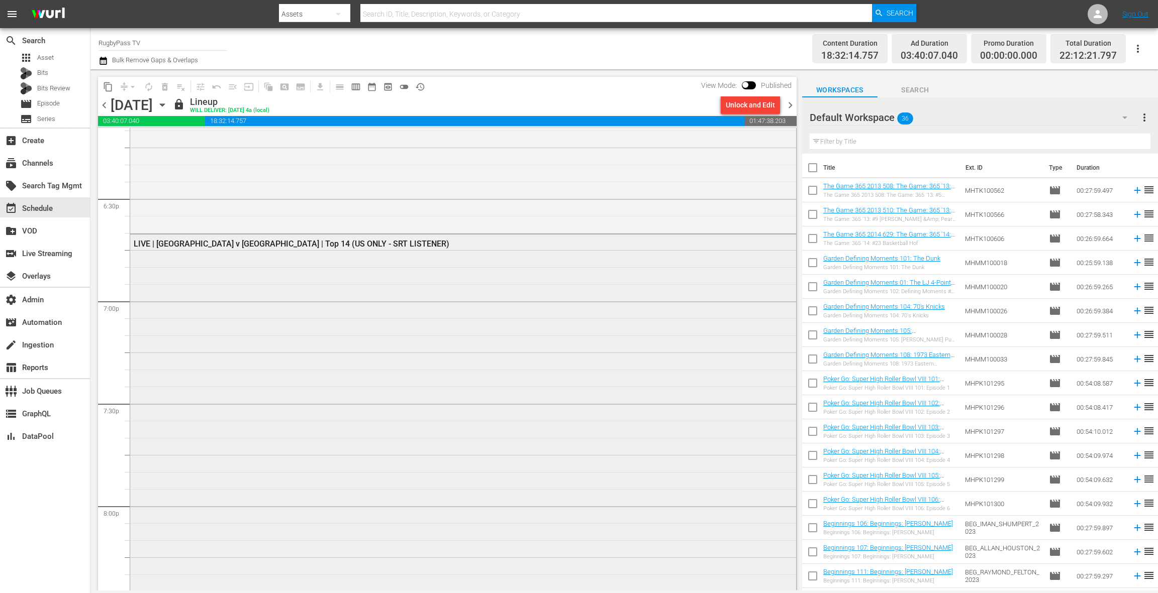
scroll to position [3641, 0]
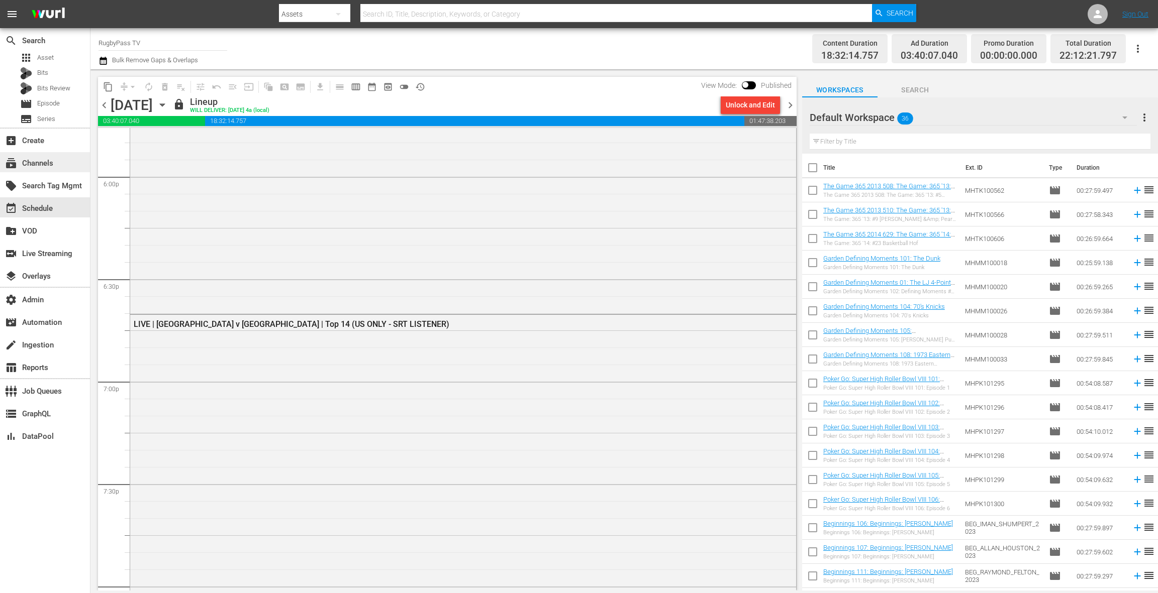
click at [48, 164] on div "subscriptions Channels" at bounding box center [28, 161] width 56 height 9
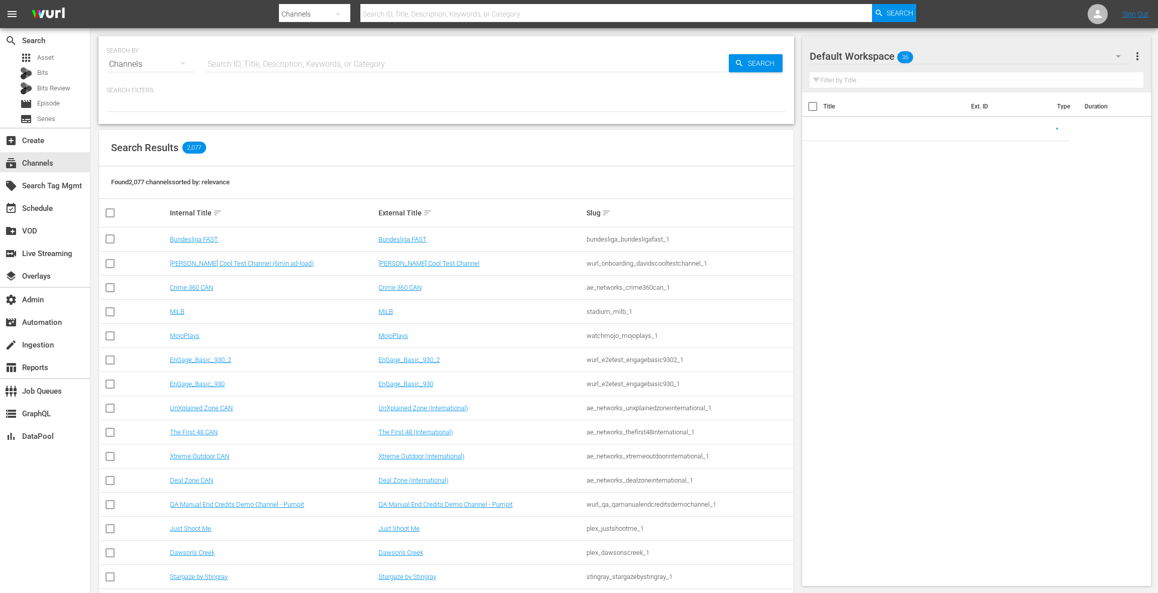
click at [255, 63] on input "text" at bounding box center [467, 64] width 524 height 24
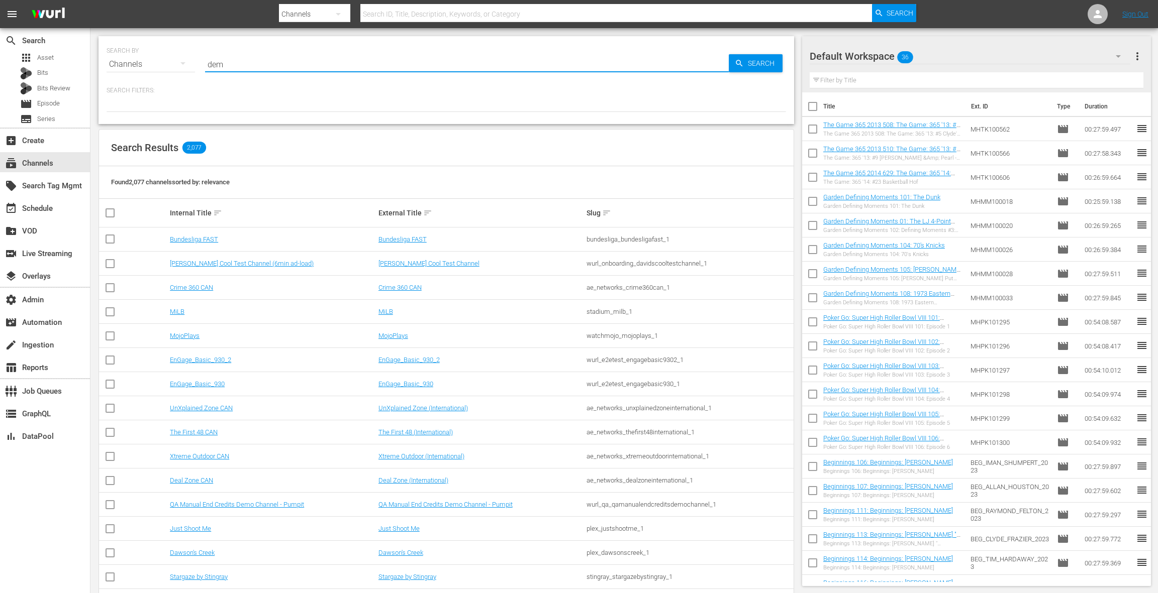
type input "demo"
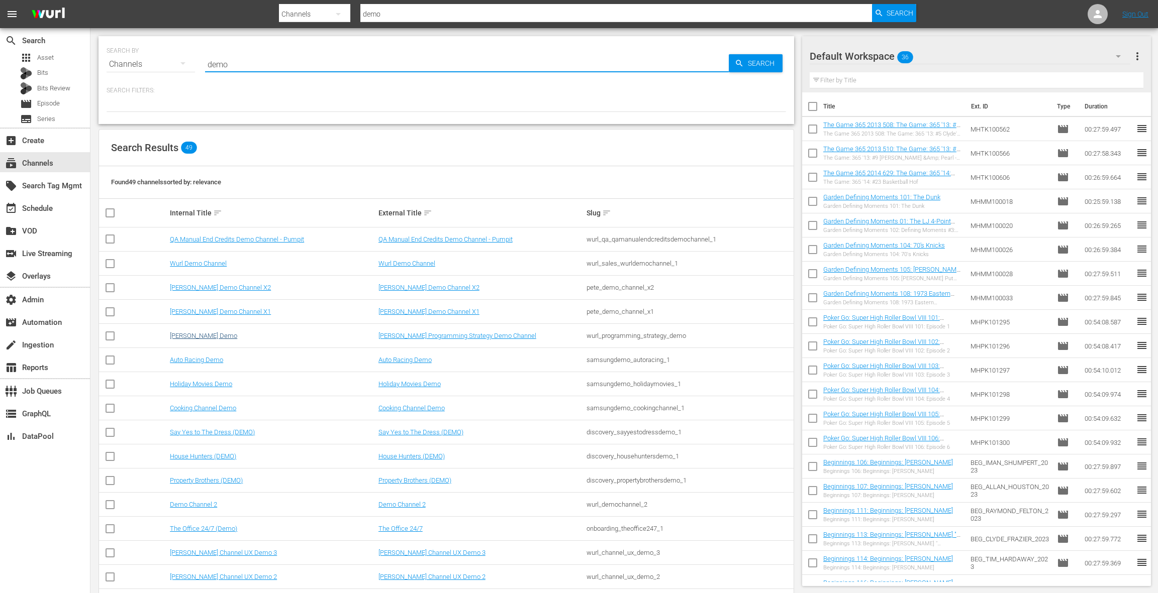
type input "demo"
click at [184, 337] on link "Wurl PS Demo" at bounding box center [203, 336] width 67 height 8
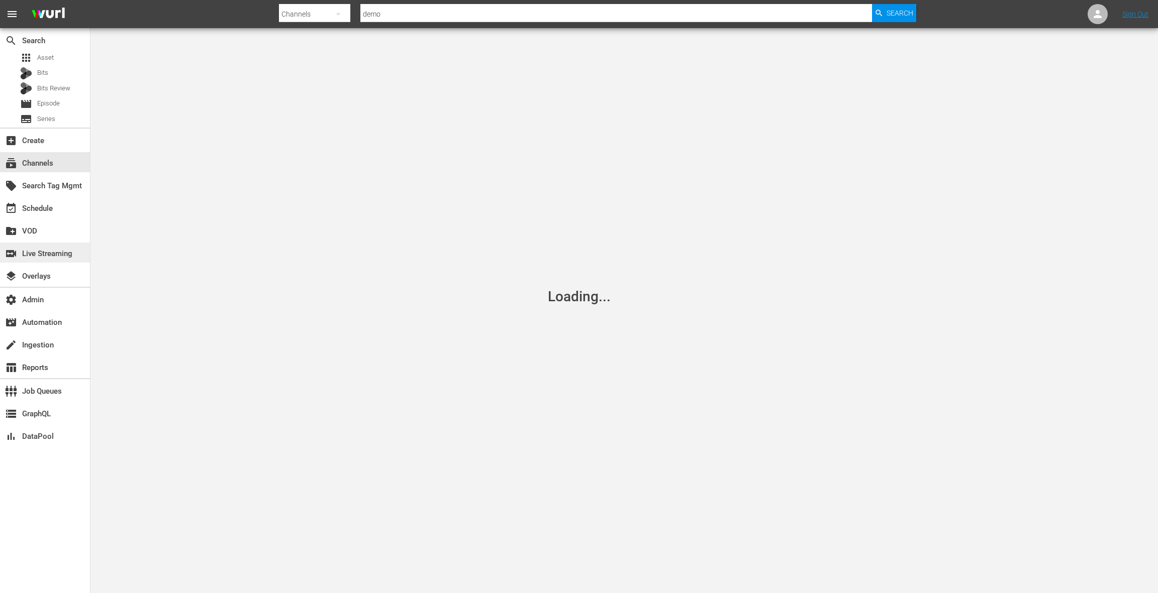
click at [56, 255] on div "switch_video Live Streaming" at bounding box center [28, 252] width 56 height 9
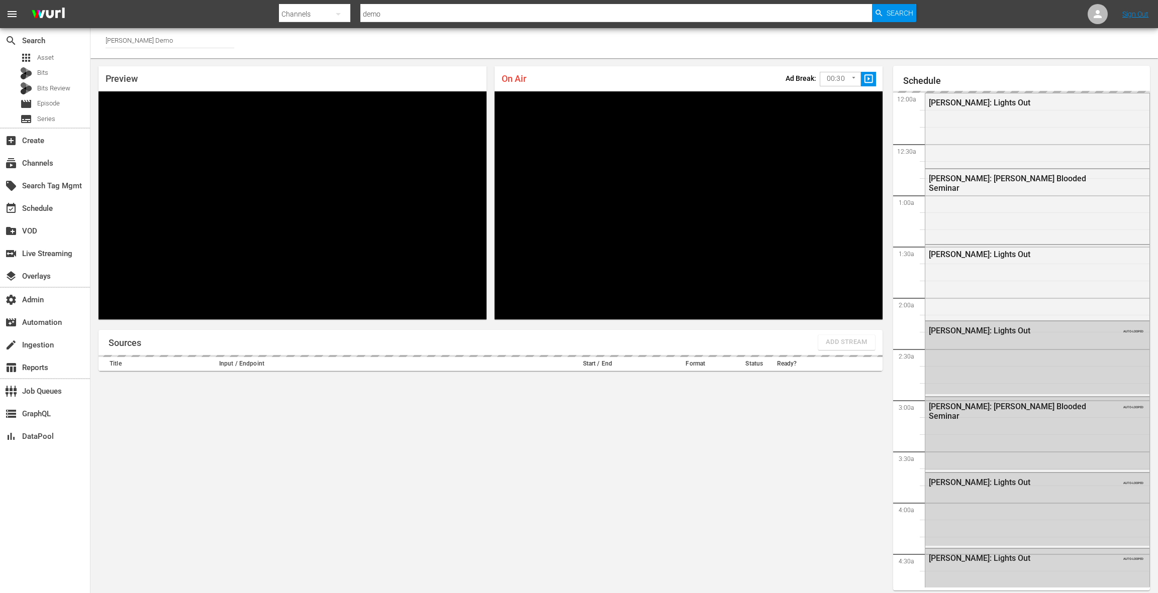
scroll to position [1842, 0]
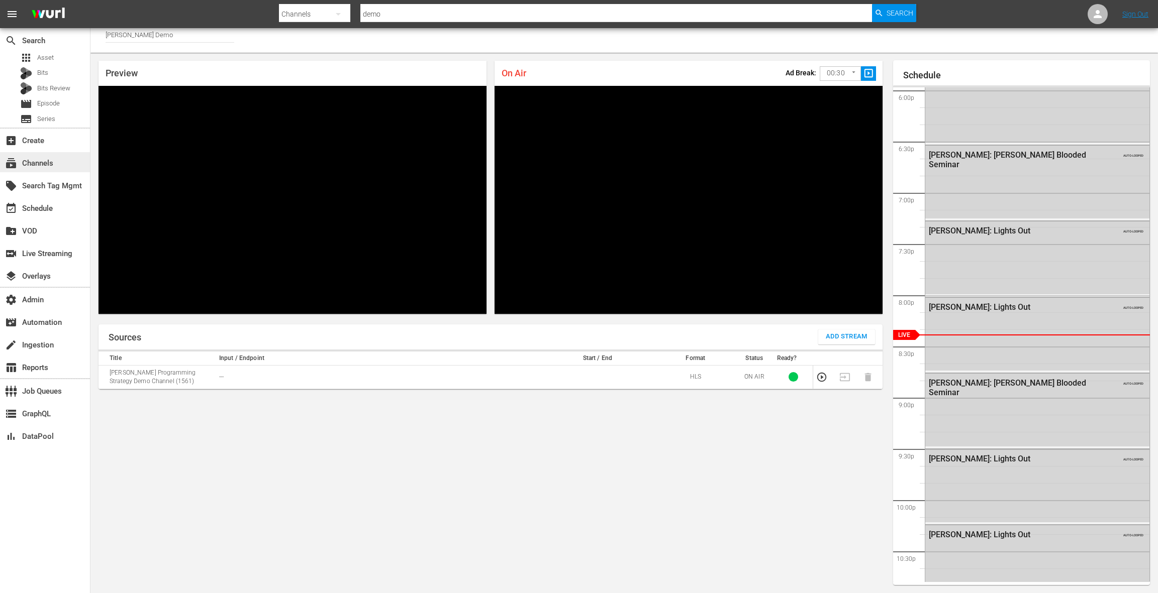
click at [57, 165] on div "subscriptions Channels" at bounding box center [45, 162] width 90 height 20
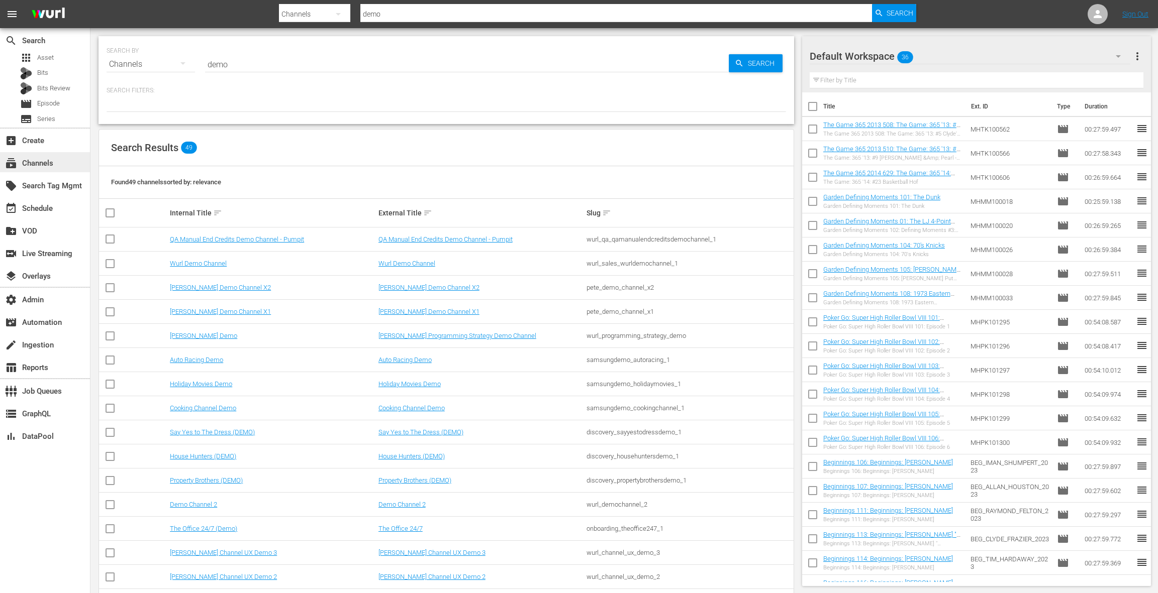
click at [57, 165] on div "subscriptions Channels" at bounding box center [45, 162] width 90 height 20
click at [217, 66] on input "demo" at bounding box center [467, 64] width 524 height 24
click at [216, 66] on input "demo" at bounding box center [467, 64] width 524 height 24
type input "rugby"
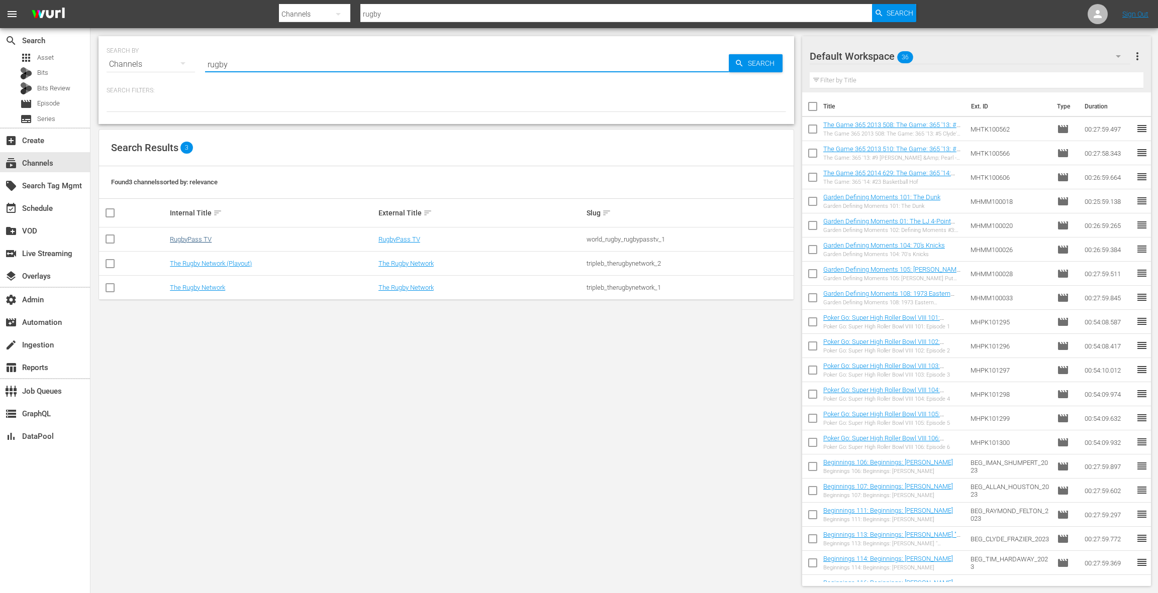
type input "rugby"
click at [205, 239] on link "RugbyPass TV" at bounding box center [191, 240] width 42 height 8
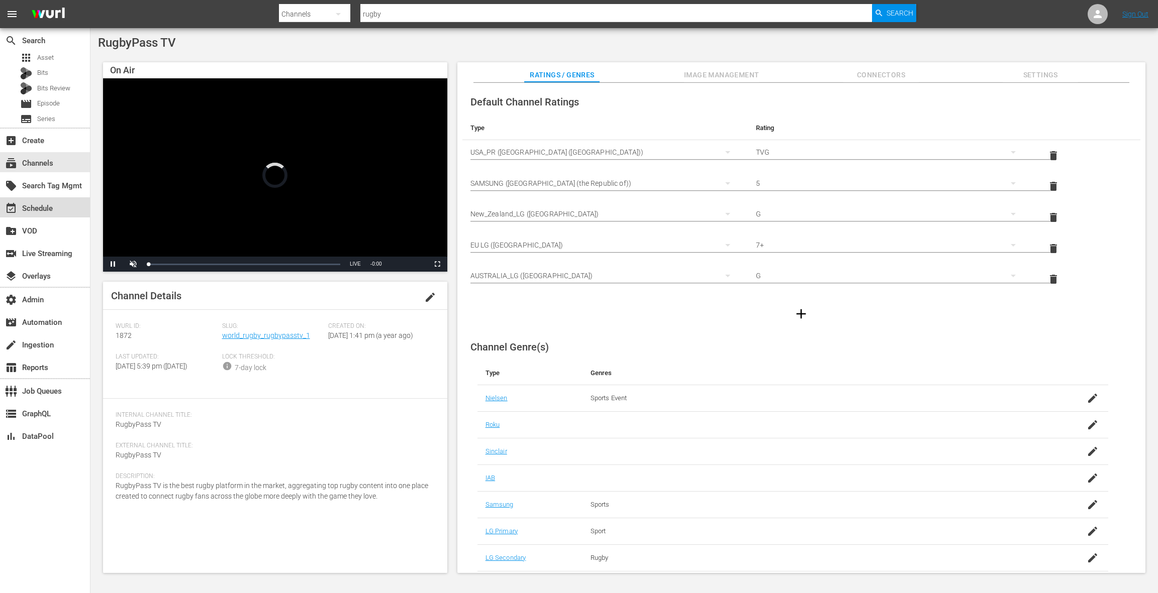
click at [64, 205] on div "event_available Schedule" at bounding box center [45, 207] width 90 height 20
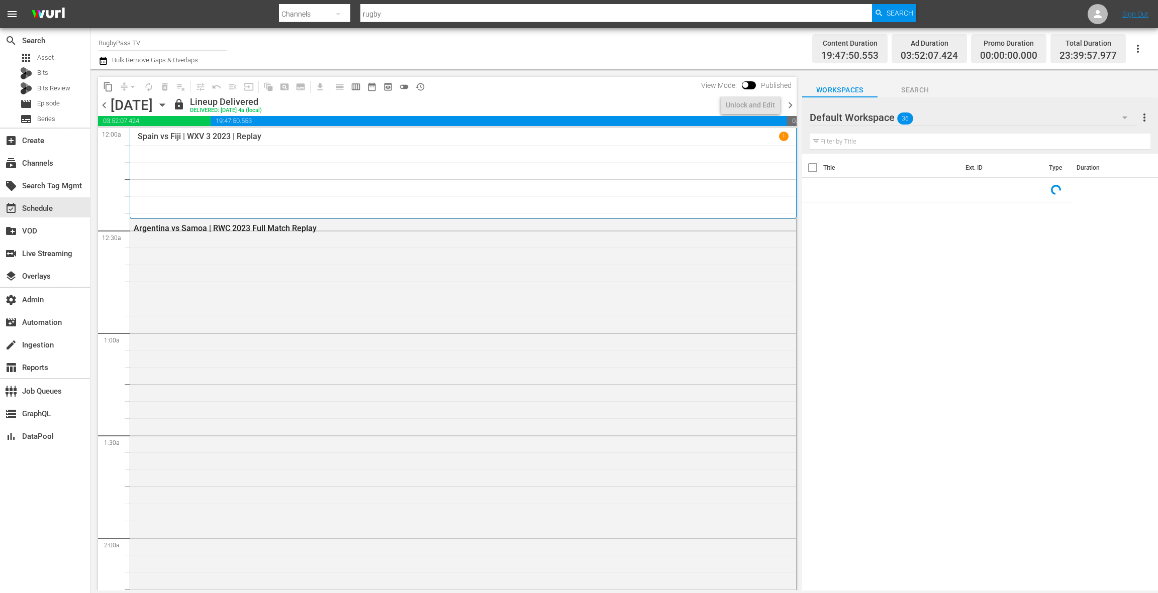
click at [168, 108] on icon "button" at bounding box center [162, 104] width 11 height 11
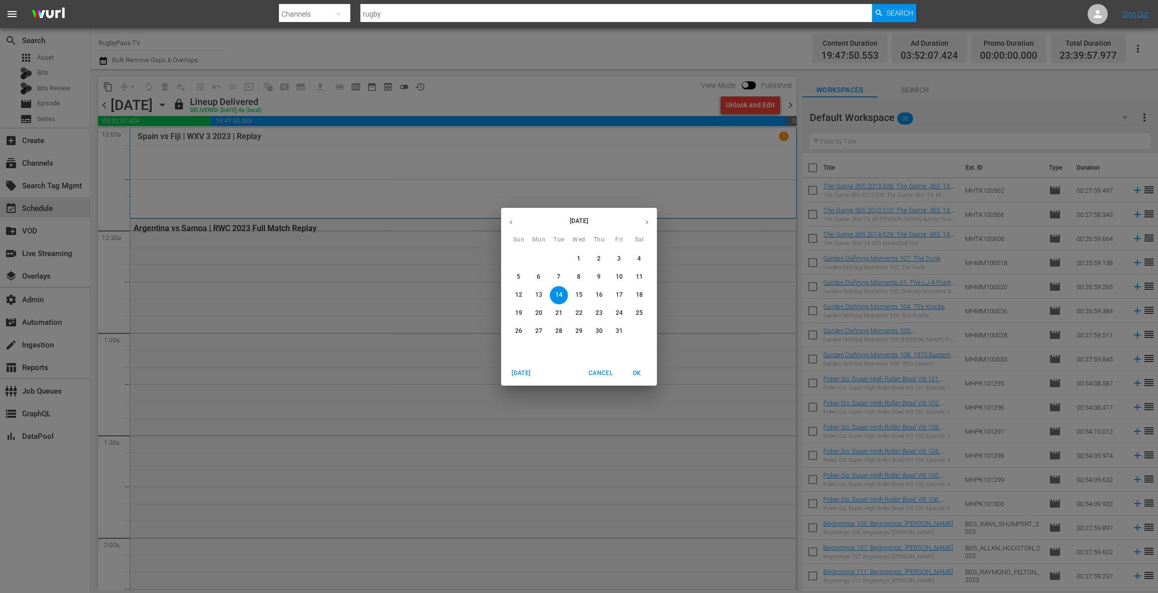
click at [638, 294] on p "18" at bounding box center [639, 295] width 7 height 9
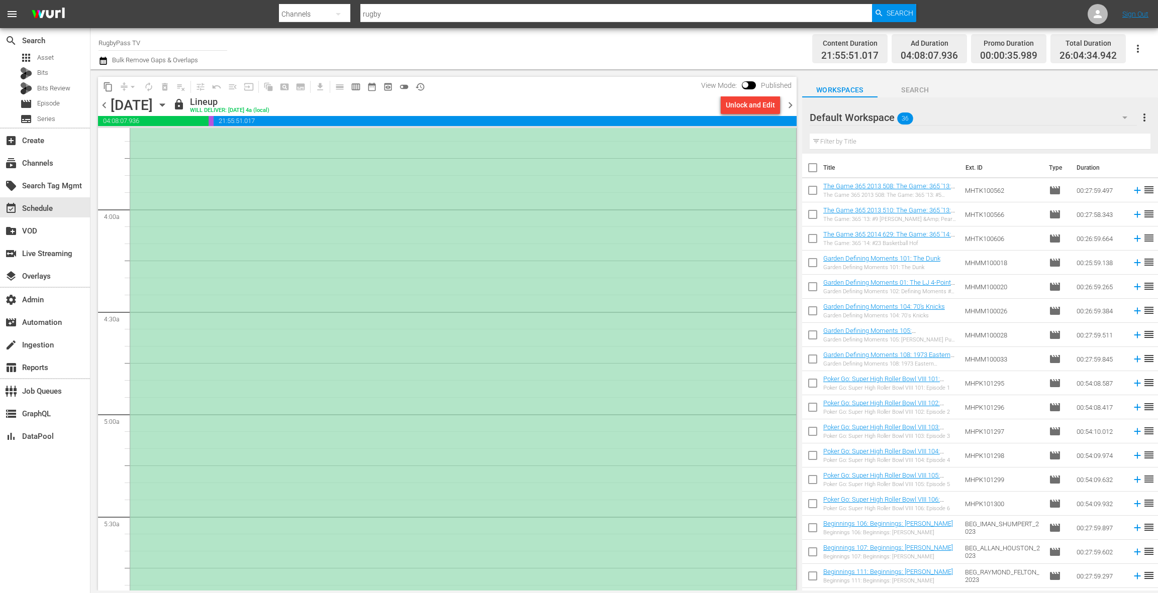
scroll to position [737, 0]
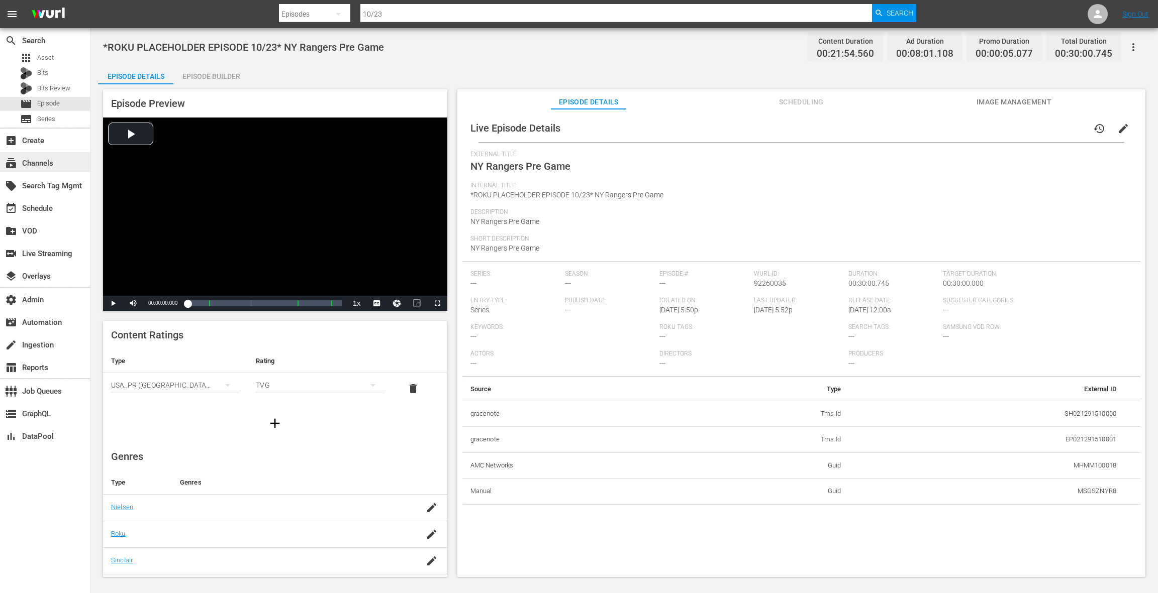
click at [44, 166] on div "subscriptions Channels" at bounding box center [28, 161] width 56 height 9
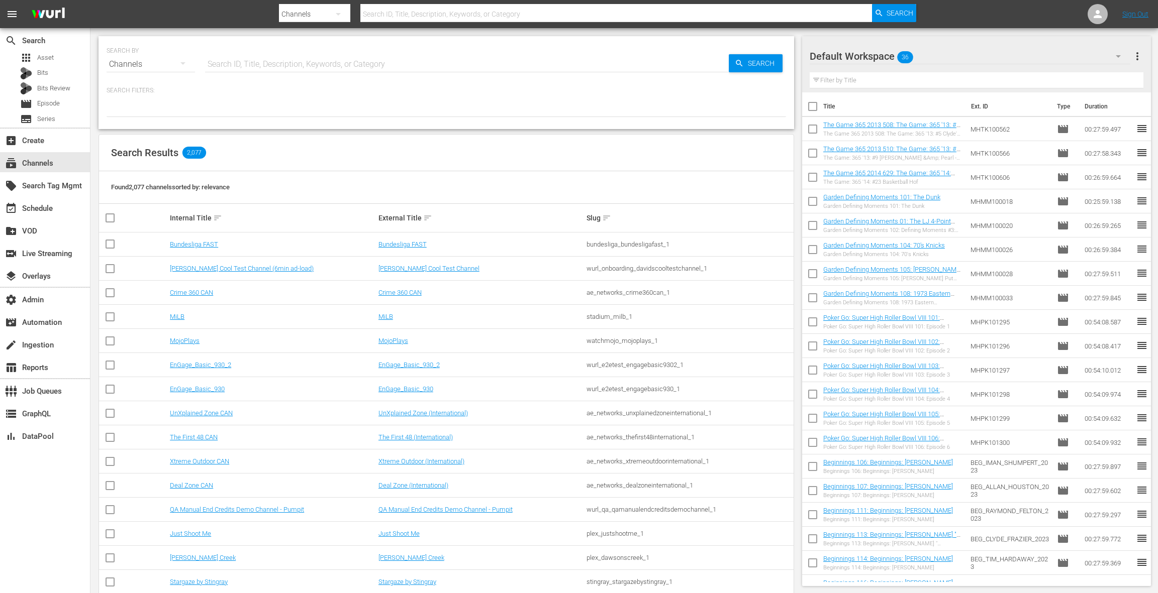
click at [212, 63] on input "text" at bounding box center [467, 64] width 524 height 24
type input "msg"
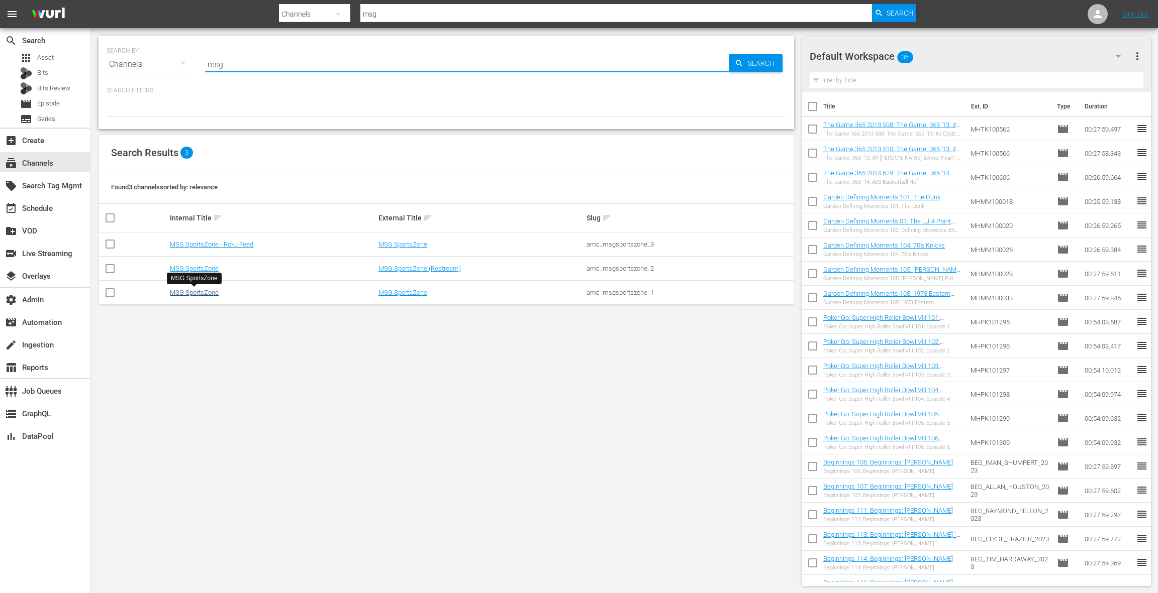
type input "msg"
click at [206, 294] on link "MSG SportsZone" at bounding box center [194, 293] width 49 height 8
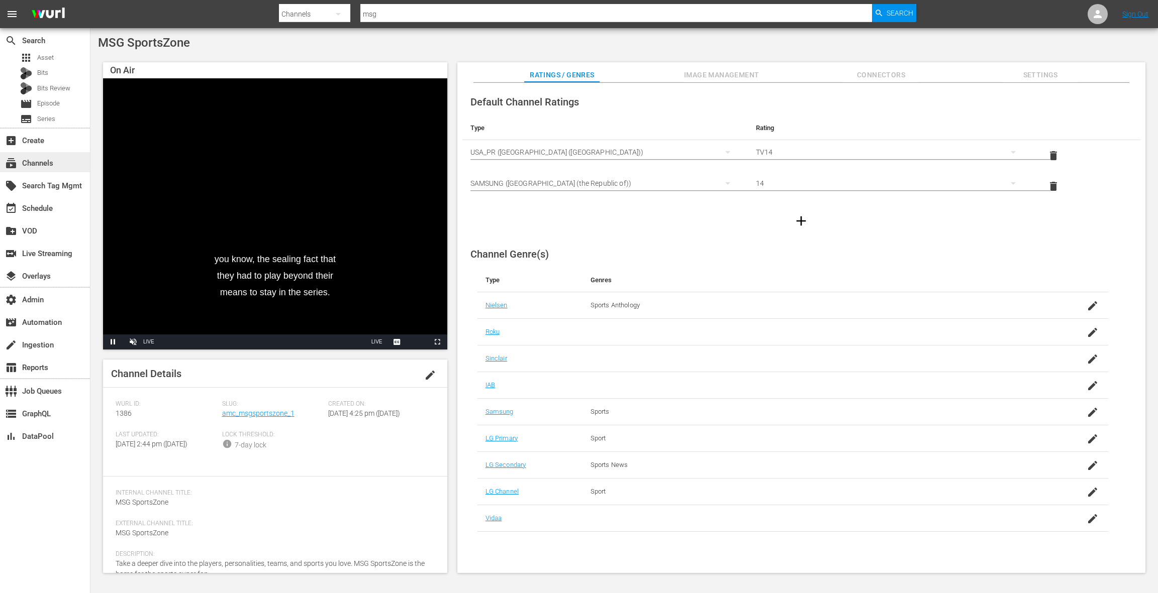
click at [40, 162] on div "subscriptions Channels" at bounding box center [28, 161] width 56 height 9
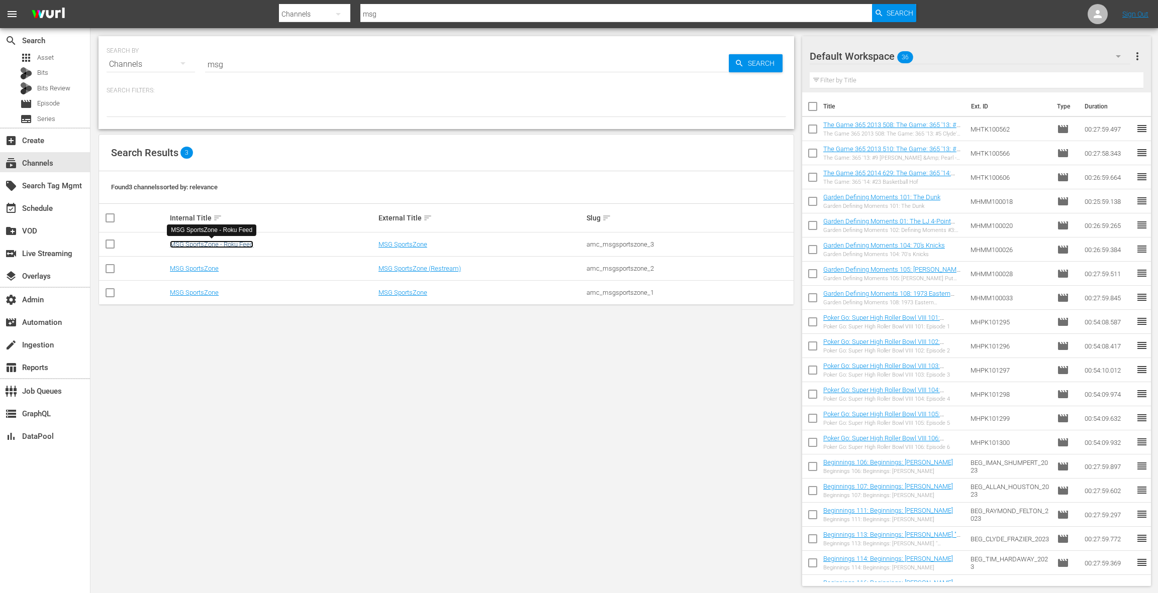
click at [243, 245] on link "MSG SportsZone - Roku Feed" at bounding box center [211, 245] width 83 height 8
drag, startPoint x: 247, startPoint y: 245, endPoint x: 170, endPoint y: 245, distance: 76.4
click at [170, 246] on div "MSG SportsZone - Roku Feed" at bounding box center [272, 245] width 205 height 8
copy link "MSG SportsZone - Roku Feed"
click at [209, 293] on link "MSG SportsZone" at bounding box center [194, 293] width 49 height 8
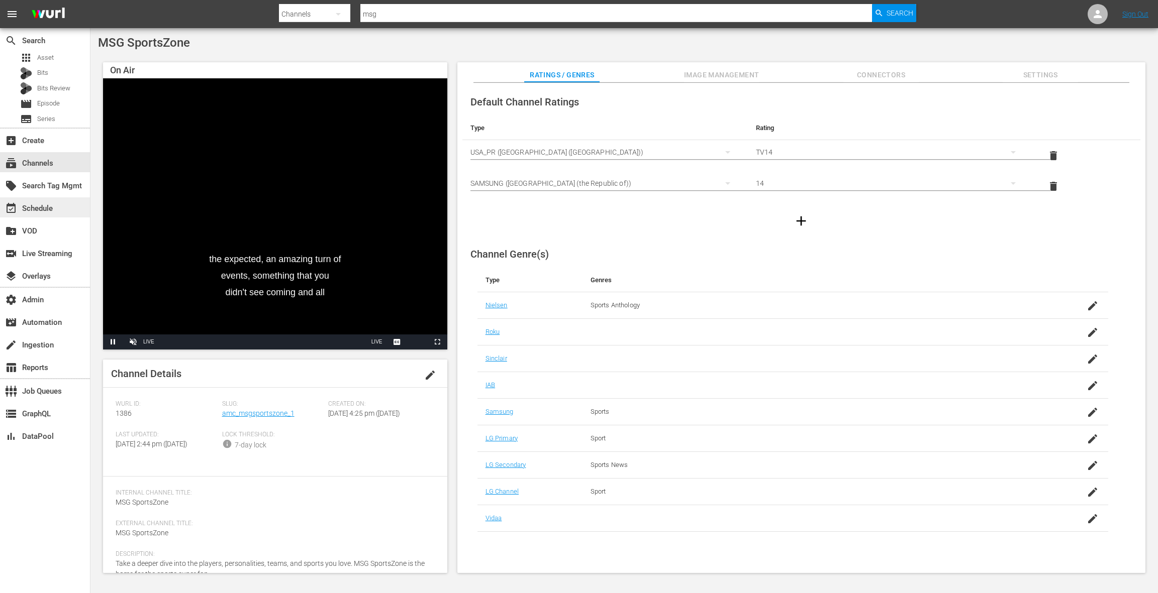
click at [66, 210] on div "event_available Schedule" at bounding box center [45, 207] width 90 height 20
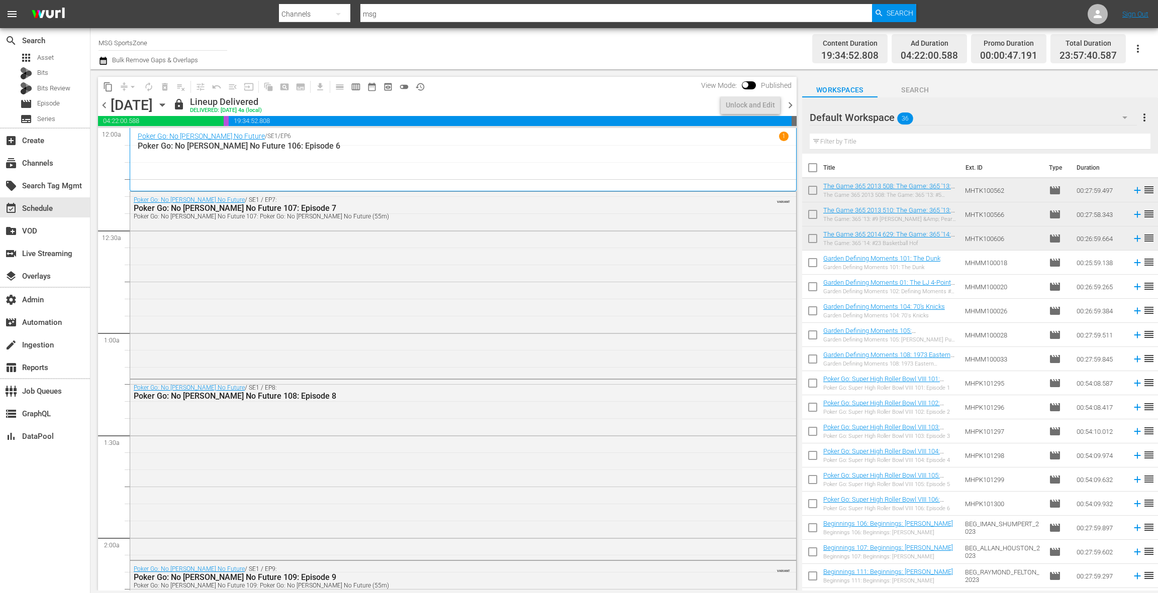
click at [168, 109] on icon "button" at bounding box center [162, 104] width 11 height 11
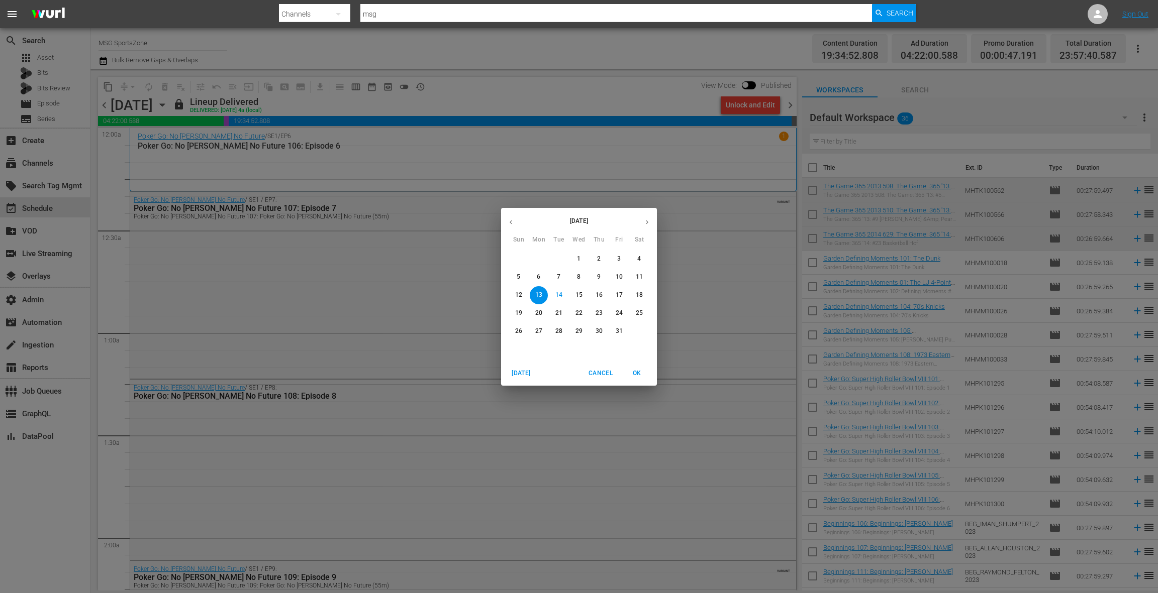
click at [540, 312] on p "20" at bounding box center [538, 313] width 7 height 9
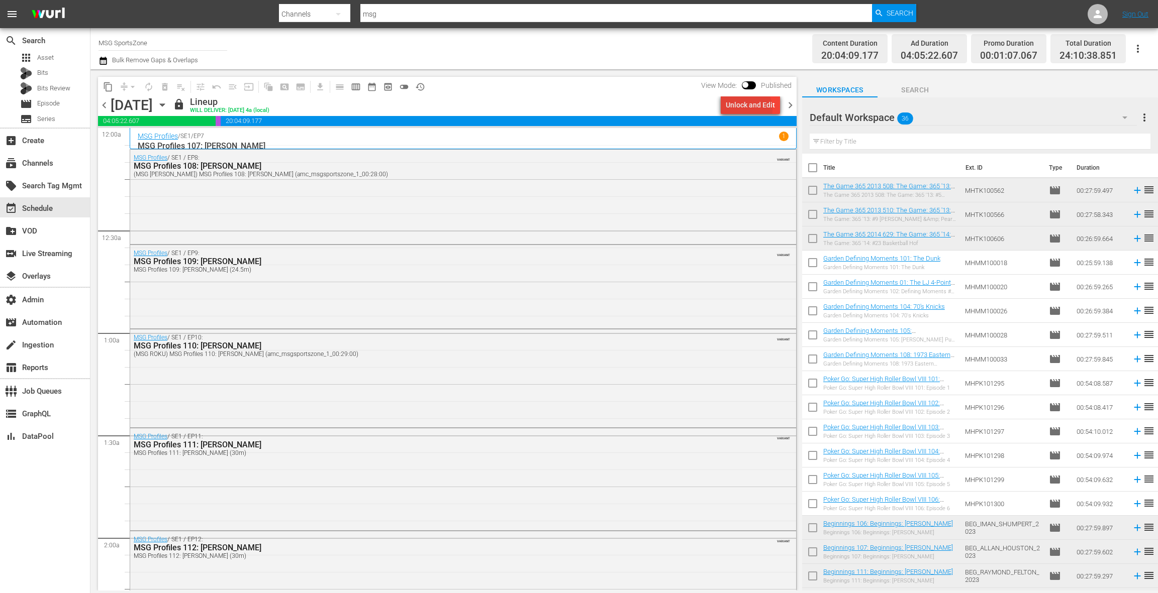
click at [747, 109] on div "Unlock and Edit" at bounding box center [750, 105] width 49 height 18
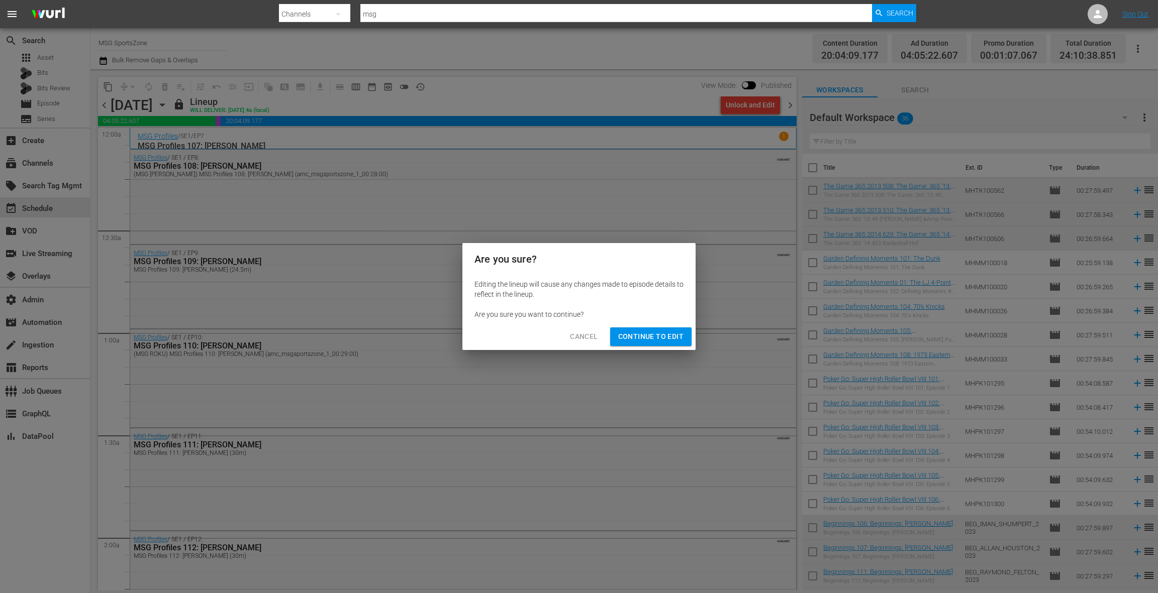
click at [584, 343] on button "Cancel" at bounding box center [584, 337] width 44 height 19
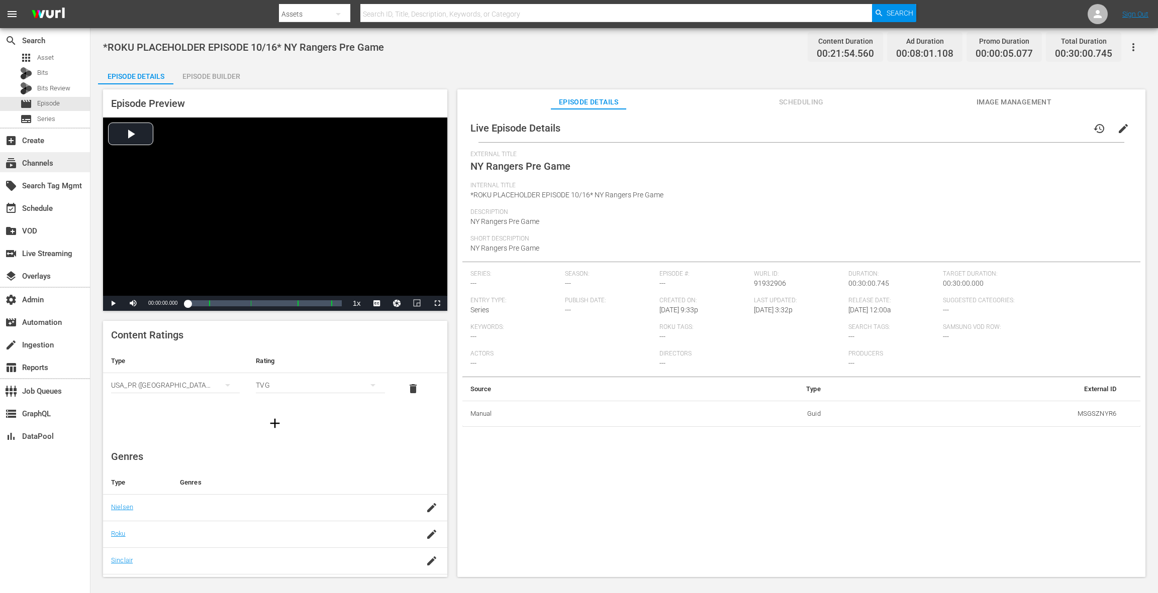
click at [54, 167] on div "subscriptions Channels" at bounding box center [45, 162] width 90 height 20
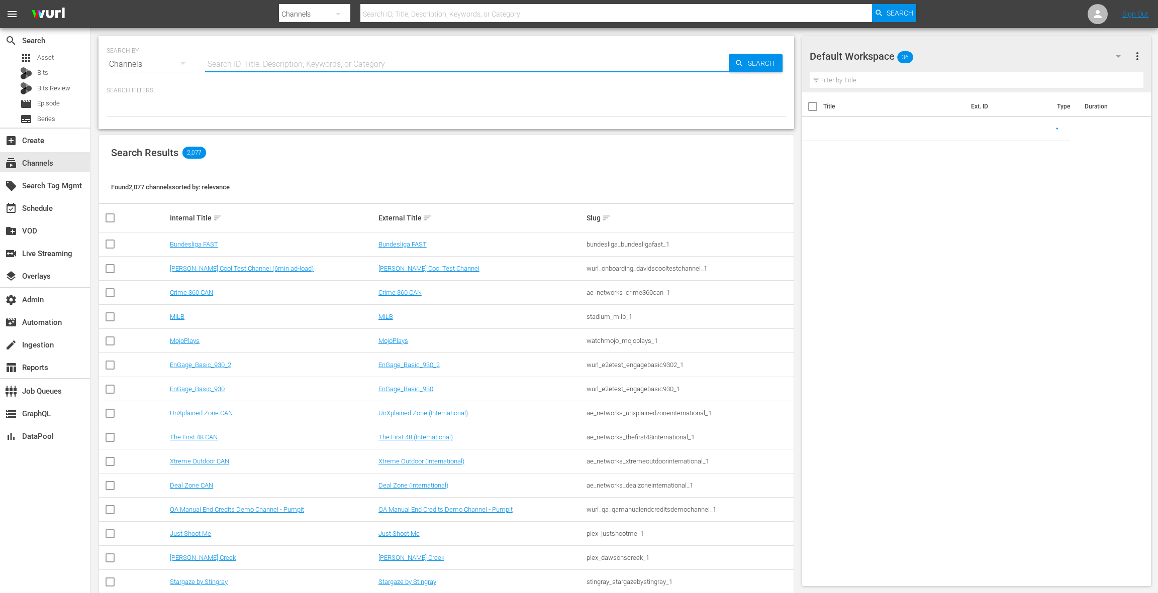
click at [240, 60] on input "text" at bounding box center [467, 64] width 524 height 24
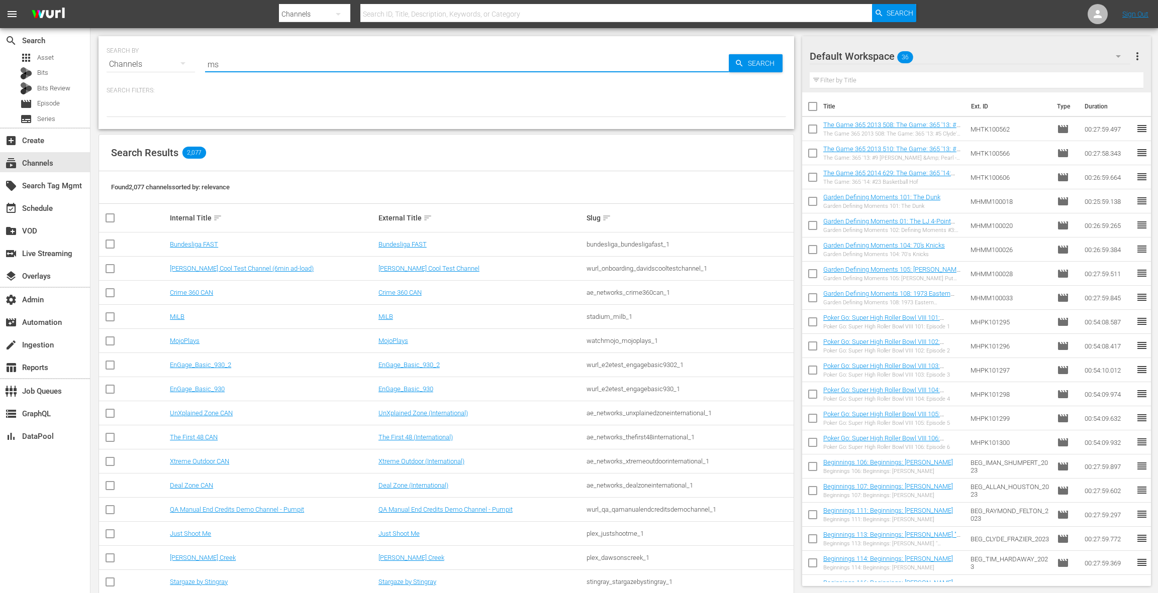
type input "msg"
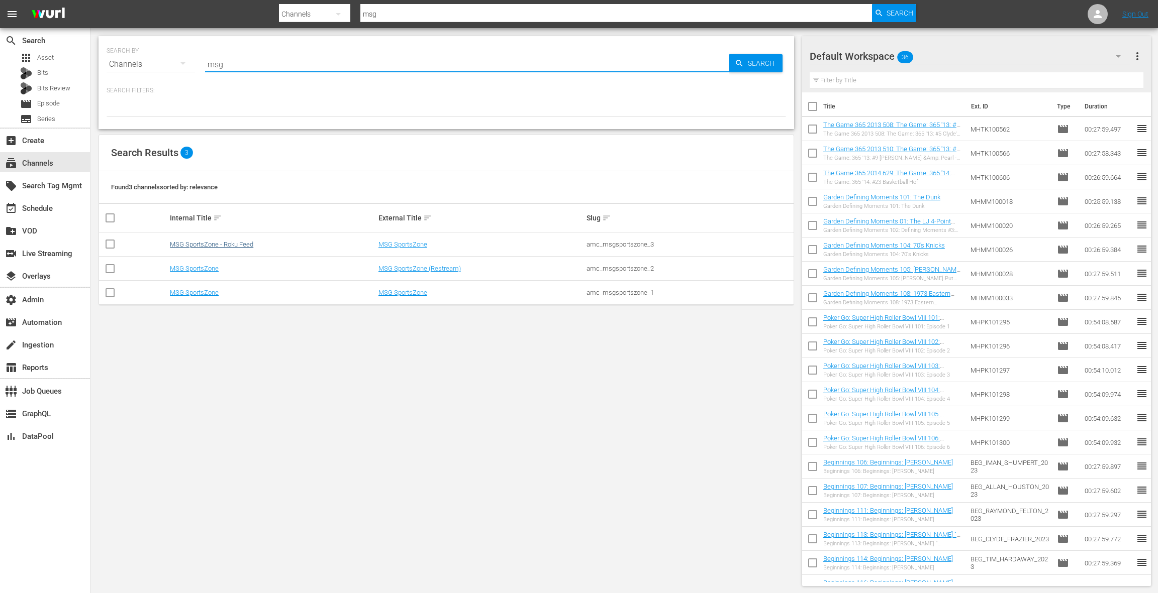
type input "msg"
click at [230, 244] on link "MSG SportsZone - Roku Feed" at bounding box center [211, 245] width 83 height 8
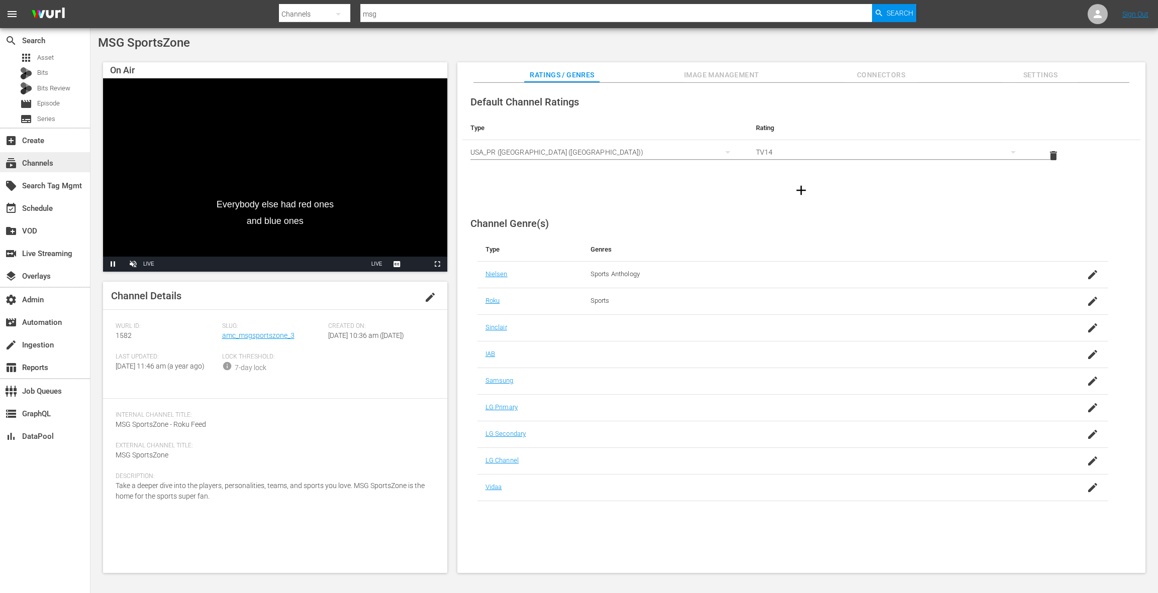
click at [46, 164] on div "subscriptions Channels" at bounding box center [28, 161] width 56 height 9
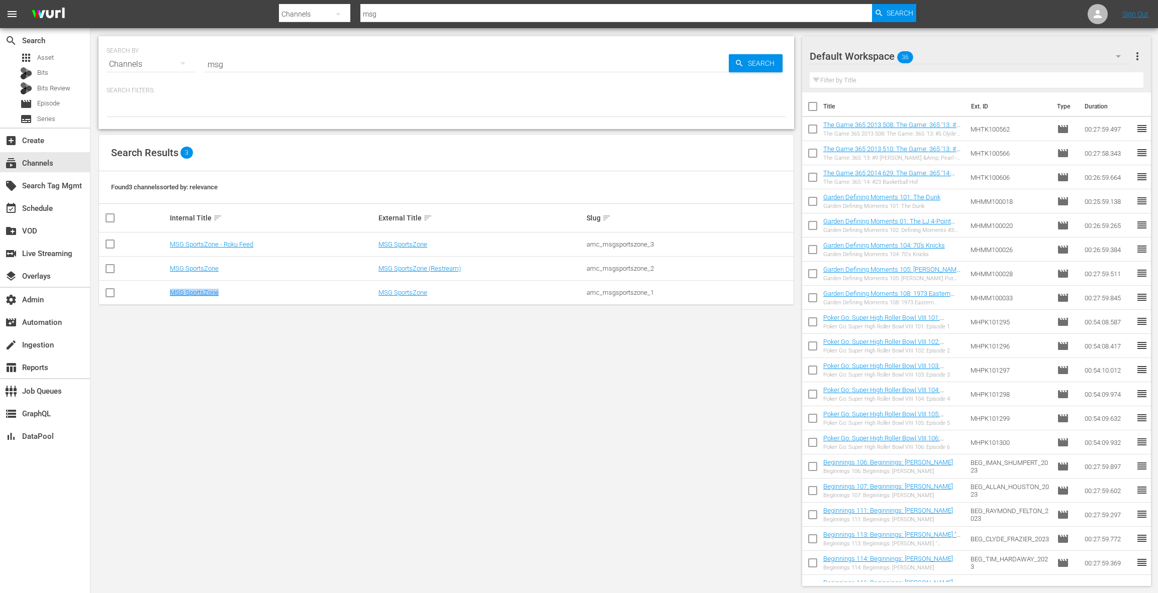
drag, startPoint x: 223, startPoint y: 291, endPoint x: 161, endPoint y: 293, distance: 61.3
click at [161, 293] on tr "MSG SportsZone MSG SportsZone amc_msgsportszone_1" at bounding box center [446, 293] width 694 height 24
click at [183, 293] on link "MSG SportsZone" at bounding box center [194, 293] width 49 height 8
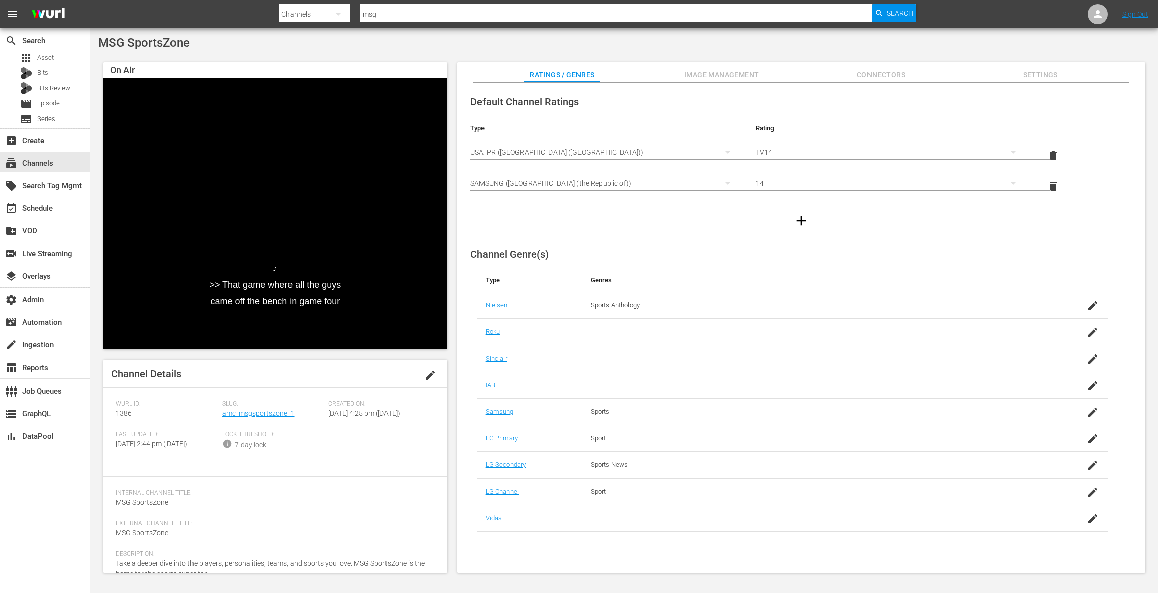
click at [106, 42] on span "MSG SportsZone" at bounding box center [144, 43] width 92 height 14
drag, startPoint x: 106, startPoint y: 42, endPoint x: 179, endPoint y: 40, distance: 73.9
click at [179, 40] on span "MSG SportsZone" at bounding box center [144, 43] width 92 height 14
copy span "MSG SportsZone"
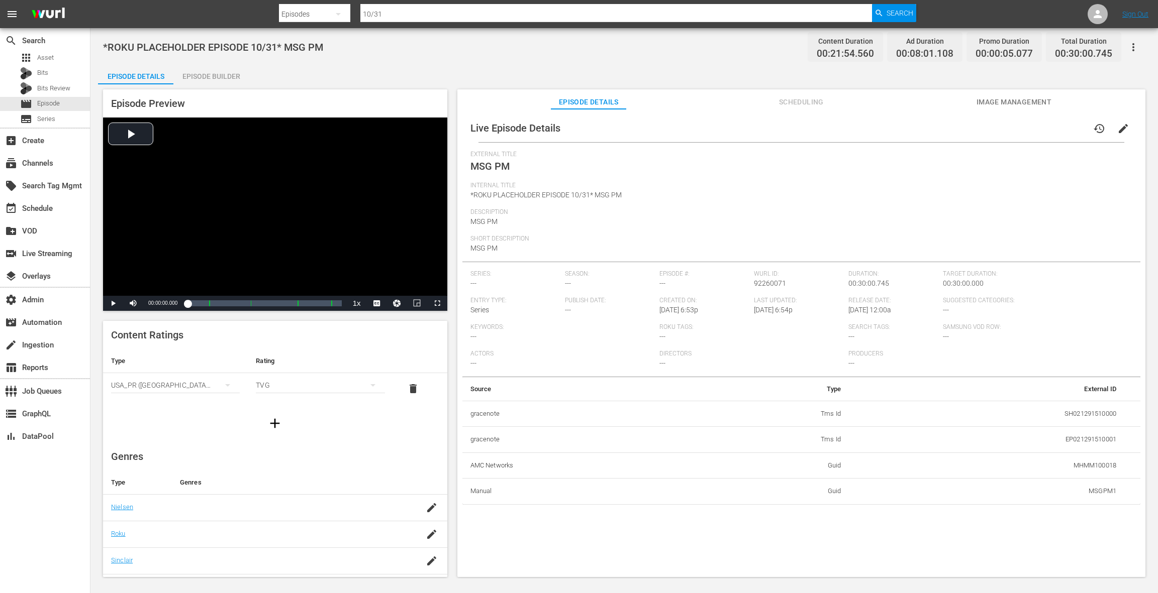
click at [807, 106] on span "Scheduling" at bounding box center [800, 102] width 75 height 13
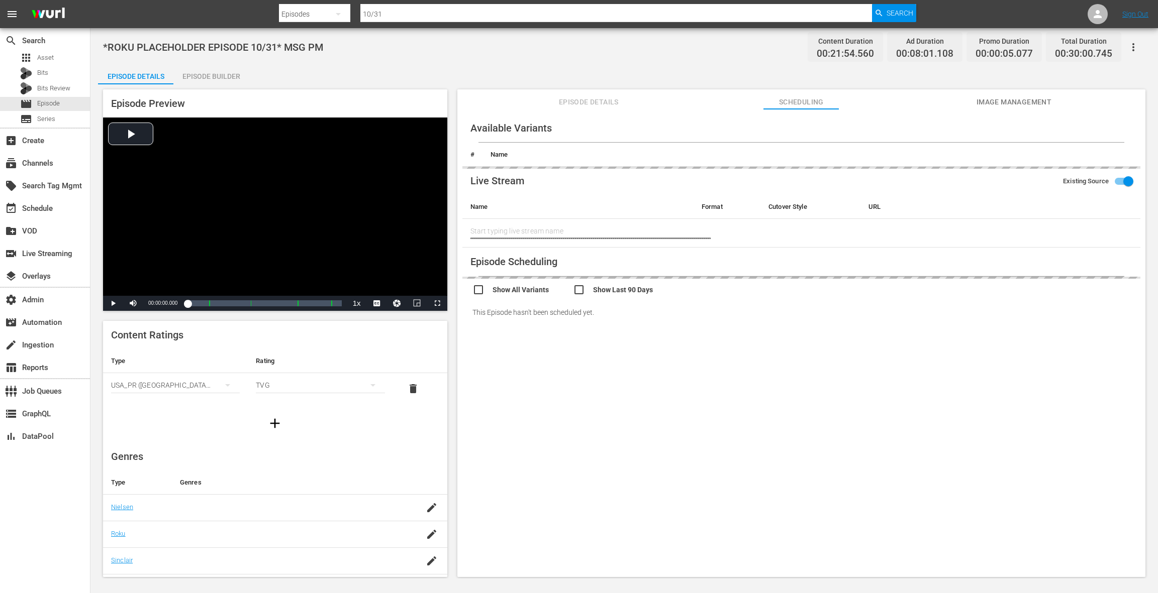
type input "MSG PM"
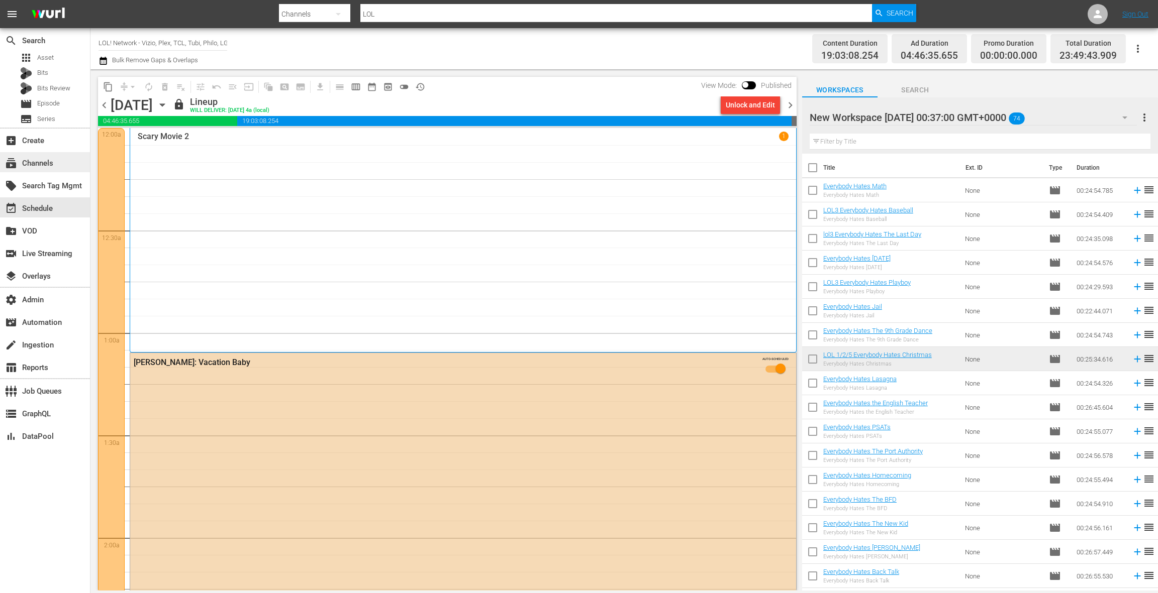
click at [54, 163] on div "subscriptions Channels" at bounding box center [28, 161] width 56 height 9
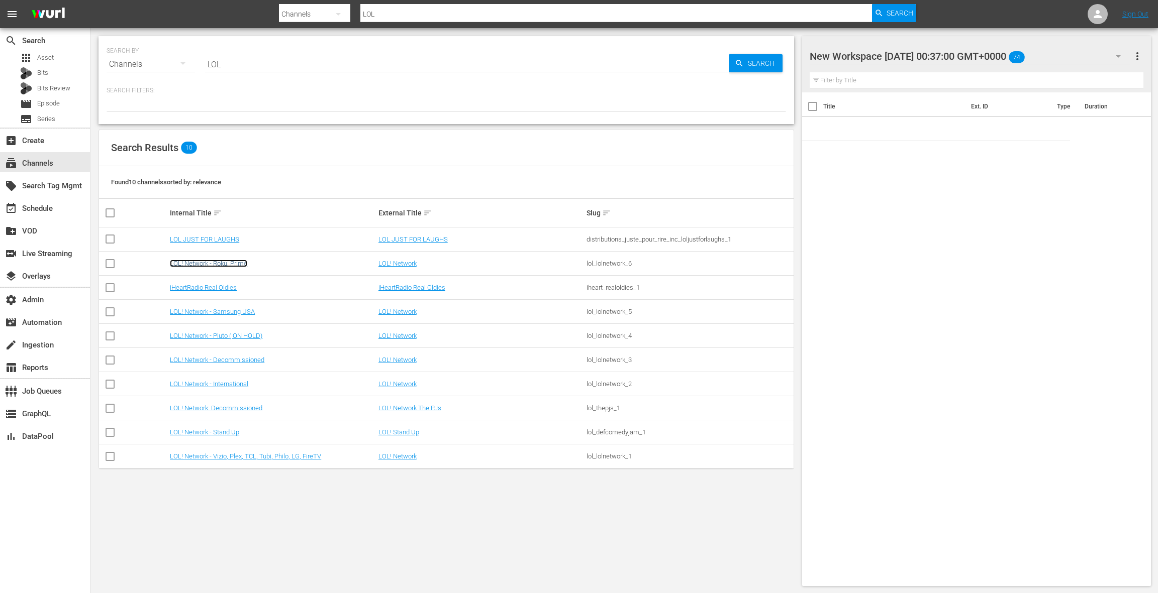
click at [238, 262] on link "LOL! Network - Roku, Prime" at bounding box center [208, 264] width 77 height 8
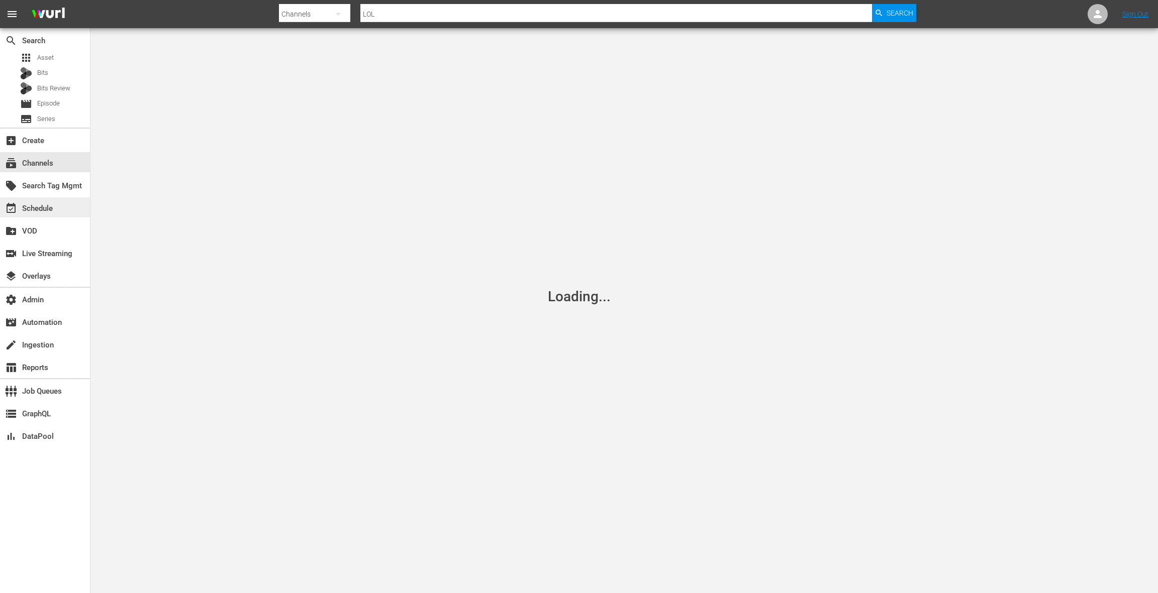
click at [57, 209] on div "event_available Schedule" at bounding box center [45, 207] width 90 height 20
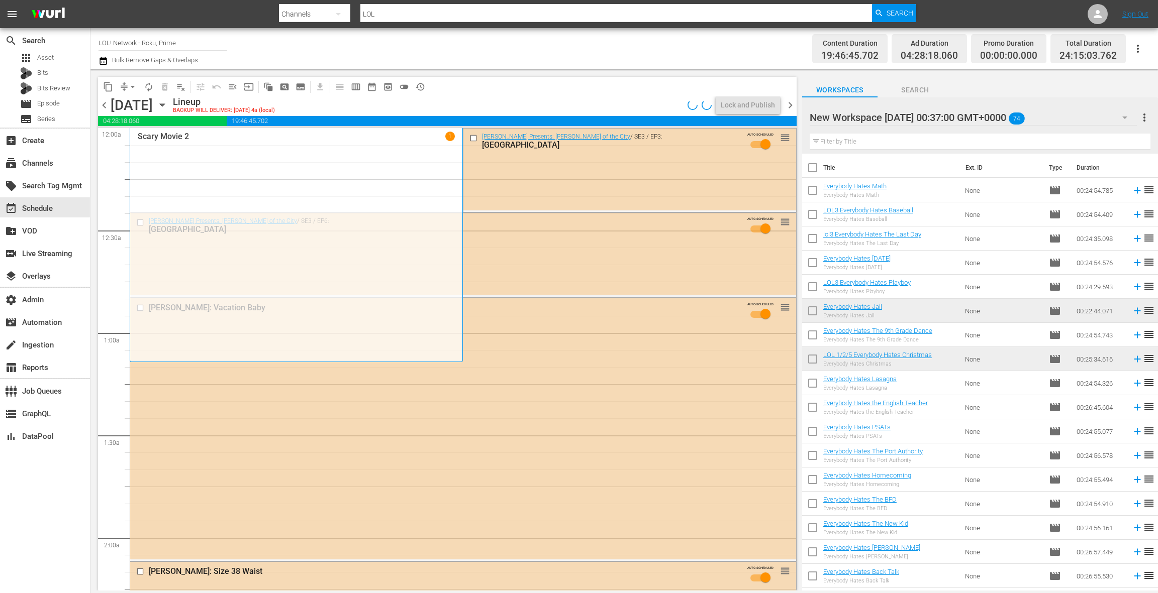
click at [168, 107] on icon "button" at bounding box center [162, 104] width 11 height 11
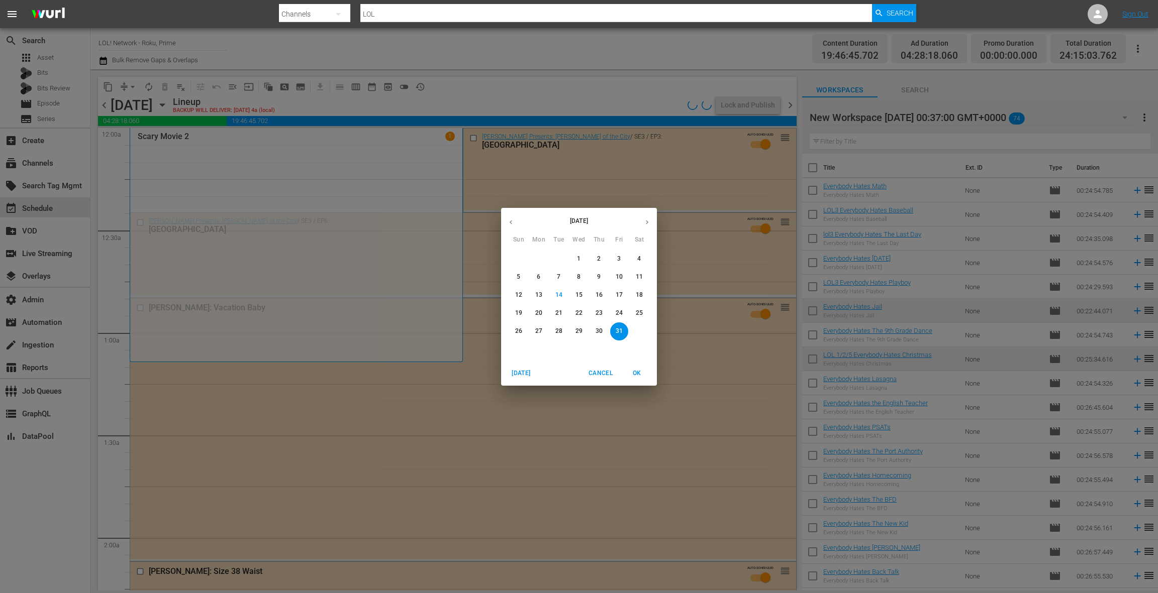
drag, startPoint x: 582, startPoint y: 298, endPoint x: 589, endPoint y: 294, distance: 7.7
click at [582, 298] on span "15" at bounding box center [579, 295] width 18 height 9
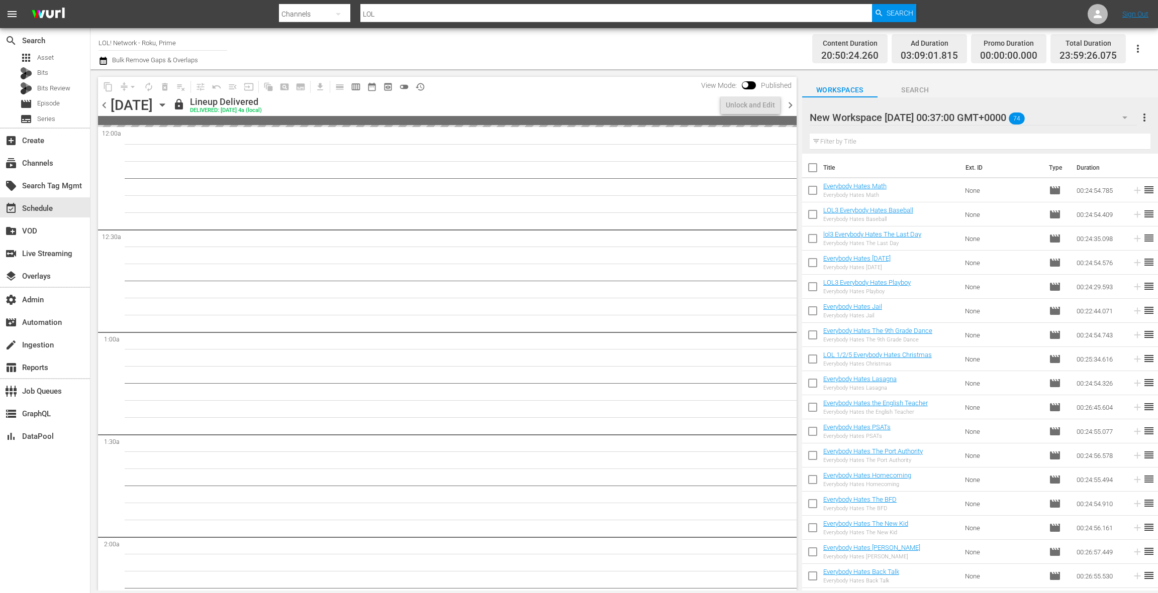
click at [792, 107] on span "chevron_right" at bounding box center [790, 105] width 13 height 13
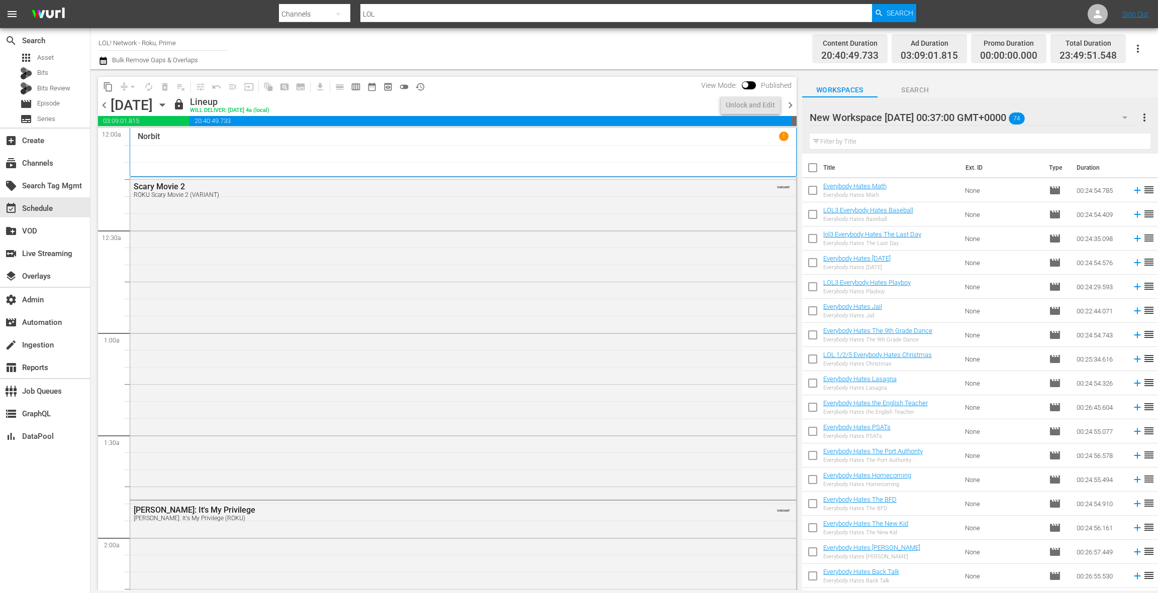
click at [791, 107] on span "chevron_right" at bounding box center [790, 105] width 13 height 13
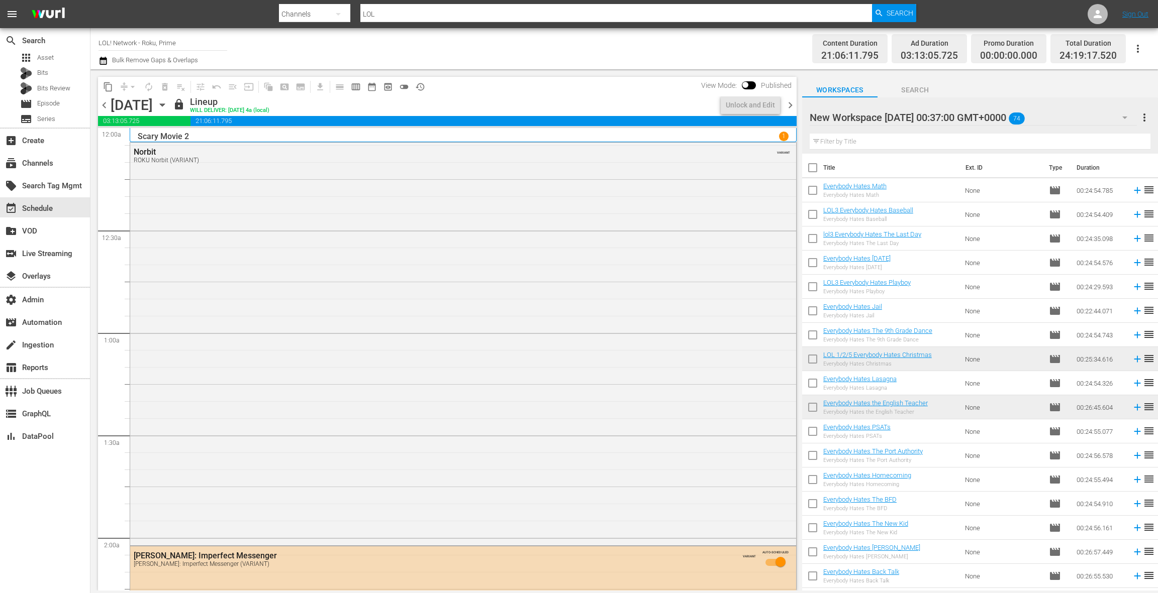
click at [791, 107] on span "chevron_right" at bounding box center [790, 105] width 13 height 13
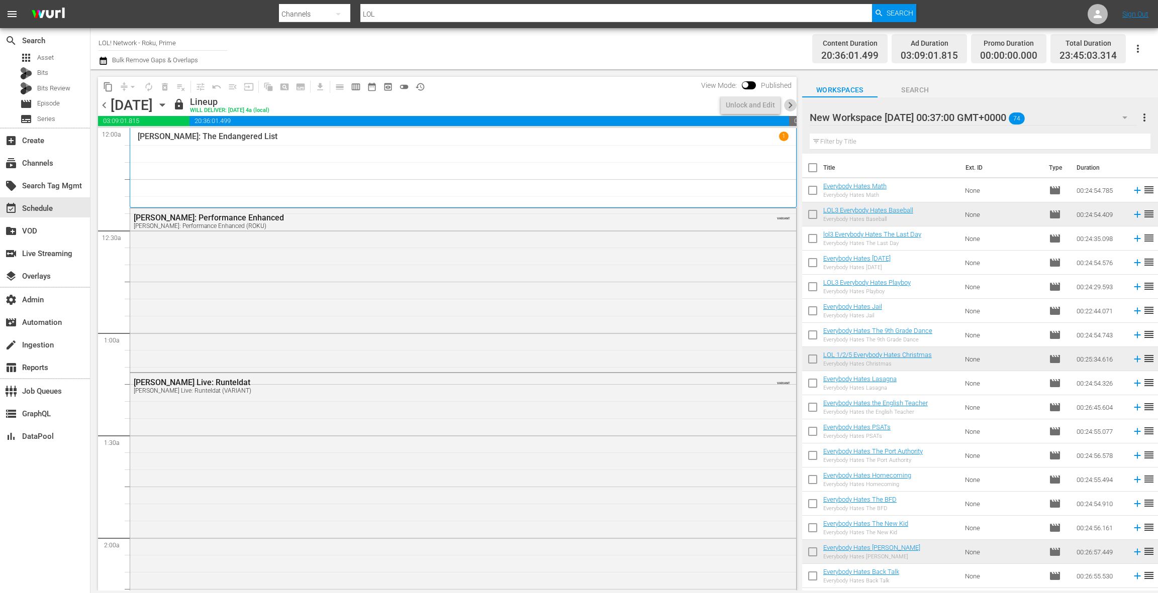
click at [791, 107] on span "chevron_right" at bounding box center [790, 105] width 13 height 13
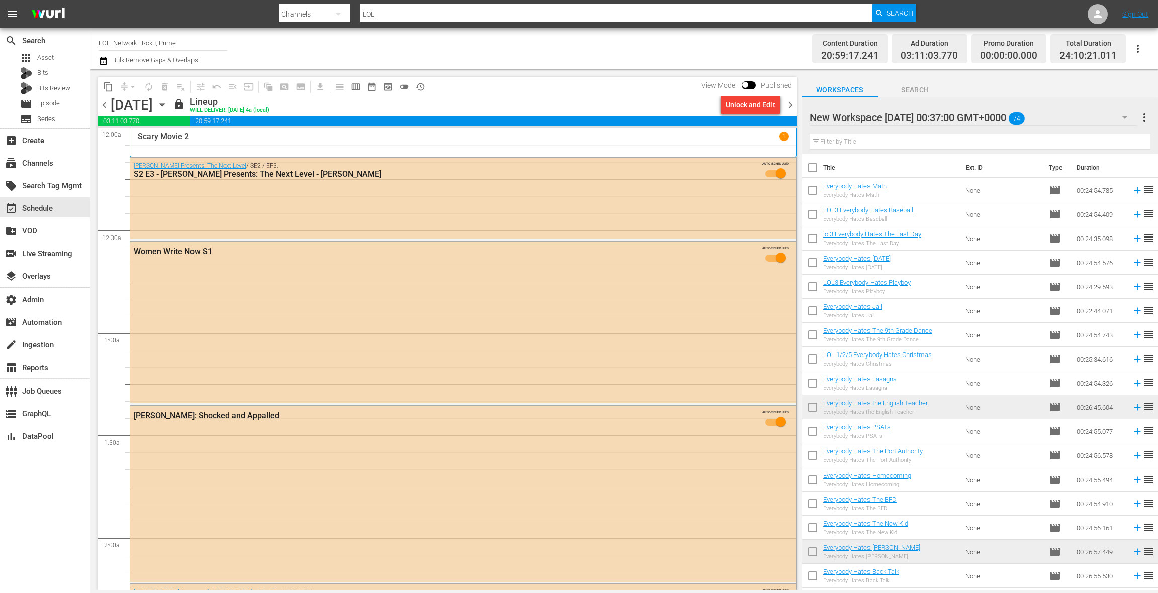
click at [791, 107] on span "chevron_right" at bounding box center [790, 105] width 13 height 13
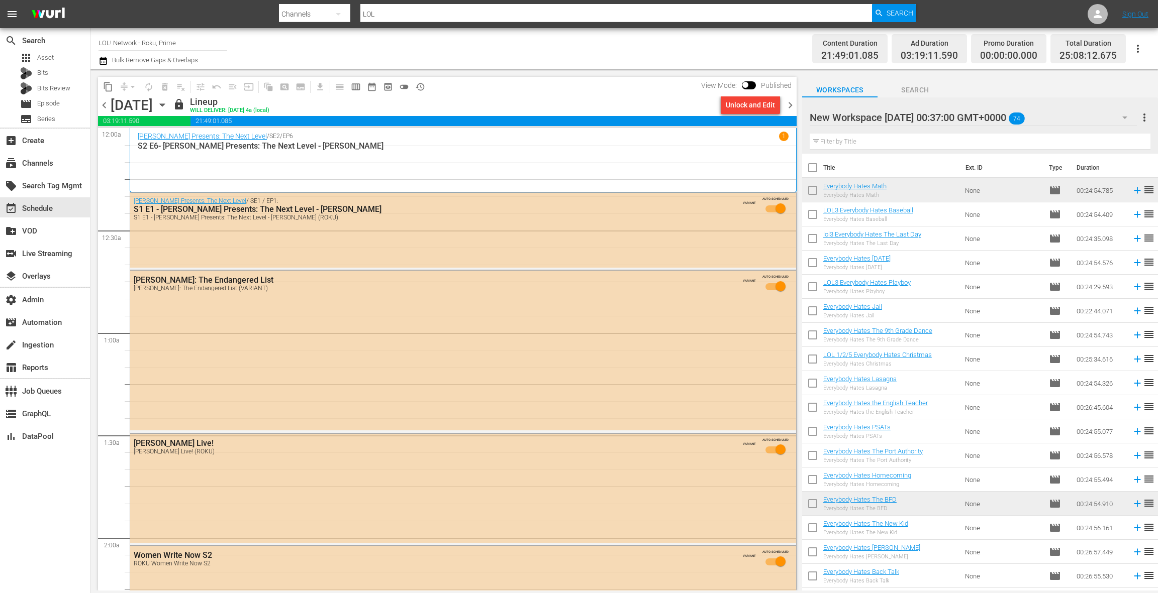
click at [793, 108] on span "chevron_right" at bounding box center [790, 105] width 13 height 13
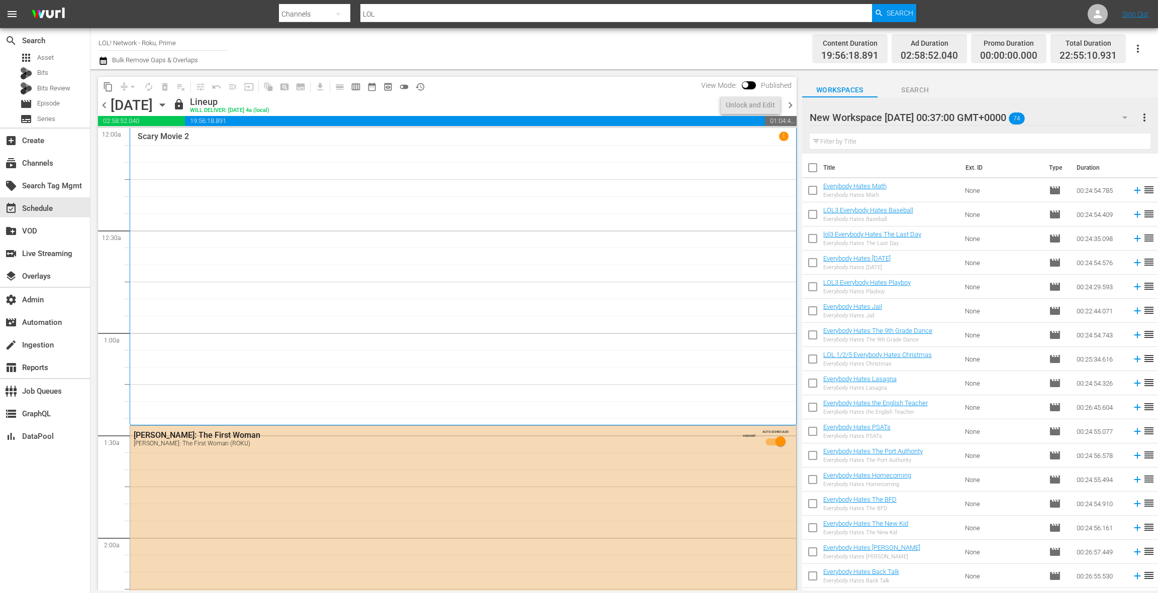
click at [793, 108] on span "chevron_right" at bounding box center [790, 105] width 13 height 13
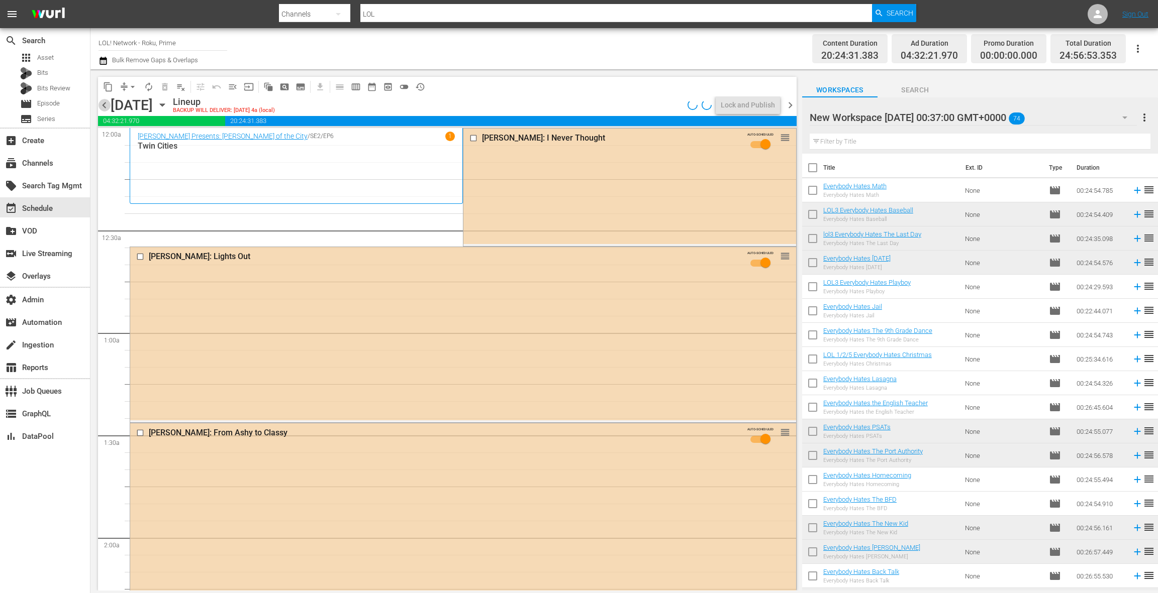
click at [101, 102] on span "chevron_left" at bounding box center [104, 105] width 13 height 13
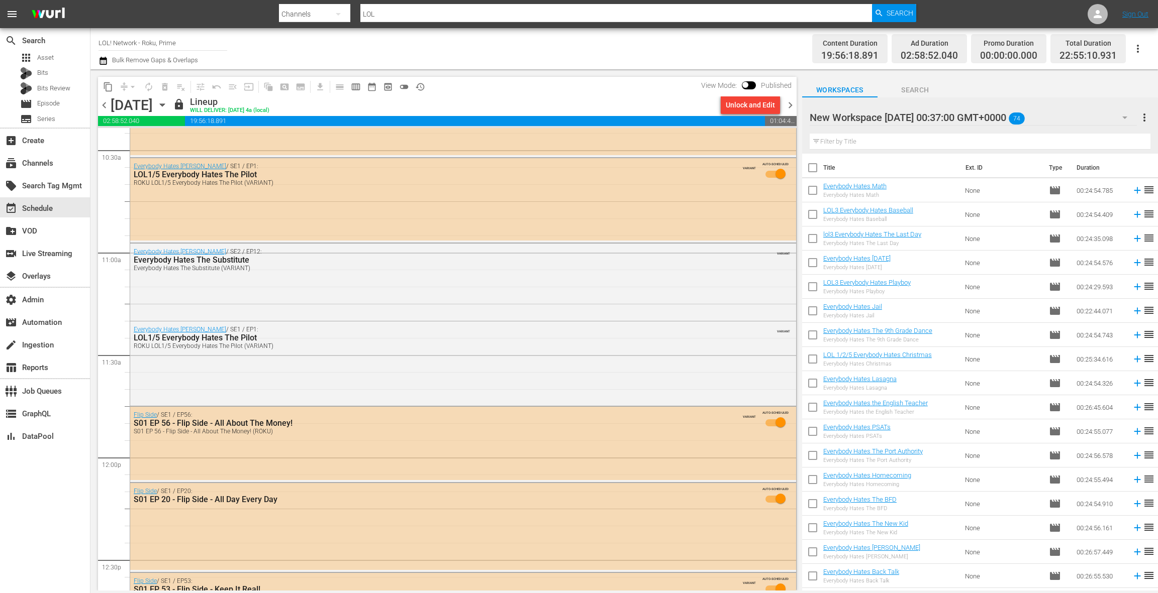
scroll to position [2126, 0]
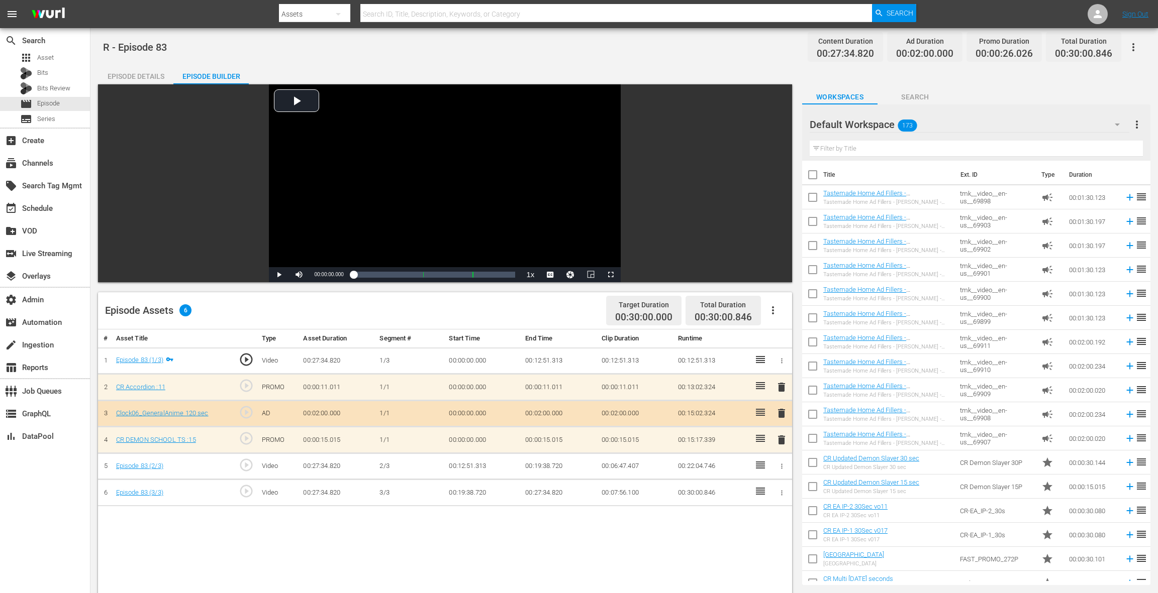
scroll to position [1, 0]
click at [68, 104] on div "movie Episode" at bounding box center [45, 104] width 90 height 14
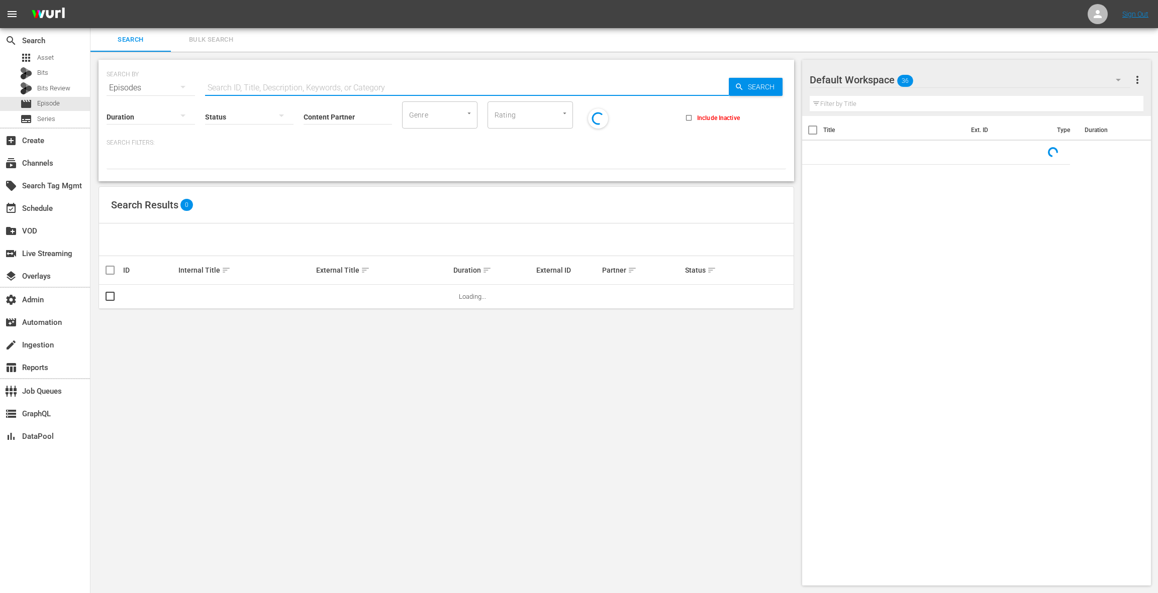
click at [243, 86] on input "text" at bounding box center [467, 88] width 524 height 24
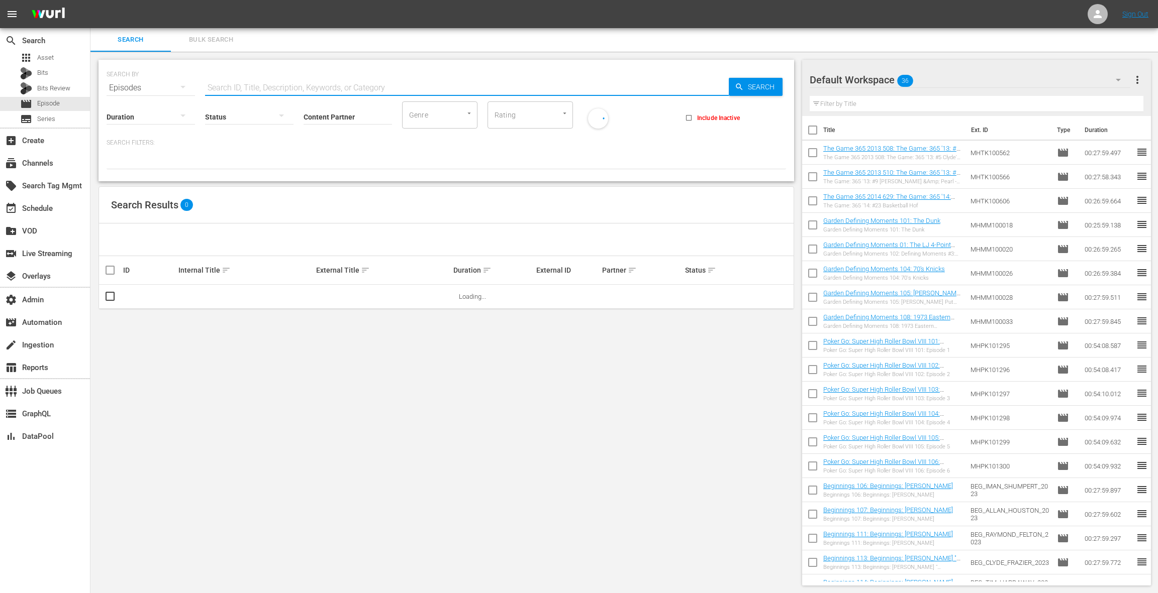
paste input "55514865"
type input "55514865"
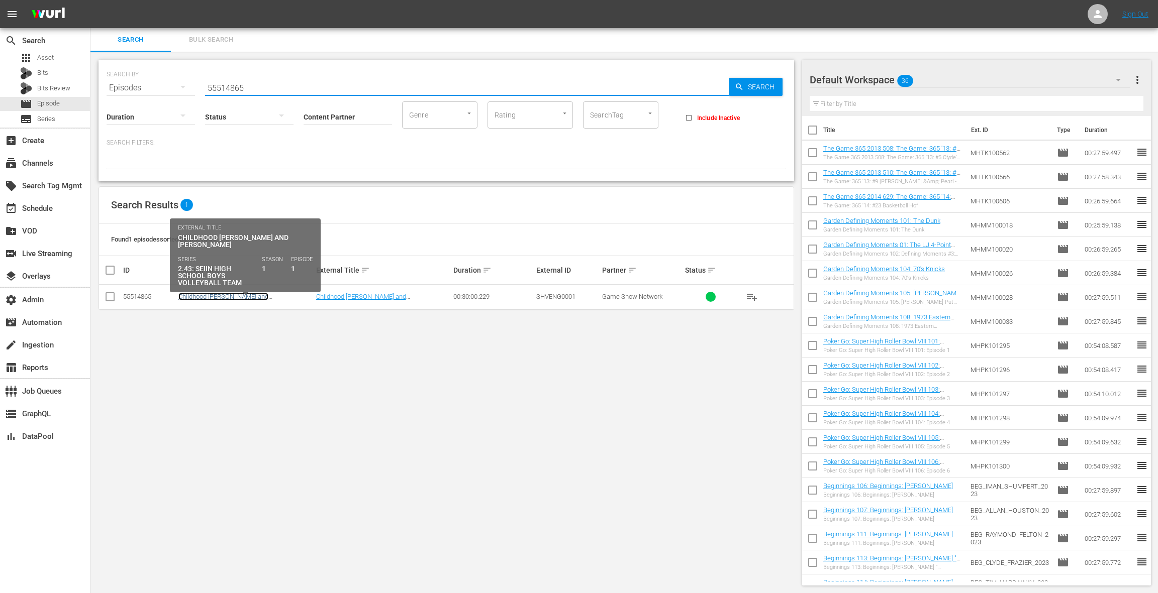
click at [230, 297] on link "Childhood [PERSON_NAME] and [PERSON_NAME]" at bounding box center [223, 300] width 90 height 15
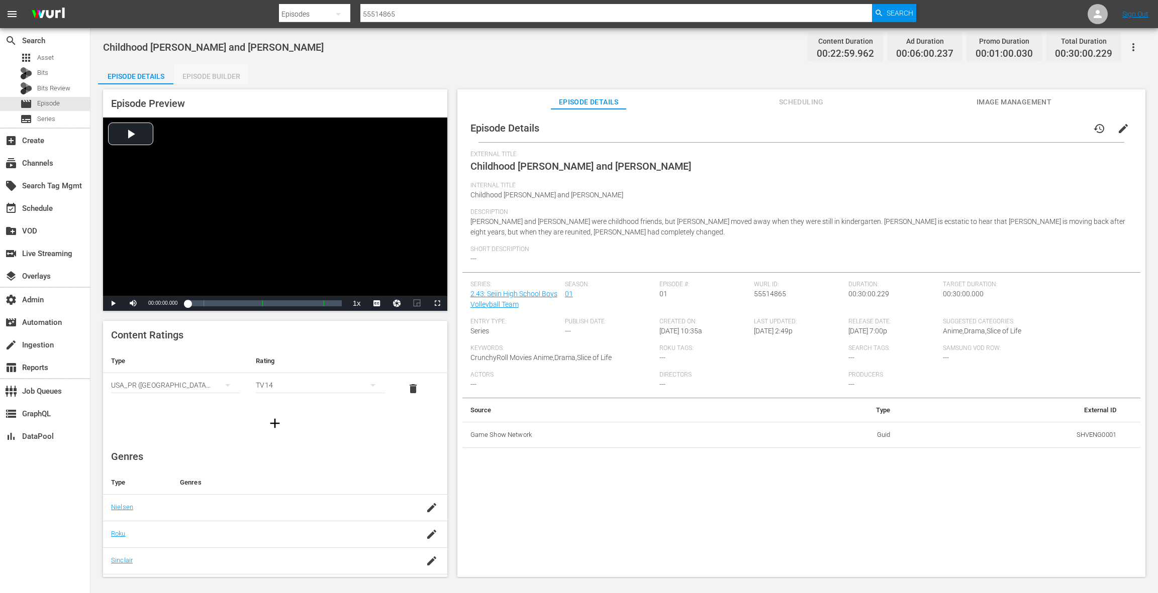
click at [237, 78] on div "Episode Builder" at bounding box center [210, 76] width 75 height 24
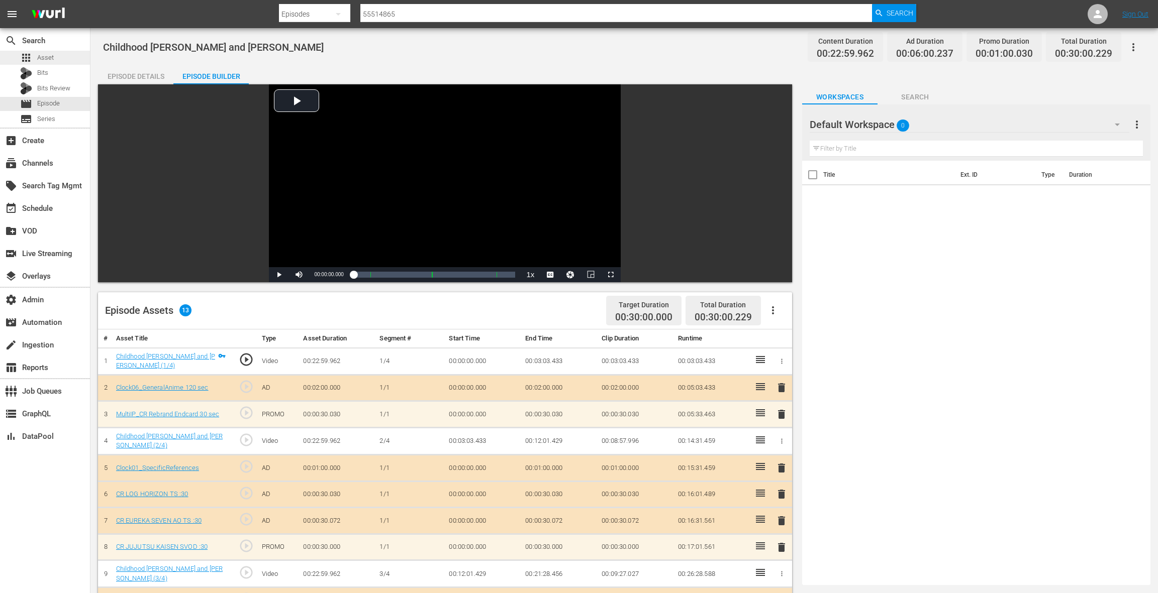
click at [61, 61] on div "apps Asset" at bounding box center [45, 58] width 90 height 14
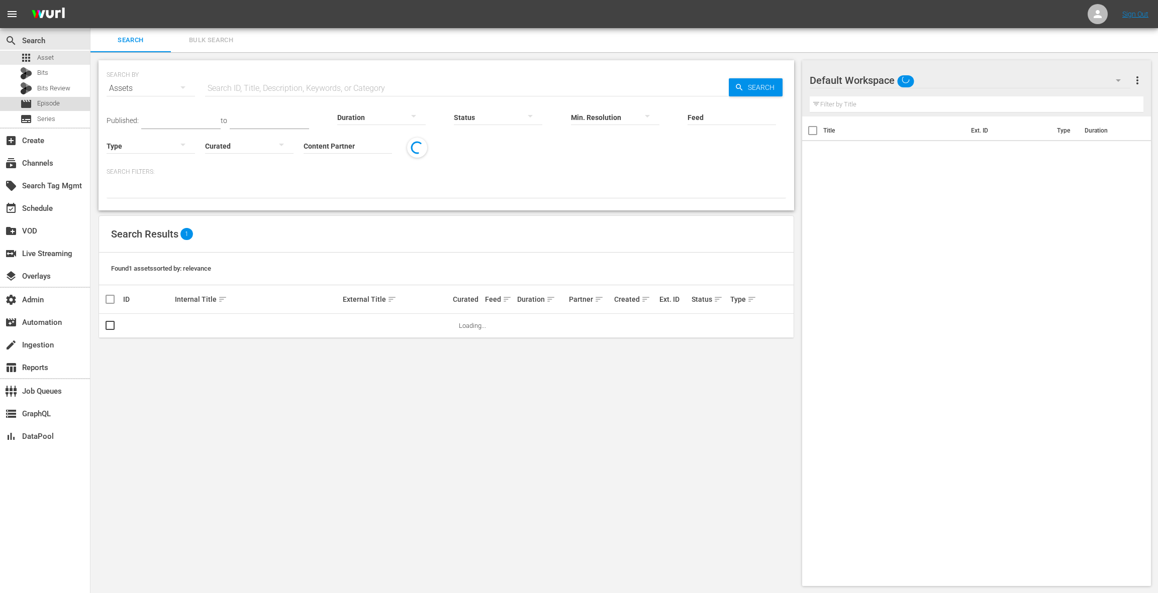
click at [61, 108] on div "movie Episode" at bounding box center [45, 104] width 90 height 14
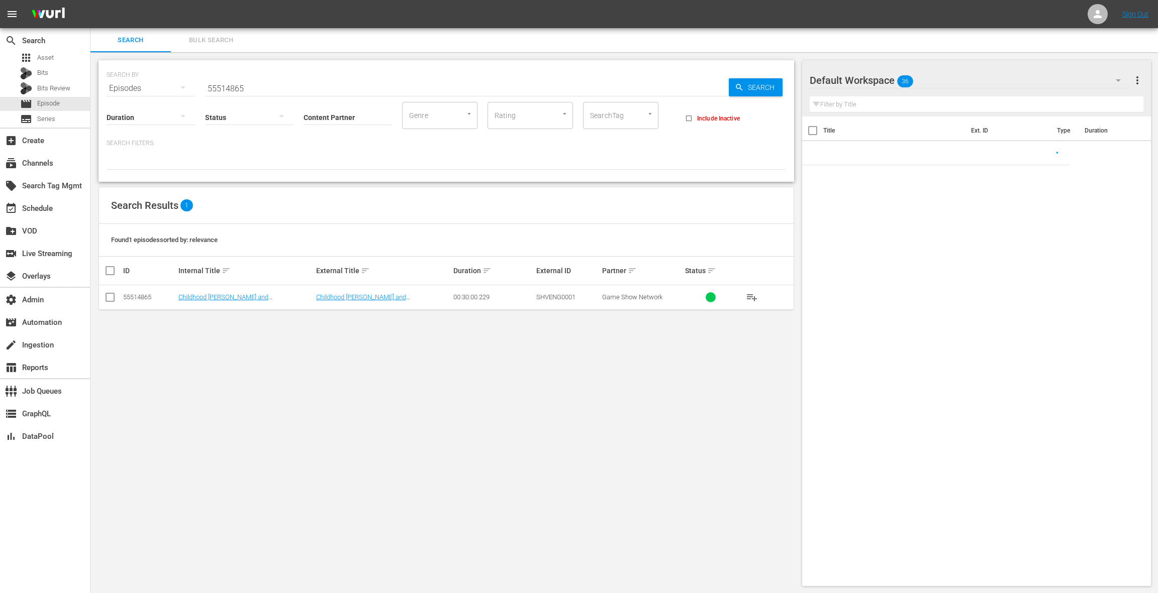
click at [204, 42] on span "Bulk Search" at bounding box center [211, 41] width 68 height 12
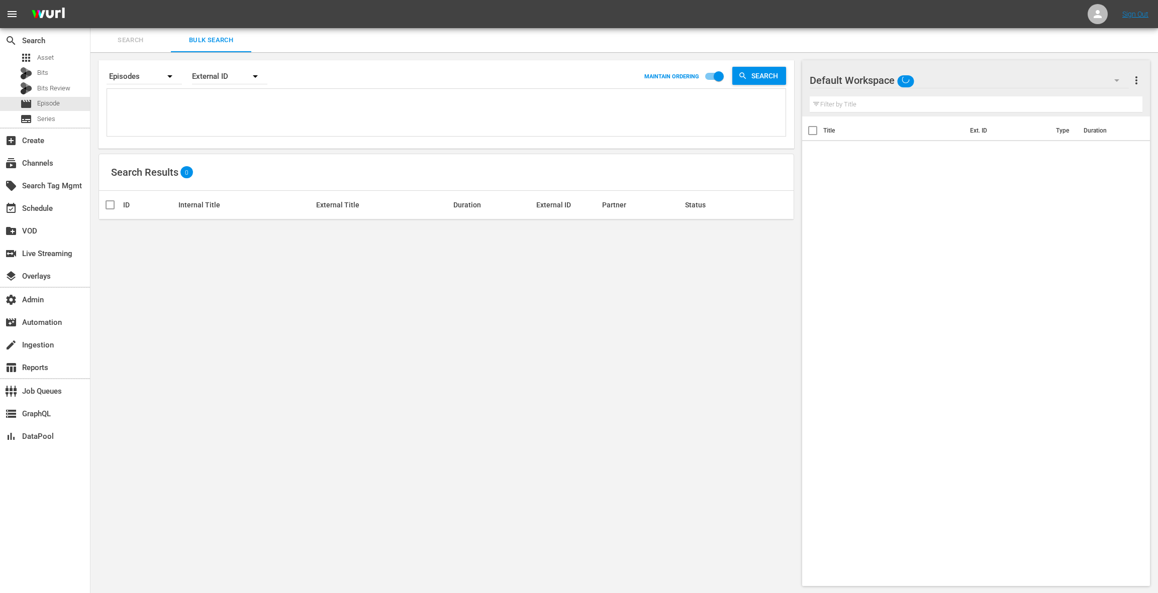
click at [201, 108] on textarea at bounding box center [448, 114] width 676 height 46
paste textarea "46592731 46592782 46592783 46592785 46592780"
type textarea "46592731 46592782 46592783 46592785 46592780"
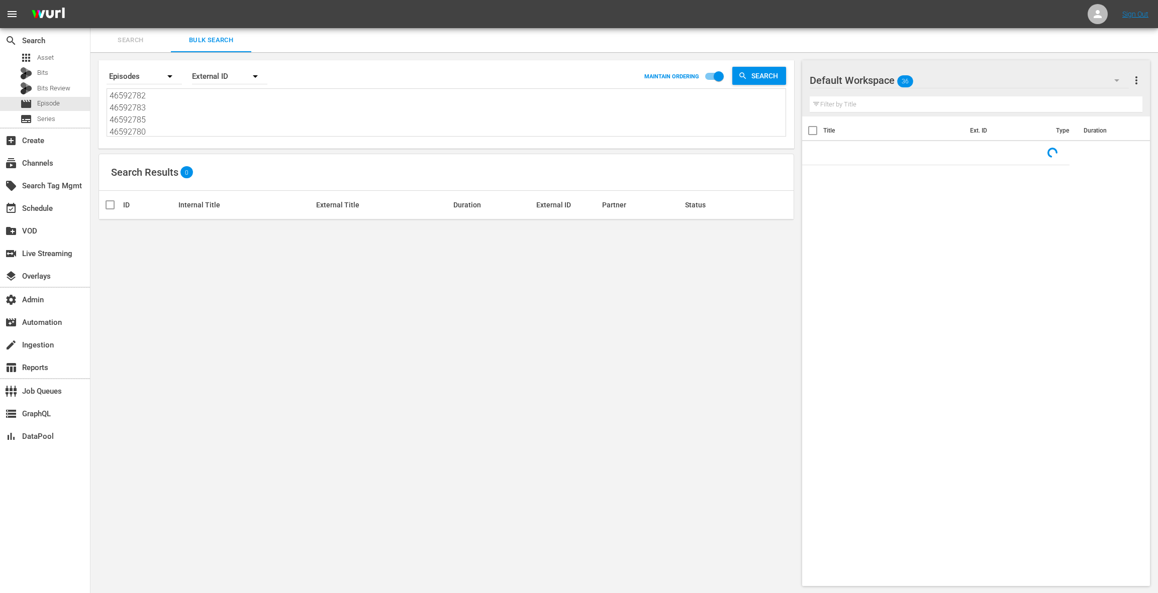
click at [222, 80] on div "External ID" at bounding box center [229, 76] width 75 height 28
click at [225, 119] on div "Wurl ID" at bounding box center [224, 121] width 40 height 16
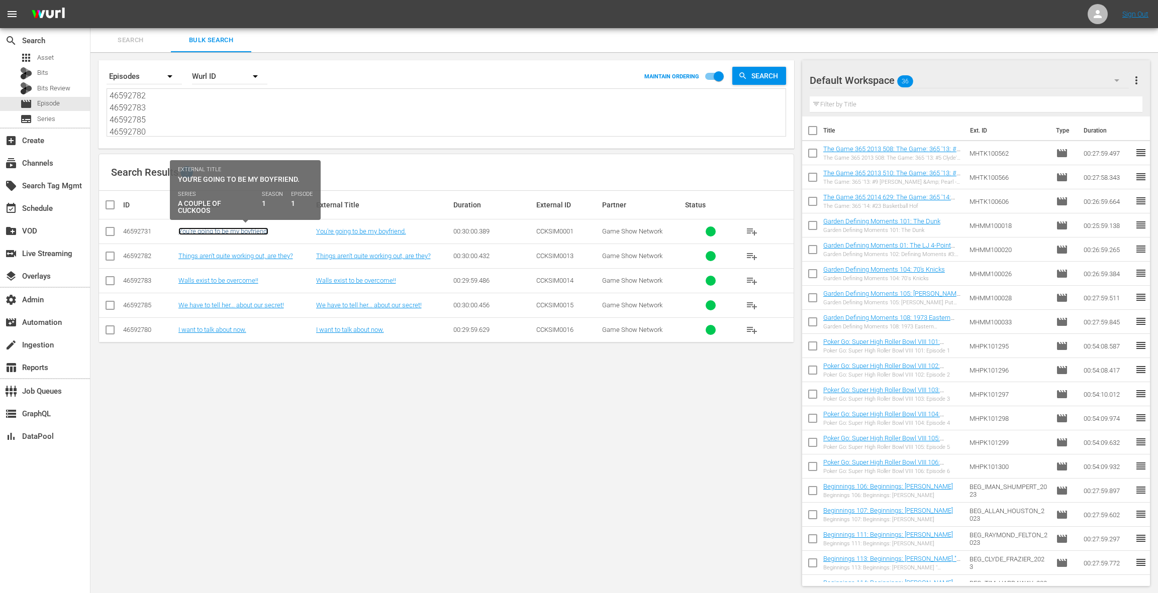
click at [208, 229] on link "You're going to be my boyfriend." at bounding box center [223, 232] width 90 height 8
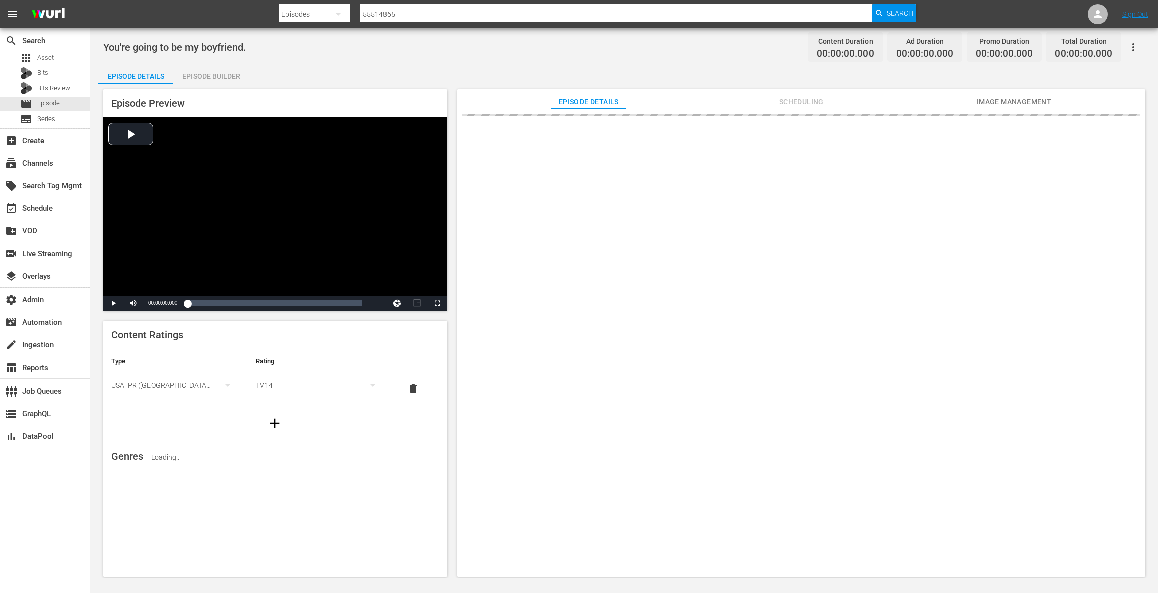
click at [223, 76] on div "Episode Builder" at bounding box center [210, 76] width 75 height 24
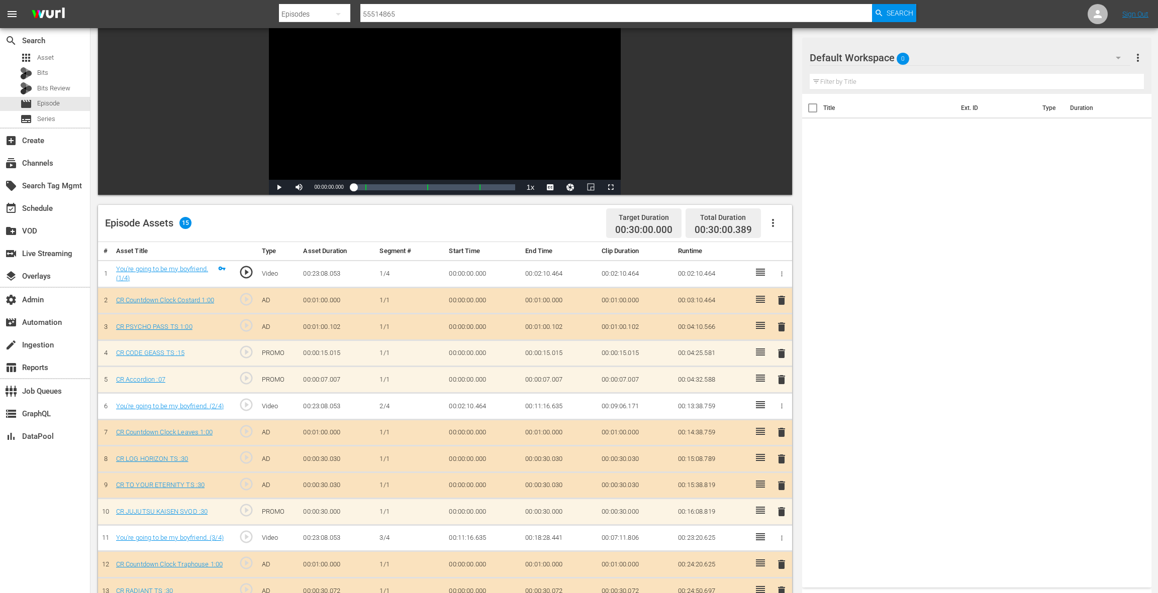
scroll to position [71, 0]
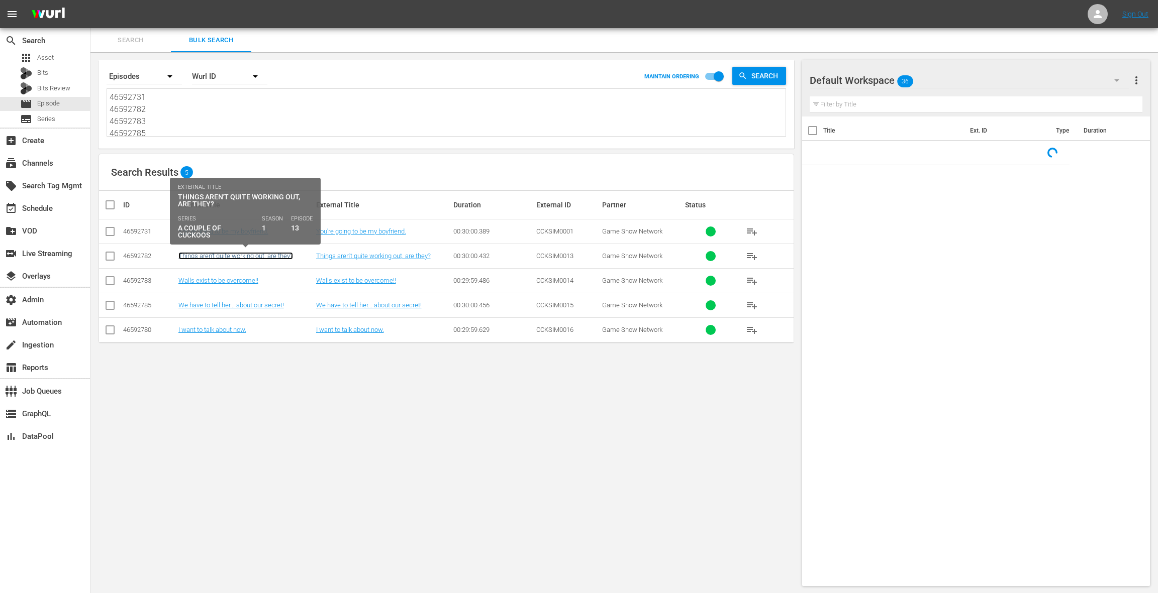
click at [218, 255] on link "Things aren't quite working out, are they?" at bounding box center [235, 256] width 115 height 8
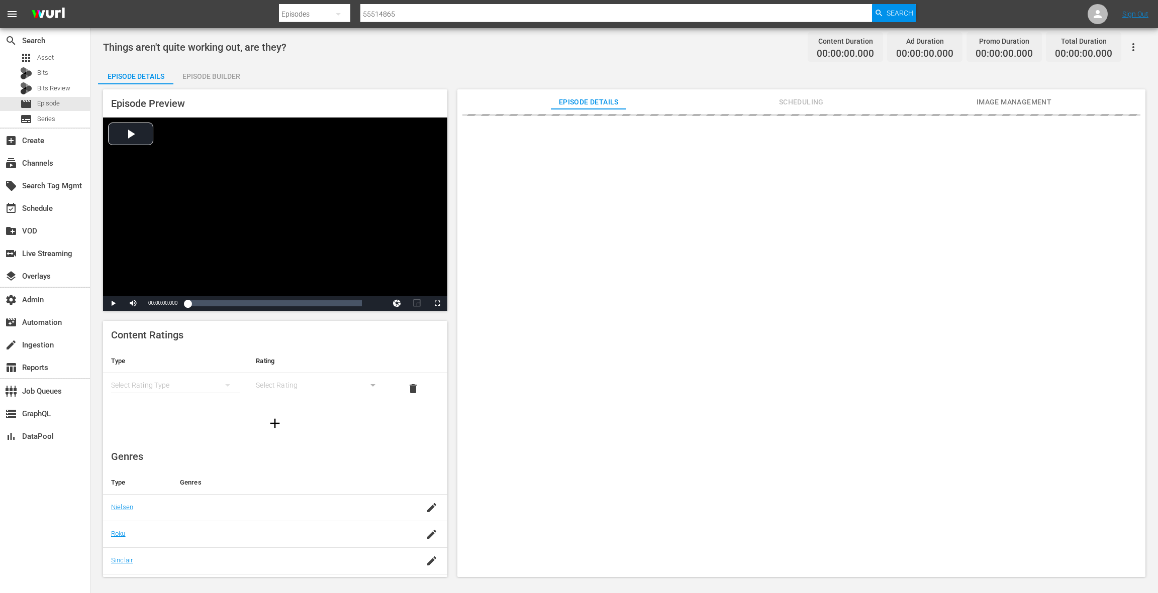
click at [217, 75] on div "Episode Builder" at bounding box center [210, 76] width 75 height 24
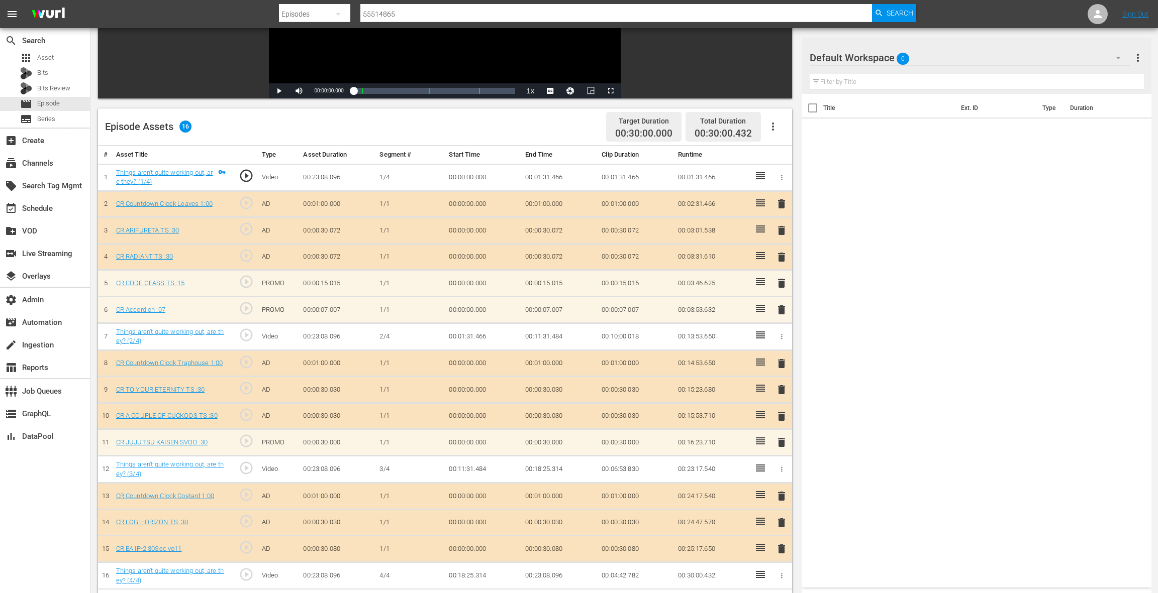
scroll to position [213, 0]
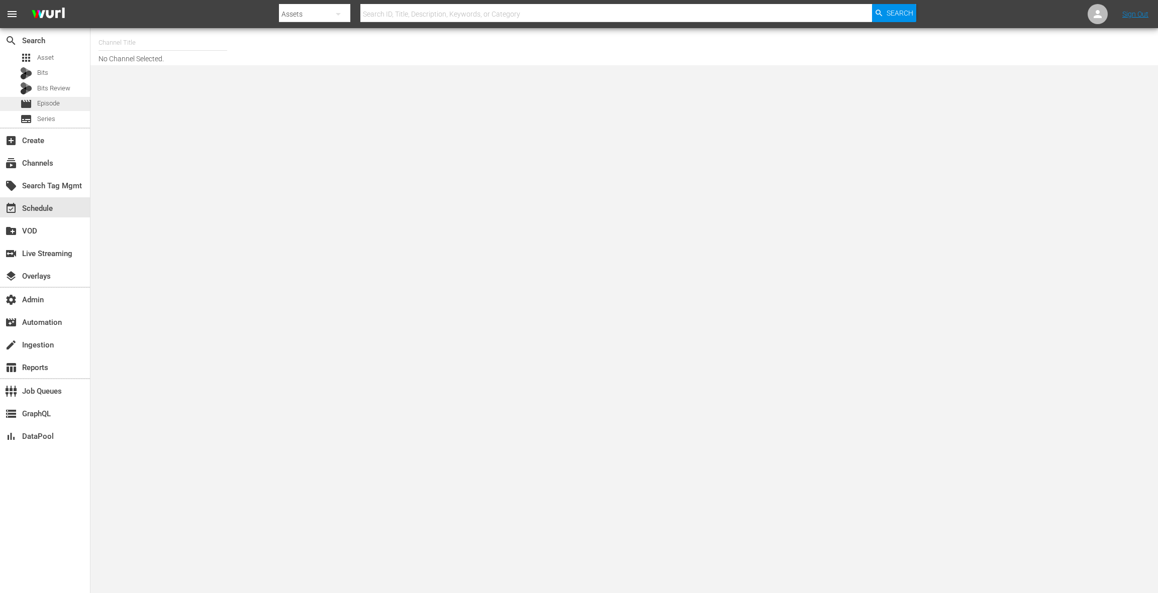
click at [68, 102] on div "movie Episode" at bounding box center [45, 104] width 90 height 14
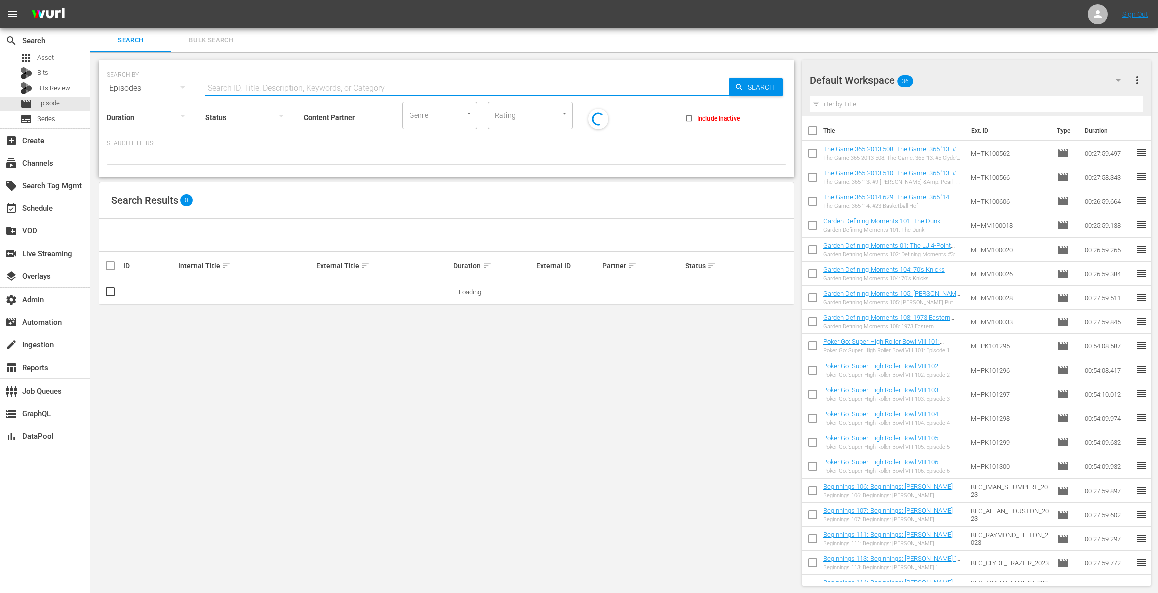
click at [228, 91] on input "text" at bounding box center [467, 88] width 524 height 24
paste input "55514964"
type input "55514964"
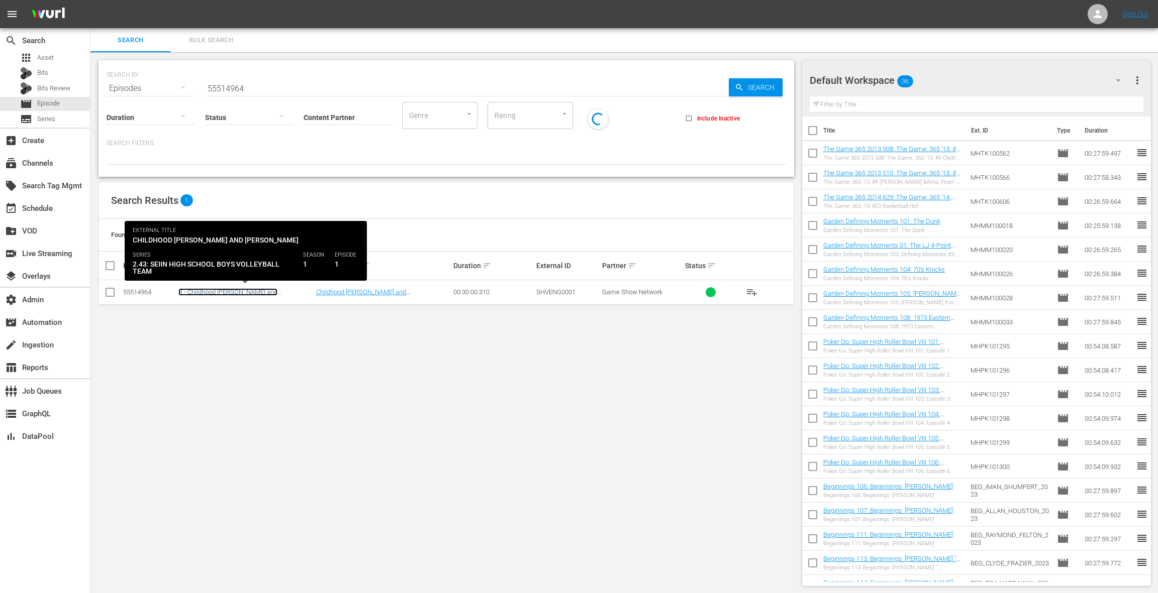
click at [232, 291] on link "R - Childhood [PERSON_NAME] and [PERSON_NAME]" at bounding box center [227, 295] width 99 height 15
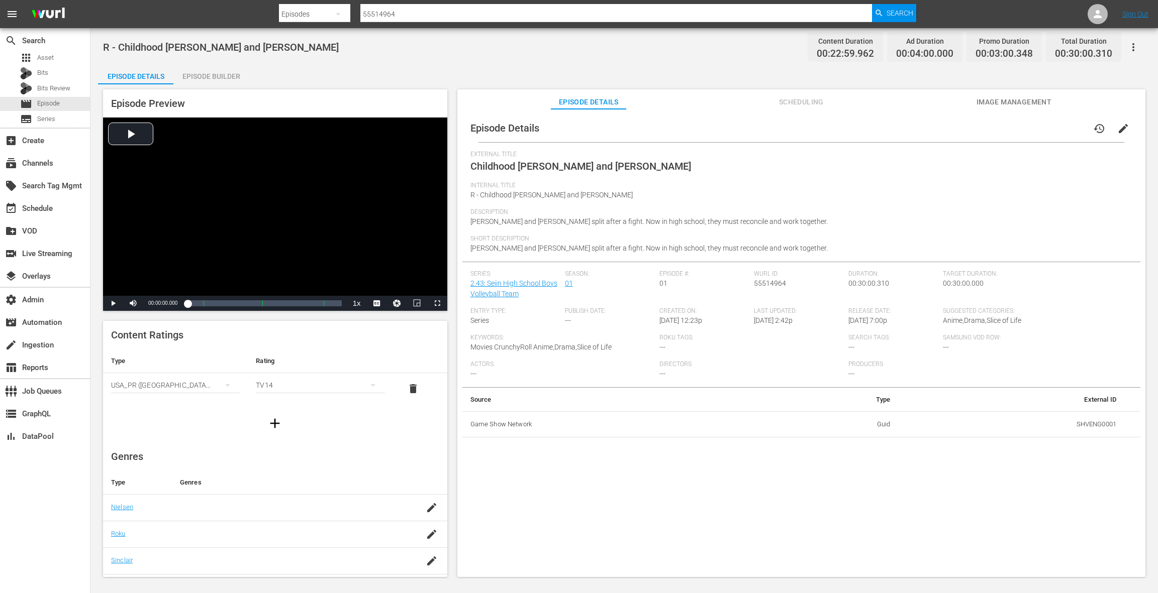
drag, startPoint x: 224, startPoint y: 80, endPoint x: 268, endPoint y: 113, distance: 54.3
click at [224, 80] on div "Episode Builder" at bounding box center [210, 76] width 75 height 24
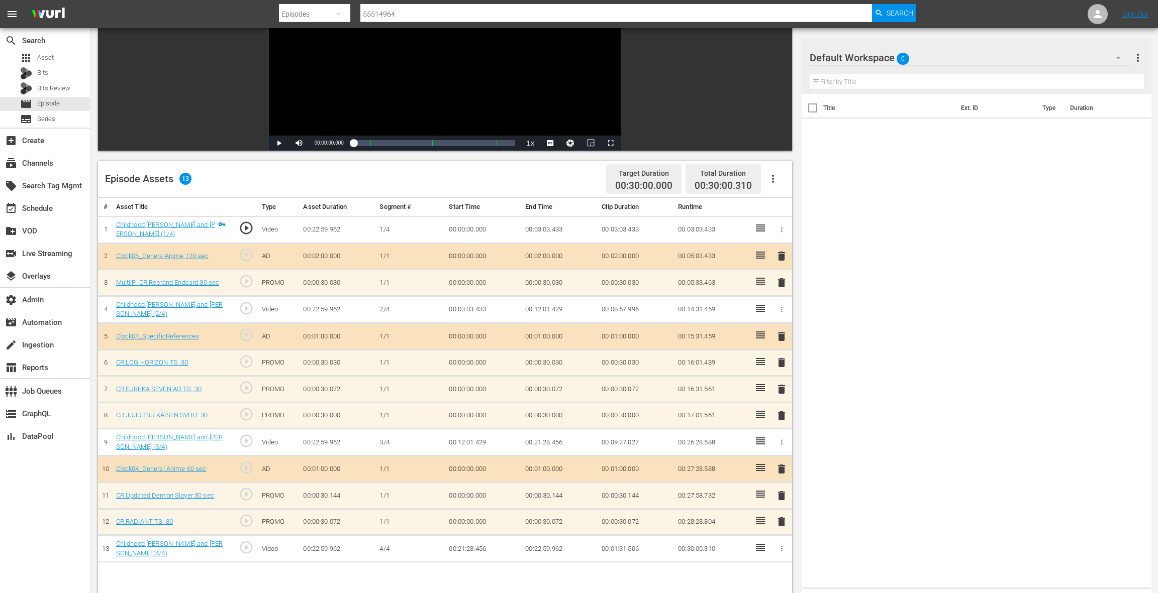
scroll to position [136, 0]
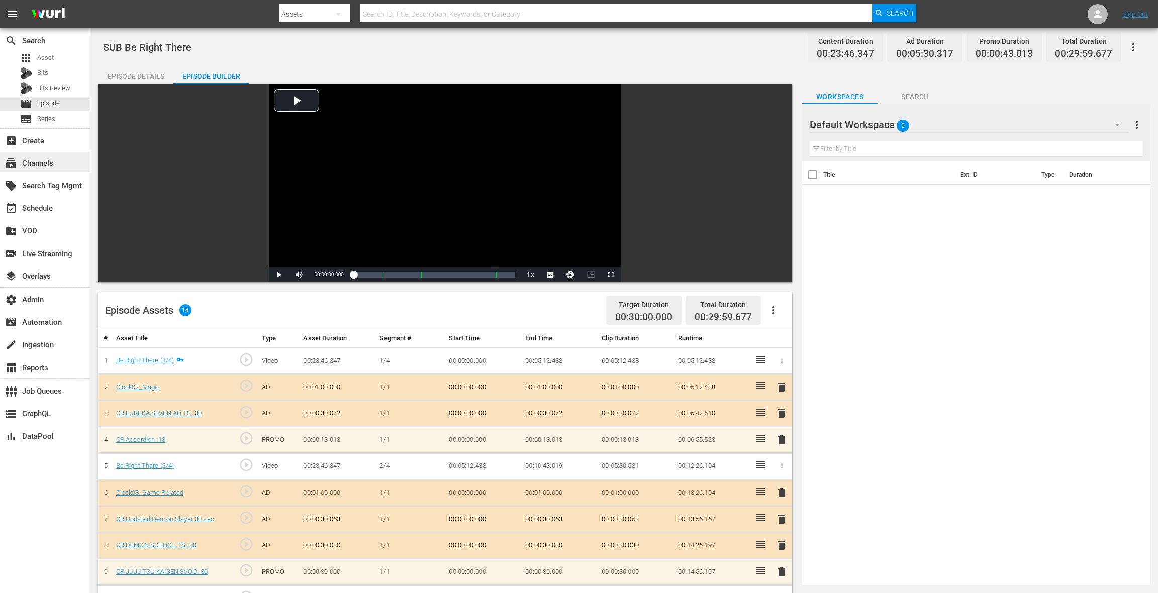
click at [63, 167] on div "subscriptions Channels" at bounding box center [45, 162] width 90 height 20
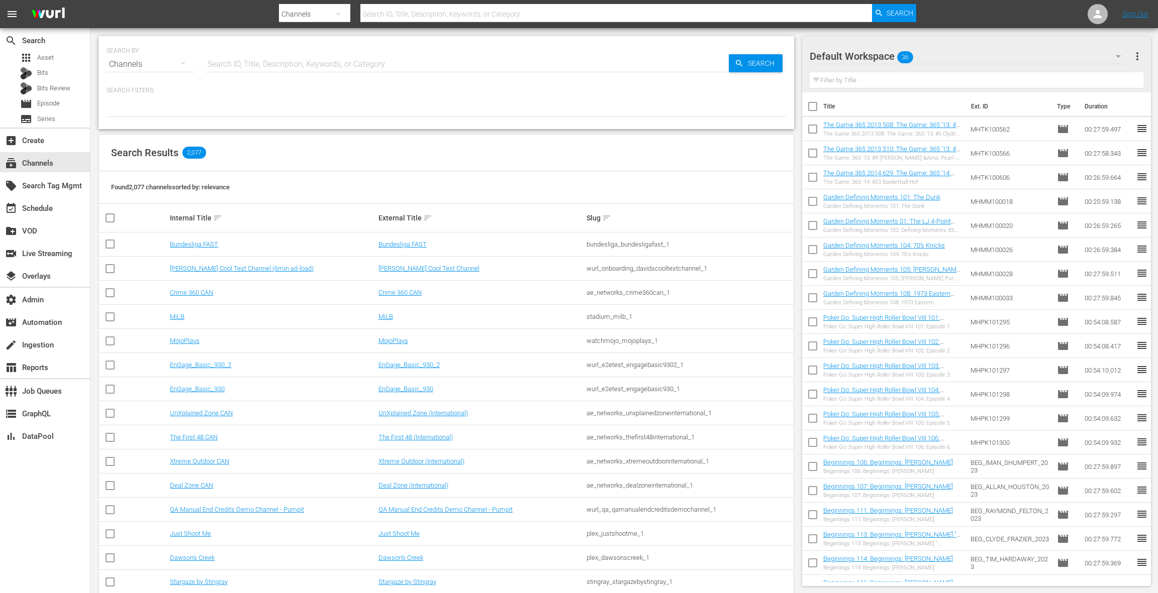
click at [226, 65] on input "text" at bounding box center [467, 64] width 524 height 24
type input "cruncy"
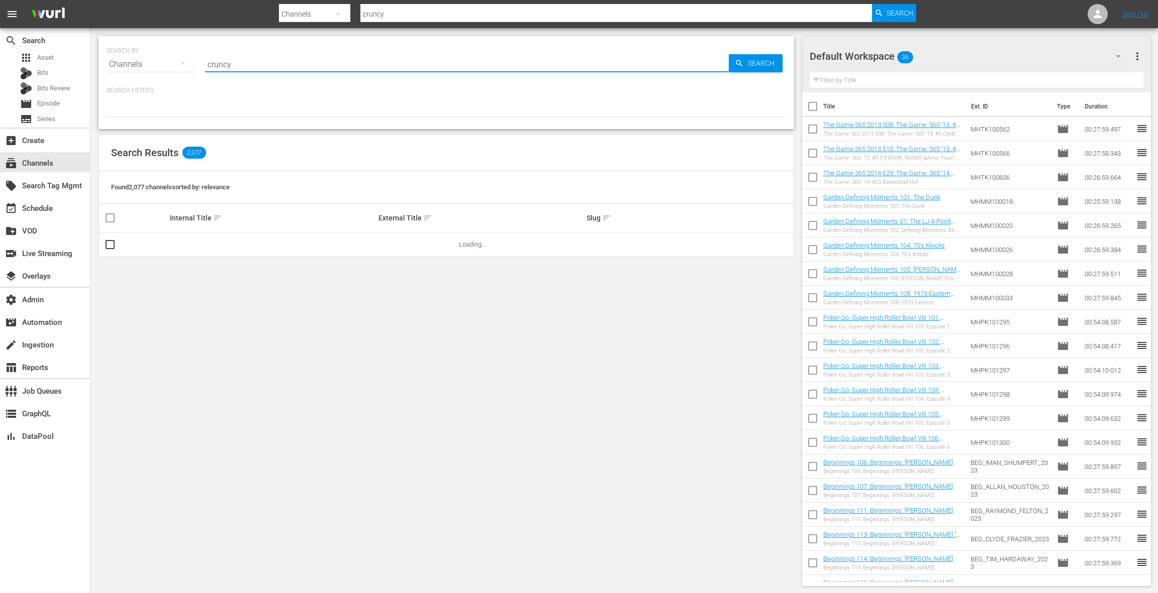
type input "cruncyroll"
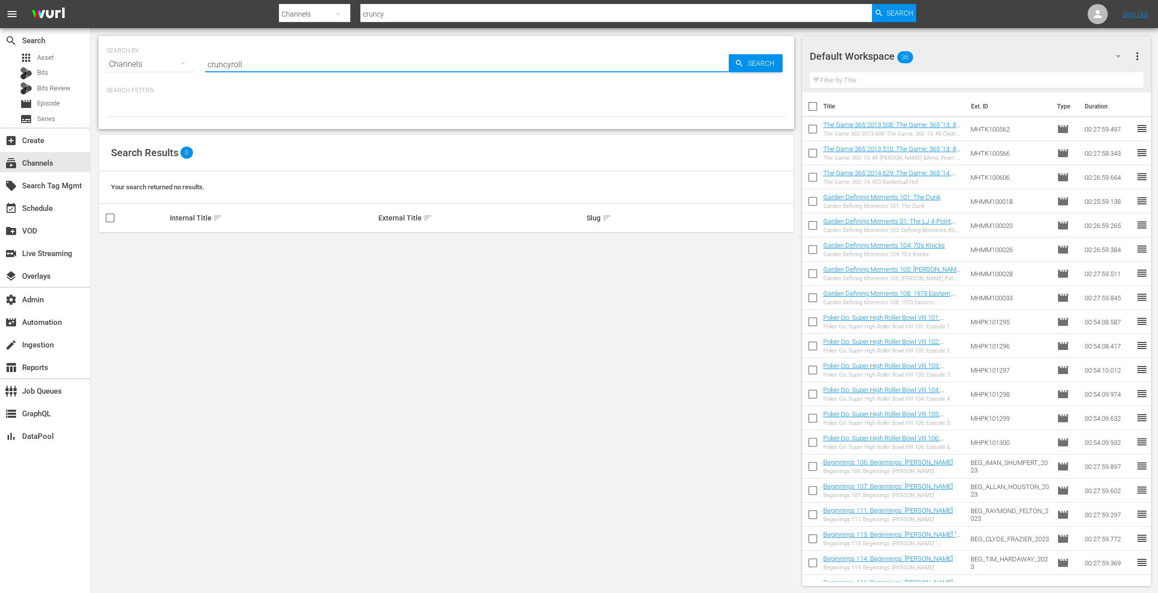
type input "cruncyroll"
type input "cruncyr"
type input "crunchy"
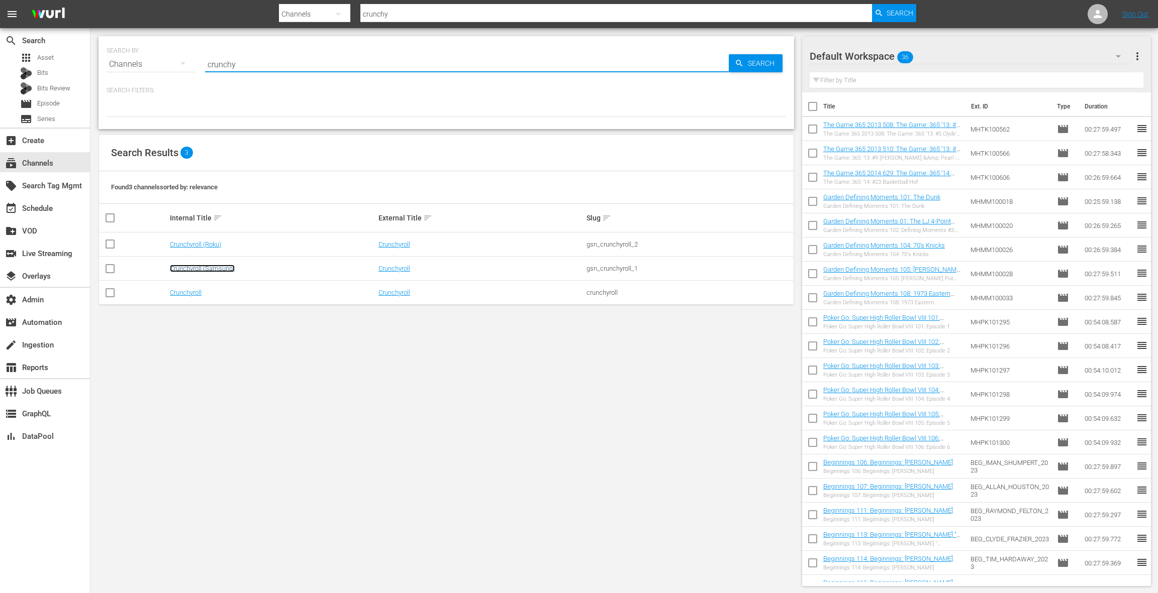
click at [201, 269] on link "Crunchyroll (Samsung)" at bounding box center [202, 269] width 65 height 8
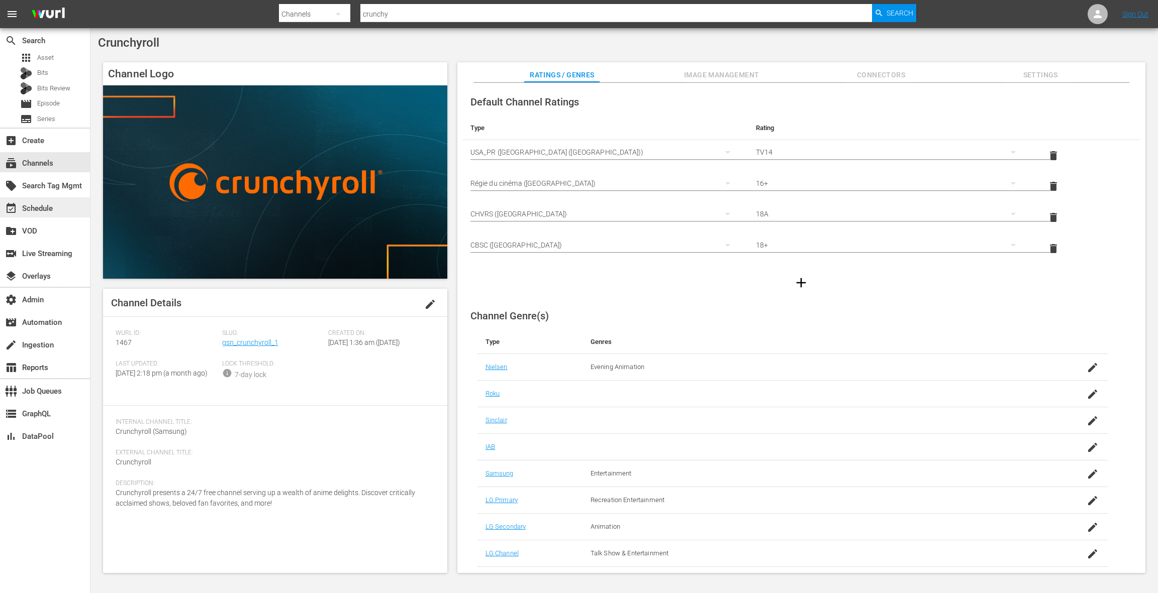
click at [57, 209] on div "event_available Schedule" at bounding box center [45, 207] width 90 height 20
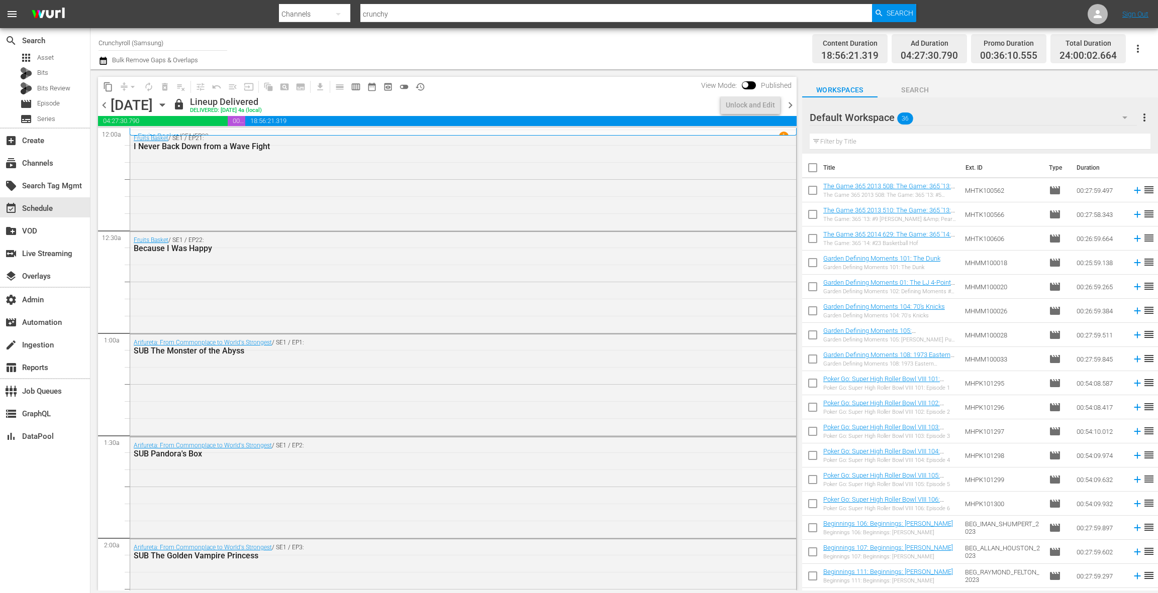
click at [168, 105] on icon "button" at bounding box center [162, 104] width 11 height 11
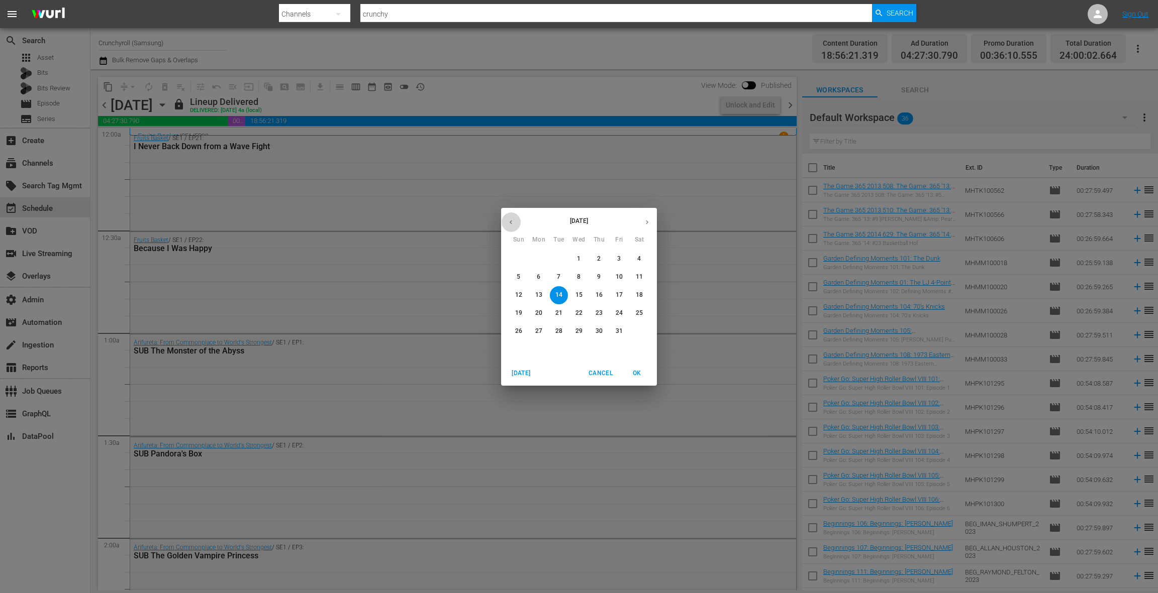
click at [515, 226] on button "button" at bounding box center [511, 223] width 20 height 20
click at [622, 258] on span "1" at bounding box center [619, 259] width 18 height 9
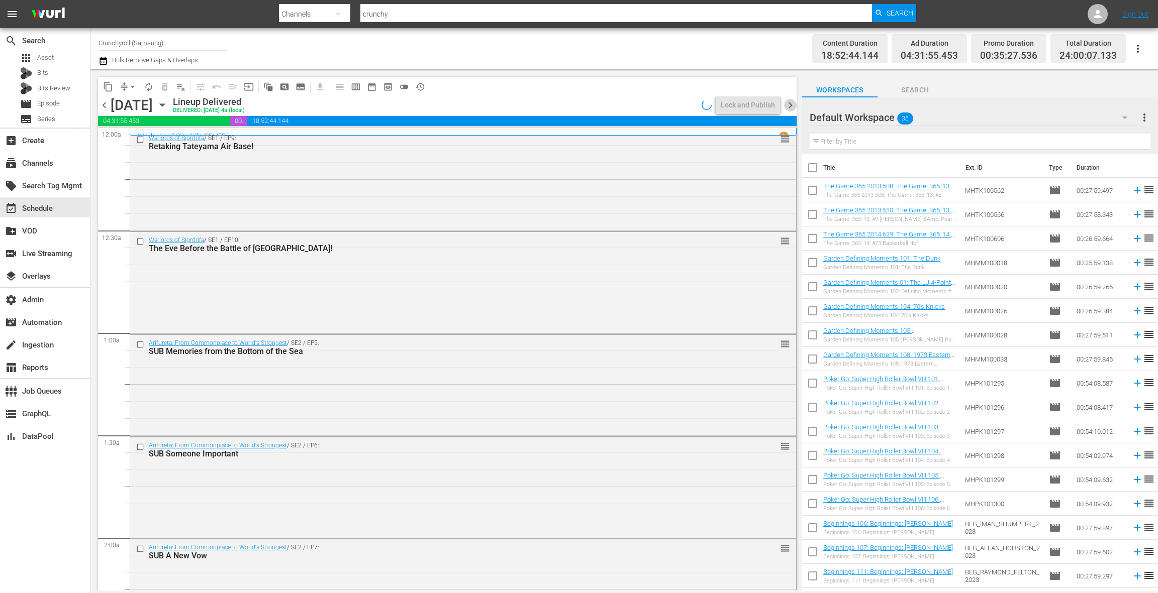
click at [791, 105] on span "chevron_right" at bounding box center [790, 105] width 13 height 13
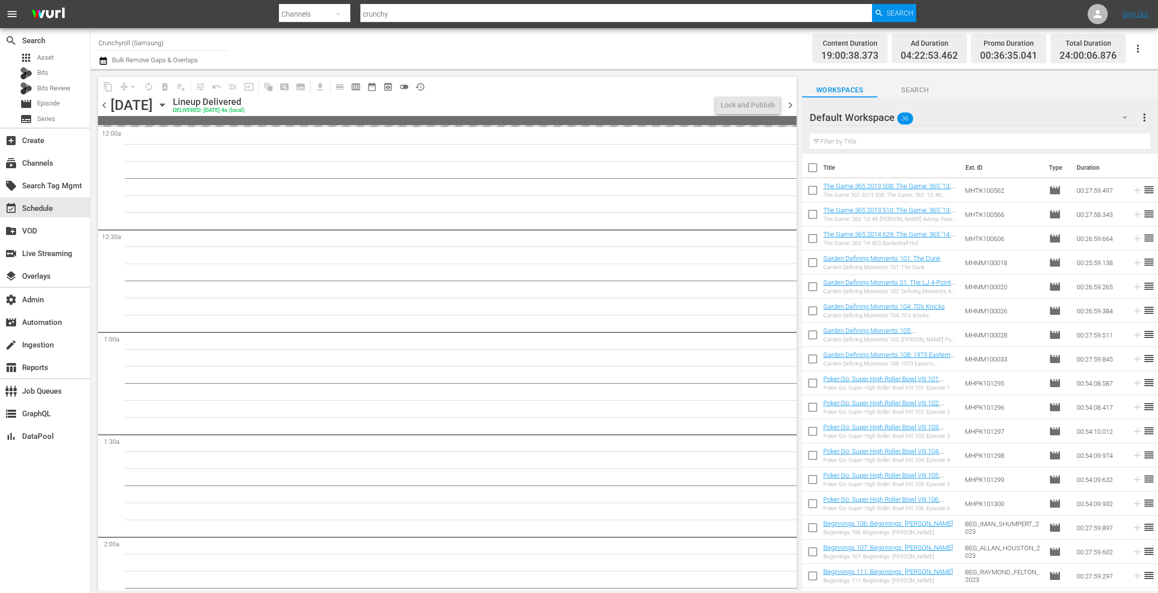
click at [790, 105] on span "chevron_right" at bounding box center [790, 105] width 13 height 13
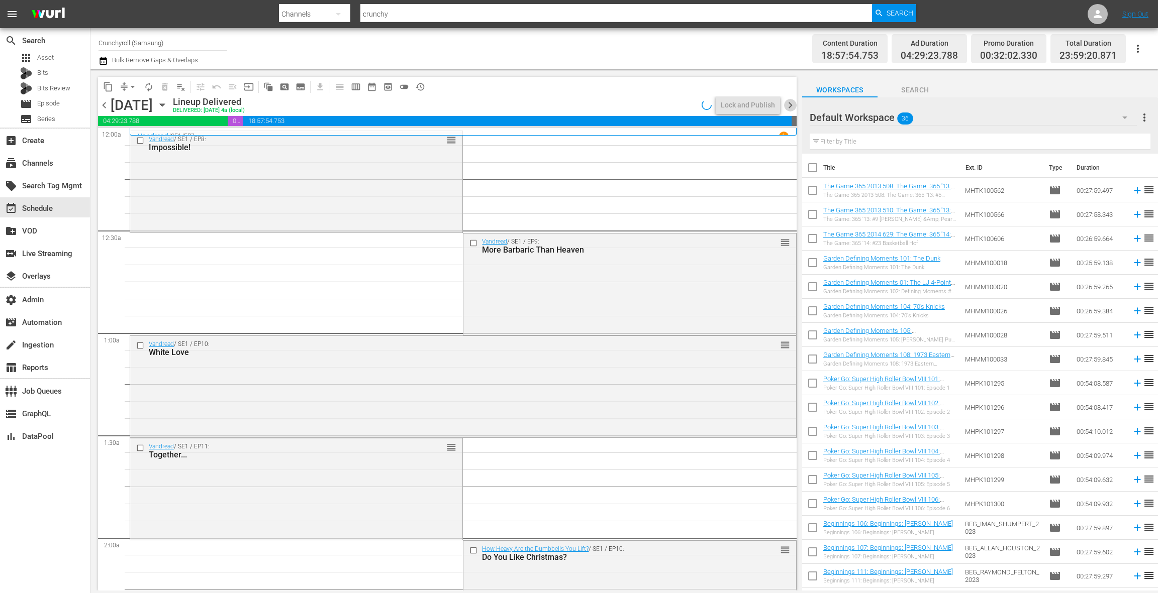
click at [790, 105] on span "chevron_right" at bounding box center [790, 105] width 13 height 13
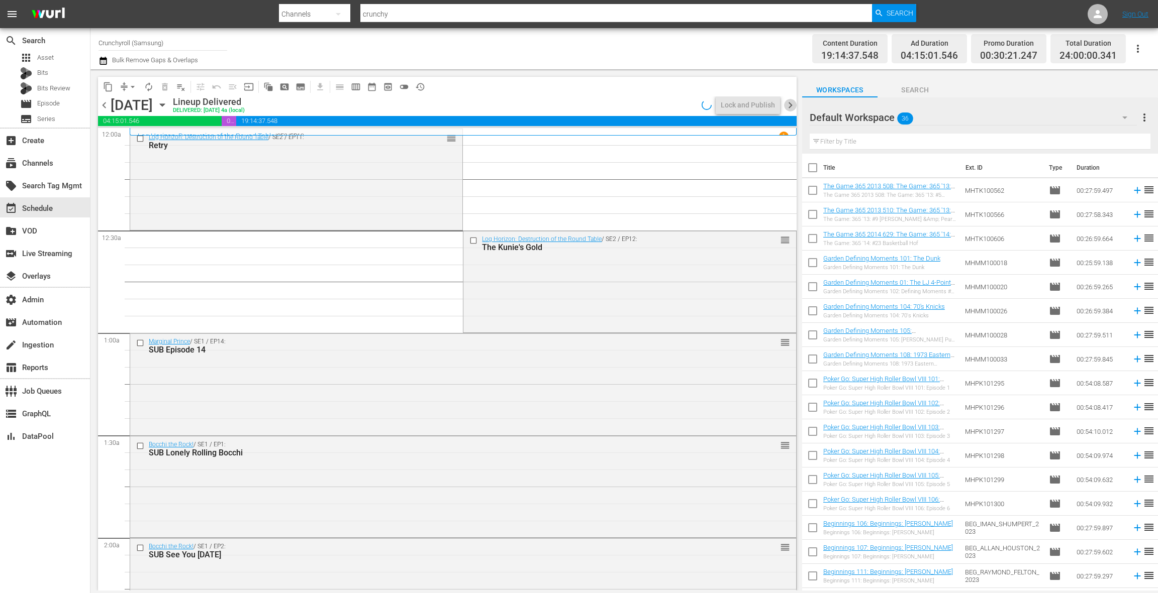
click at [790, 105] on span "chevron_right" at bounding box center [790, 105] width 13 height 13
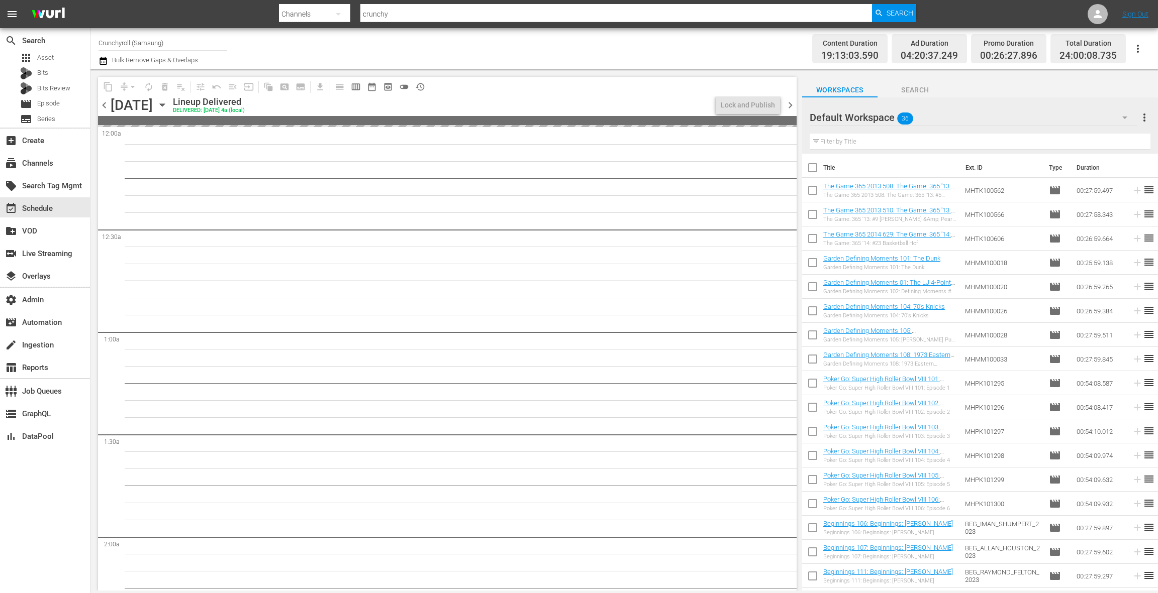
click at [790, 105] on span "chevron_right" at bounding box center [790, 105] width 13 height 13
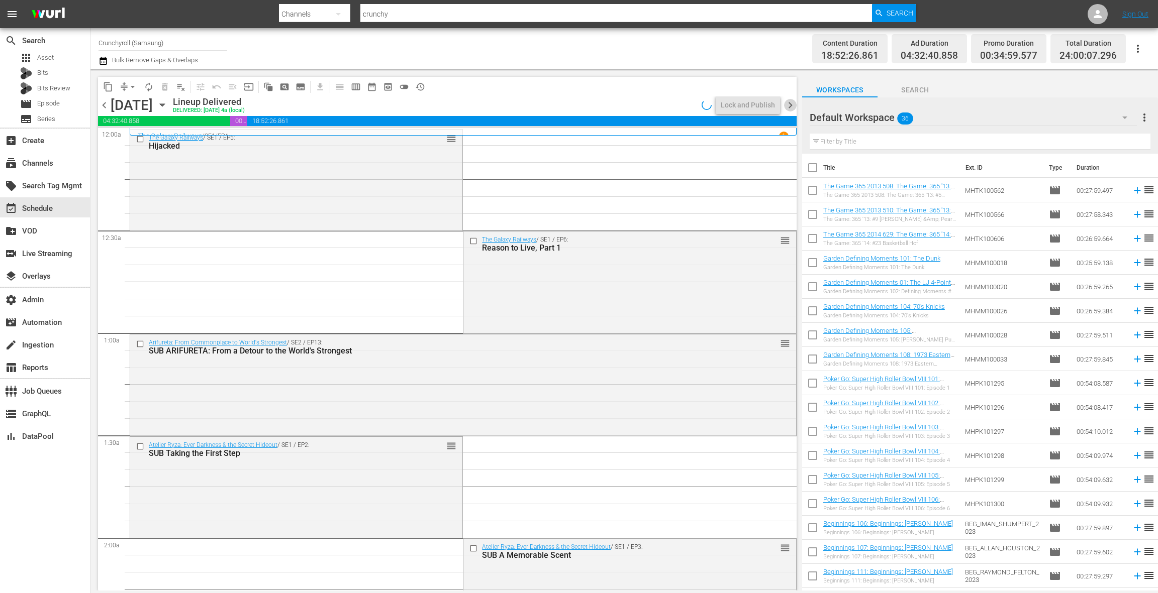
click at [790, 105] on span "chevron_right" at bounding box center [790, 105] width 13 height 13
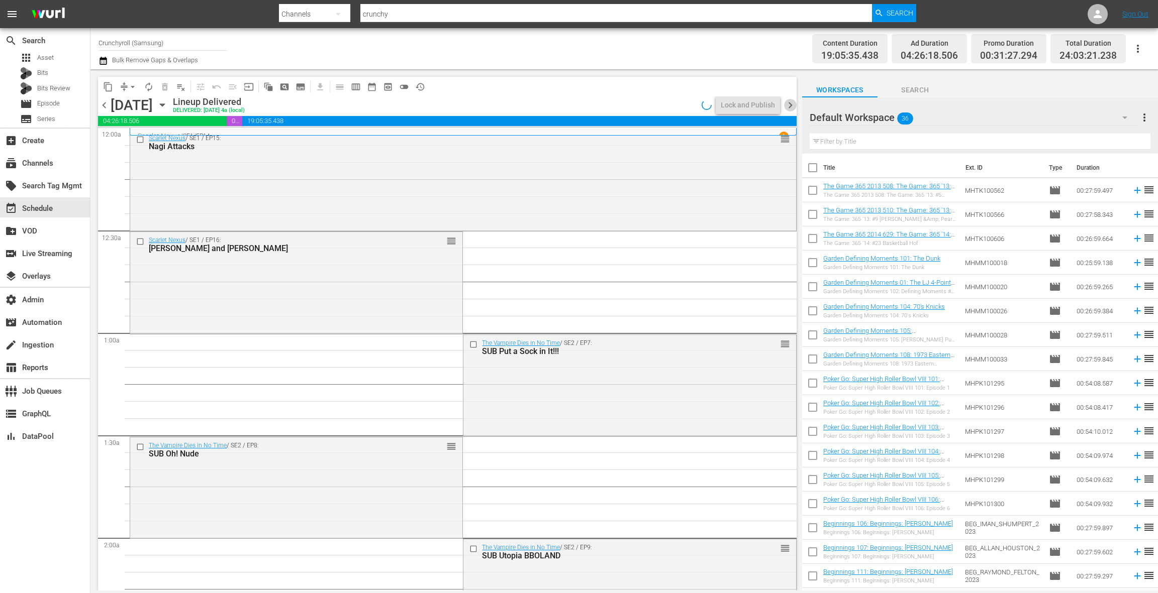
click at [790, 105] on span "chevron_right" at bounding box center [790, 105] width 13 height 13
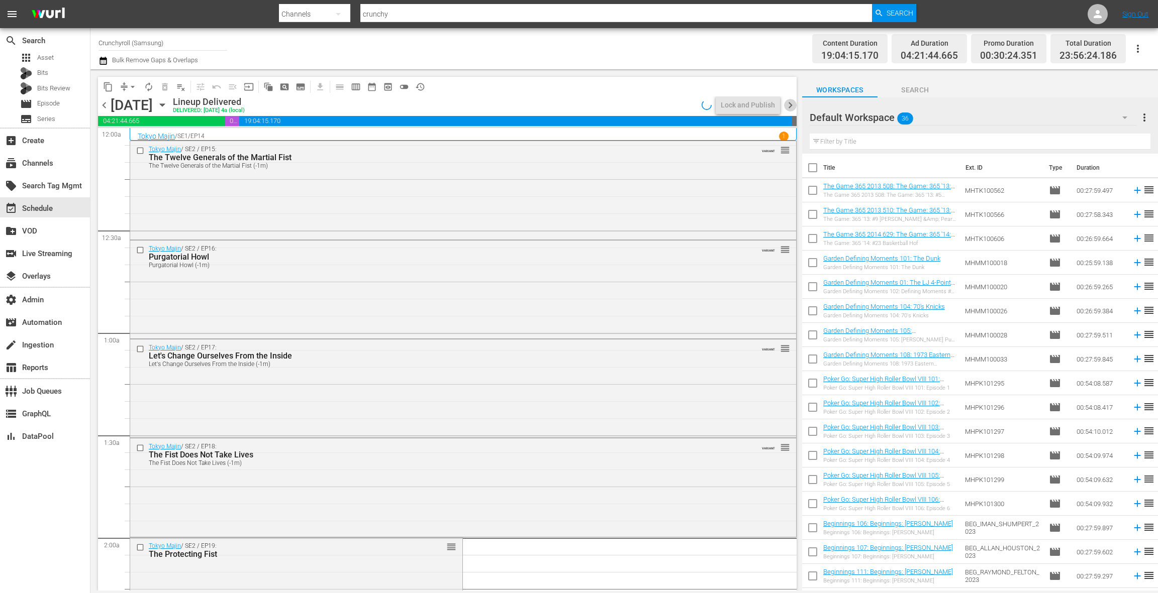
click at [790, 105] on span "chevron_right" at bounding box center [790, 105] width 13 height 13
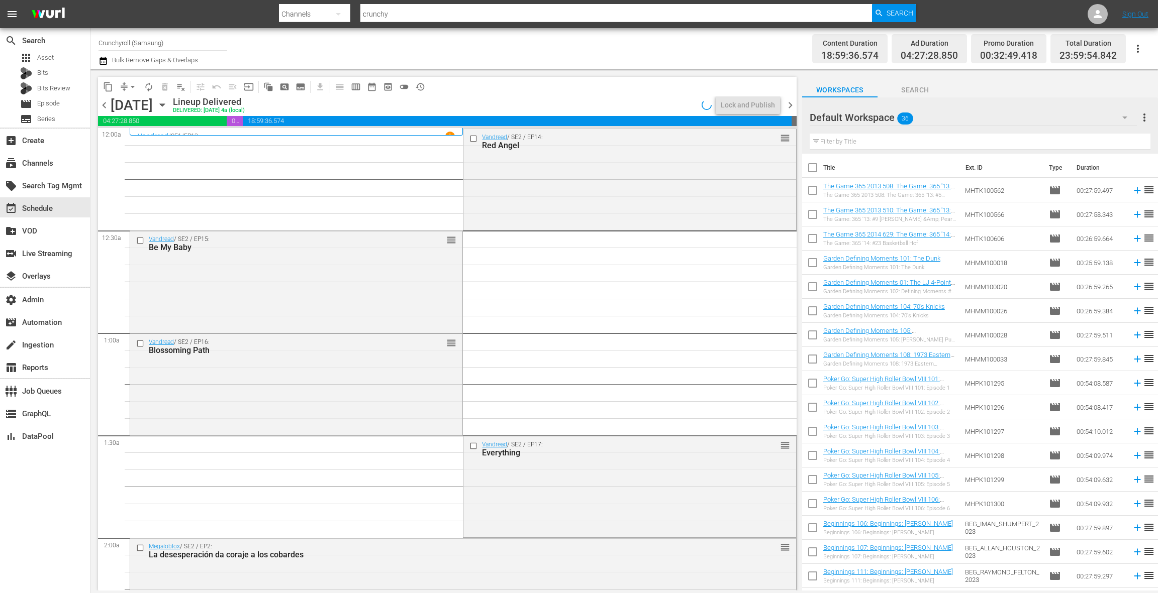
click at [790, 105] on span "chevron_right" at bounding box center [790, 105] width 13 height 13
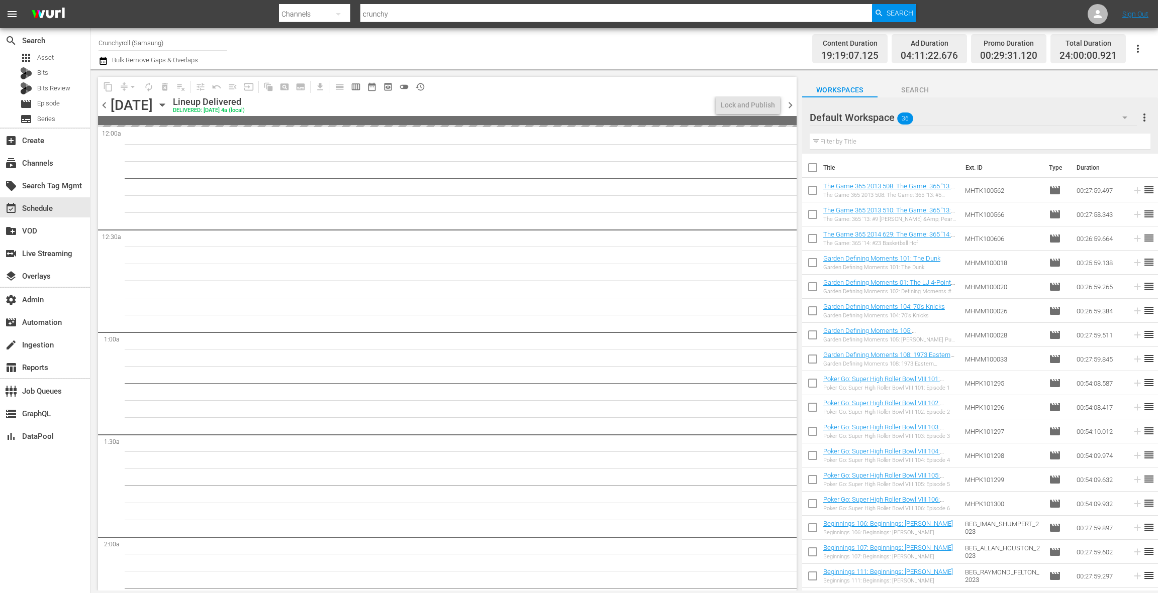
click at [790, 105] on span "chevron_right" at bounding box center [790, 105] width 13 height 13
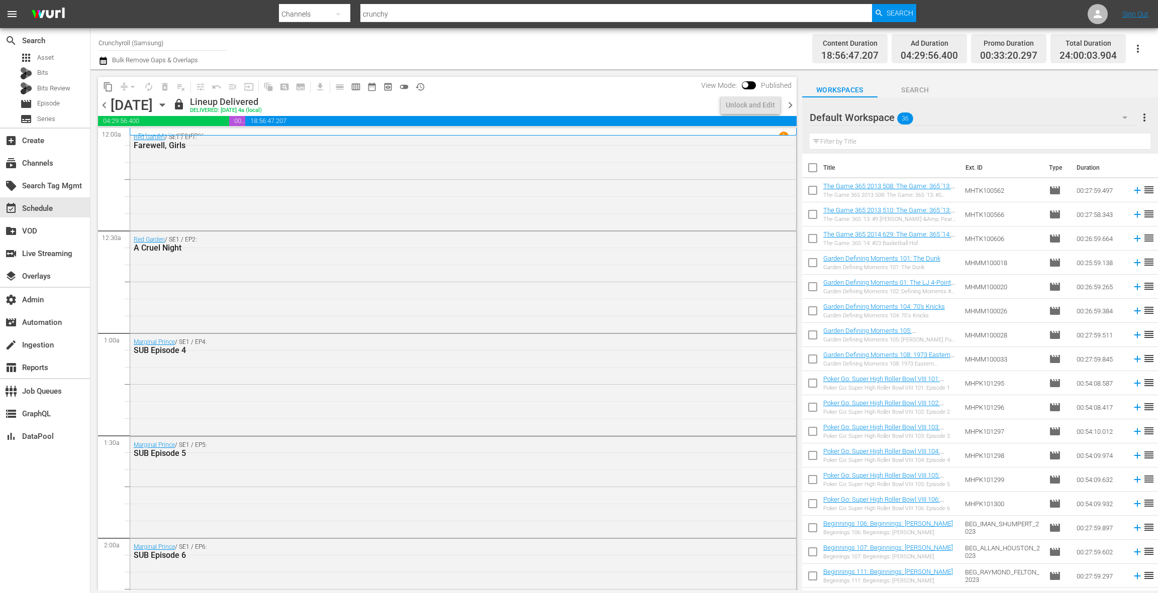
click at [790, 105] on span "chevron_right" at bounding box center [790, 105] width 13 height 13
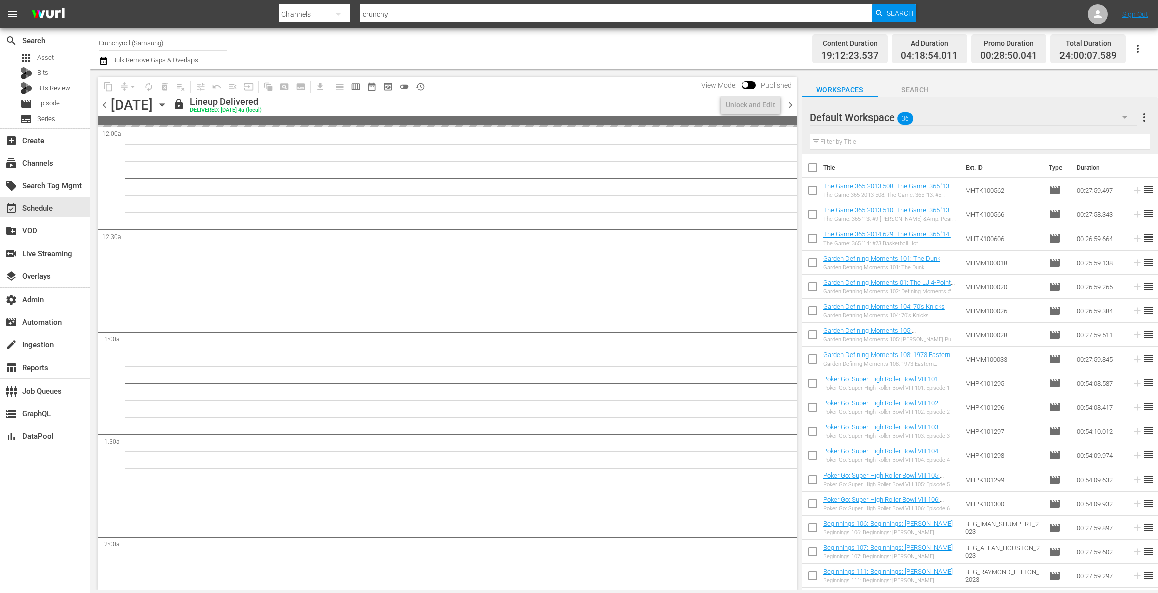
click at [790, 105] on span "chevron_right" at bounding box center [790, 105] width 13 height 13
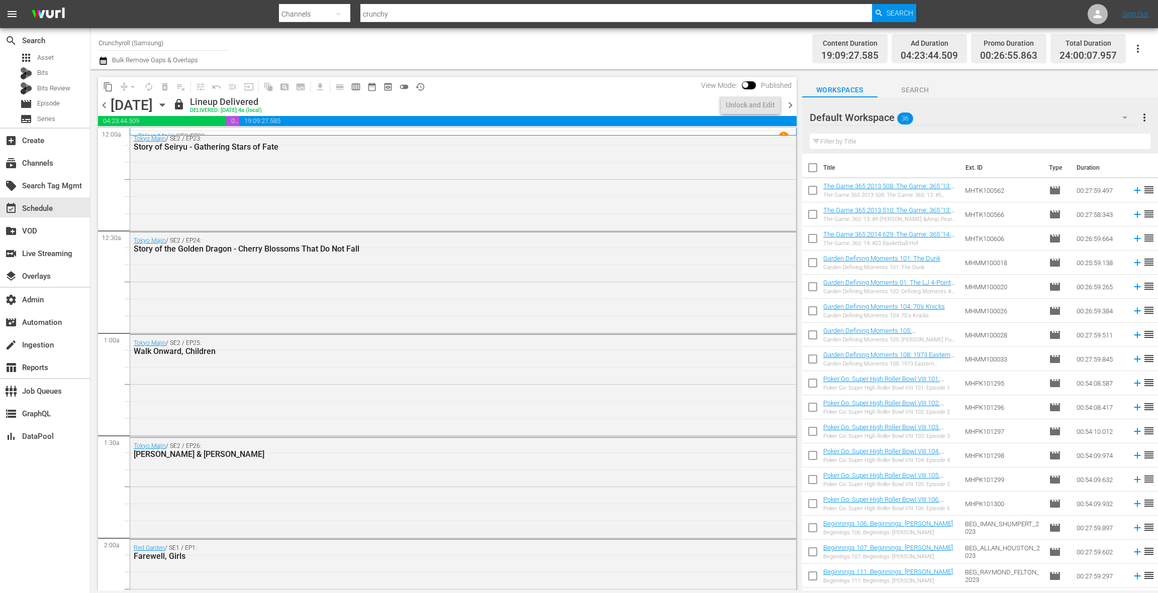
click at [168, 106] on icon "button" at bounding box center [162, 104] width 11 height 11
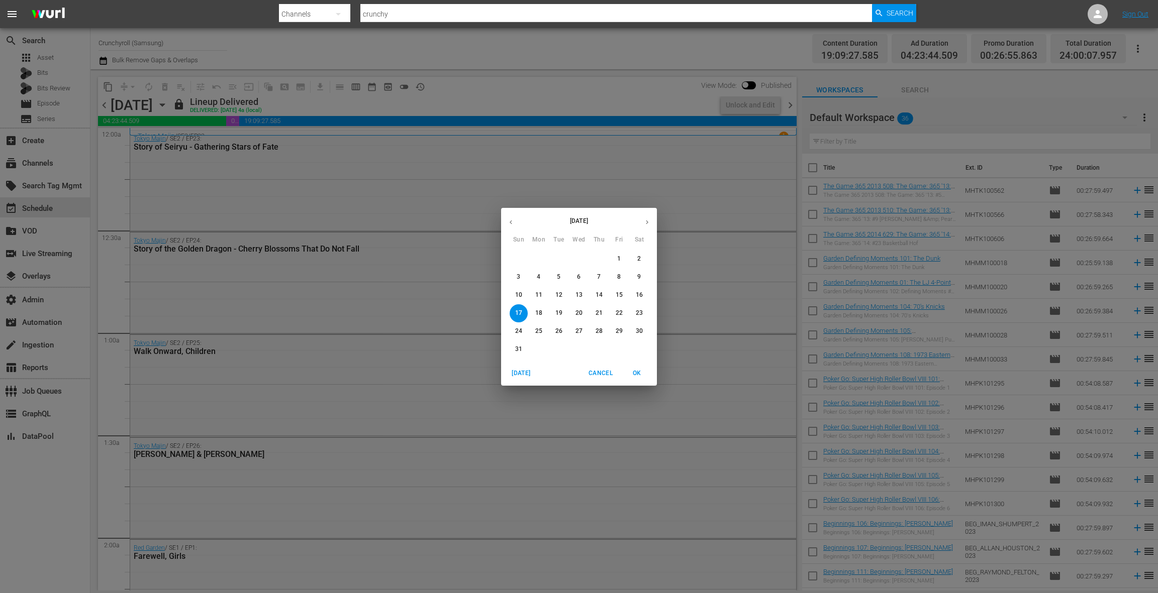
click at [510, 224] on icon "button" at bounding box center [511, 223] width 8 height 8
drag, startPoint x: 564, startPoint y: 260, endPoint x: 585, endPoint y: 247, distance: 24.8
click at [564, 260] on span "1" at bounding box center [559, 259] width 18 height 9
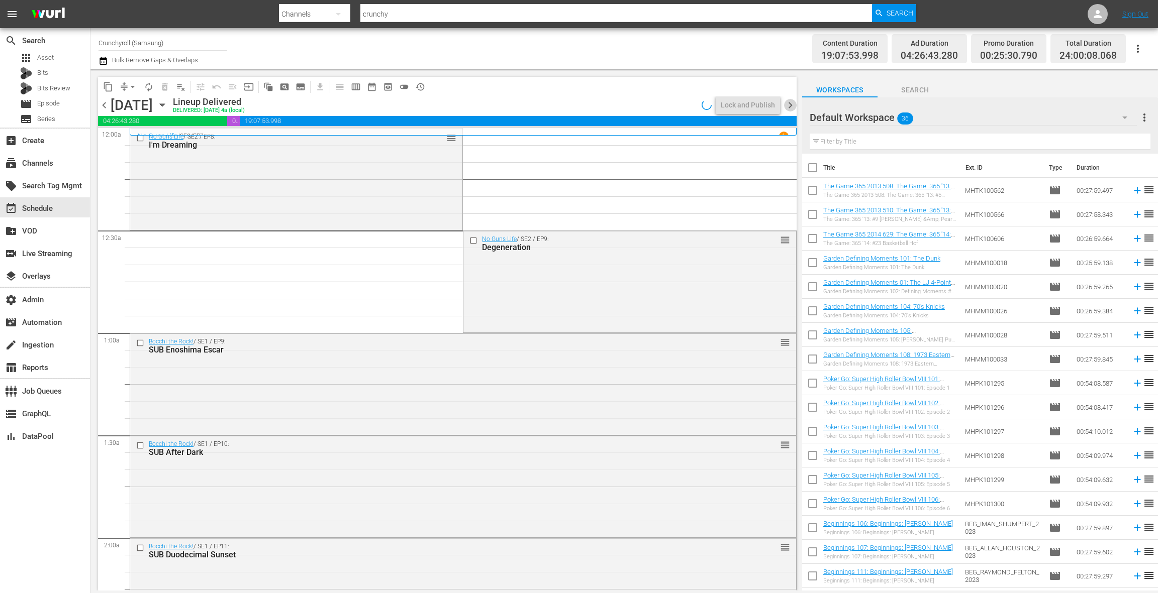
click at [787, 107] on span "chevron_right" at bounding box center [790, 105] width 13 height 13
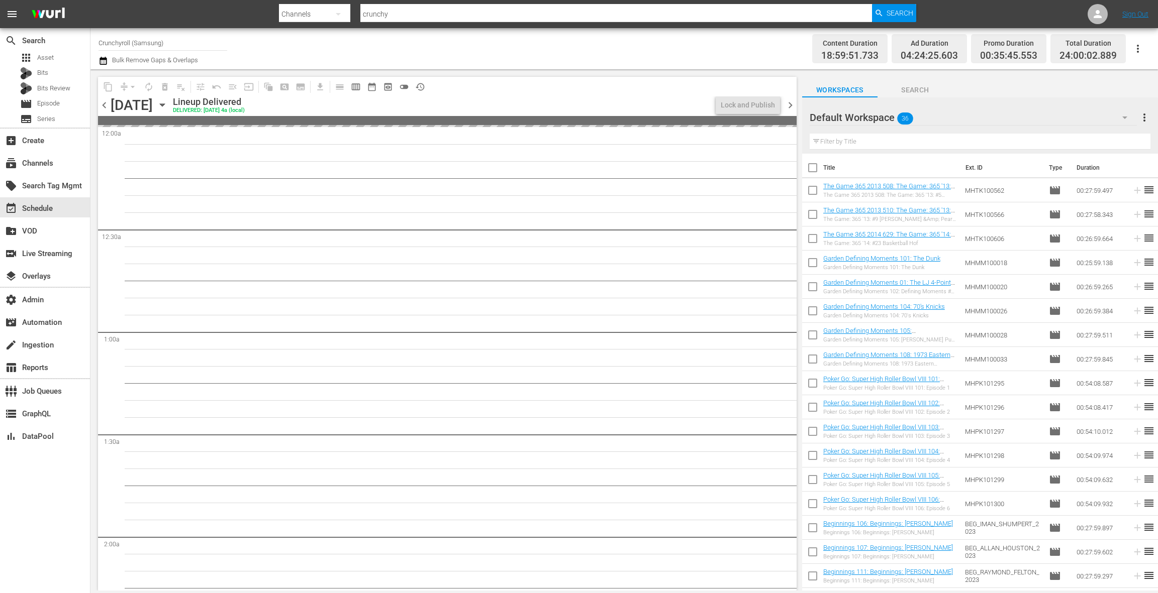
click at [787, 107] on span "chevron_right" at bounding box center [790, 105] width 13 height 13
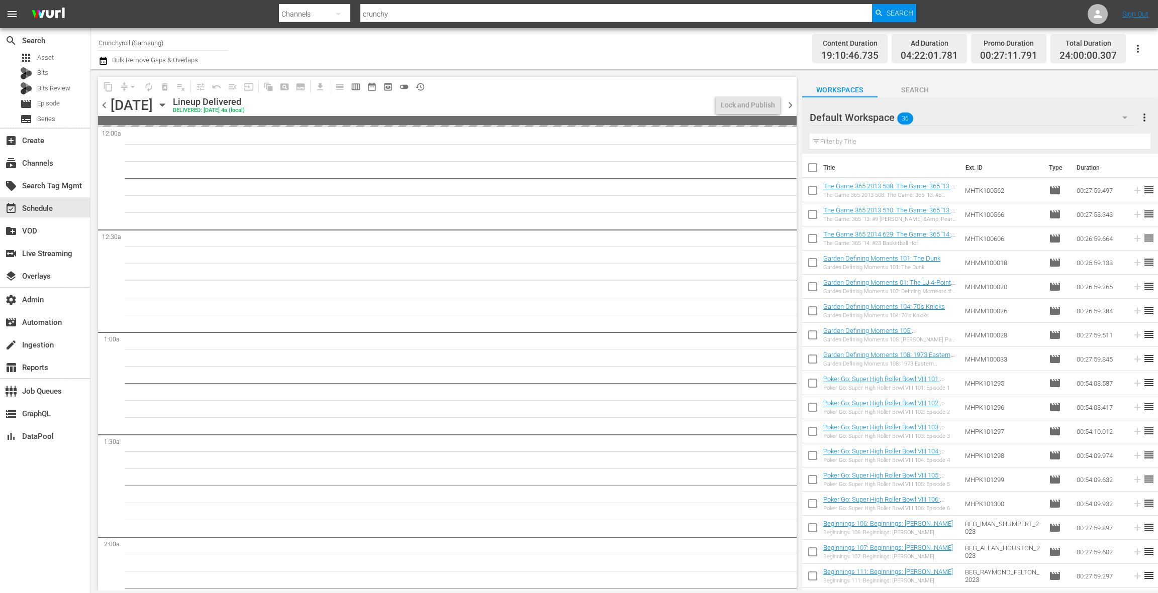
click at [787, 107] on span "chevron_right" at bounding box center [790, 105] width 13 height 13
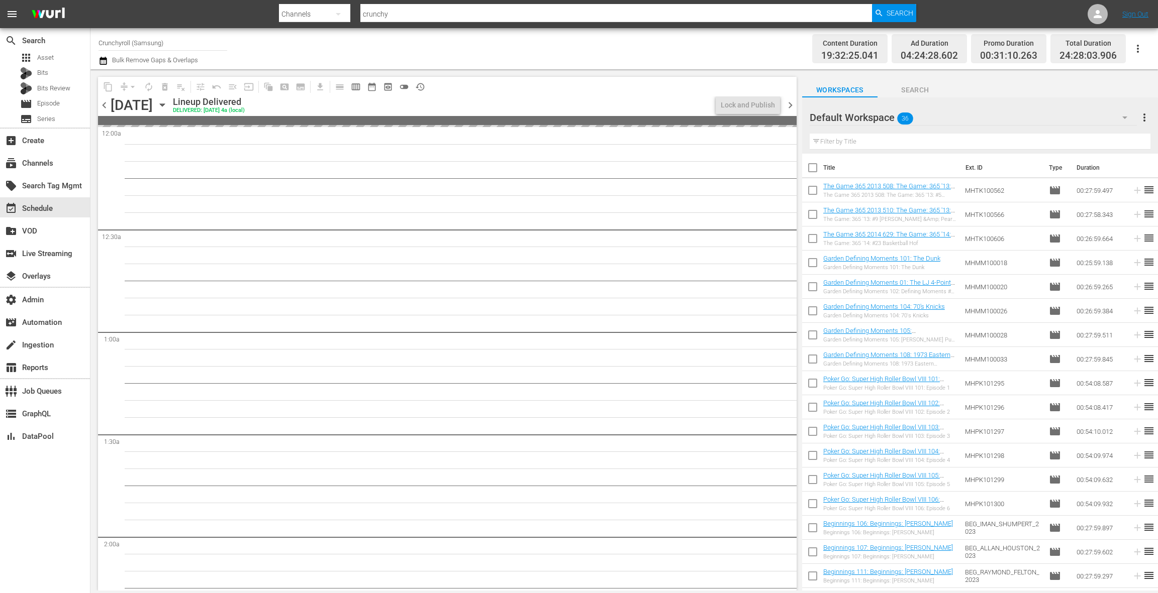
click at [787, 107] on span "chevron_right" at bounding box center [790, 105] width 13 height 13
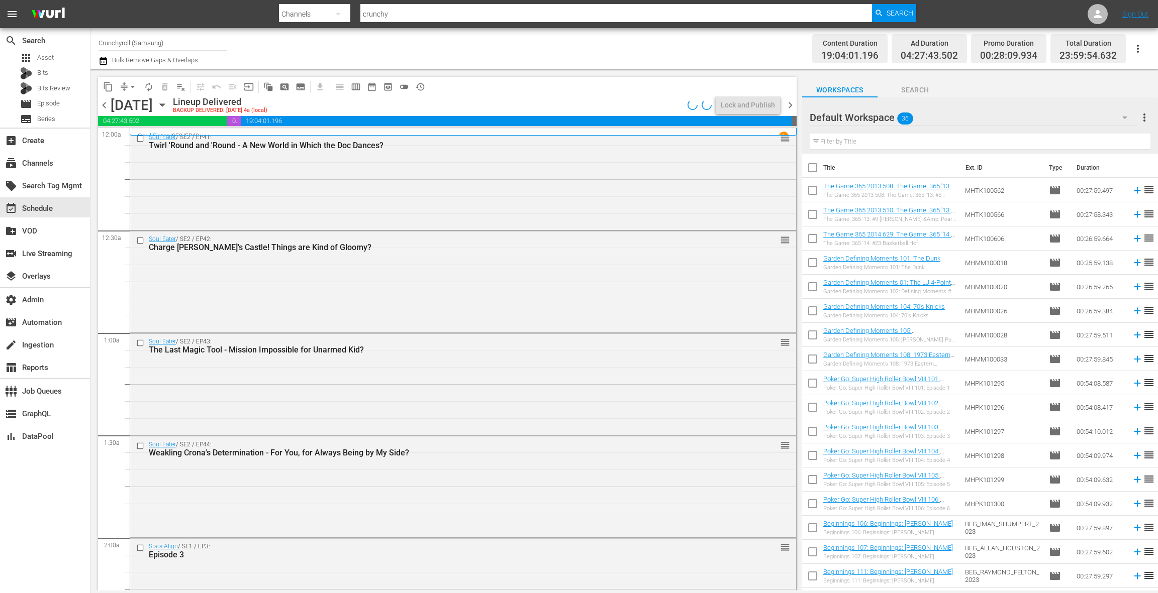
click at [787, 107] on span "chevron_right" at bounding box center [790, 105] width 13 height 13
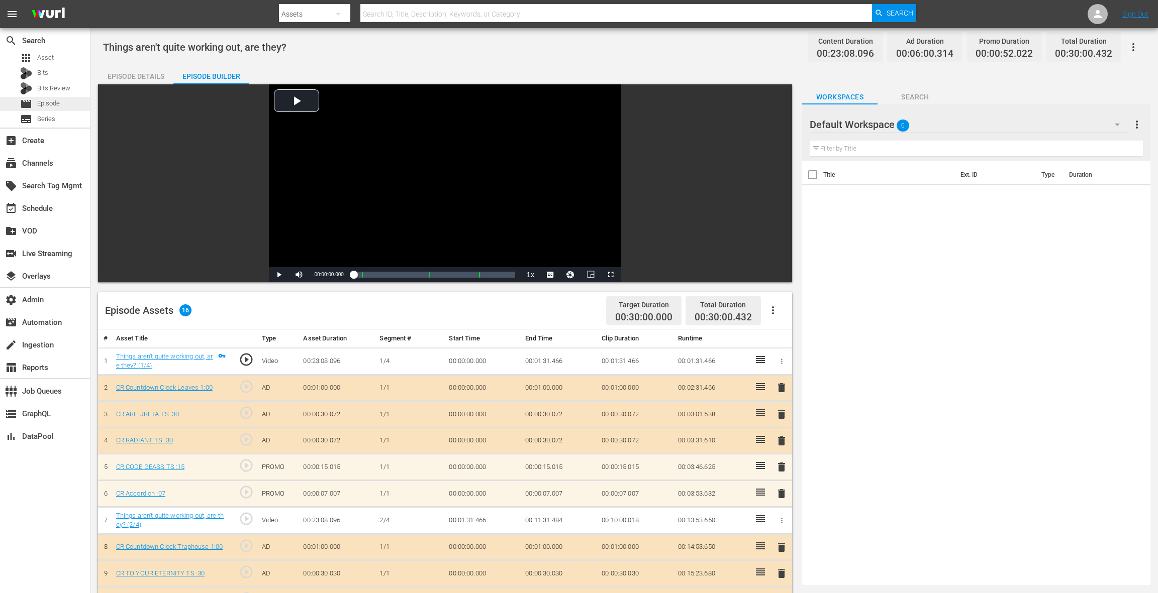
click at [56, 103] on span "Episode" at bounding box center [48, 103] width 23 height 10
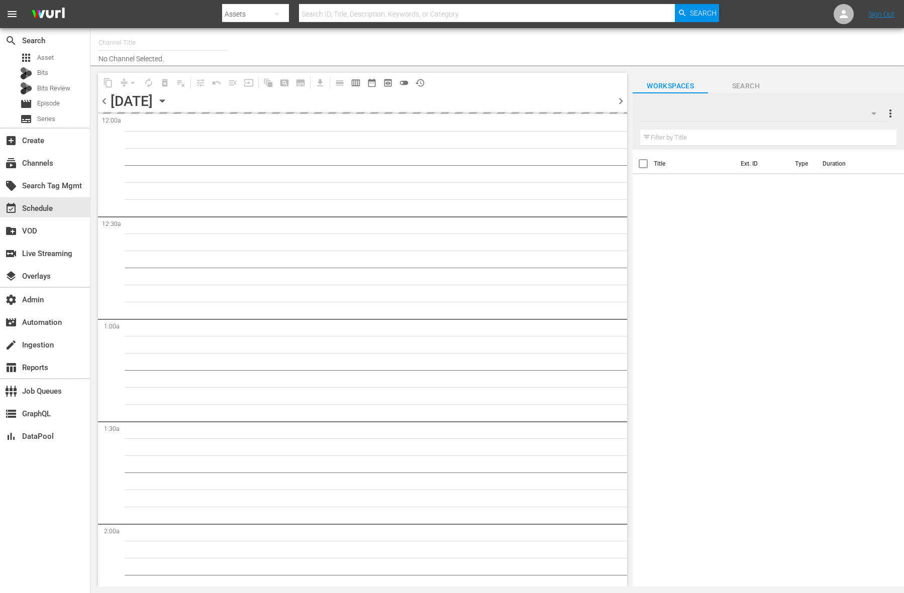
type input "LOL! Network - Samsung USA (1178)"
